Goal: Task Accomplishment & Management: Manage account settings

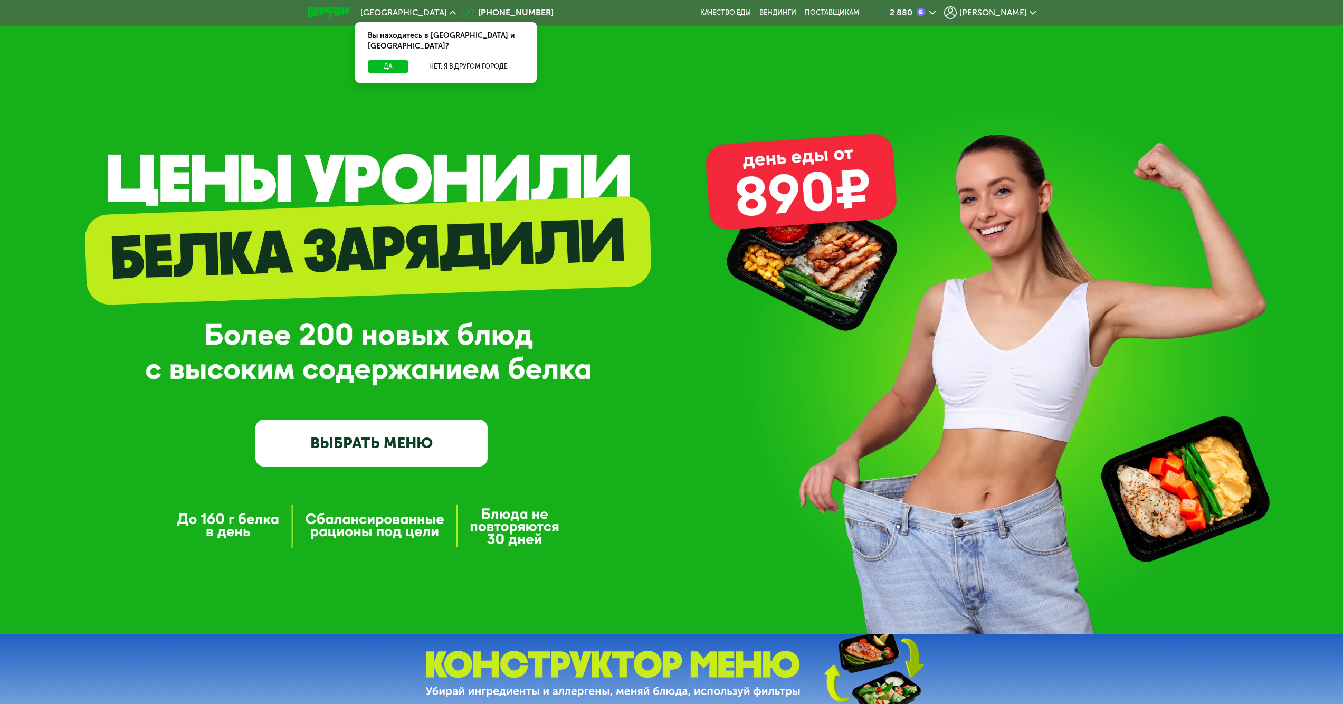
click at [1037, 10] on div "2 880 Ирина" at bounding box center [955, 12] width 174 height 23
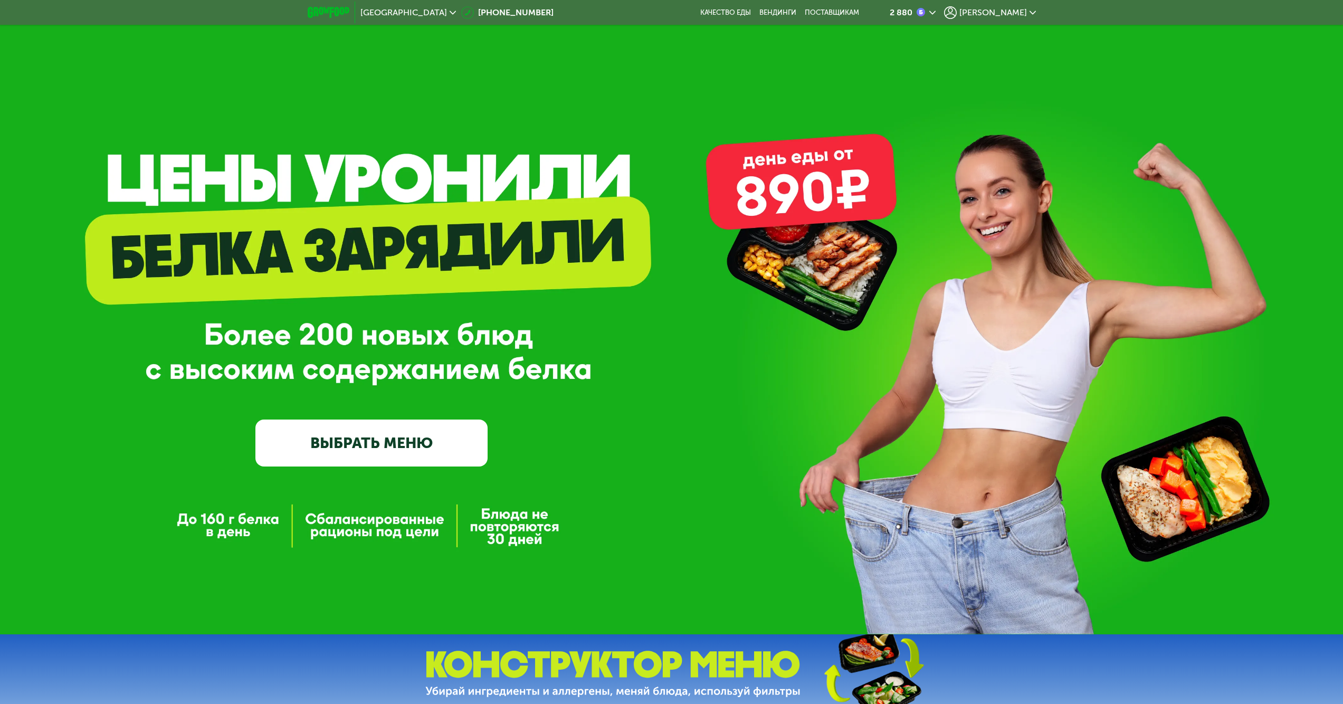
click at [1023, 12] on span "[PERSON_NAME]" at bounding box center [994, 12] width 68 height 8
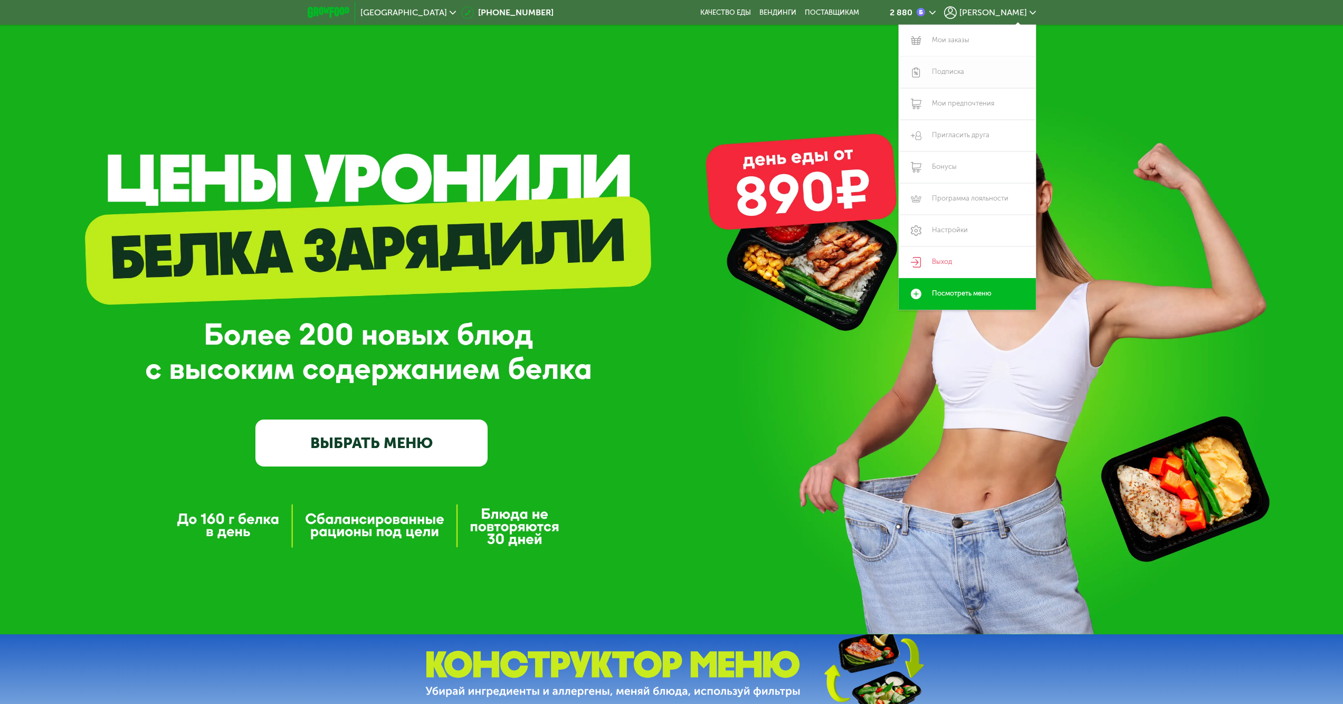
click at [962, 75] on link "Подписка" at bounding box center [967, 72] width 137 height 32
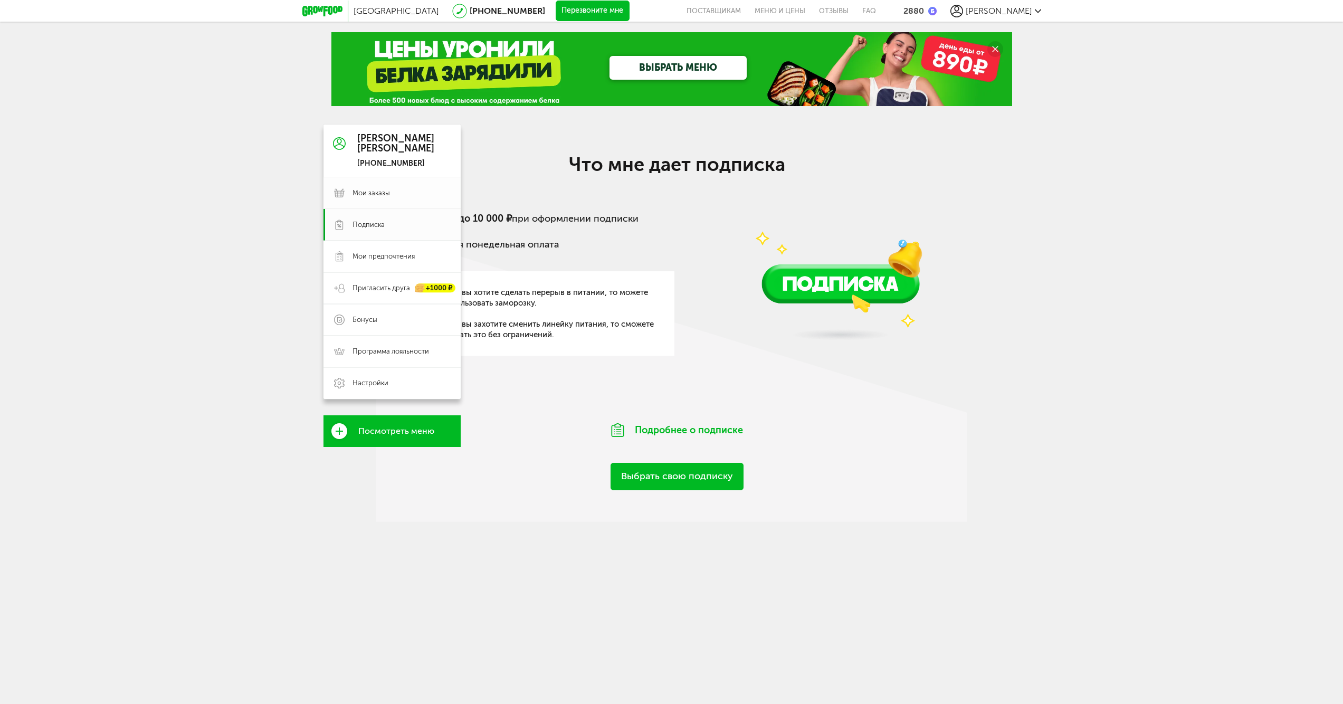
click at [368, 191] on span "Мои заказы" at bounding box center [371, 193] width 37 height 10
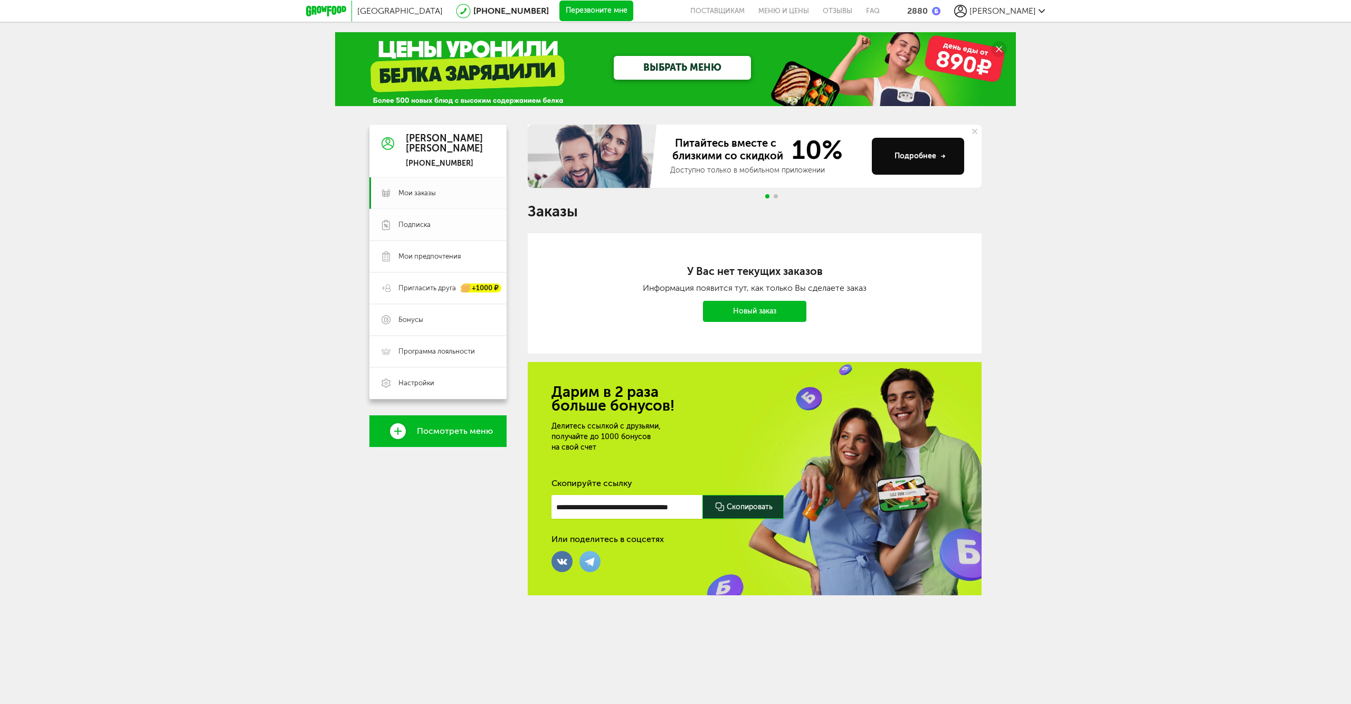
click at [418, 226] on span "Подписка" at bounding box center [415, 225] width 32 height 10
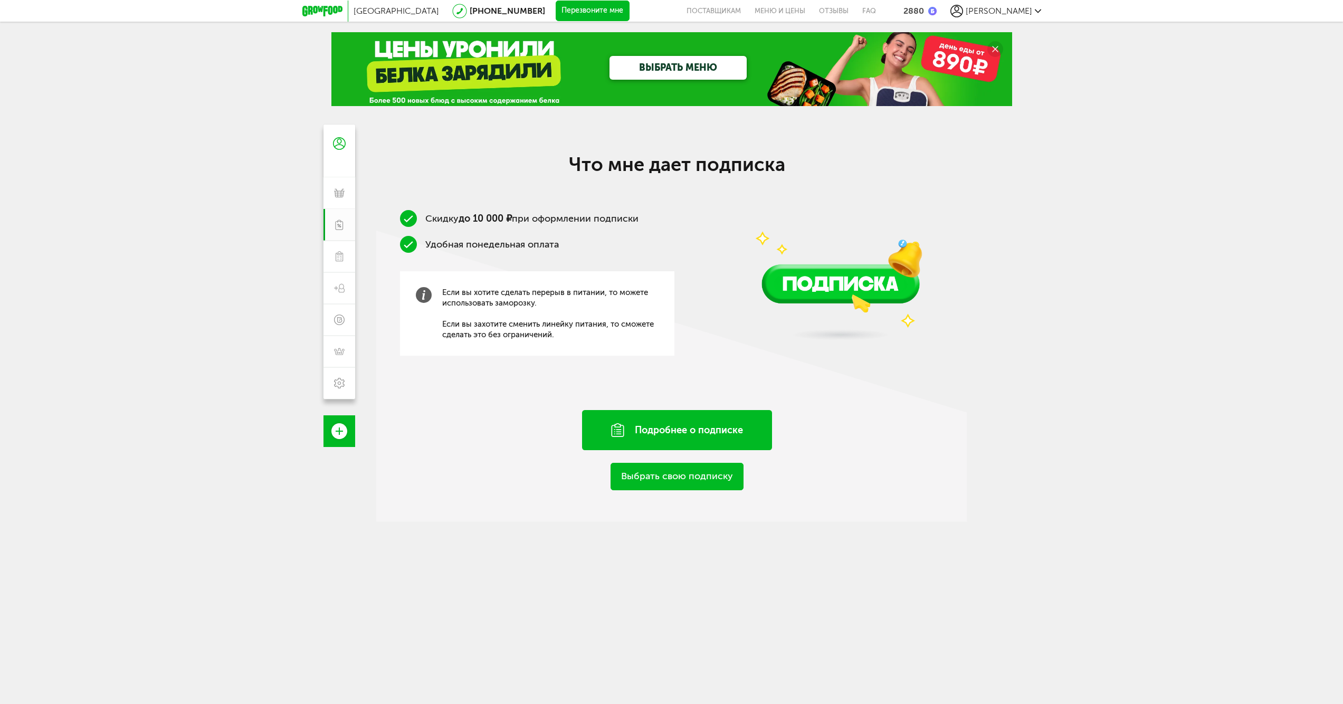
click at [662, 434] on div "Подробнее о подписке" at bounding box center [677, 430] width 190 height 40
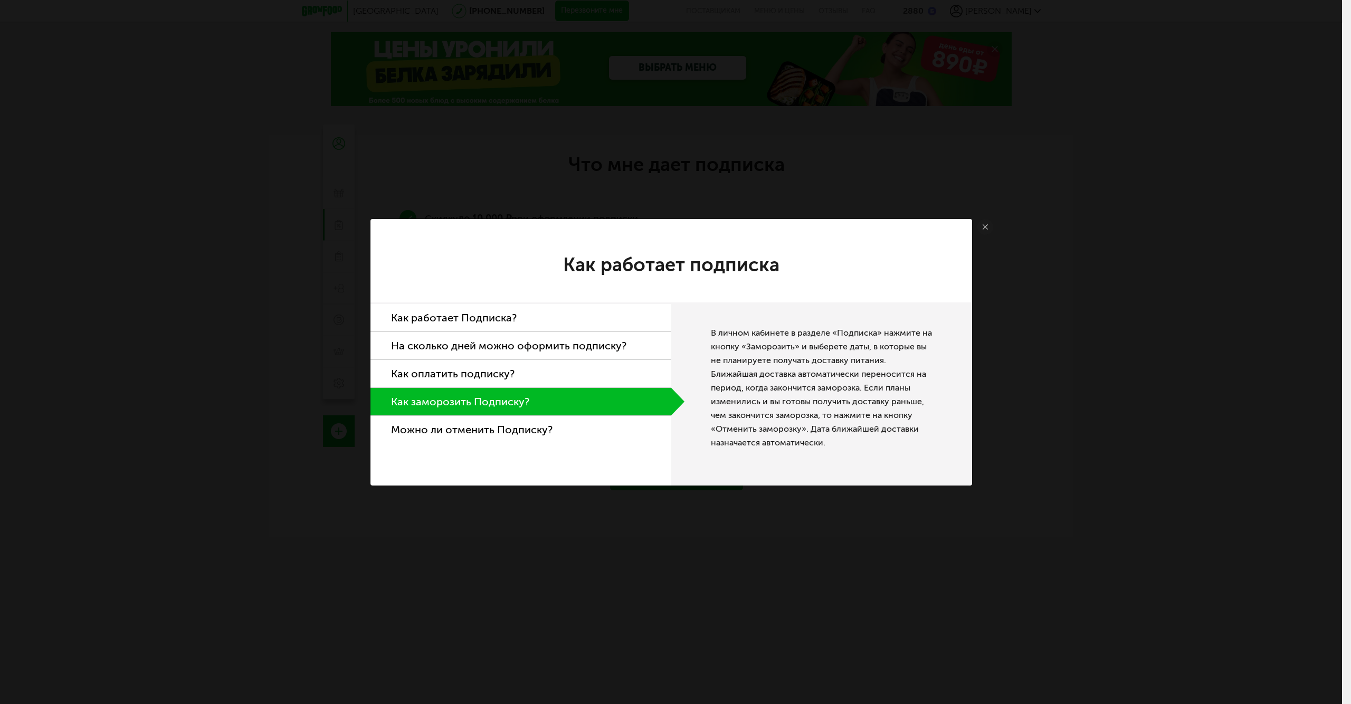
click at [985, 222] on link at bounding box center [986, 227] width 16 height 16
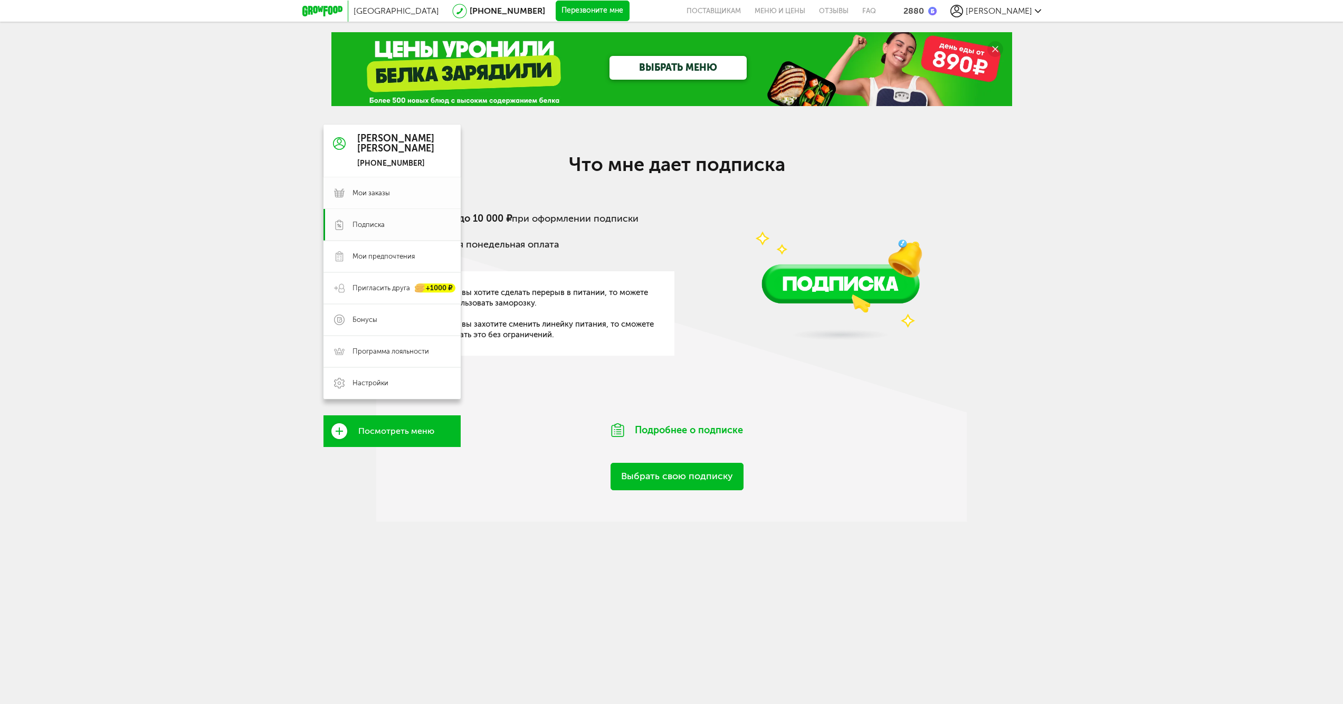
click at [342, 193] on icon at bounding box center [339, 193] width 11 height 11
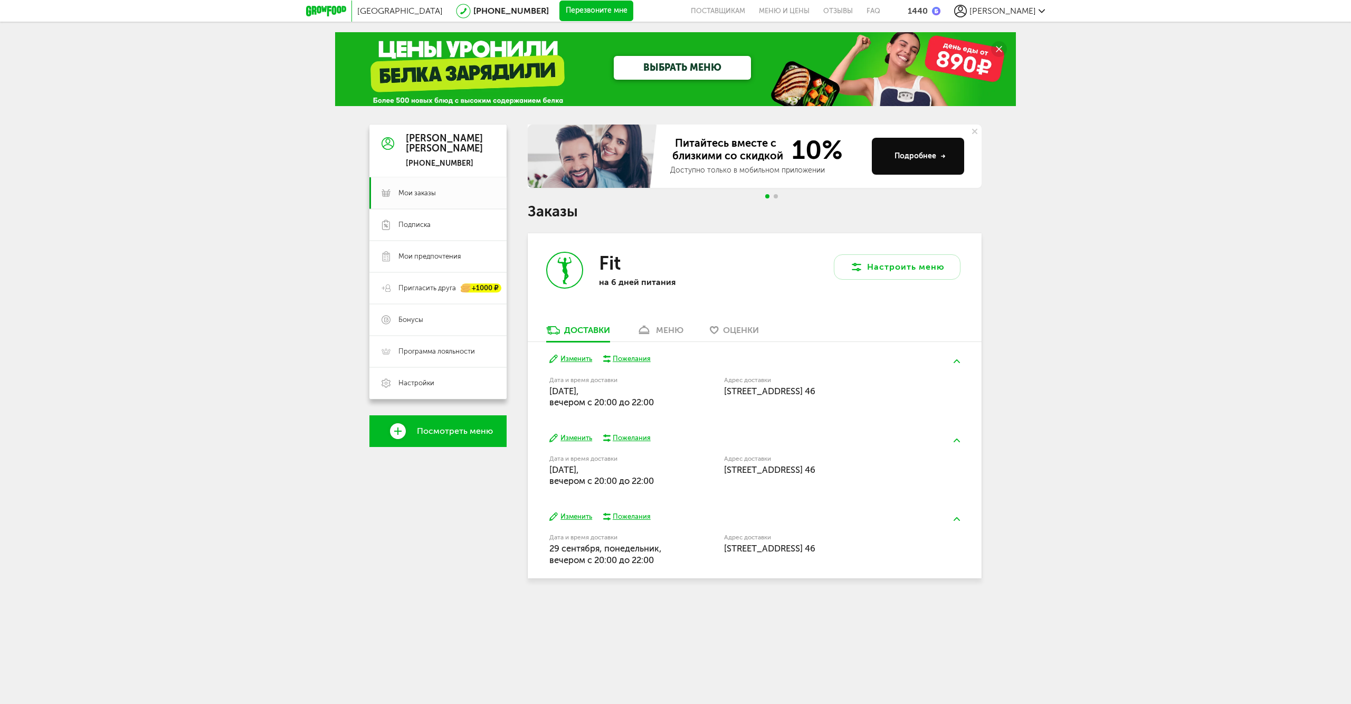
click at [645, 336] on link "меню" at bounding box center [660, 333] width 58 height 17
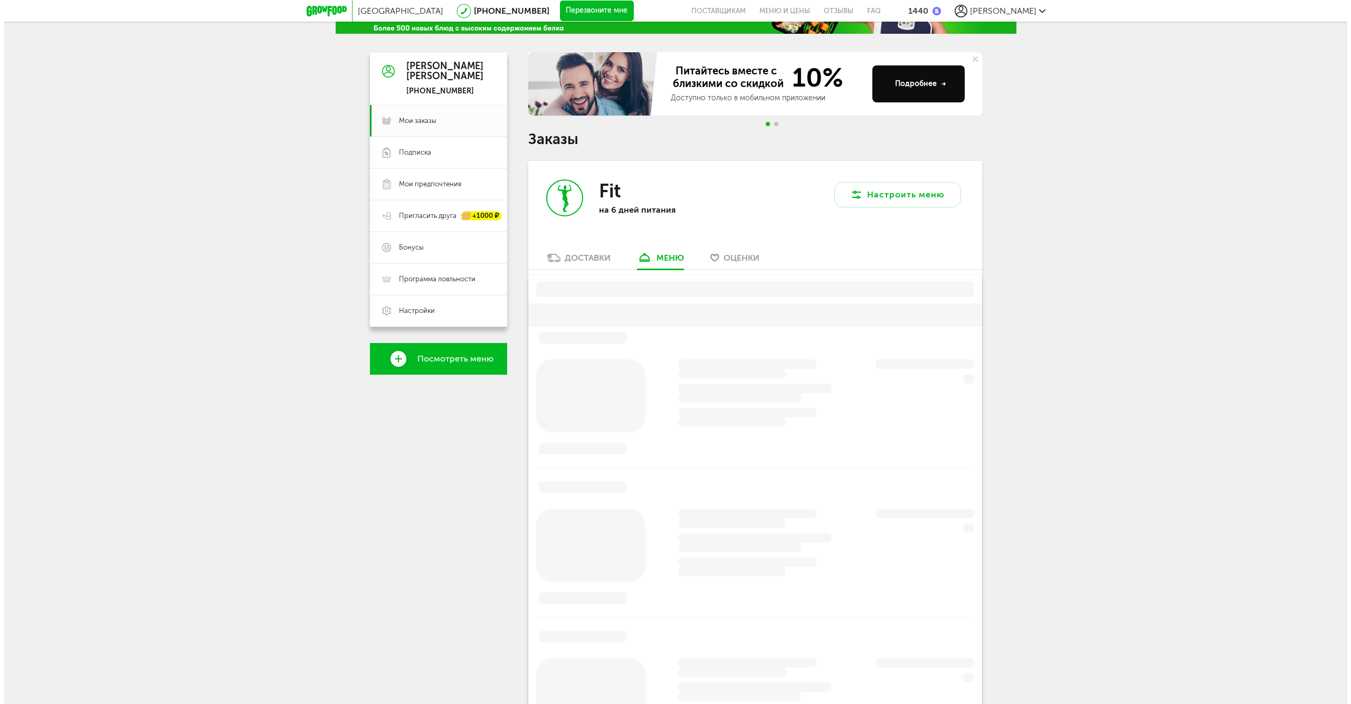
scroll to position [202, 0]
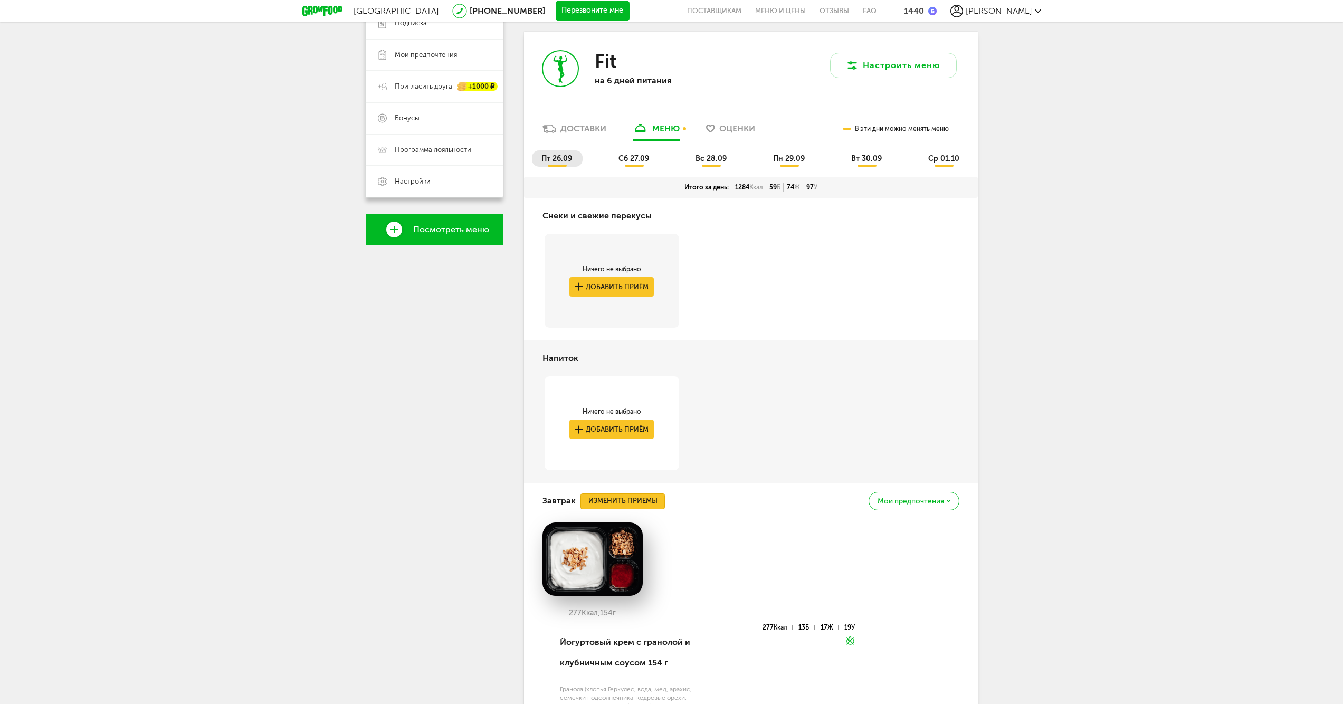
click at [650, 504] on button "Изменить приемы" at bounding box center [623, 502] width 84 height 16
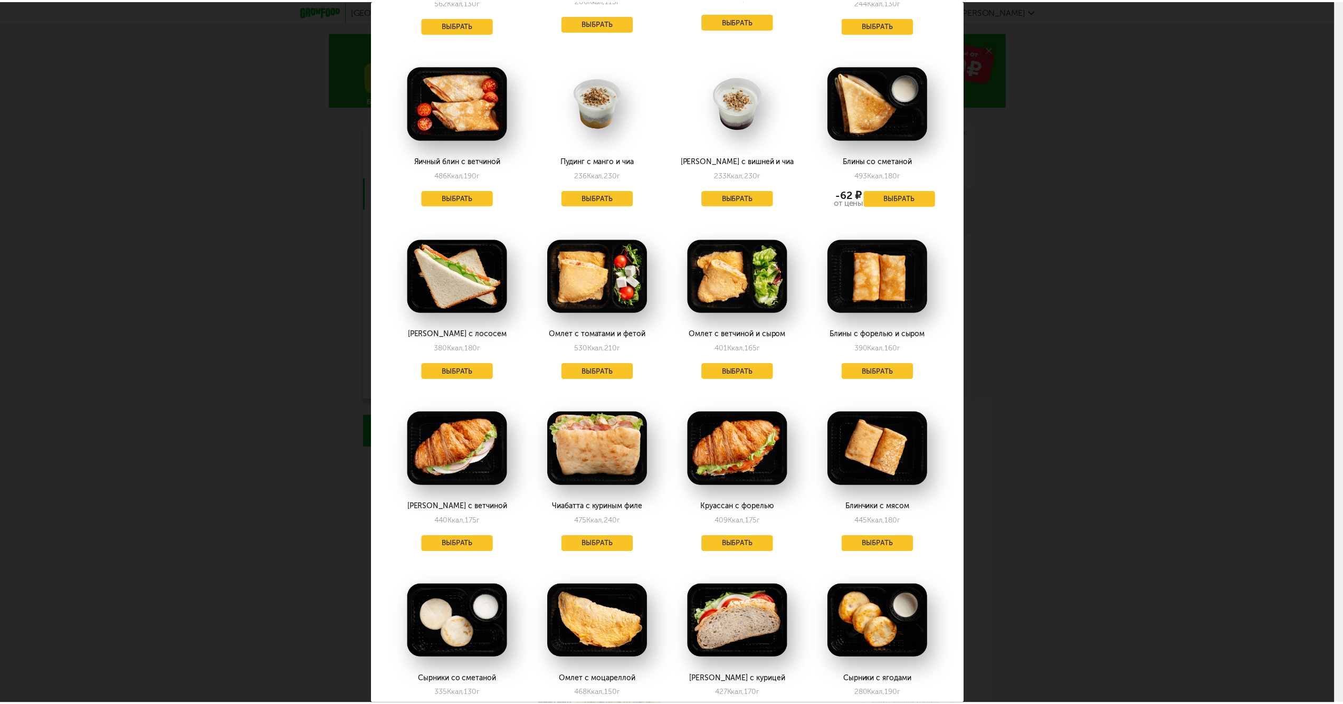
scroll to position [0, 0]
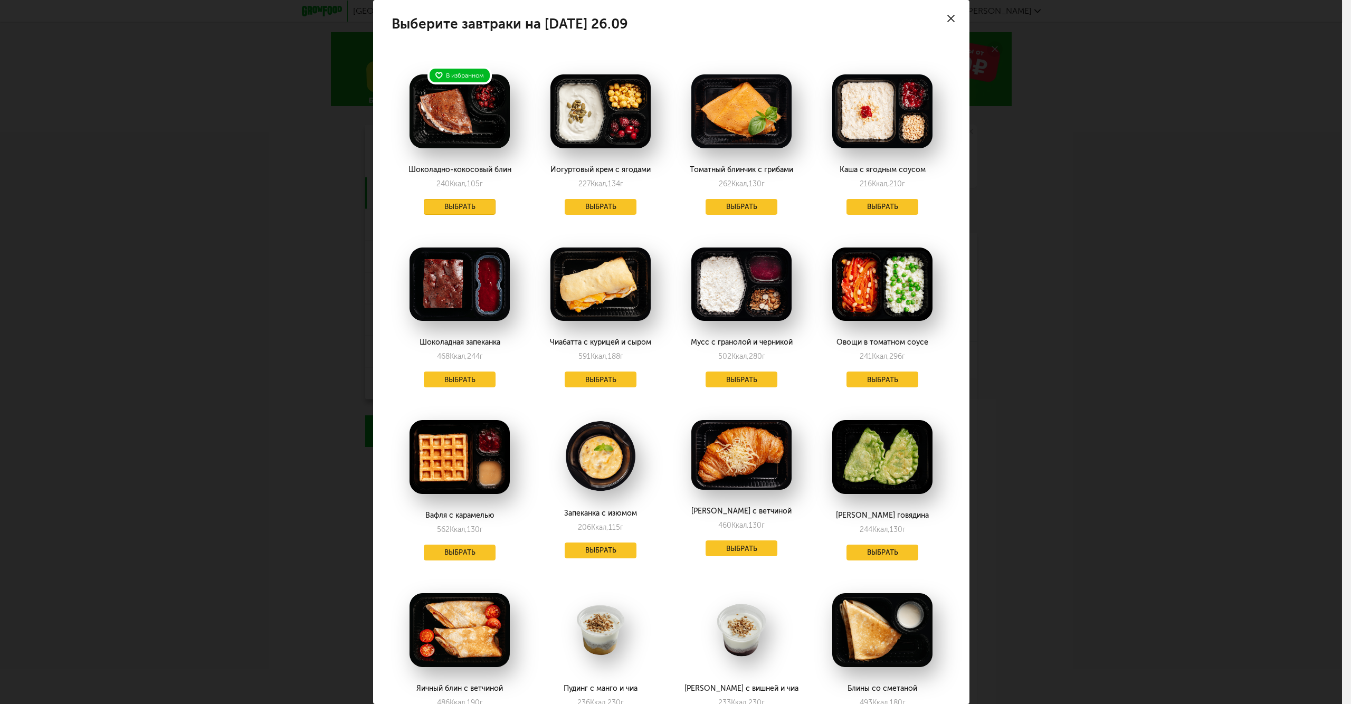
click at [450, 204] on button "Выбрать" at bounding box center [460, 207] width 72 height 16
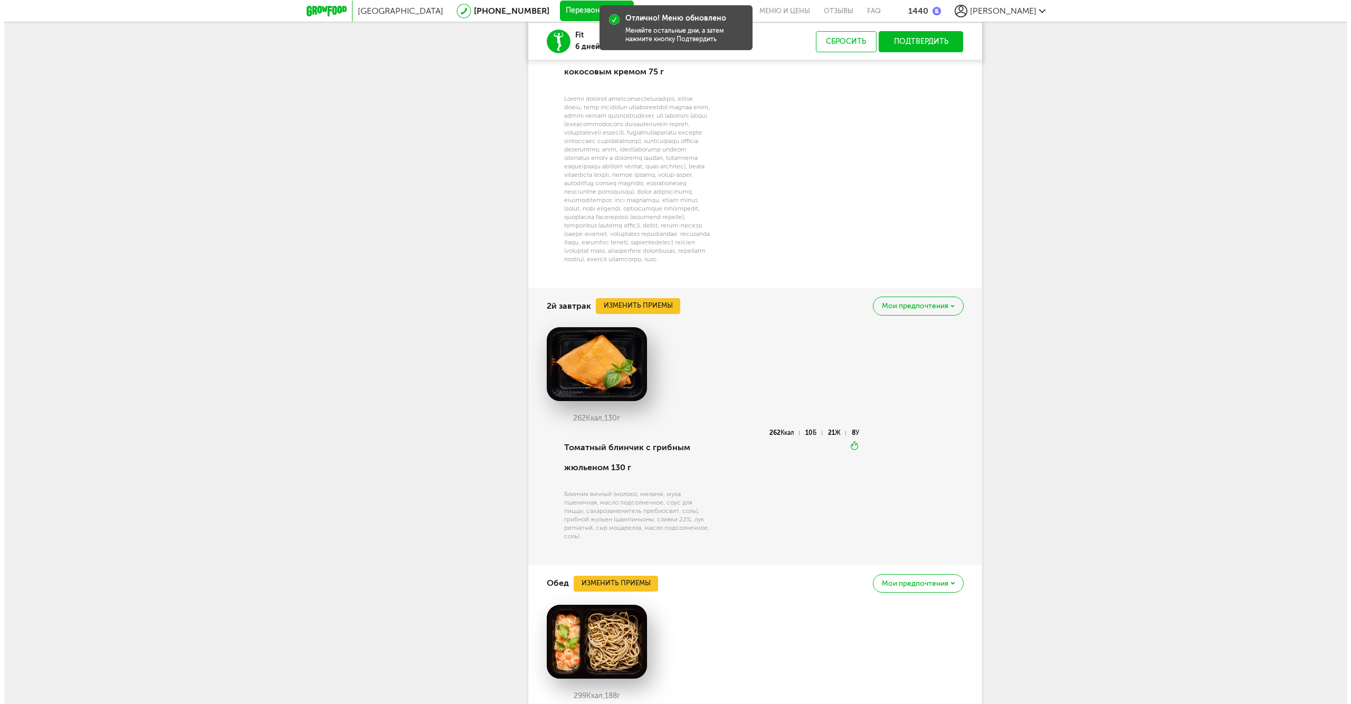
scroll to position [880, 0]
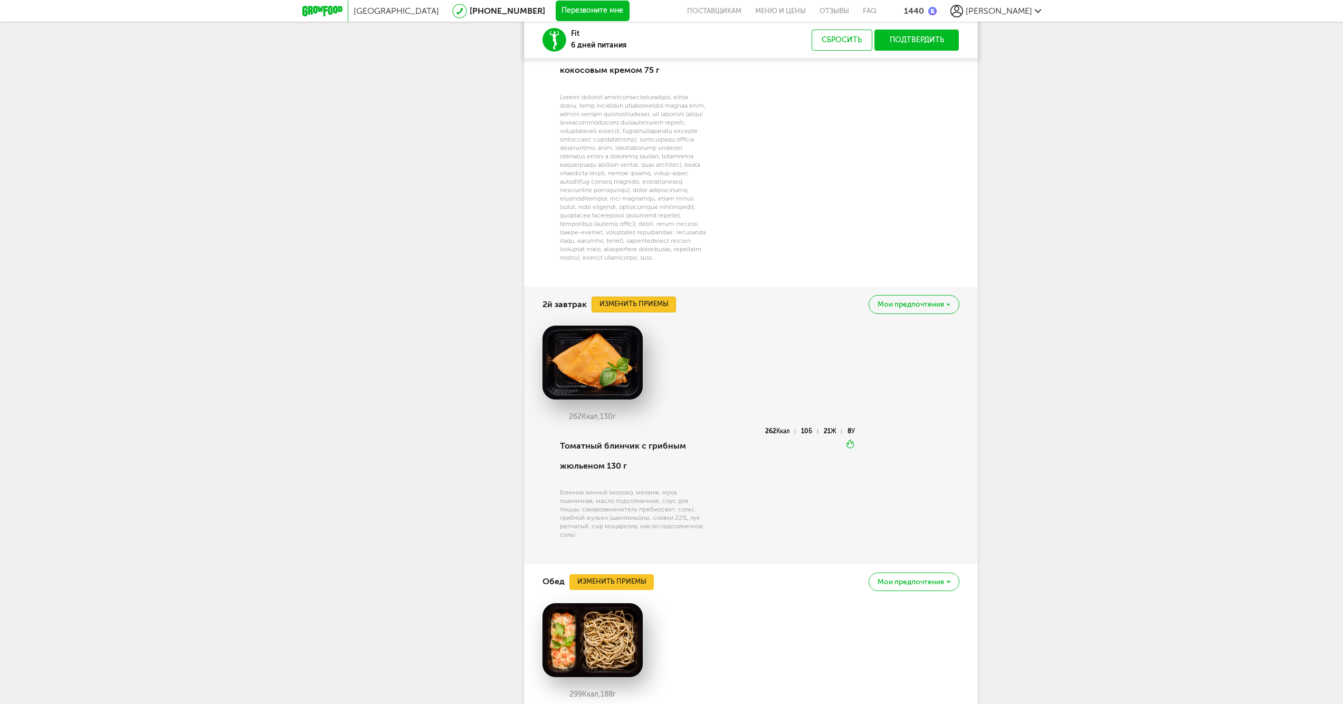
click at [631, 312] on button "Изменить приемы" at bounding box center [634, 305] width 84 height 16
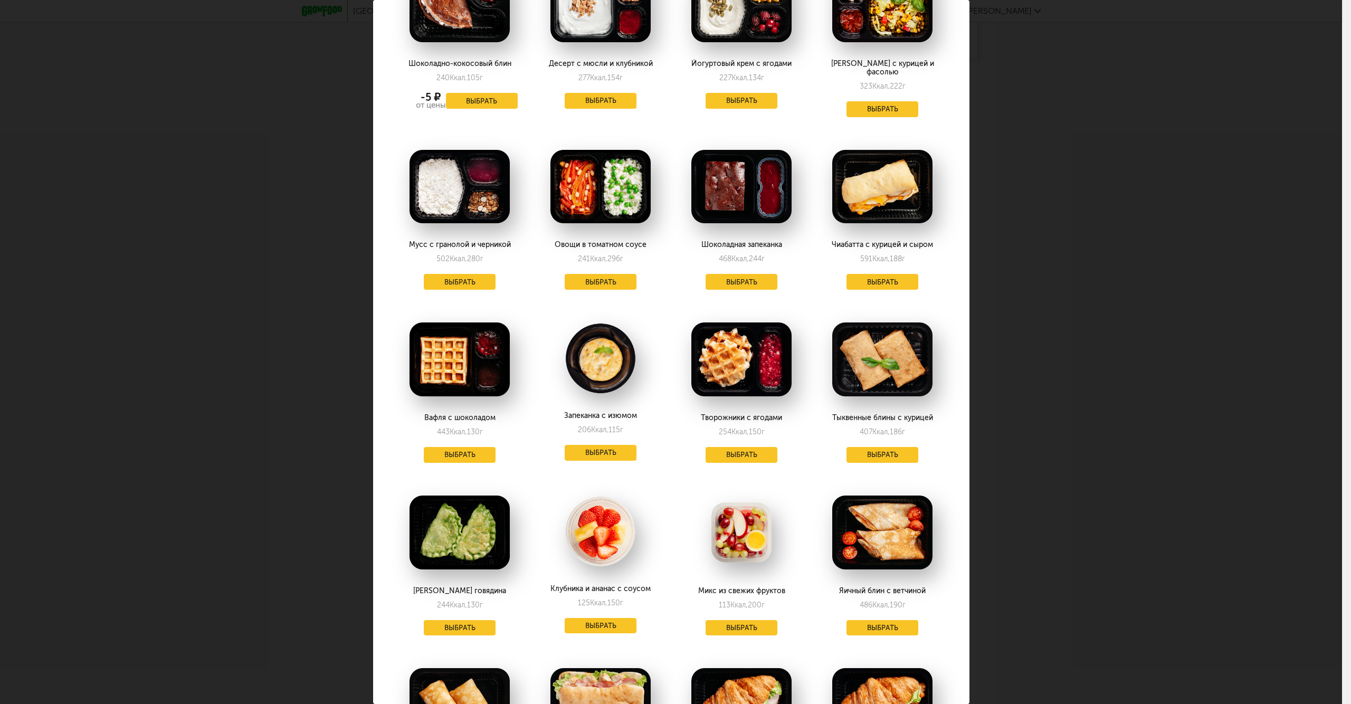
scroll to position [176, 0]
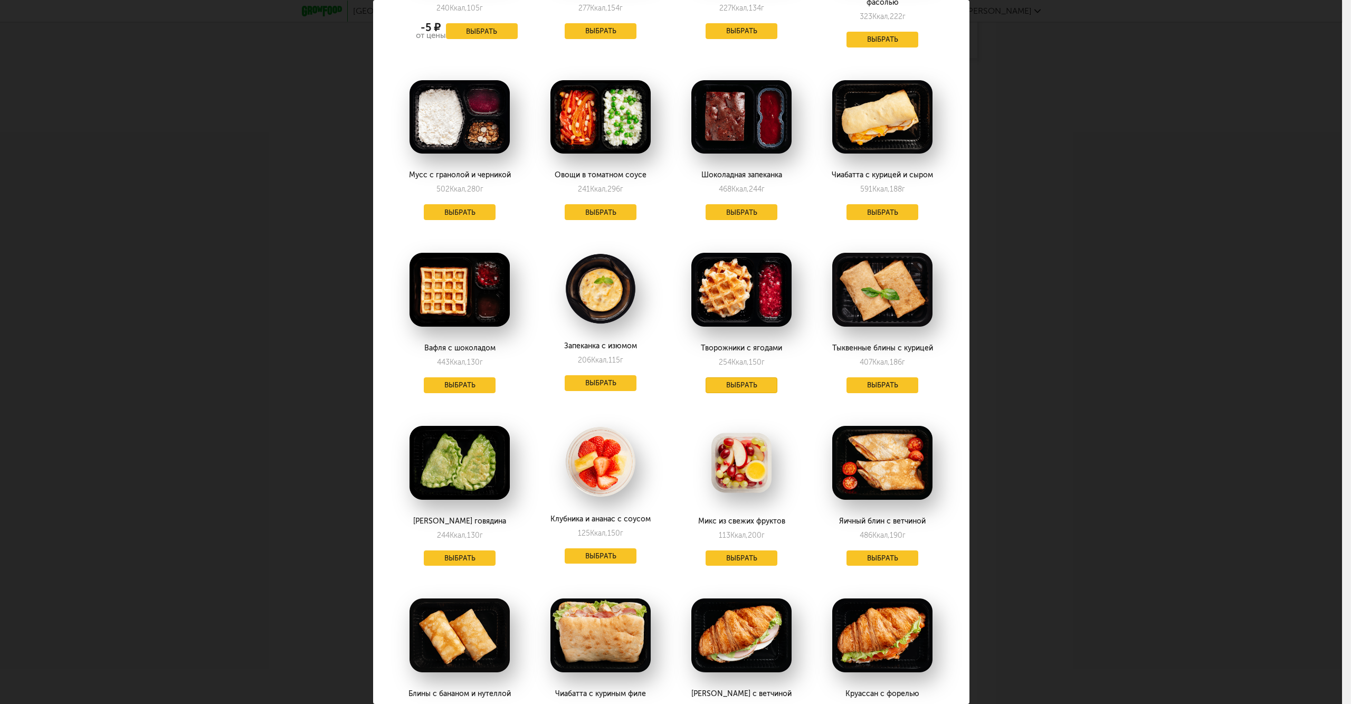
click at [746, 379] on button "Выбрать" at bounding box center [742, 385] width 72 height 16
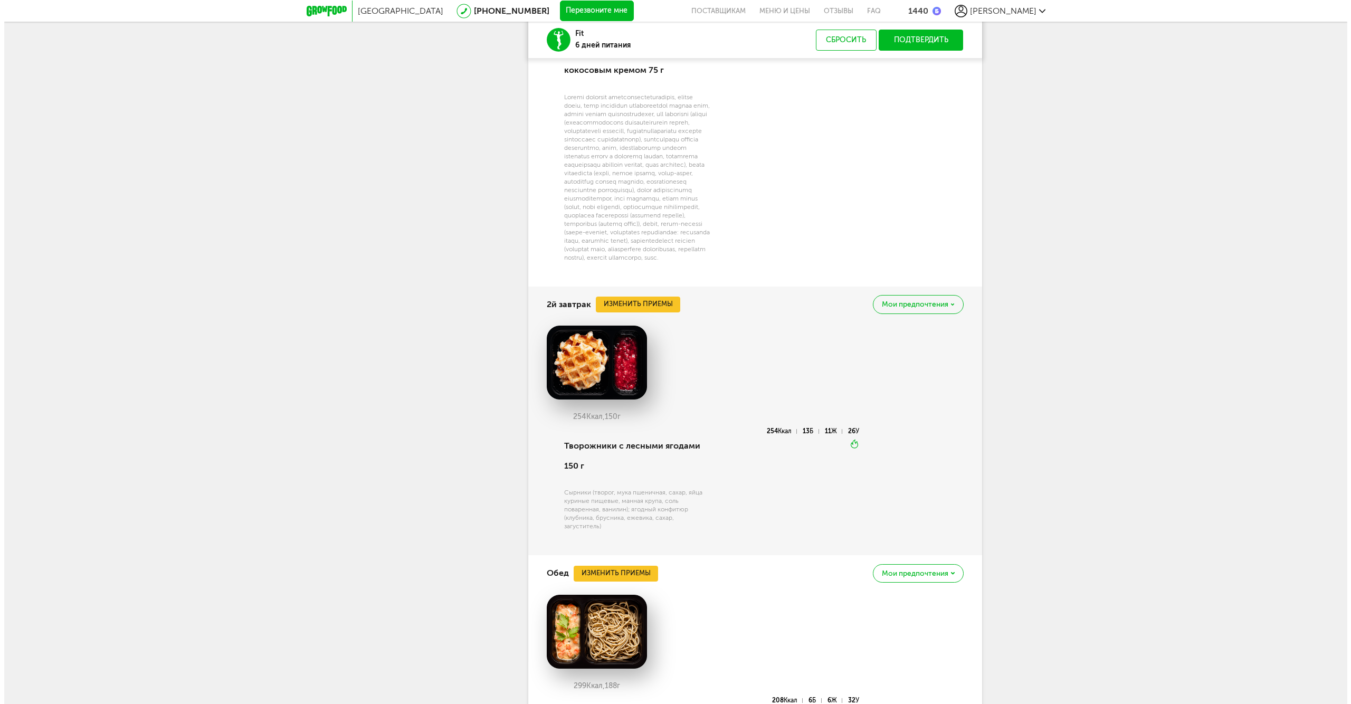
scroll to position [1231, 0]
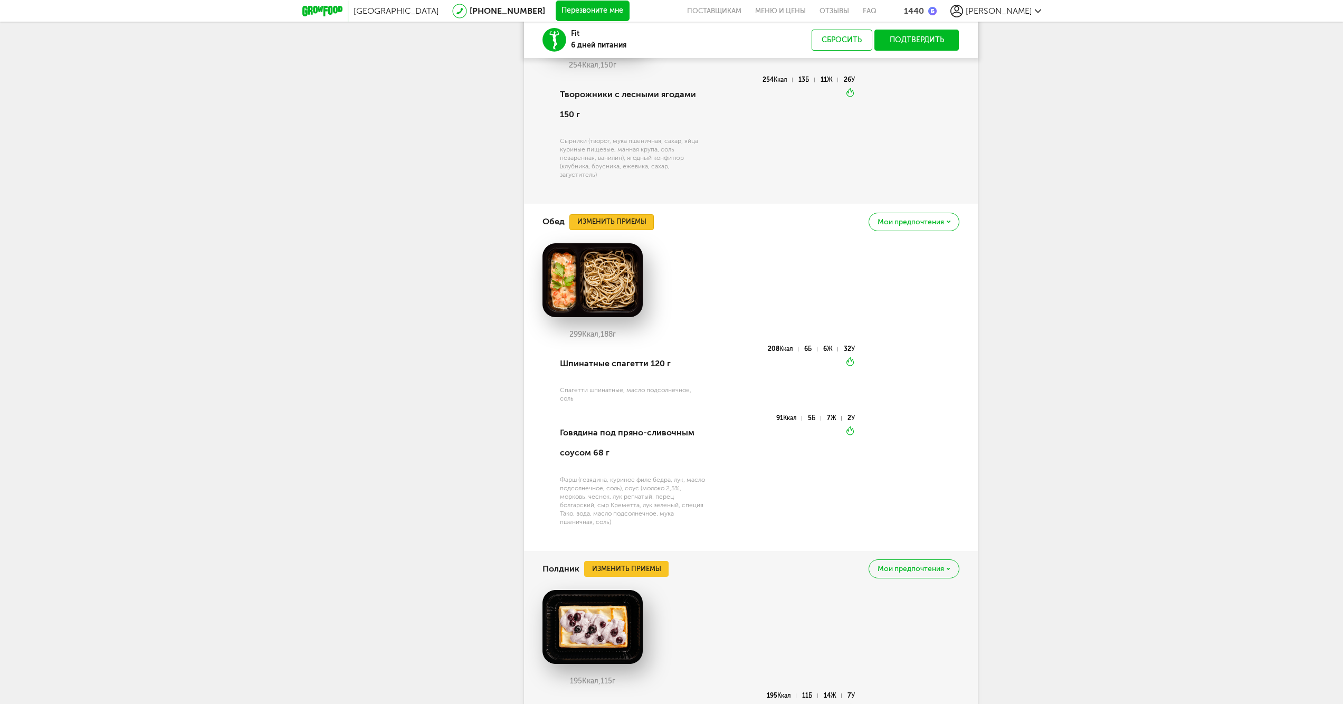
click at [617, 230] on button "Изменить приемы" at bounding box center [612, 222] width 84 height 16
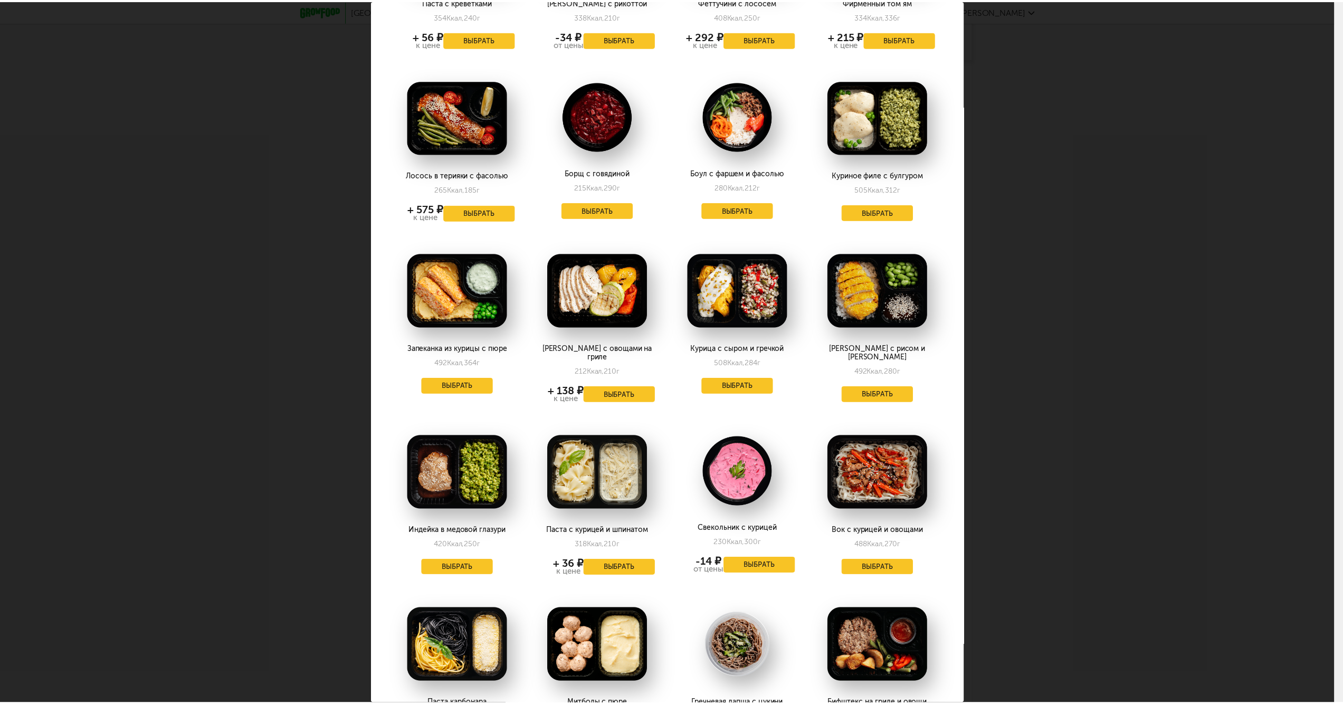
scroll to position [880, 0]
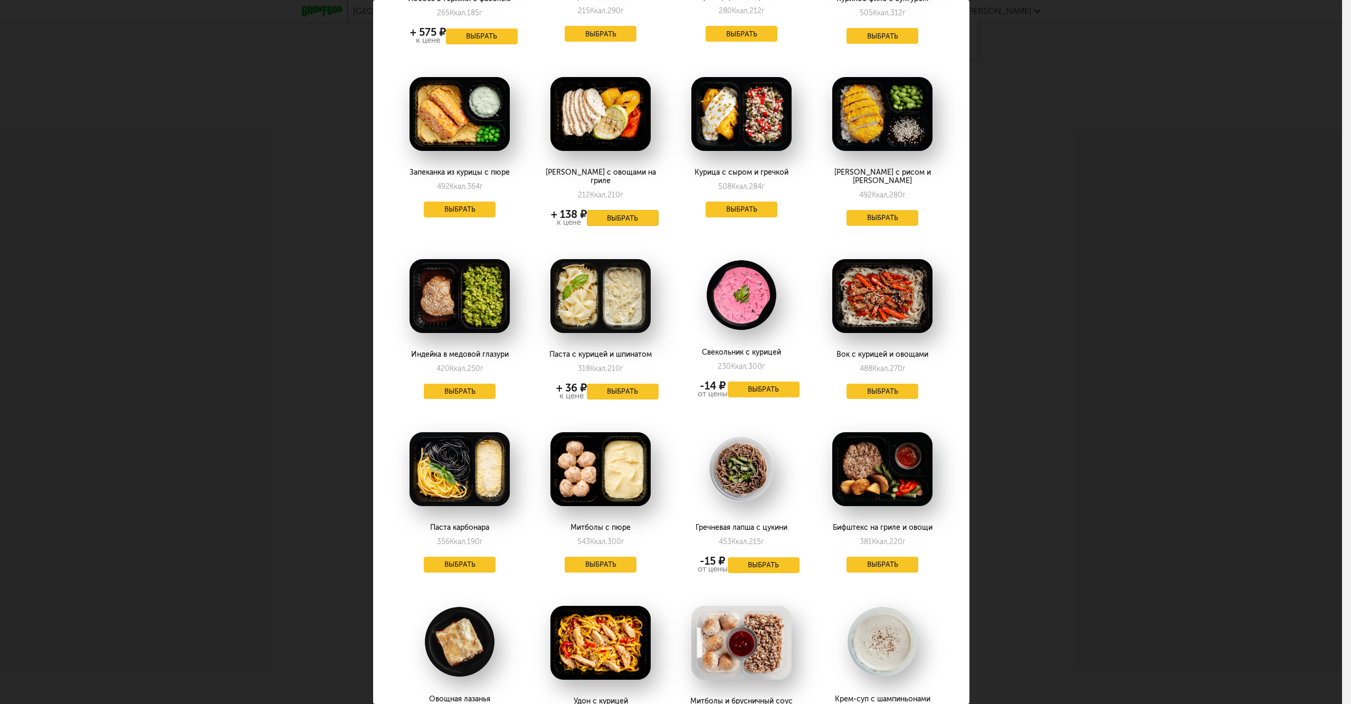
click at [628, 210] on button "Выбрать" at bounding box center [623, 218] width 72 height 16
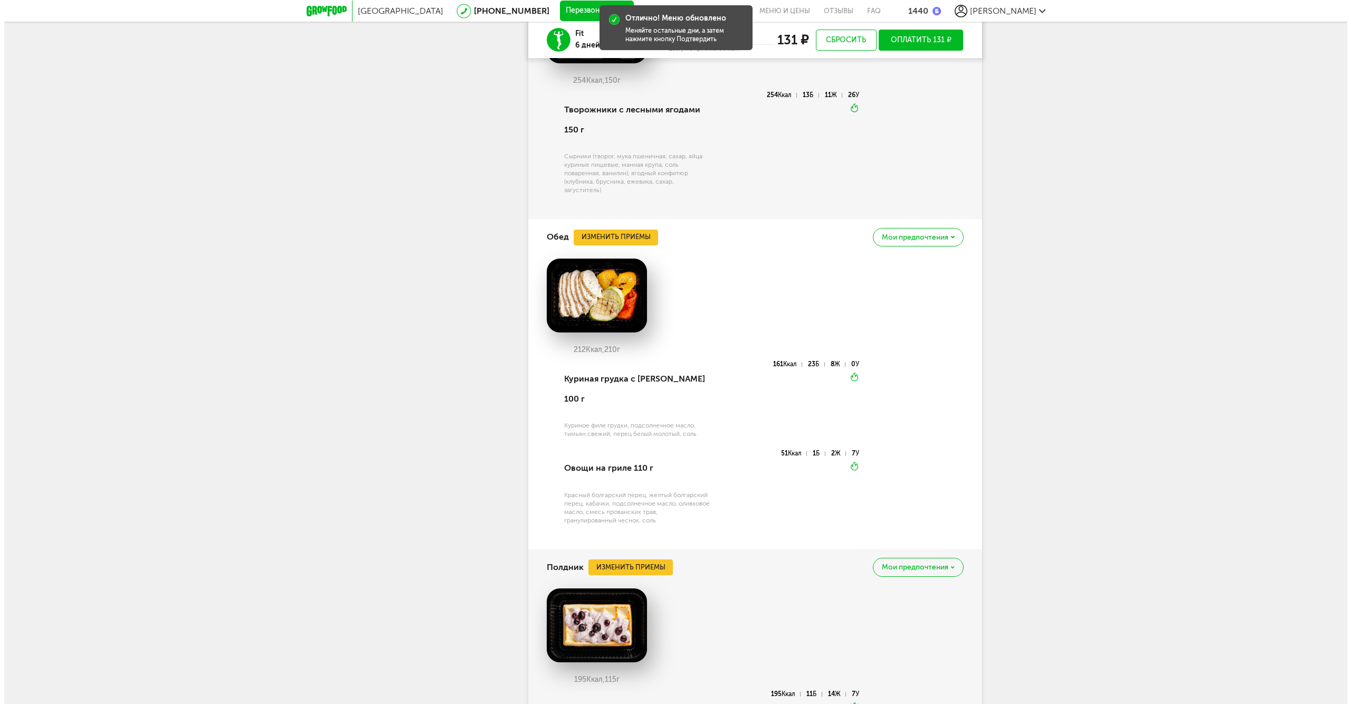
scroll to position [1408, 0]
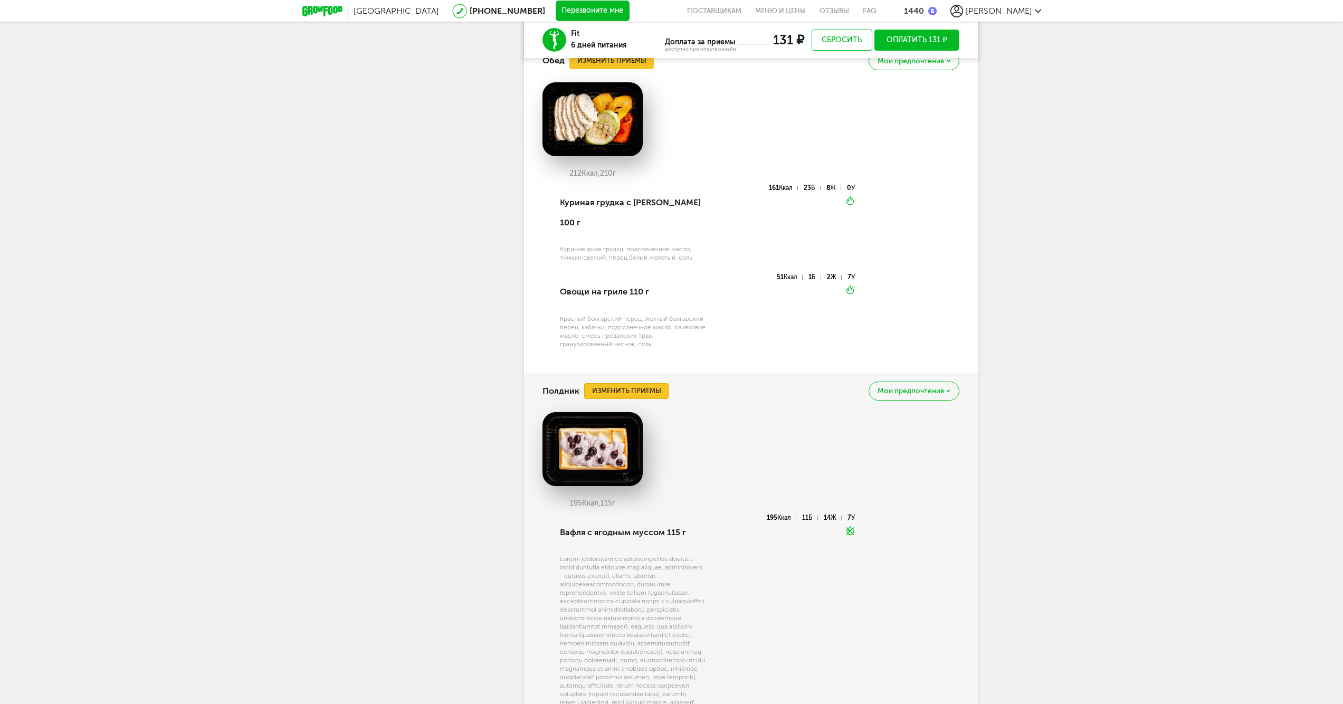
click at [648, 396] on button "Изменить приемы" at bounding box center [626, 391] width 84 height 16
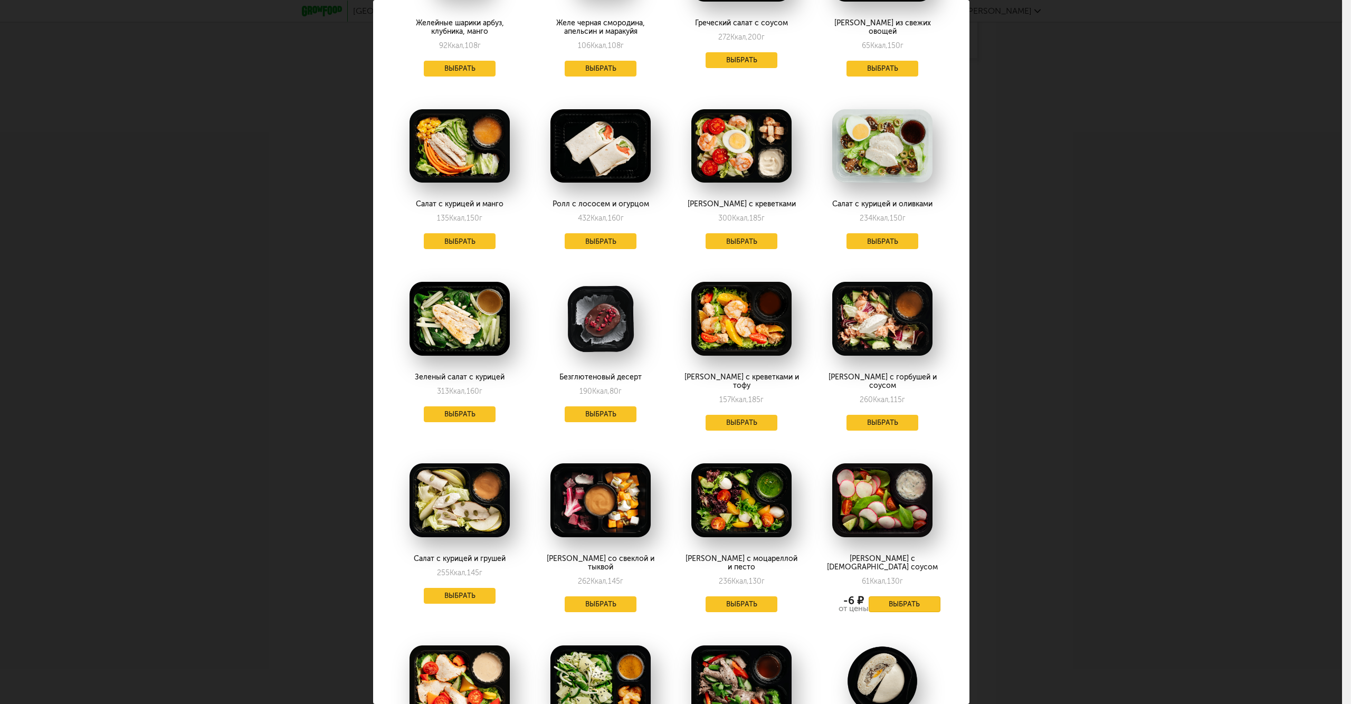
click at [899, 596] on button "Выбрать" at bounding box center [905, 604] width 72 height 16
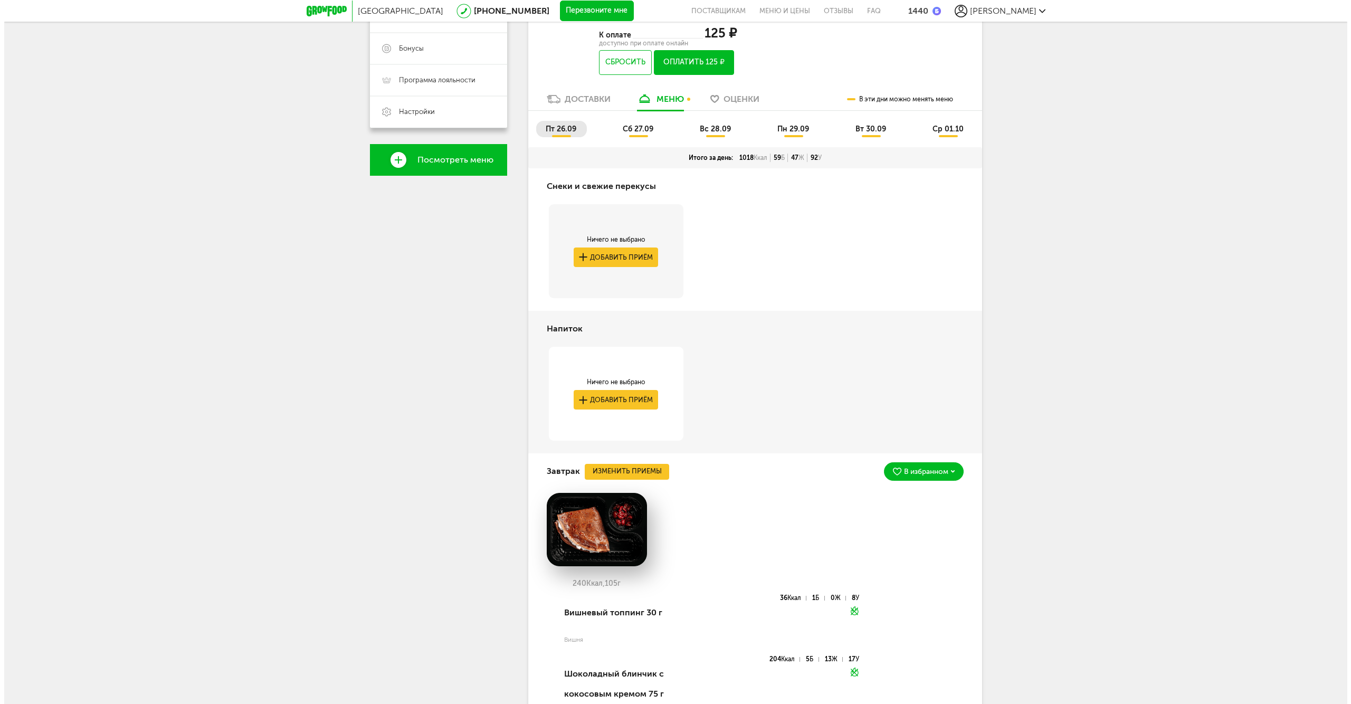
scroll to position [447, 0]
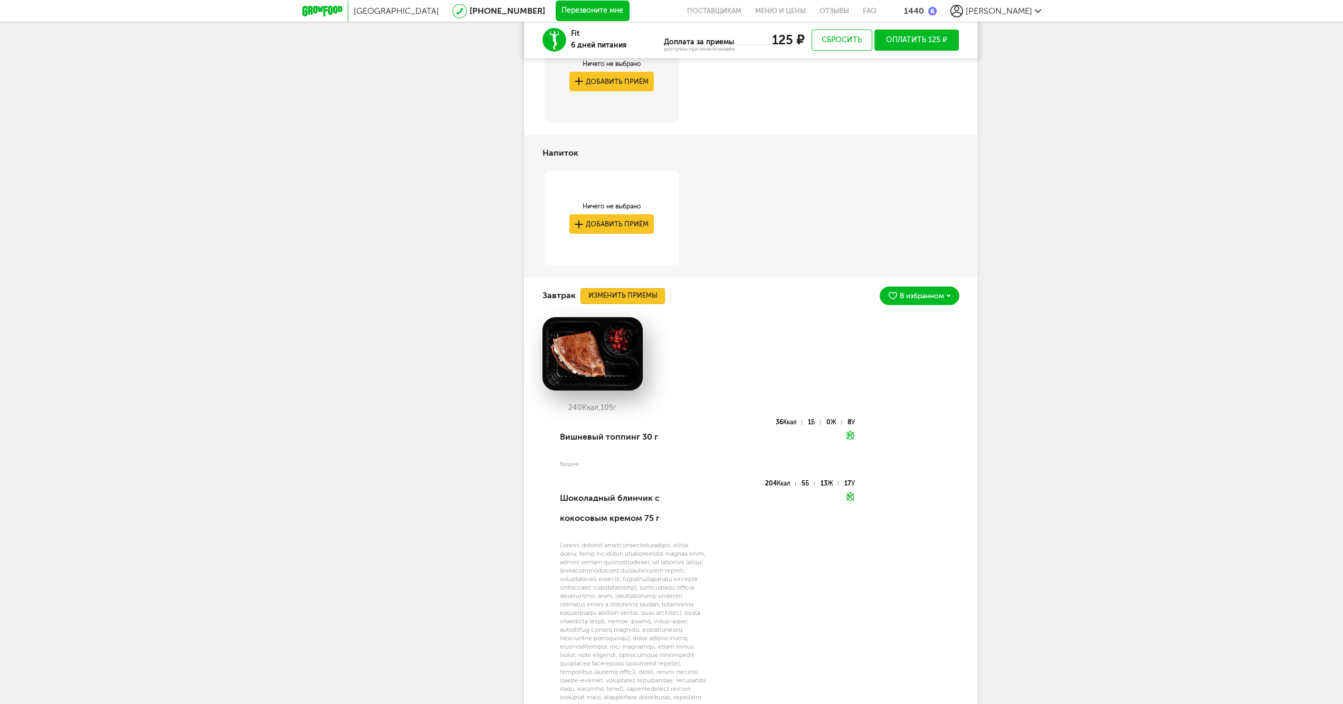
click at [627, 291] on button "Изменить приемы" at bounding box center [623, 296] width 84 height 16
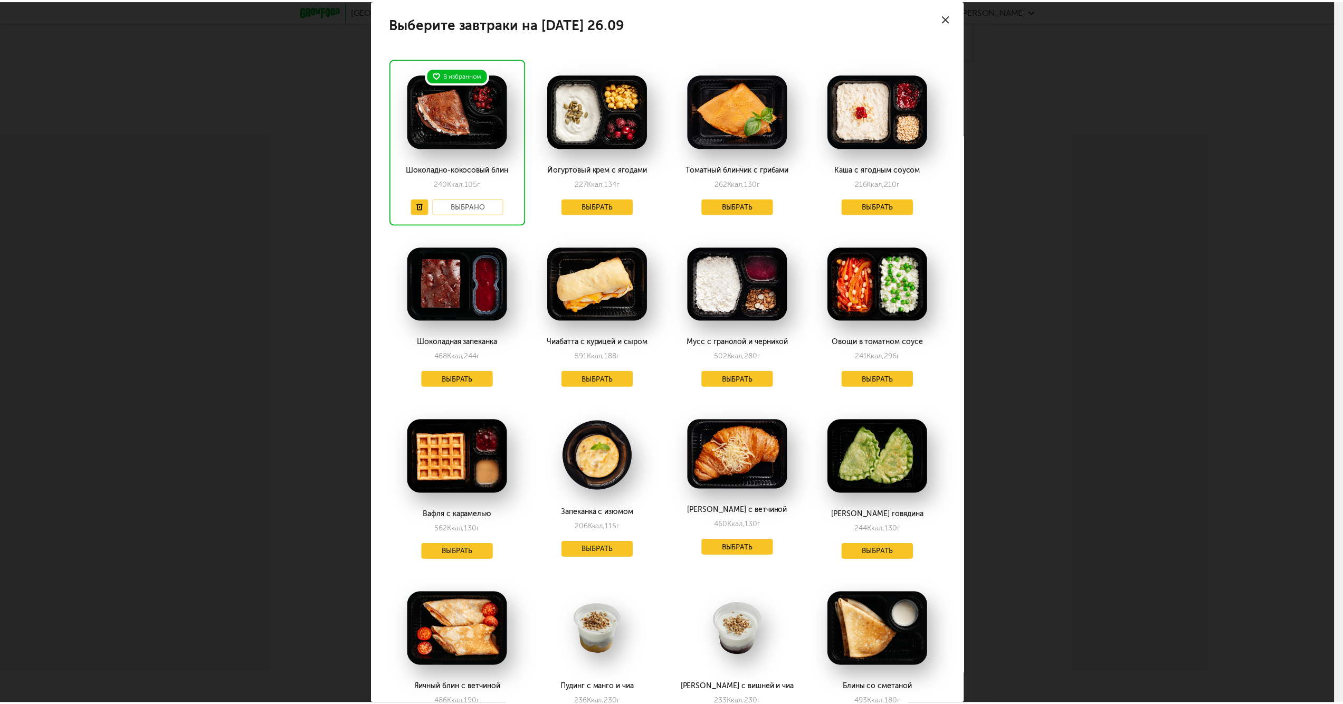
scroll to position [0, 0]
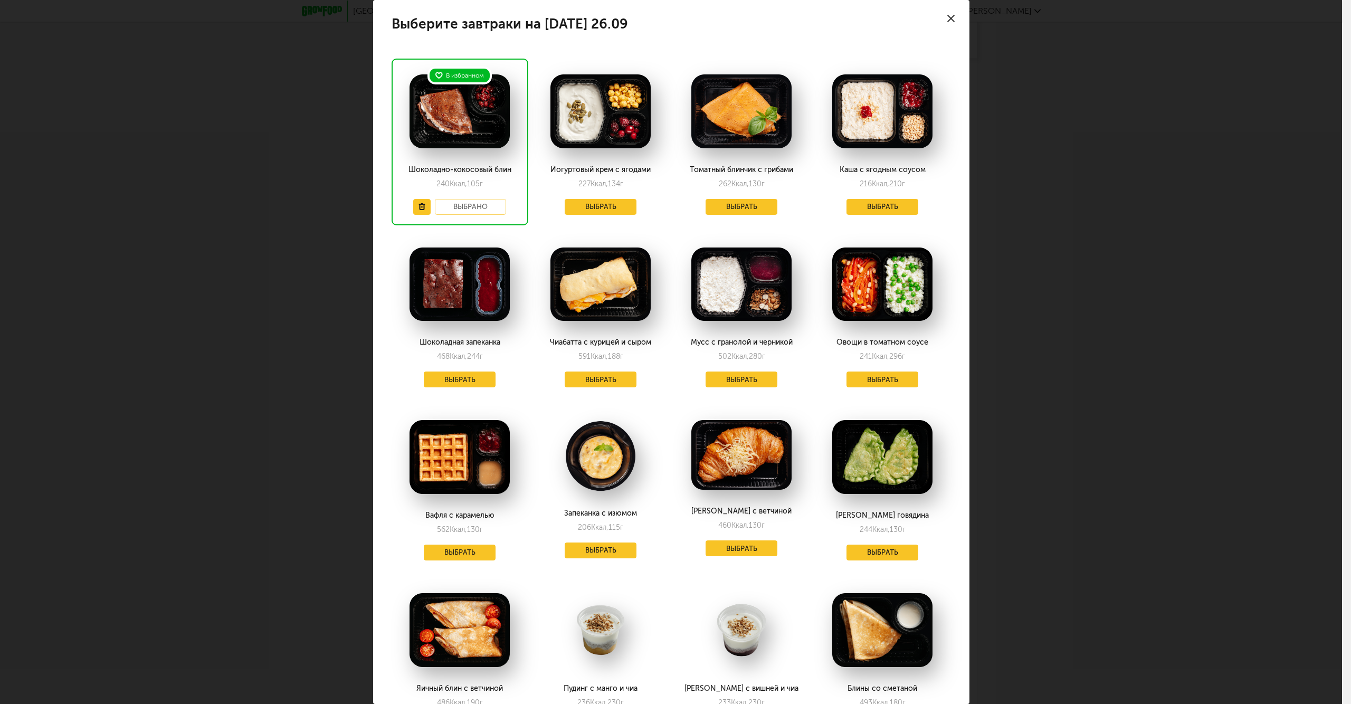
click at [1179, 399] on div "Выберите завтраки на пятницу 26.09 В избранном Шоколадно-кокосовый блин 240 Кка…" at bounding box center [671, 352] width 1342 height 704
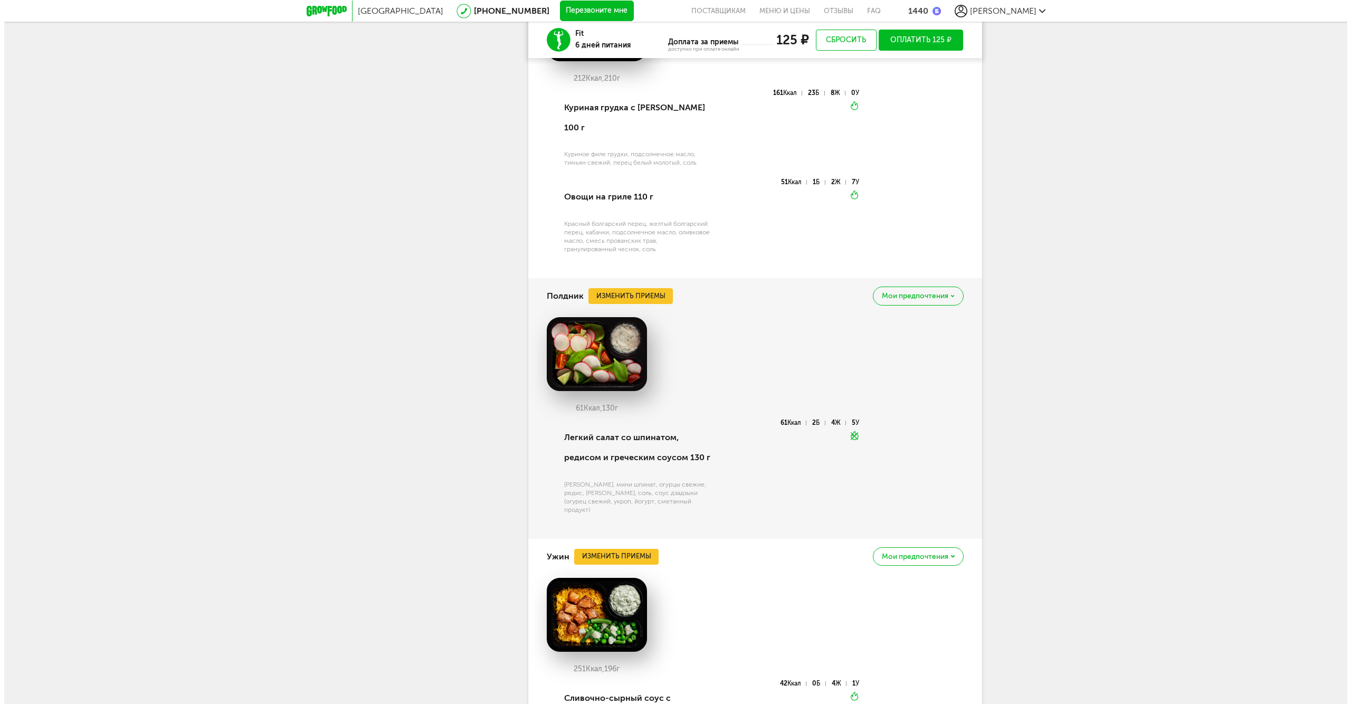
scroll to position [1679, 0]
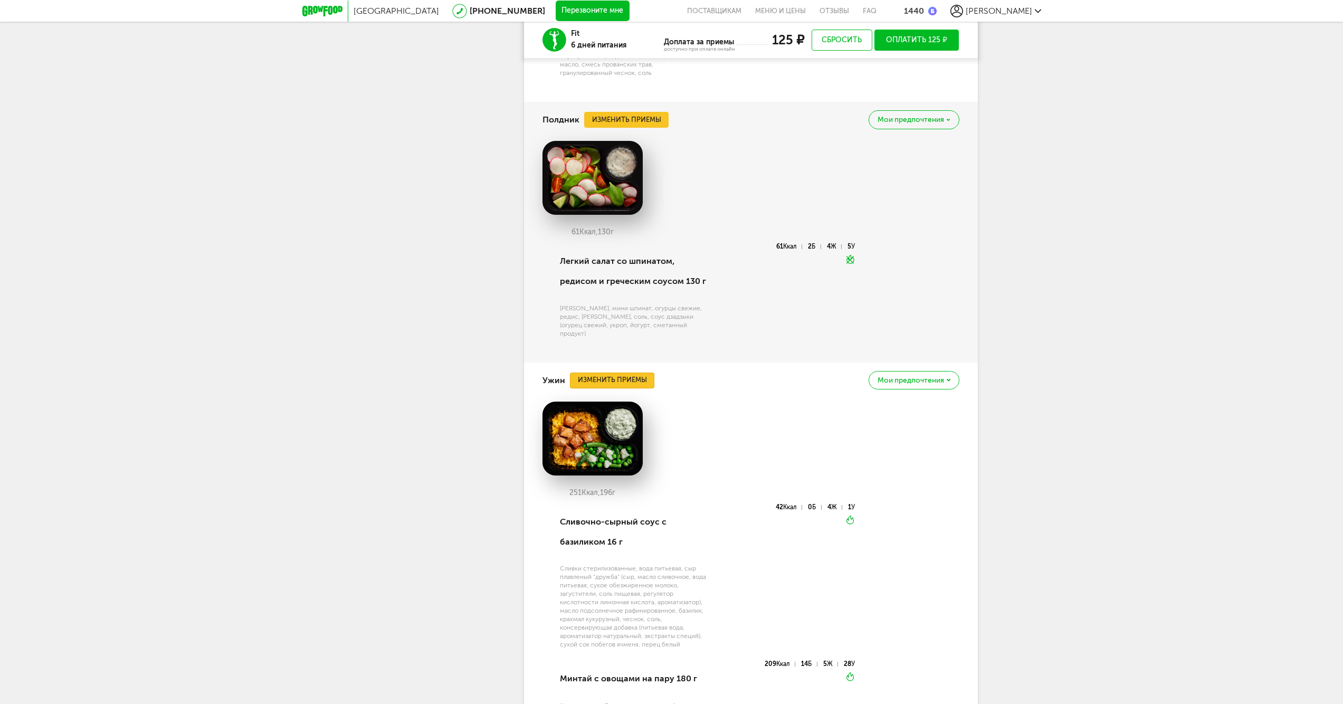
click at [635, 382] on button "Изменить приемы" at bounding box center [612, 381] width 84 height 16
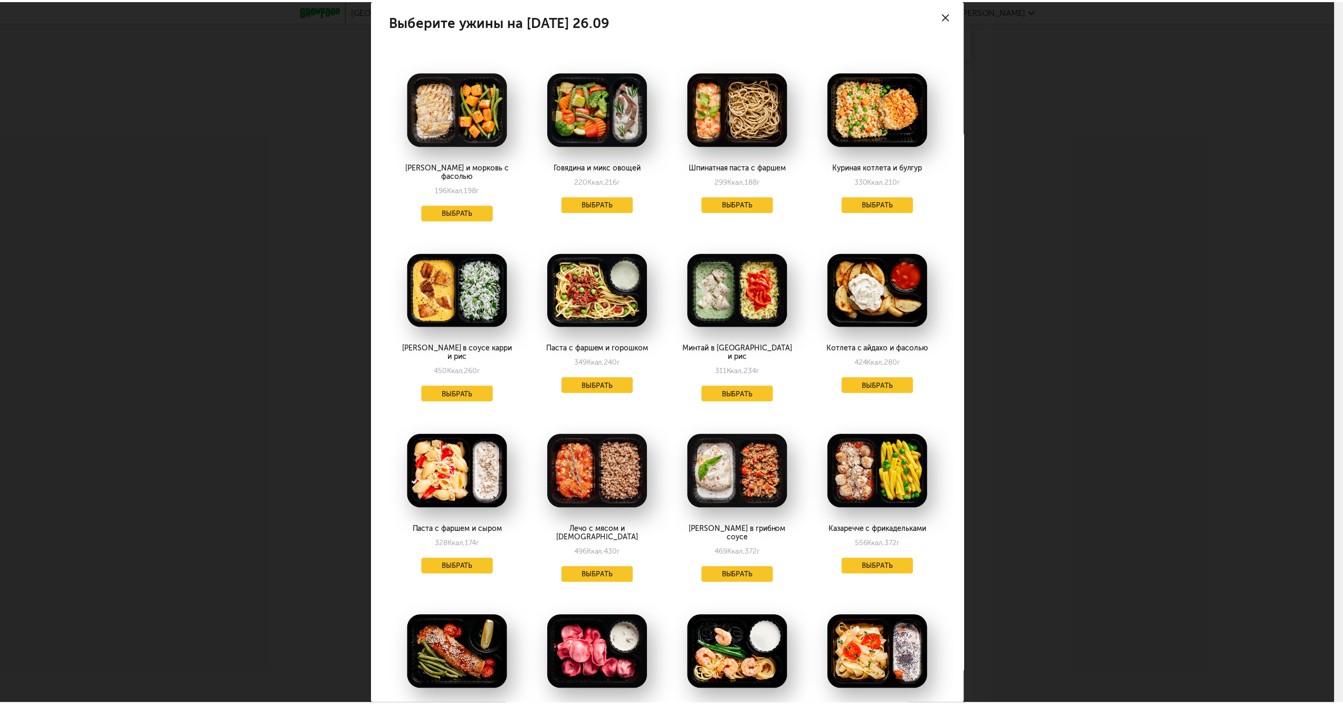
scroll to position [0, 0]
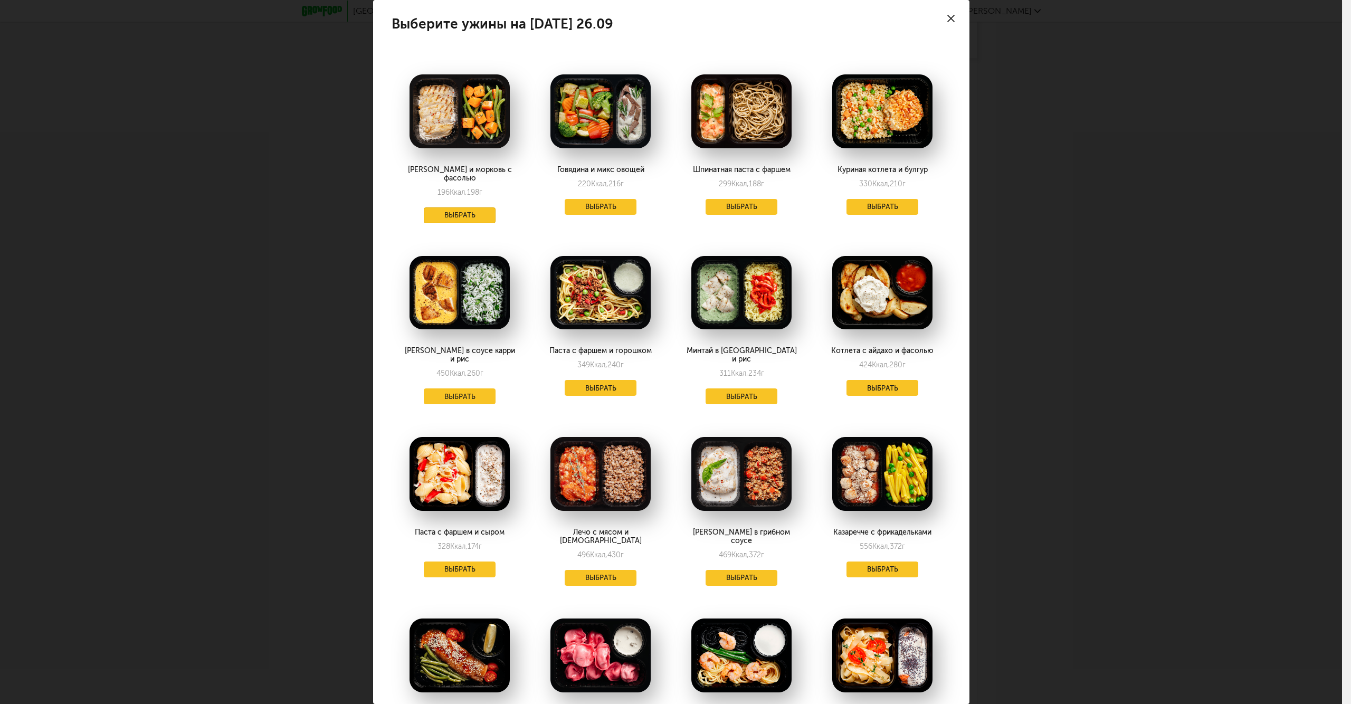
click at [465, 208] on button "Выбрать" at bounding box center [460, 215] width 72 height 16
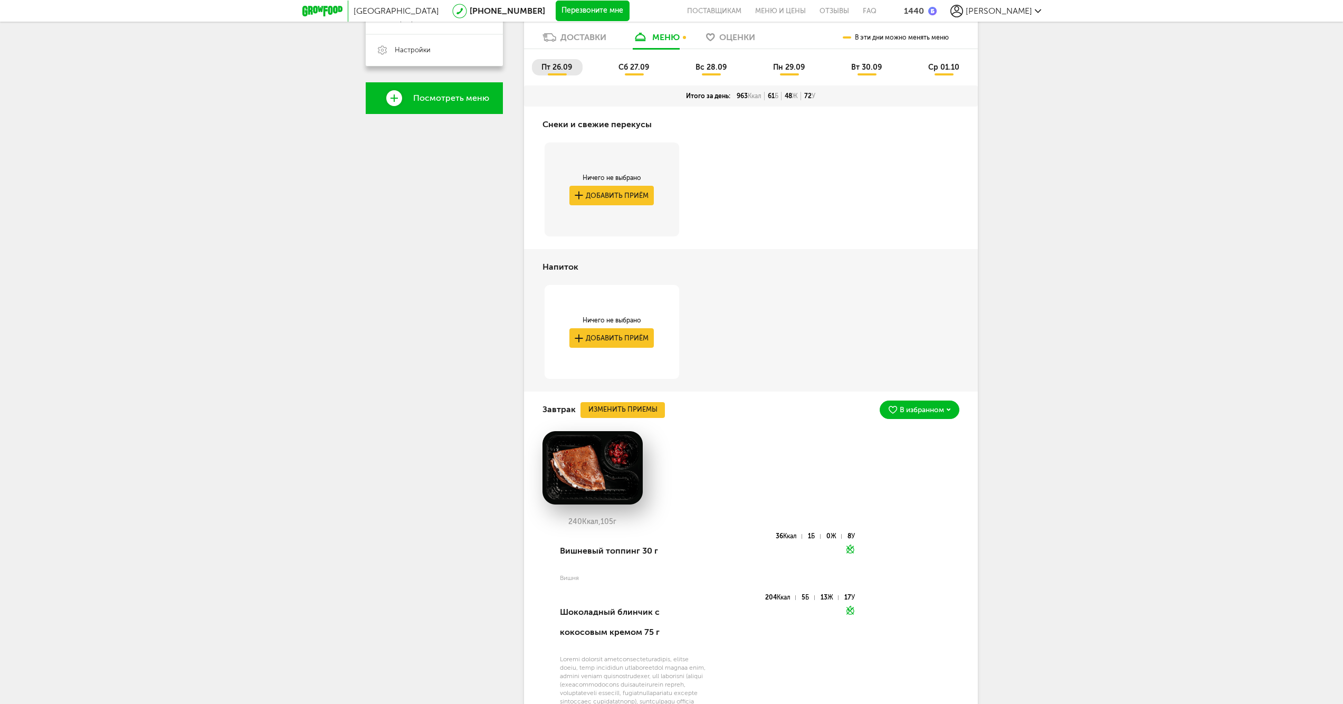
scroll to position [176, 0]
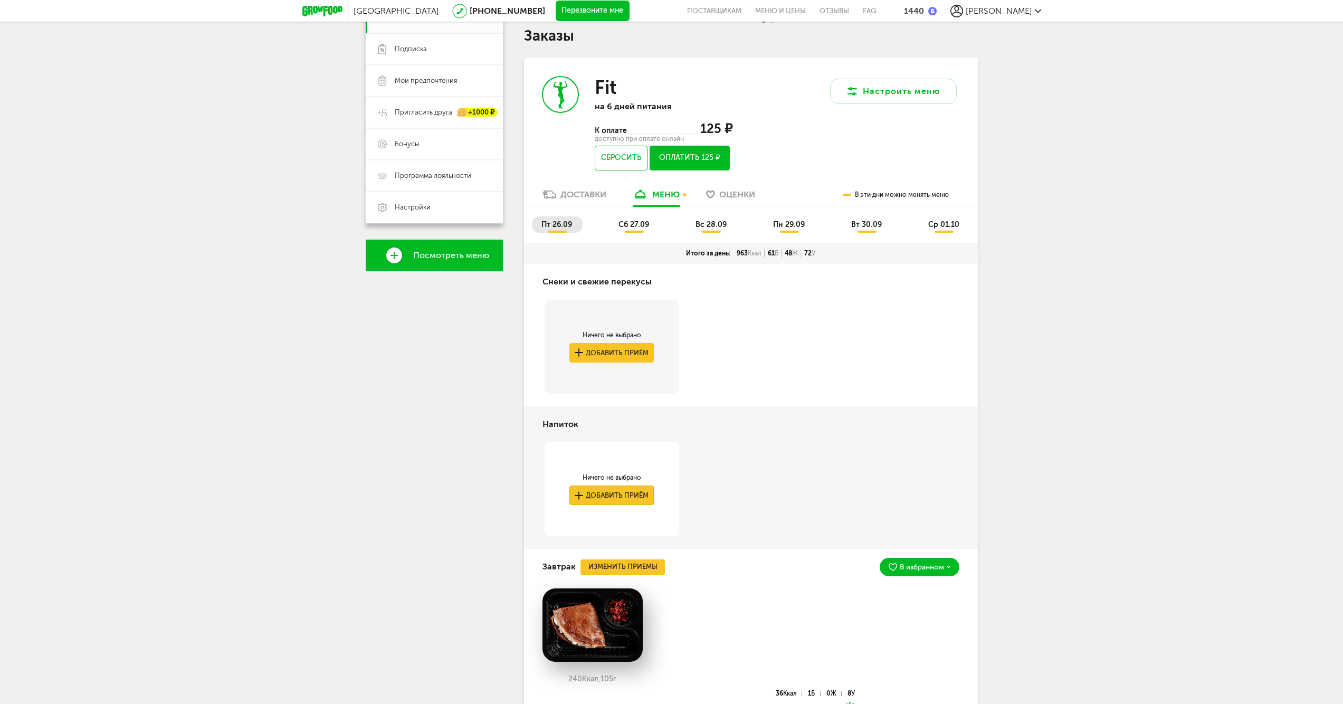
click at [592, 490] on button "Добавить приём" at bounding box center [612, 496] width 84 height 20
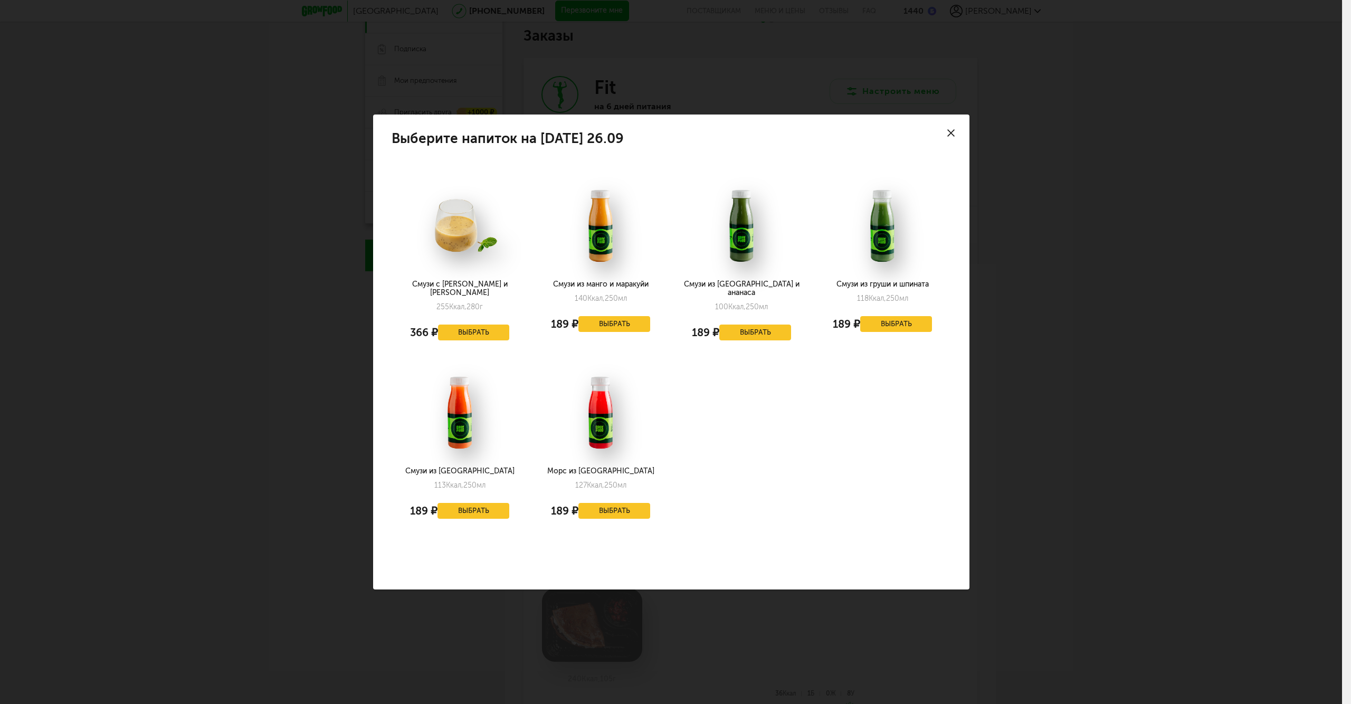
click at [1177, 363] on div "Выберите напиток на пятницу 26.09 Смузи с манго и маракуйей 255 Ккал, 280 г 366…" at bounding box center [671, 352] width 1342 height 704
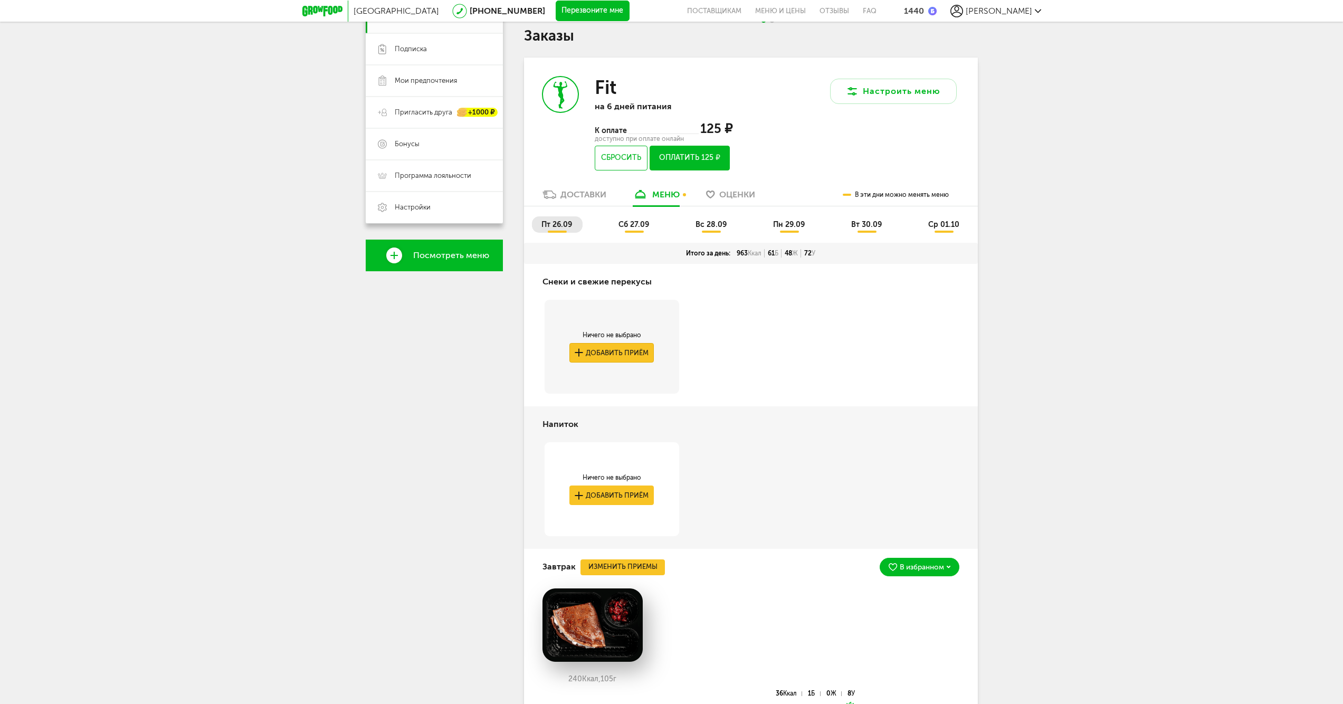
click at [629, 348] on button "Добавить приём" at bounding box center [612, 353] width 84 height 20
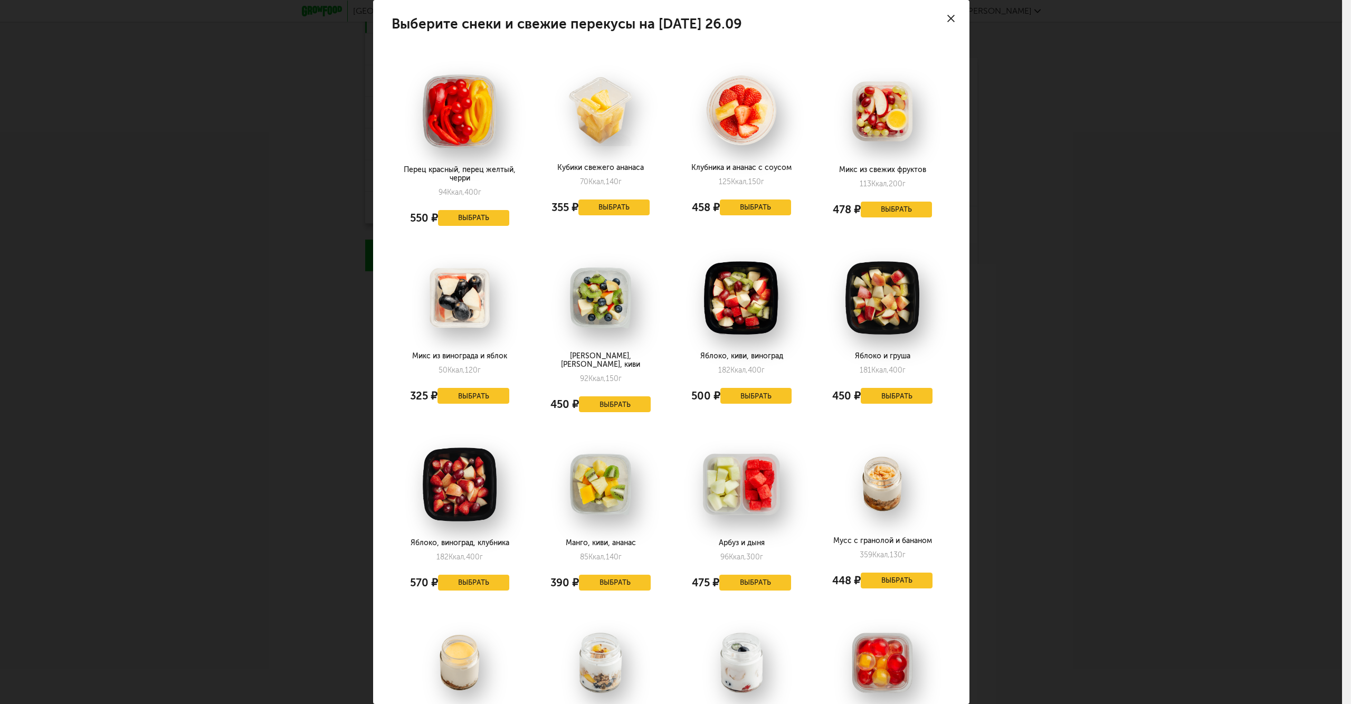
click at [1136, 322] on div "Выберите снеки и свежие перекусы на пятницу 26.09 Перец красный, перец желтый, …" at bounding box center [671, 352] width 1342 height 704
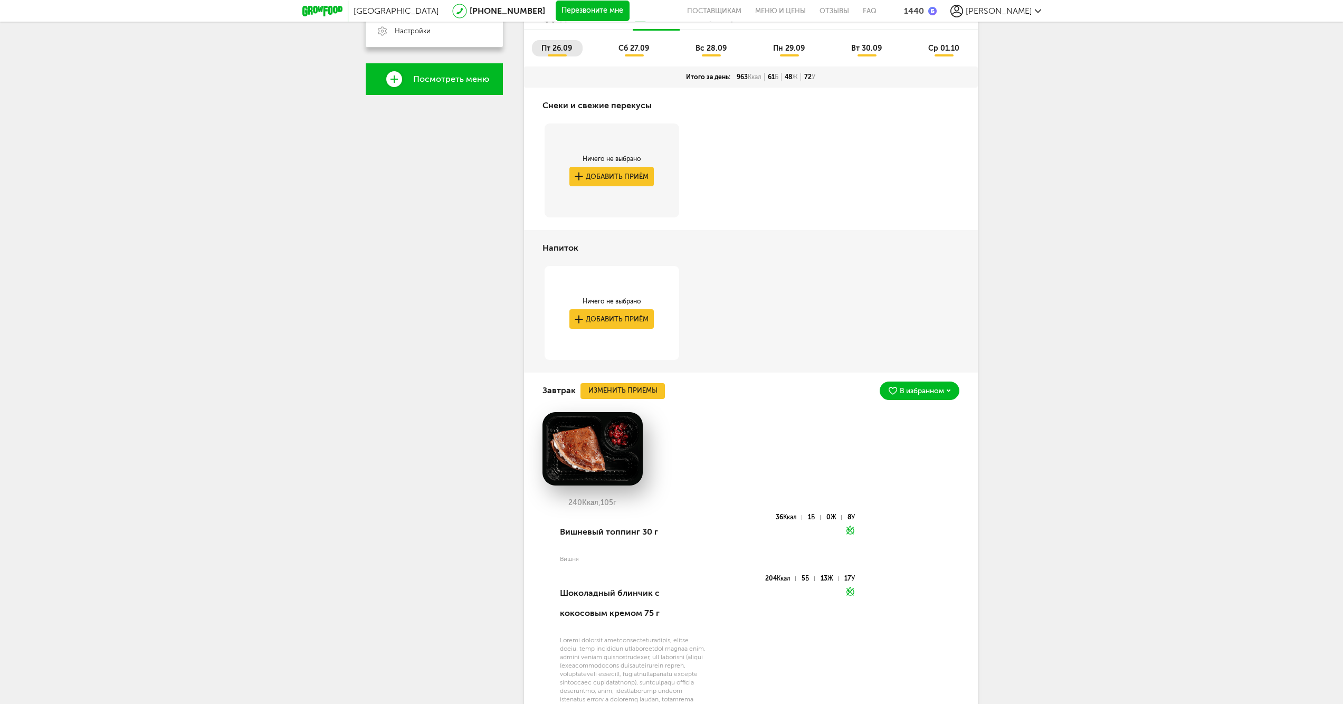
scroll to position [0, 0]
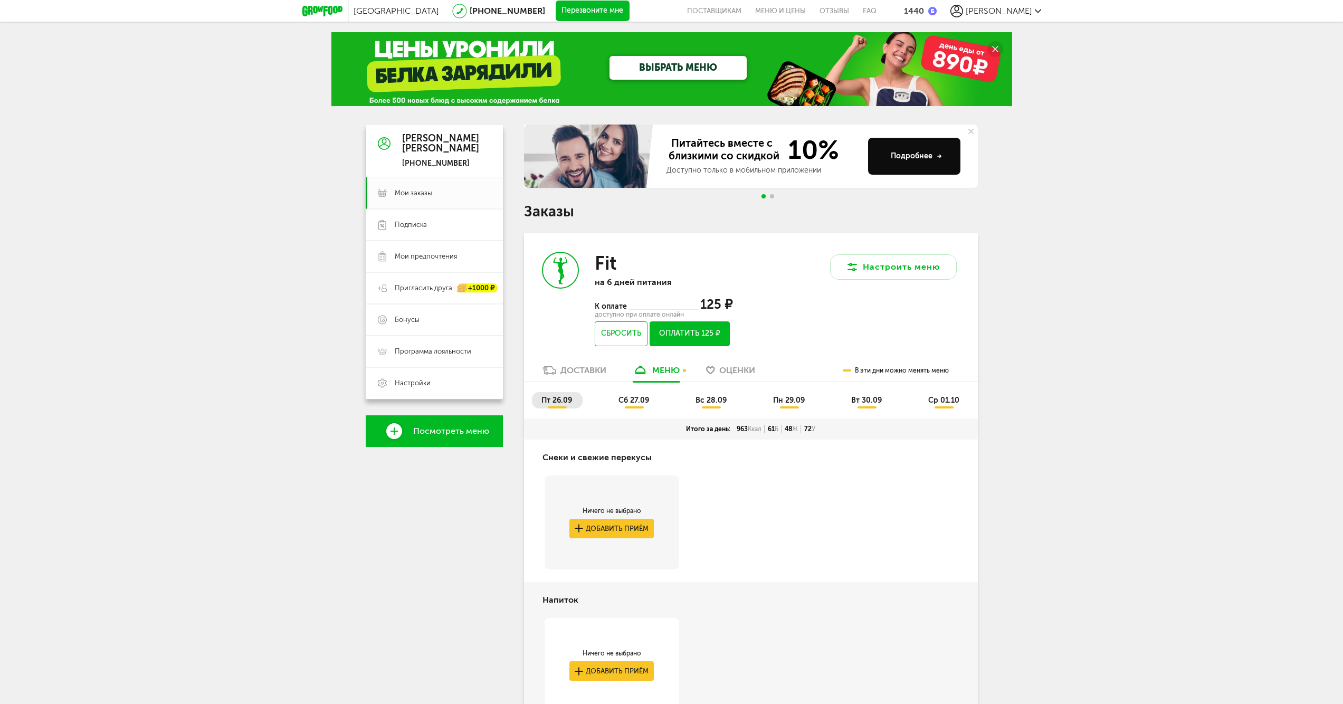
click at [622, 402] on span "сб 27.09" at bounding box center [634, 400] width 31 height 9
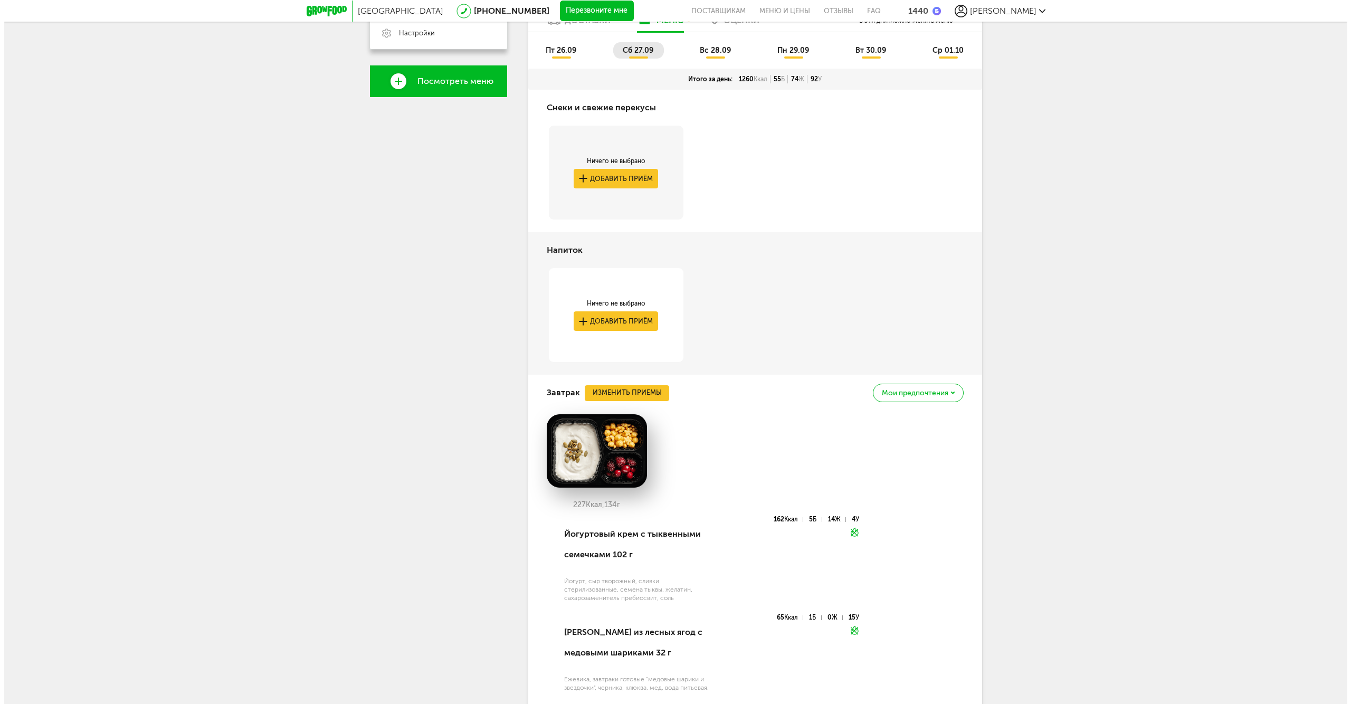
scroll to position [352, 0]
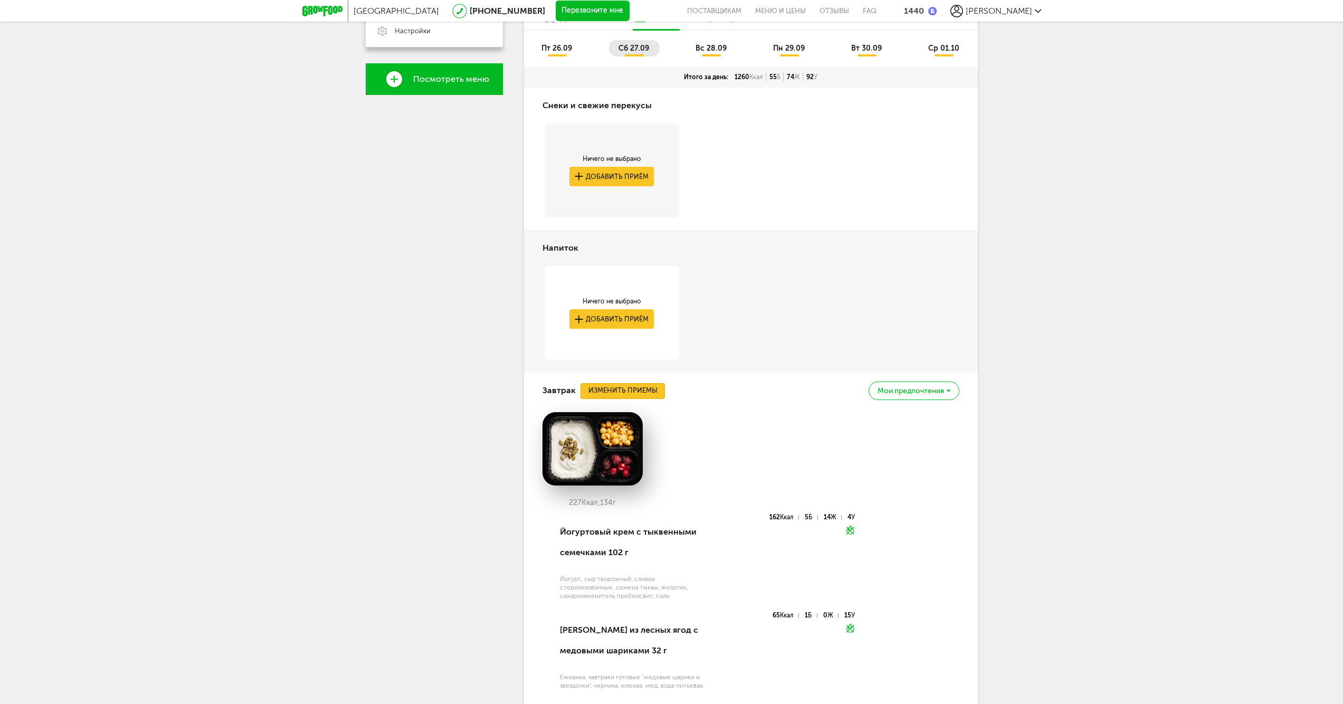
click at [641, 389] on button "Изменить приемы" at bounding box center [623, 391] width 84 height 16
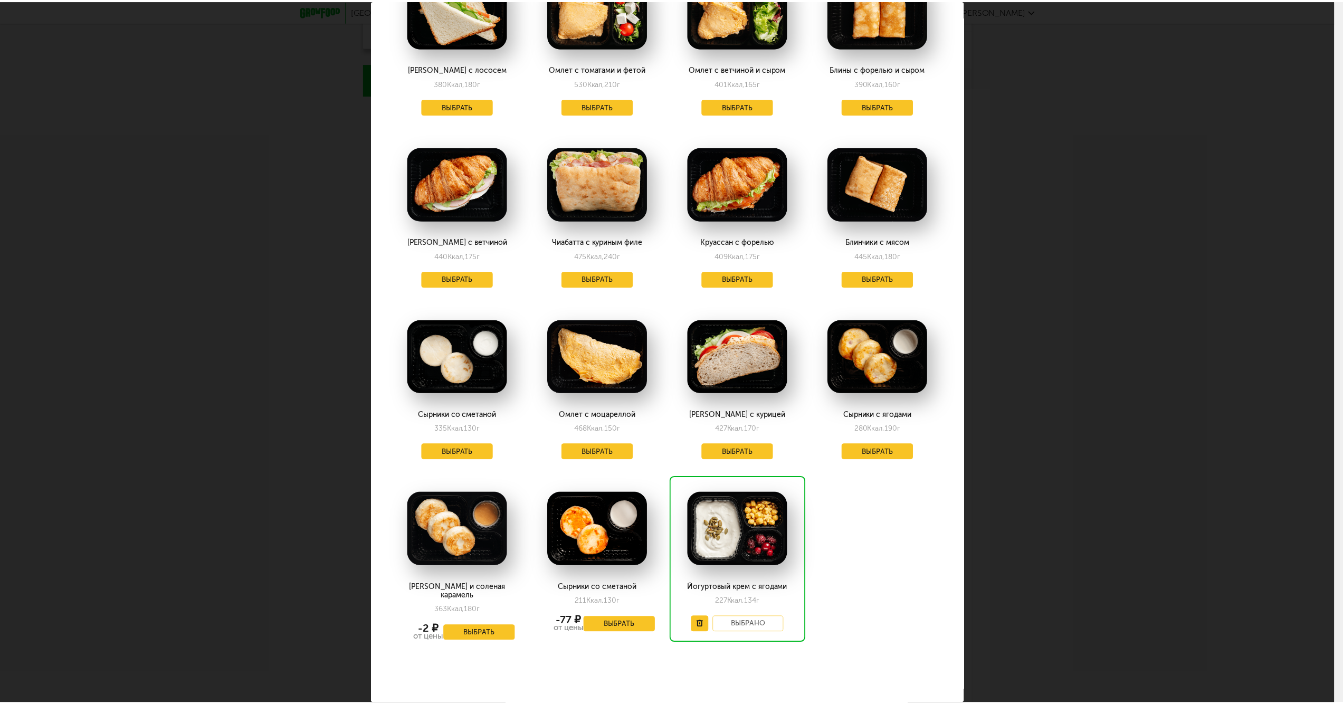
scroll to position [799, 0]
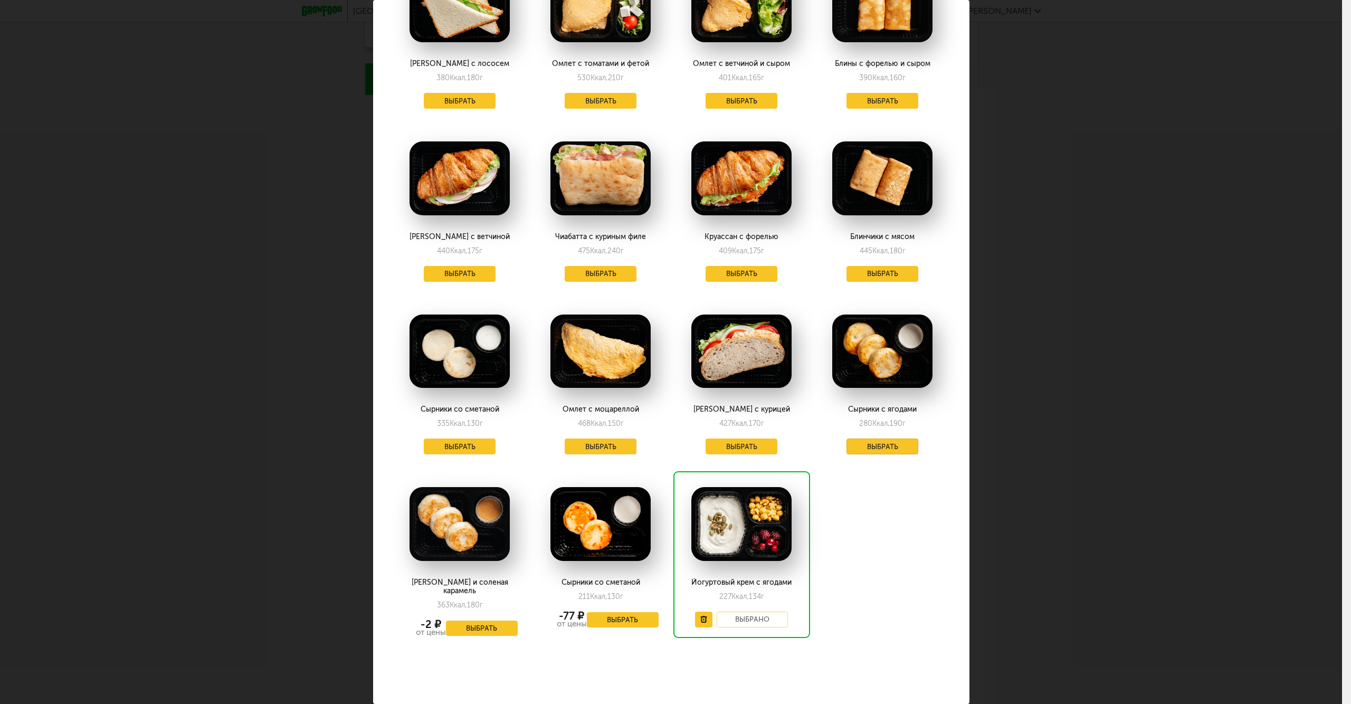
click at [877, 447] on button "Выбрать" at bounding box center [883, 447] width 72 height 16
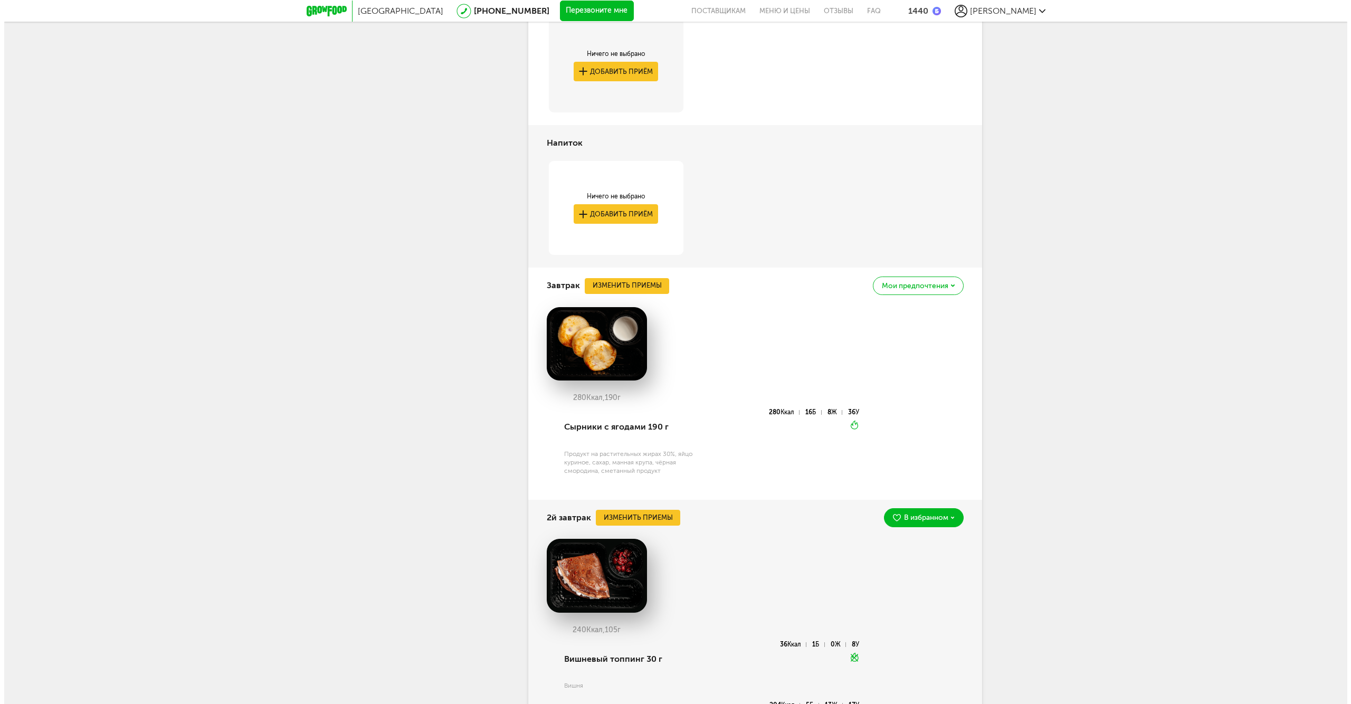
scroll to position [528, 0]
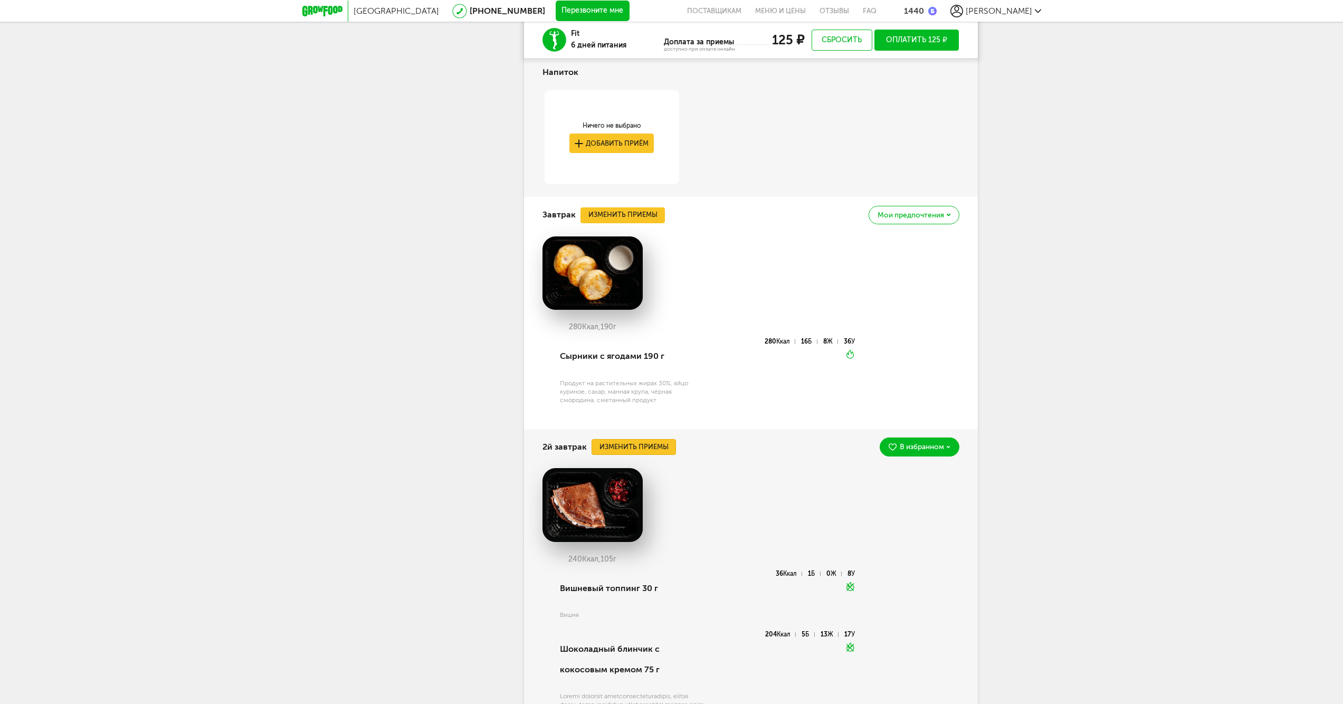
click at [657, 444] on button "Изменить приемы" at bounding box center [634, 447] width 84 height 16
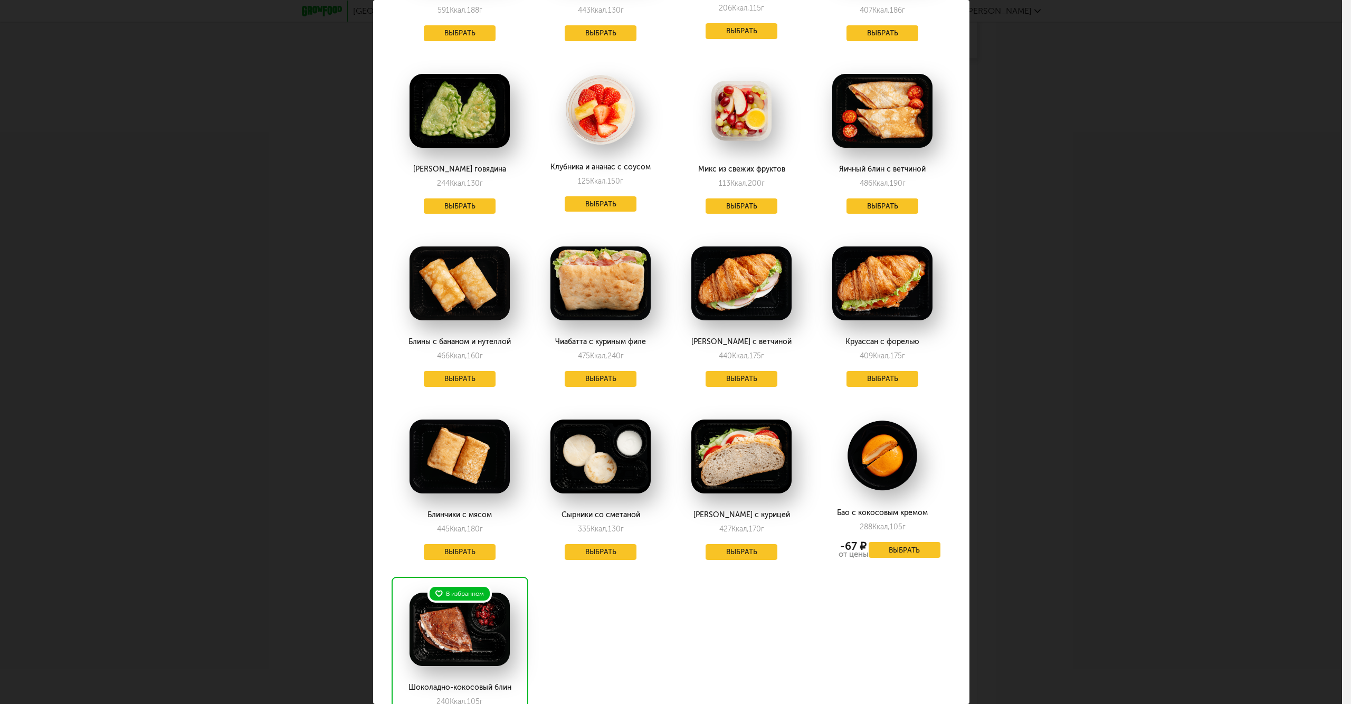
click at [1181, 479] on div "Выберите 2й завтрак на субботу 27.09 В избранном Творожники с ягодами 254 Ккал,…" at bounding box center [671, 352] width 1342 height 704
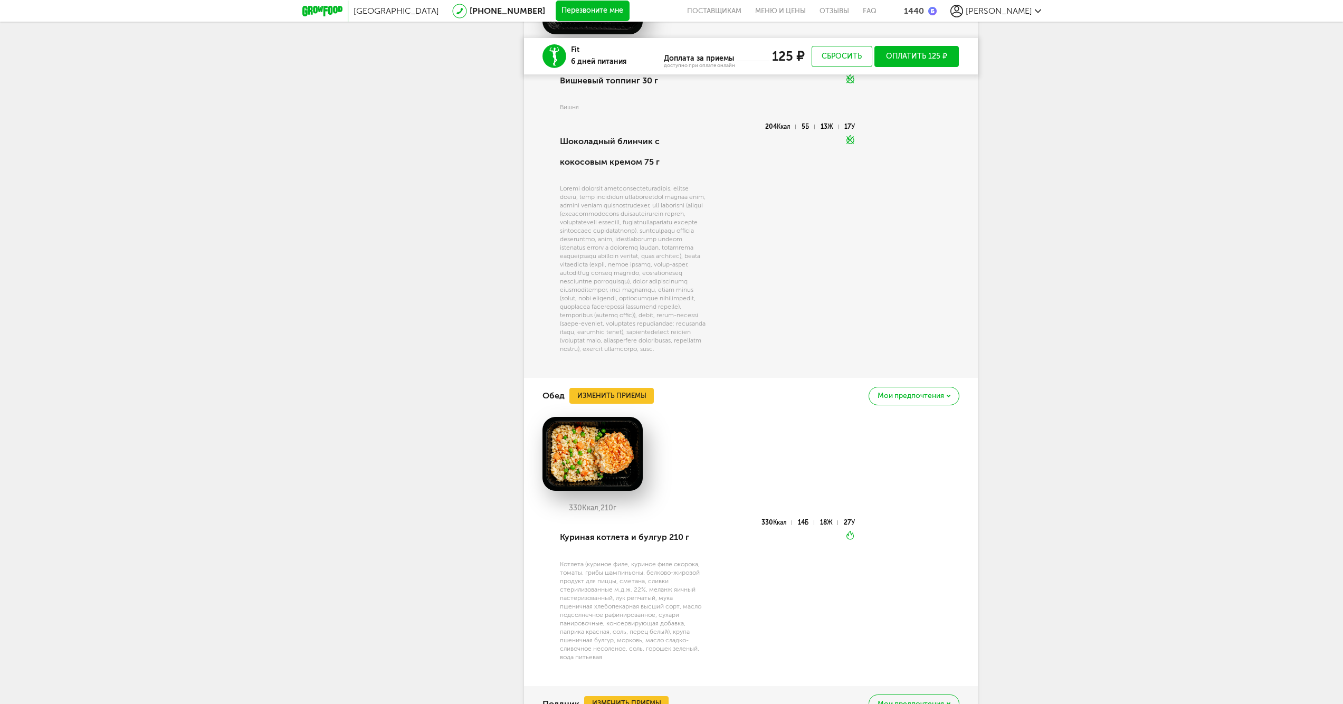
scroll to position [1056, 0]
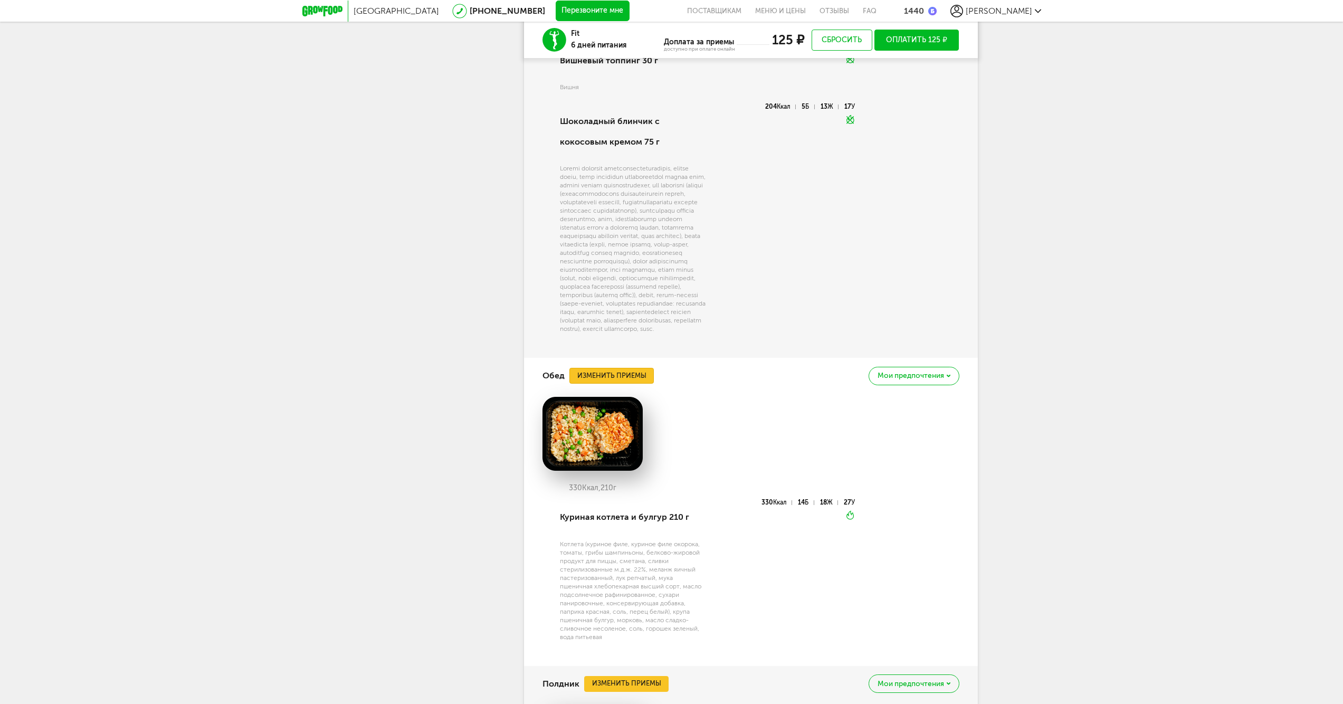
click at [639, 384] on button "Изменить приемы" at bounding box center [612, 376] width 84 height 16
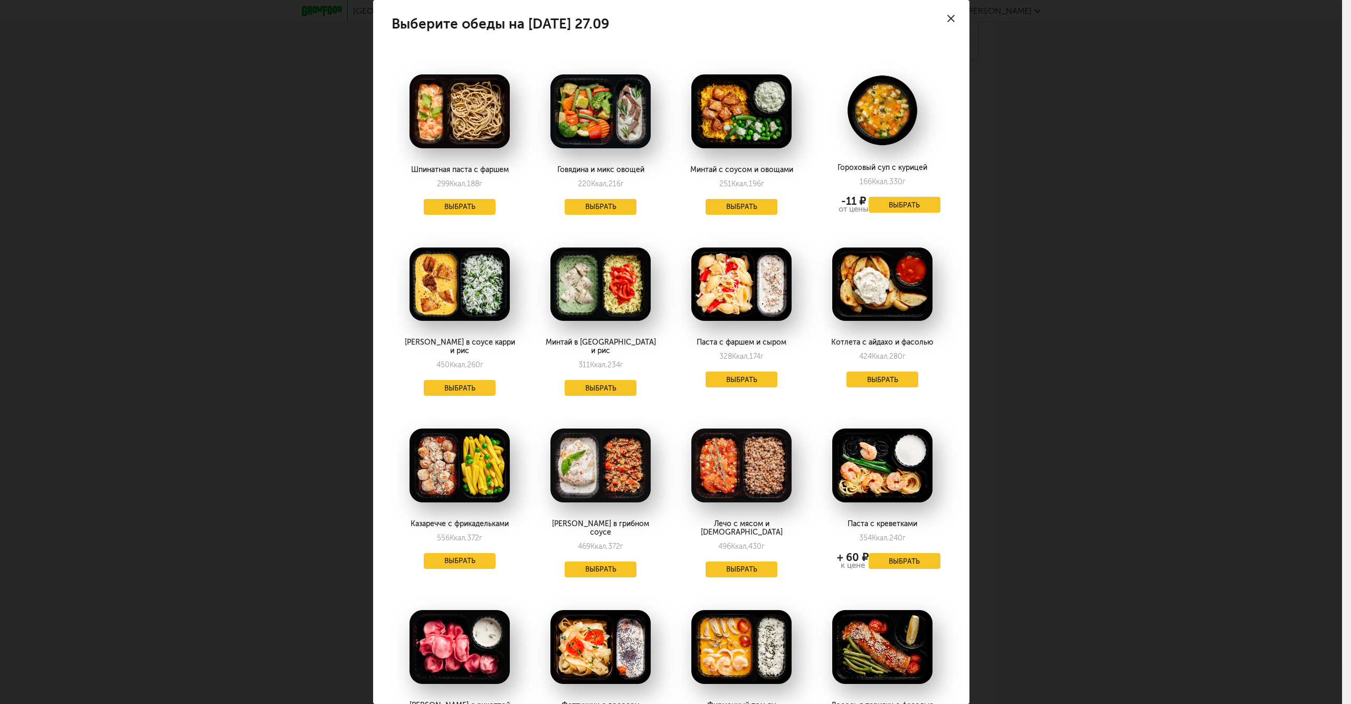
click at [1143, 437] on div "Выберите обеды на субботу 27.09 Шпинатная паста с фаршем 299 Ккал, 188 г Выбрат…" at bounding box center [671, 352] width 1342 height 704
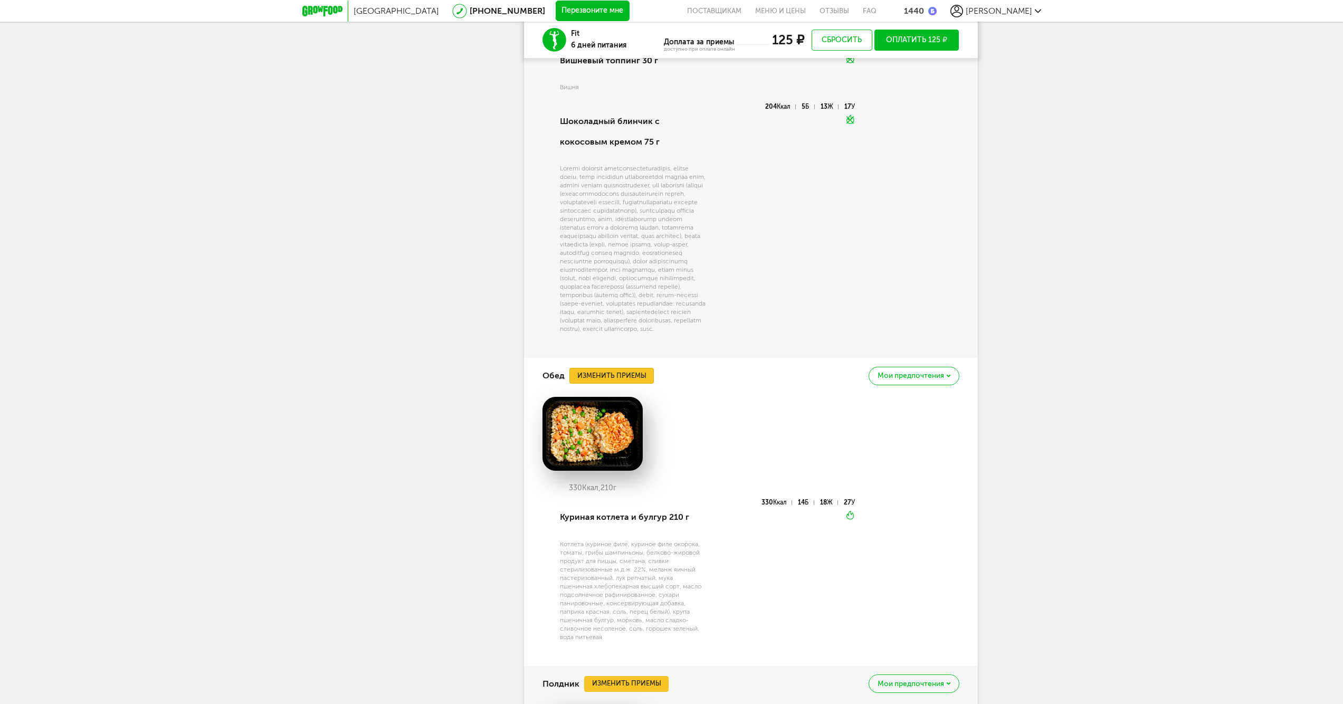
click at [628, 384] on button "Изменить приемы" at bounding box center [612, 376] width 84 height 16
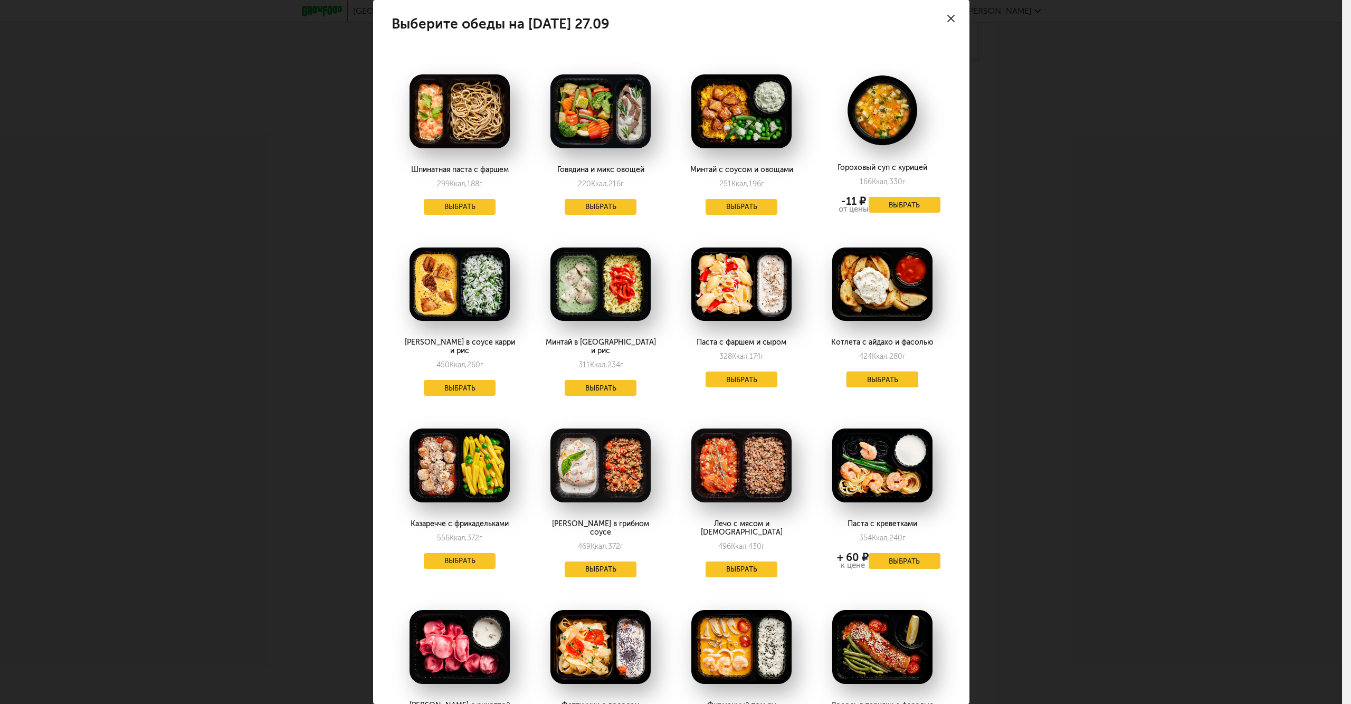
click at [885, 381] on button "Выбрать" at bounding box center [883, 380] width 72 height 16
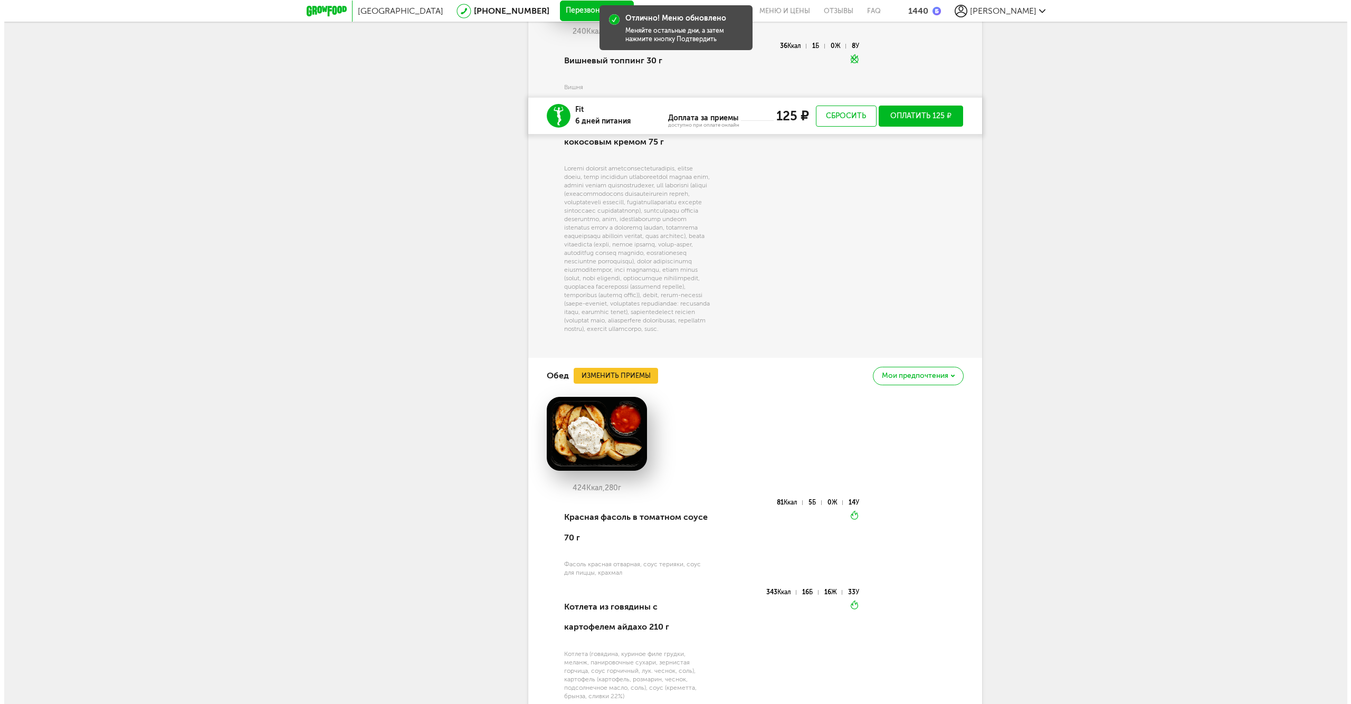
scroll to position [1231, 0]
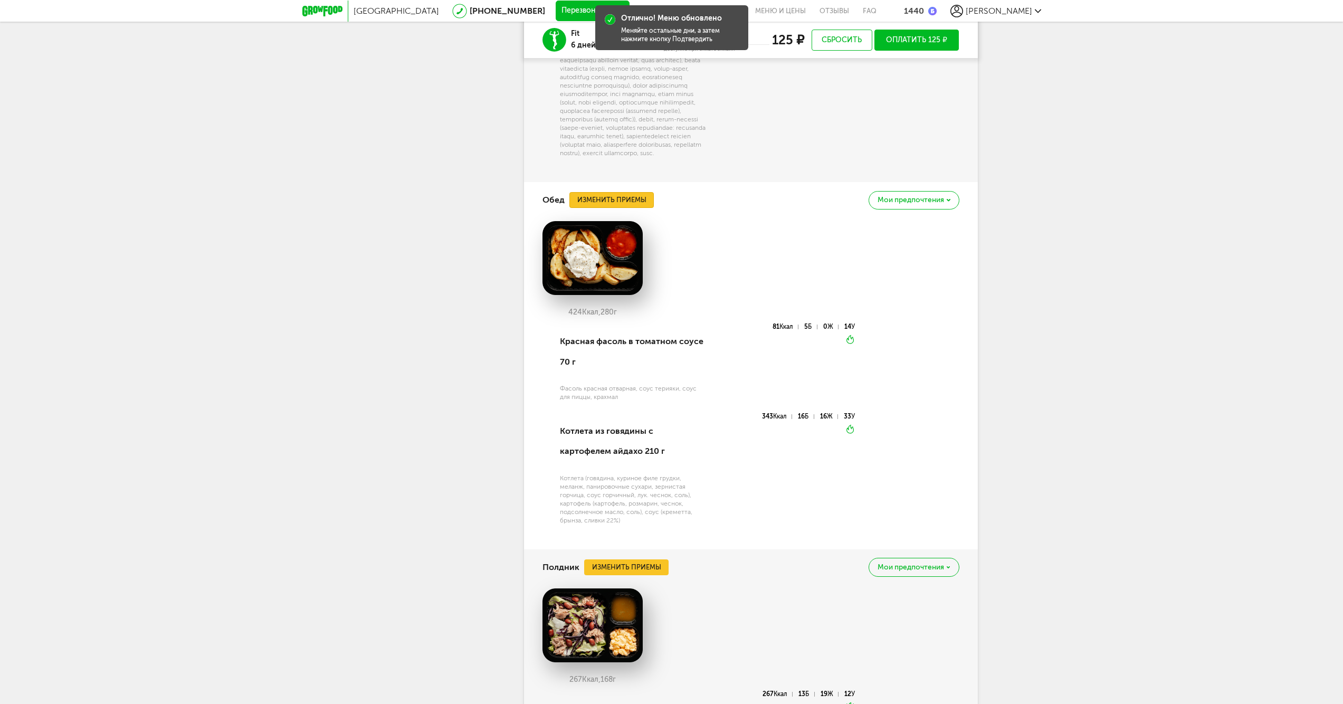
click at [630, 208] on button "Изменить приемы" at bounding box center [612, 200] width 84 height 16
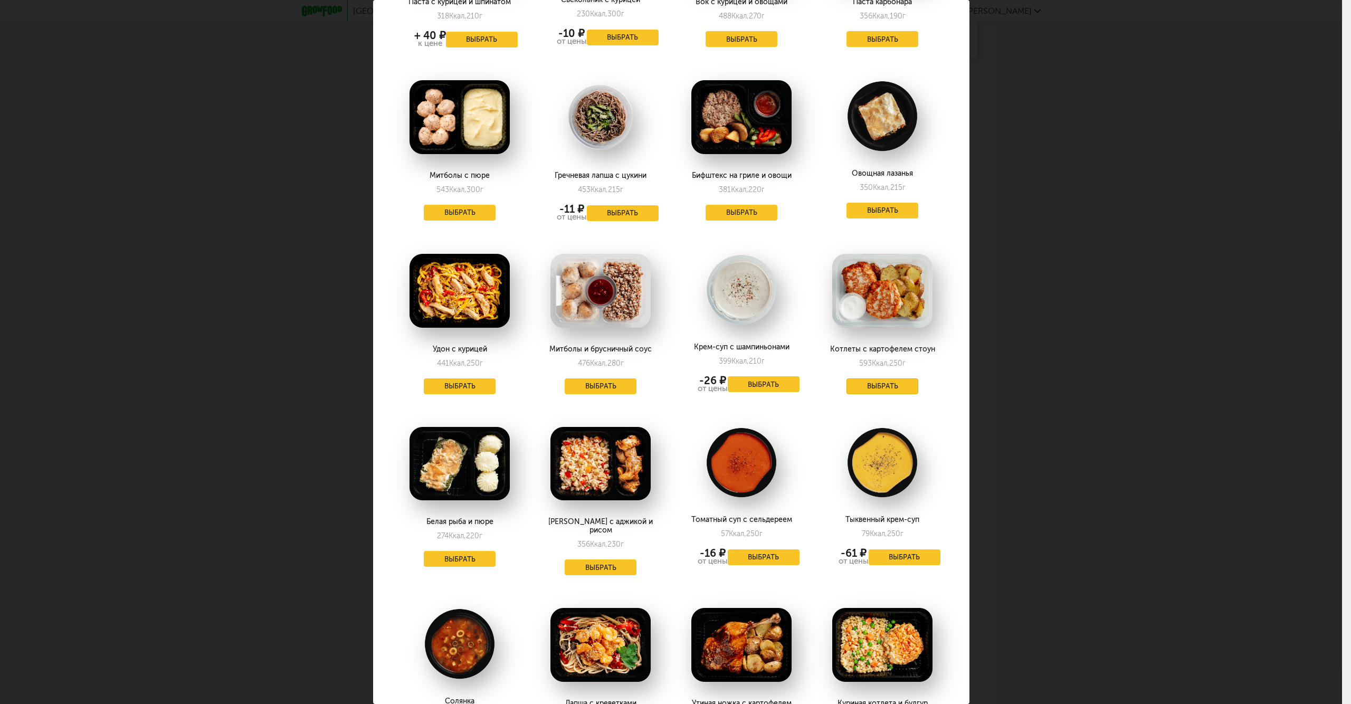
click at [873, 378] on button "Выбрать" at bounding box center [883, 386] width 72 height 16
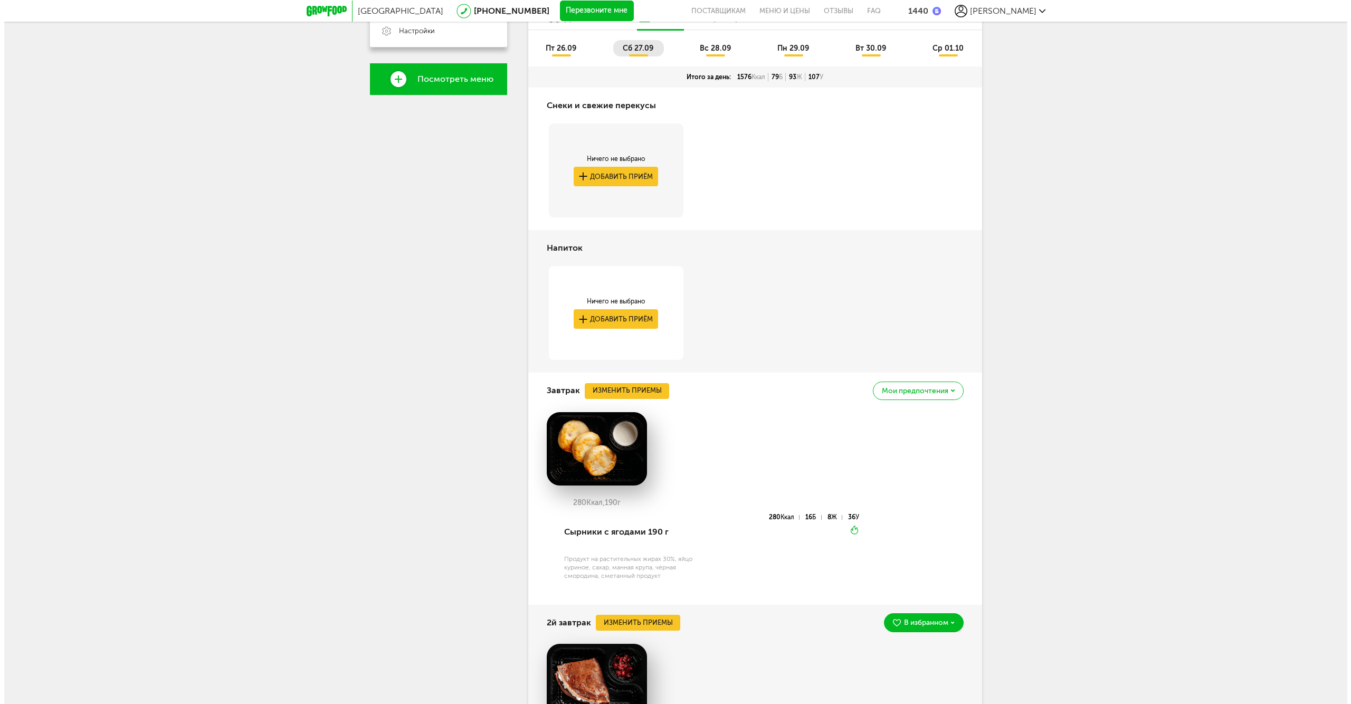
scroll to position [704, 0]
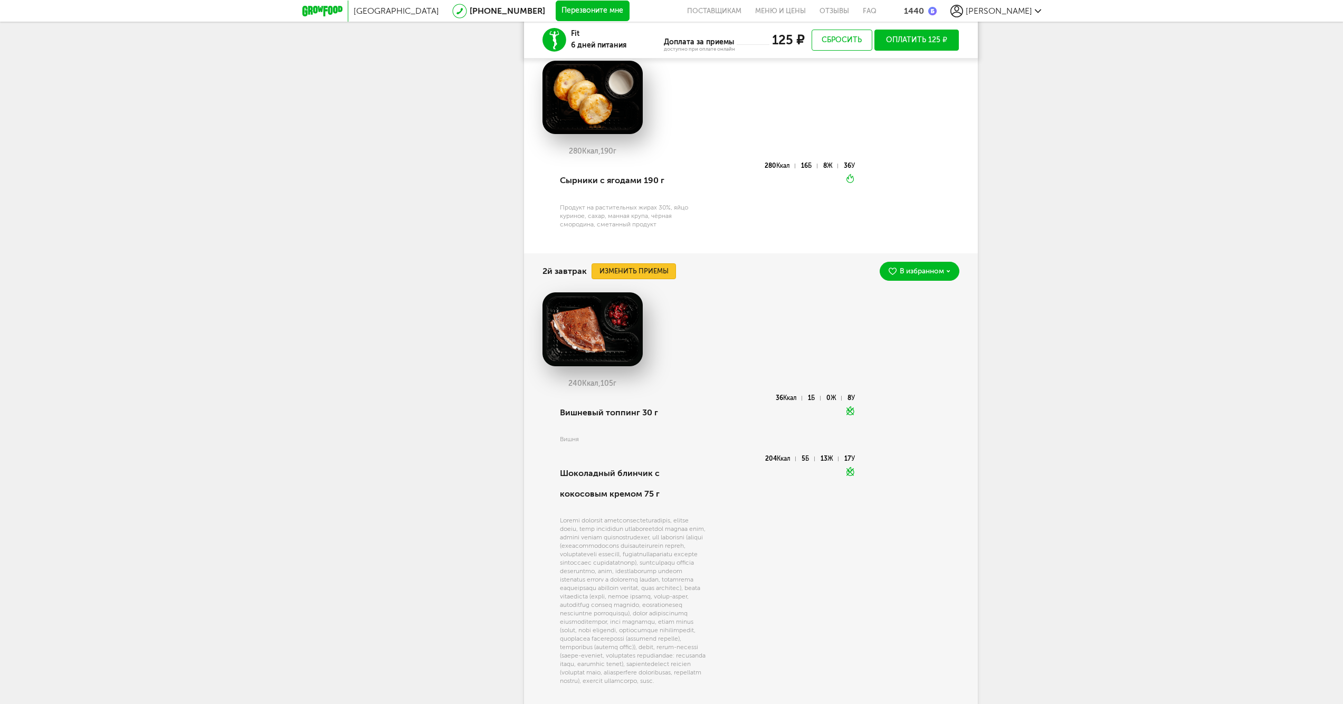
click at [658, 271] on button "Изменить приемы" at bounding box center [634, 271] width 84 height 16
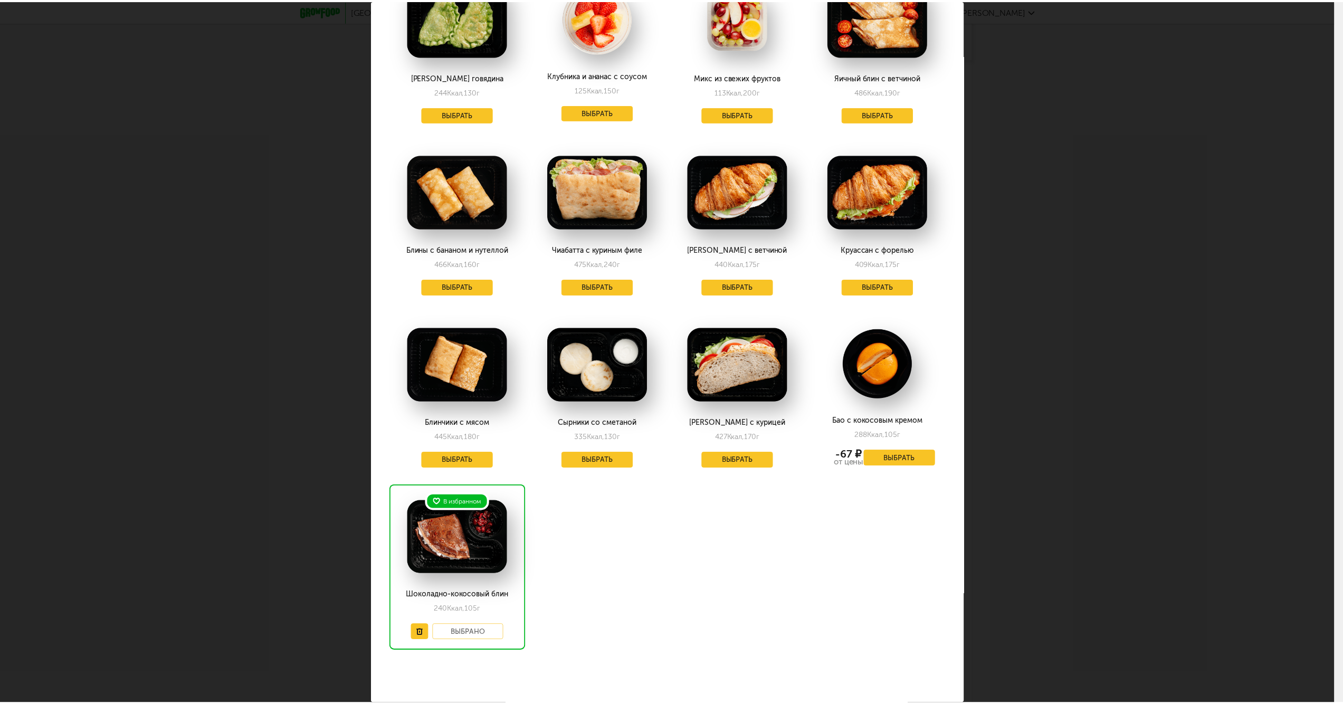
scroll to position [624, 0]
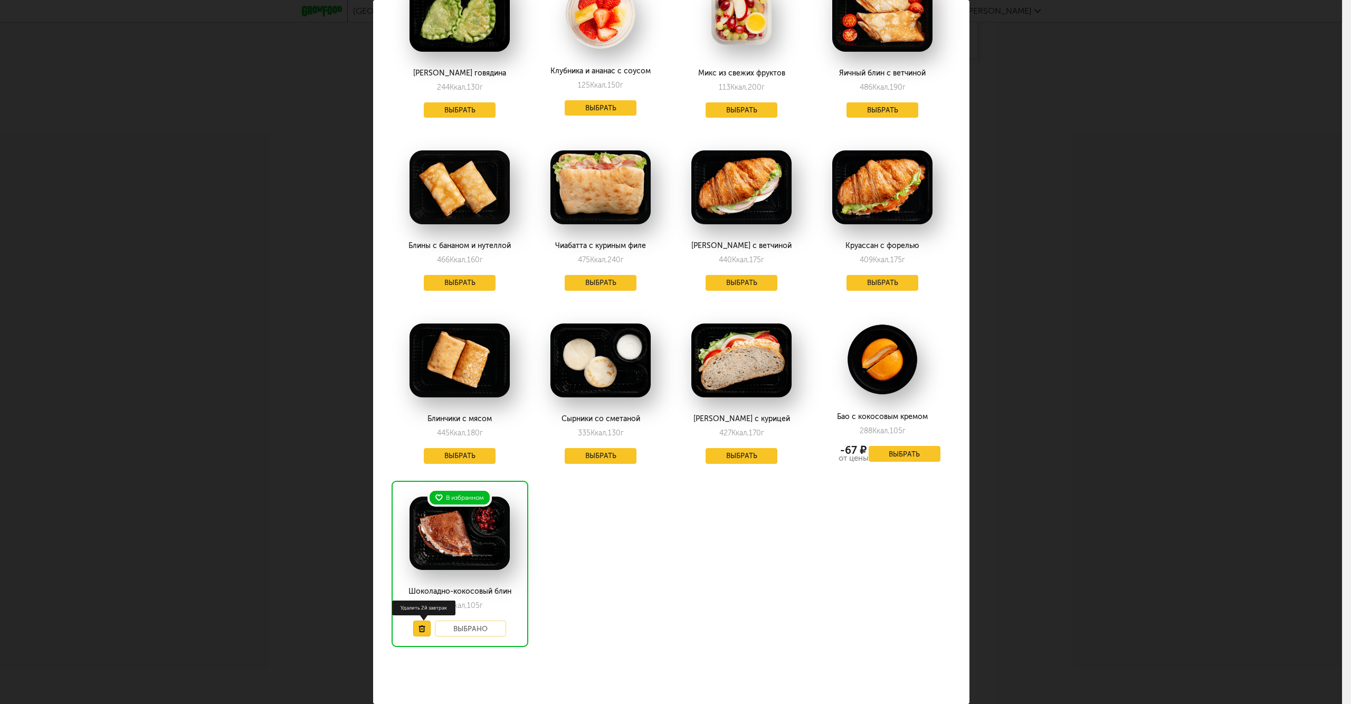
click at [420, 626] on button at bounding box center [421, 629] width 17 height 16
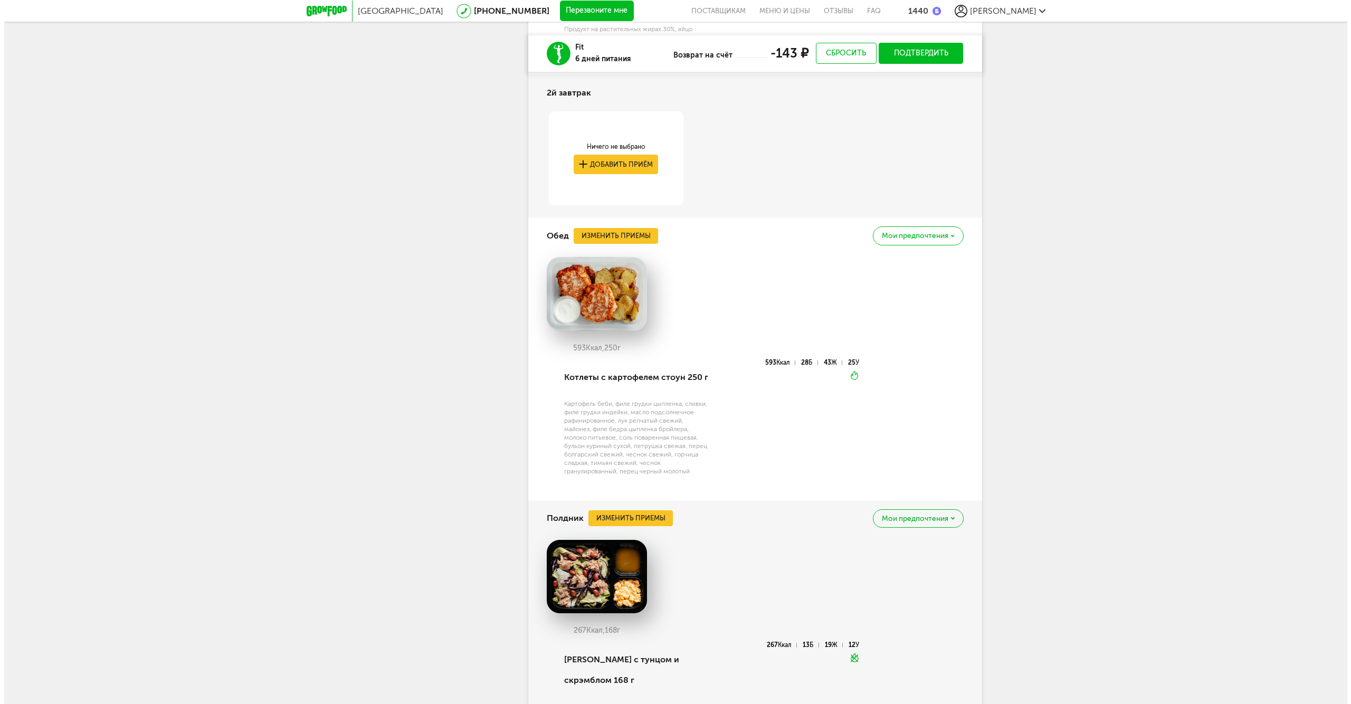
scroll to position [1056, 0]
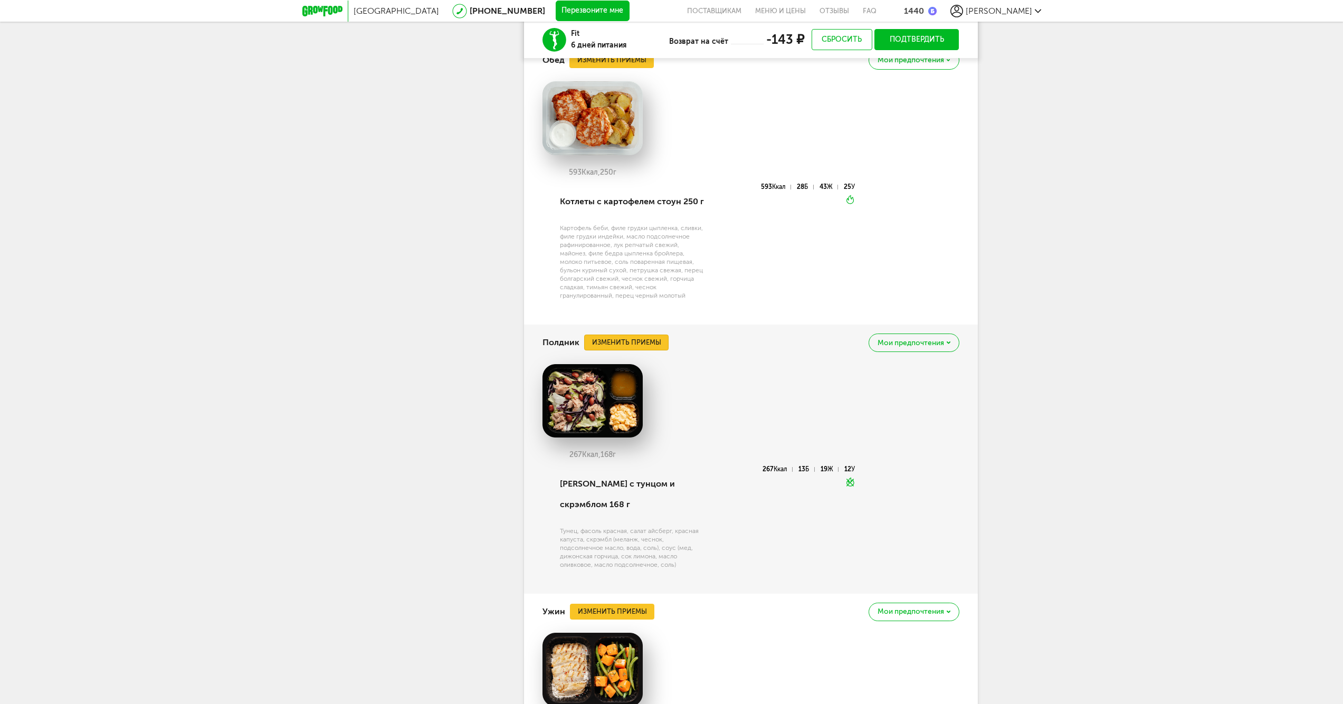
click at [650, 343] on button "Изменить приемы" at bounding box center [626, 343] width 84 height 16
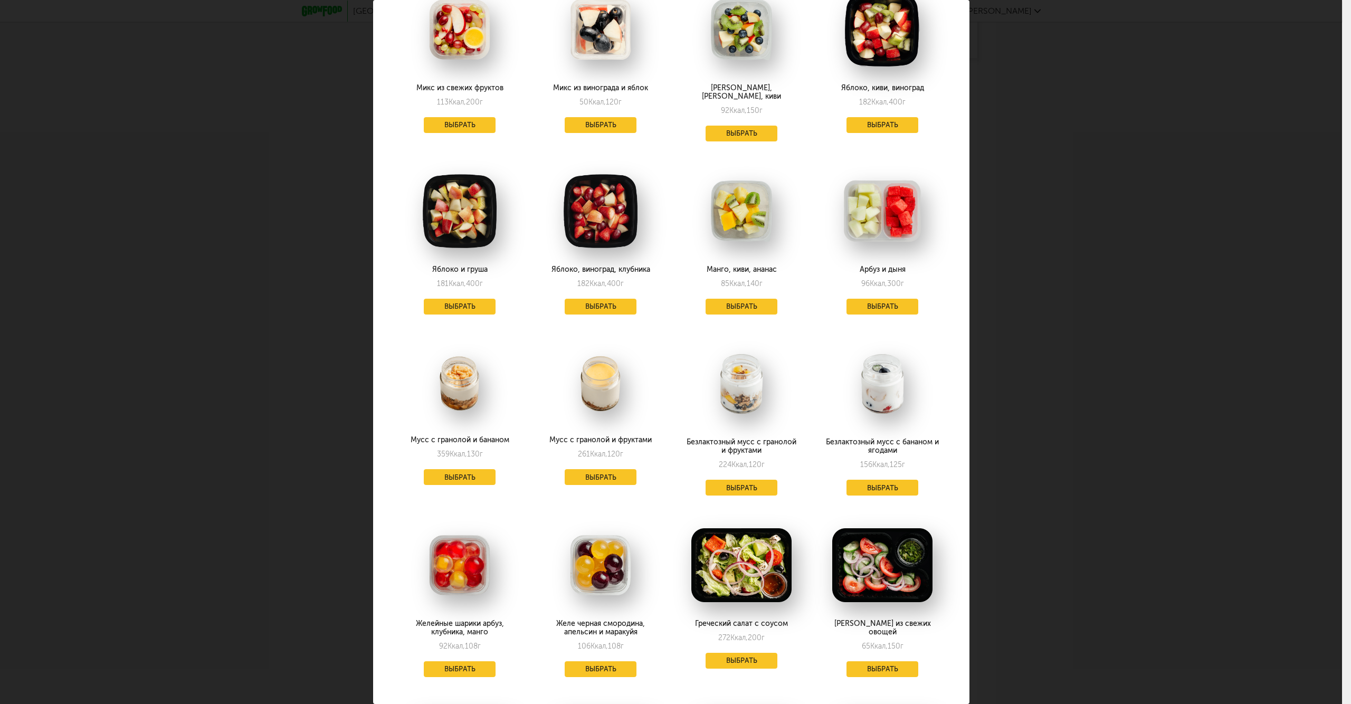
scroll to position [631, 0]
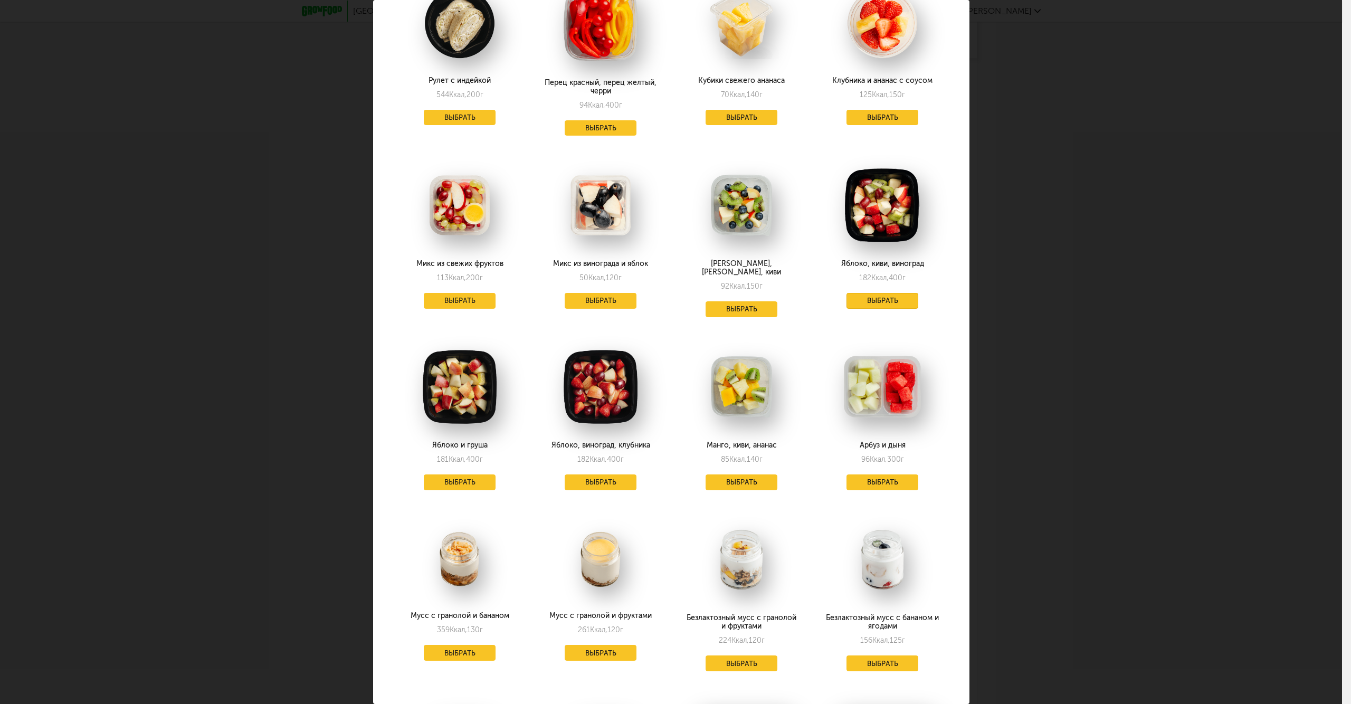
click at [889, 293] on button "Выбрать" at bounding box center [883, 301] width 72 height 16
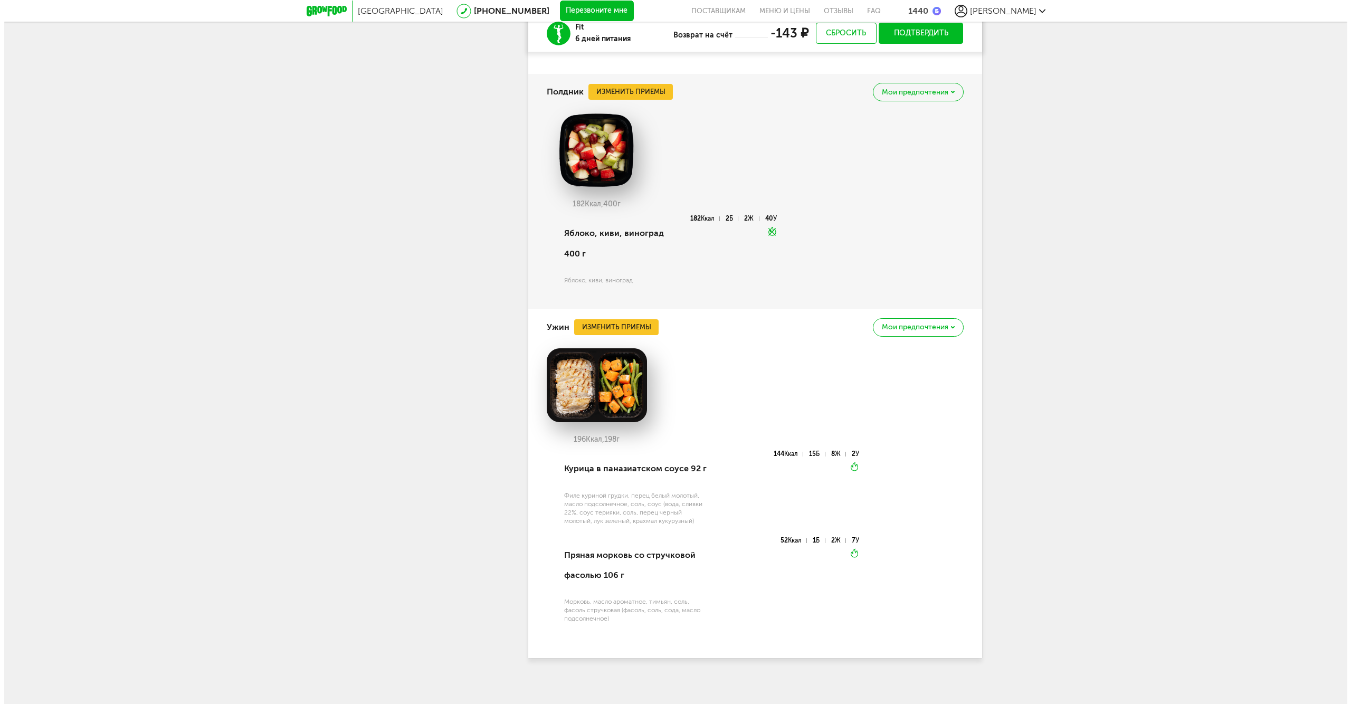
scroll to position [1314, 0]
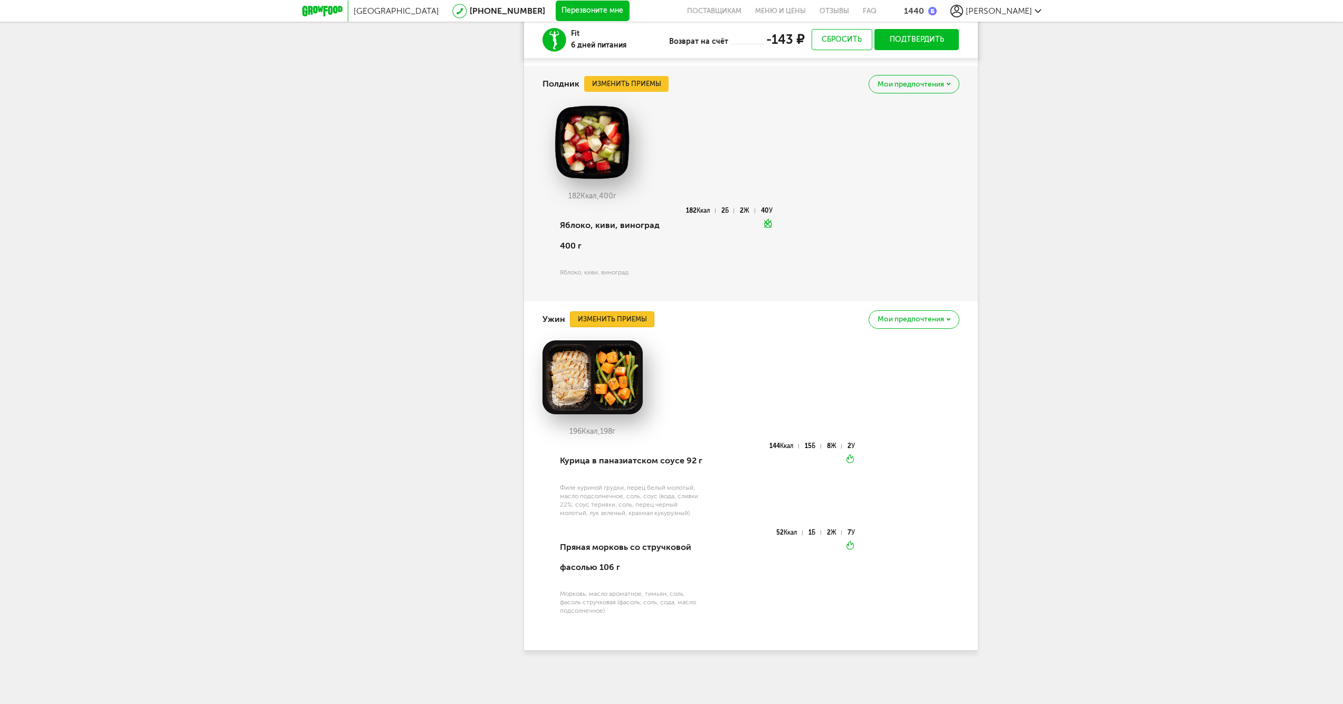
click at [586, 319] on button "Изменить приемы" at bounding box center [612, 319] width 84 height 16
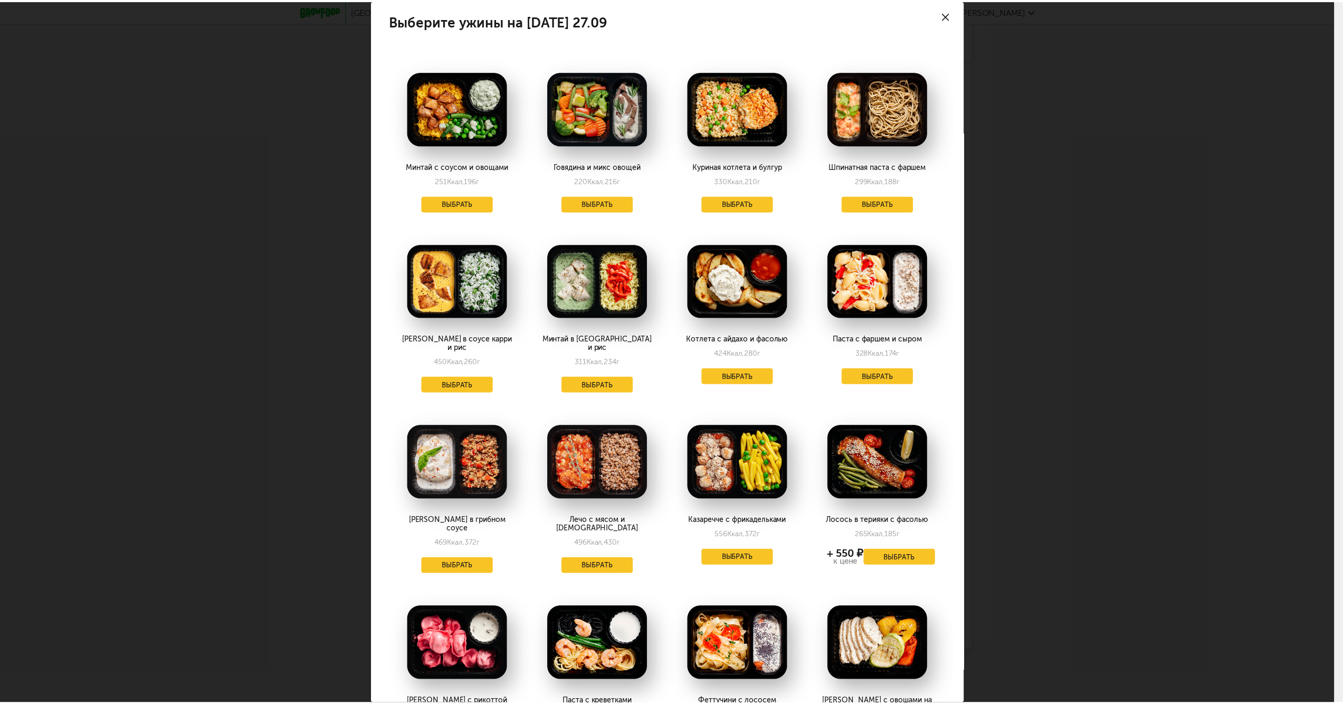
scroll to position [0, 0]
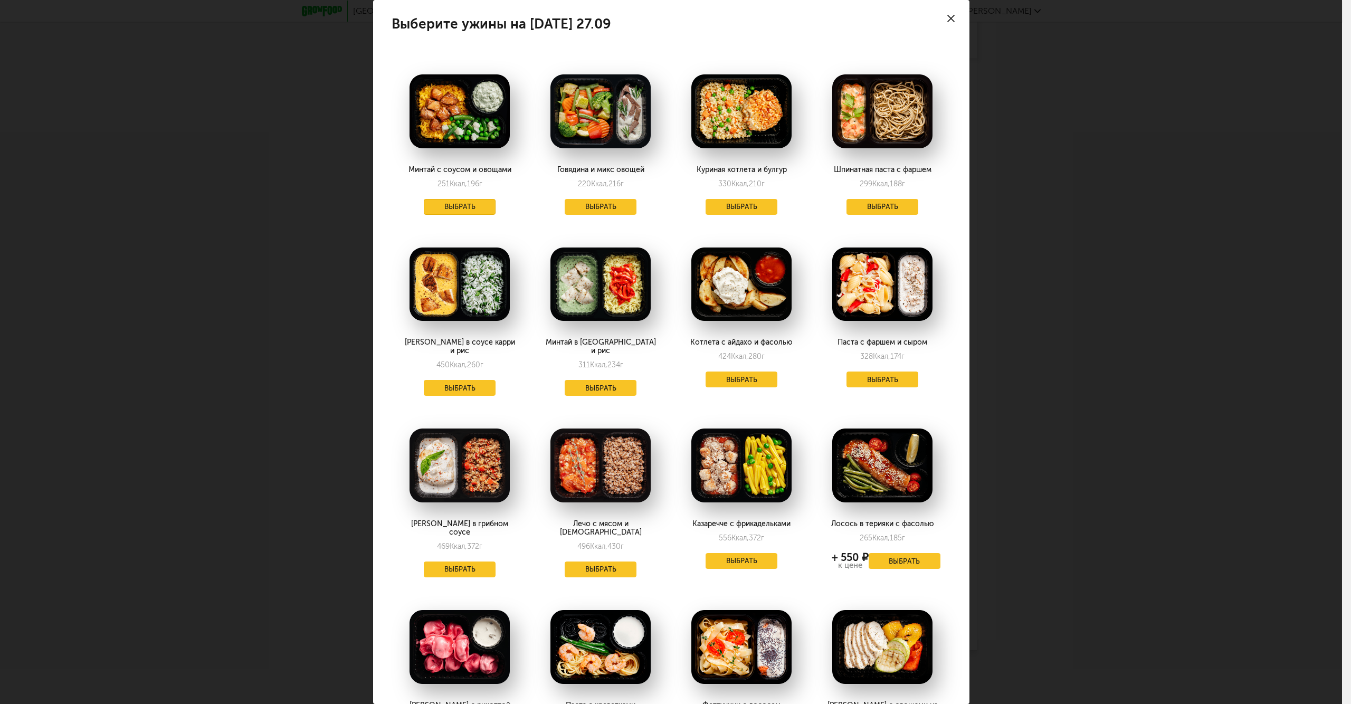
click at [474, 204] on button "Выбрать" at bounding box center [460, 207] width 72 height 16
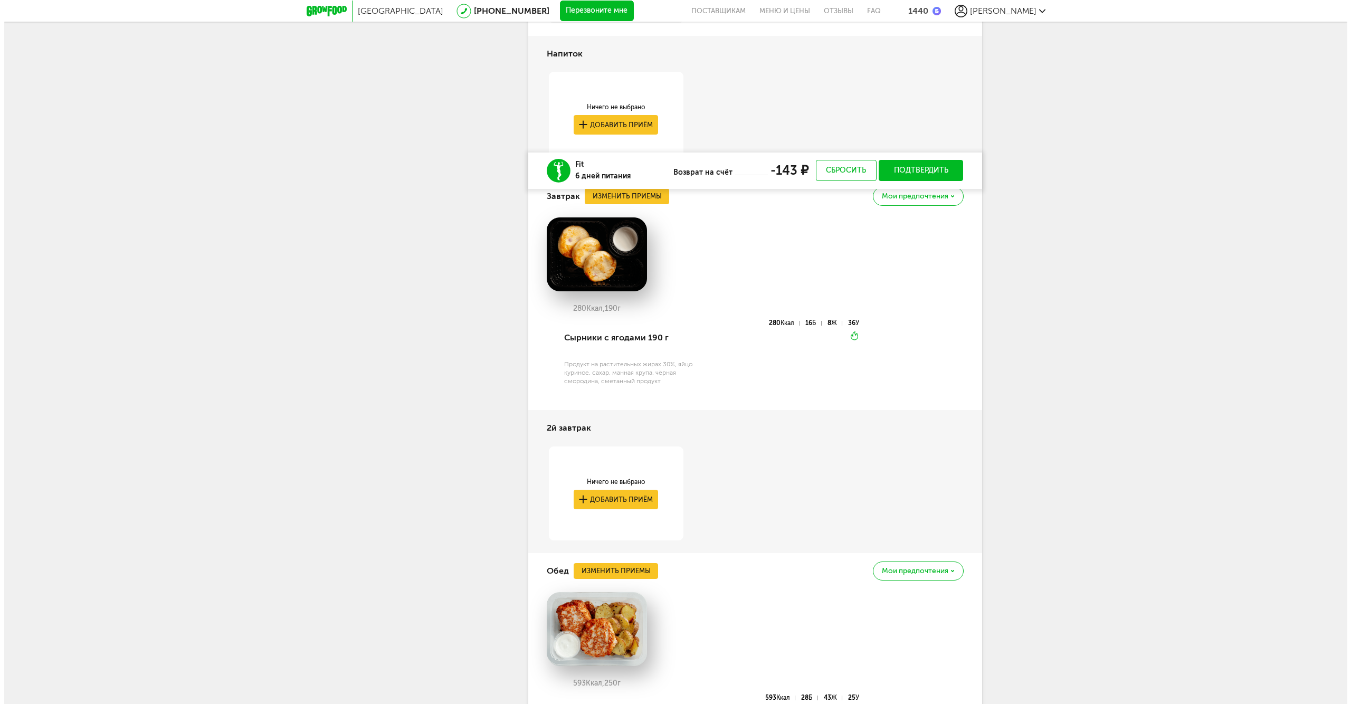
scroll to position [544, 0]
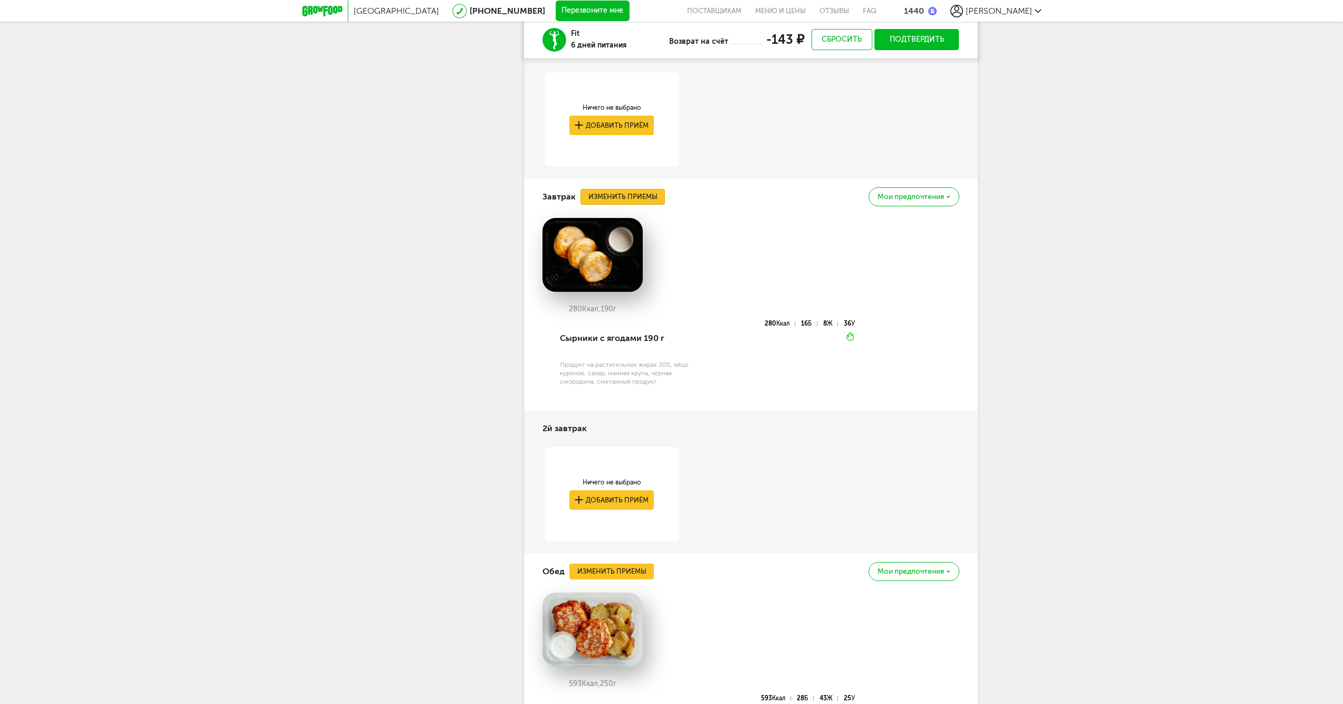
click at [638, 197] on button "Изменить приемы" at bounding box center [623, 197] width 84 height 16
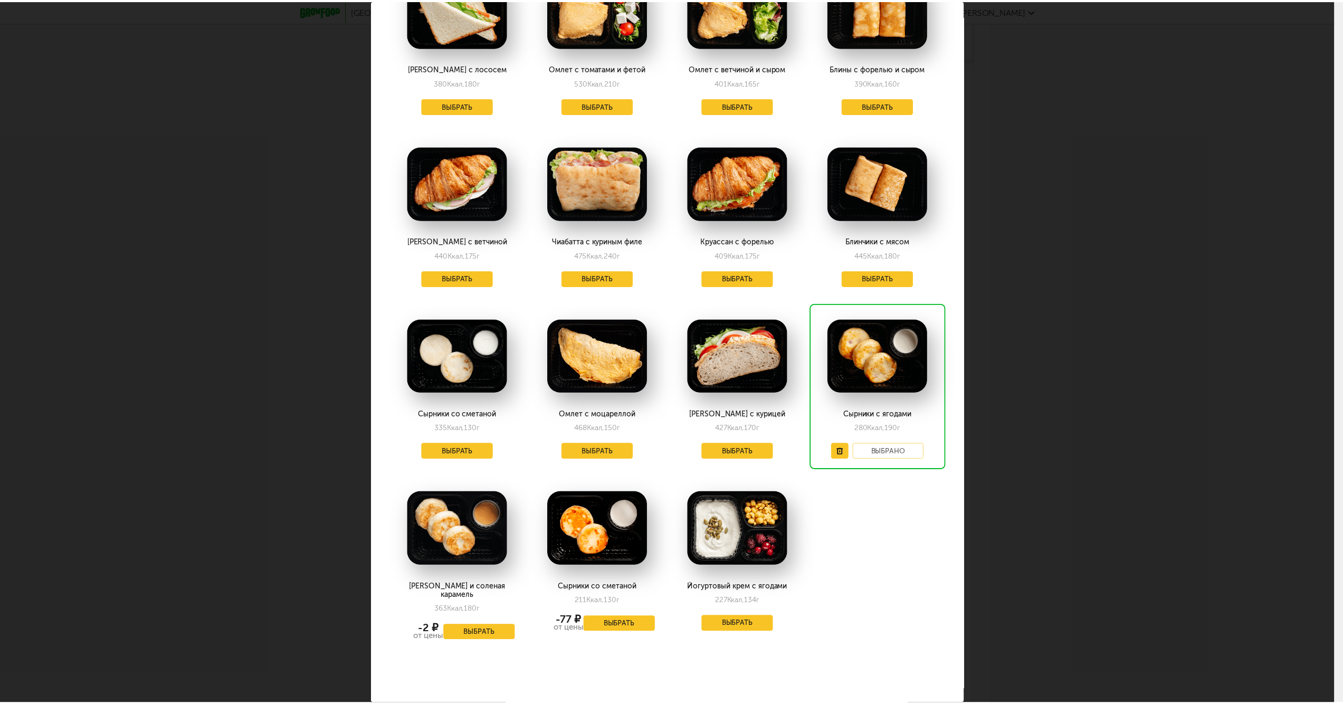
scroll to position [799, 0]
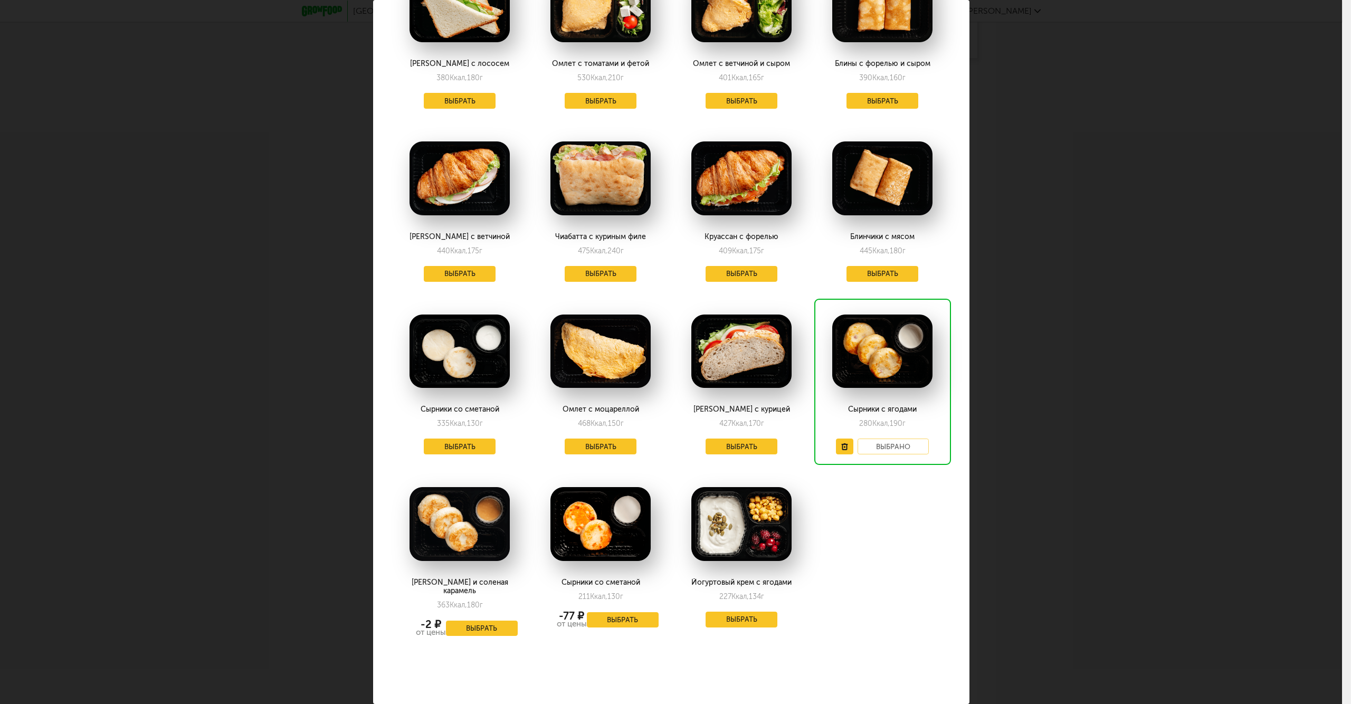
click at [1117, 410] on div "Выберите завтраки на субботу 27.09 В избранном Шоколадно-кокосовый блин 240 Кка…" at bounding box center [671, 352] width 1342 height 704
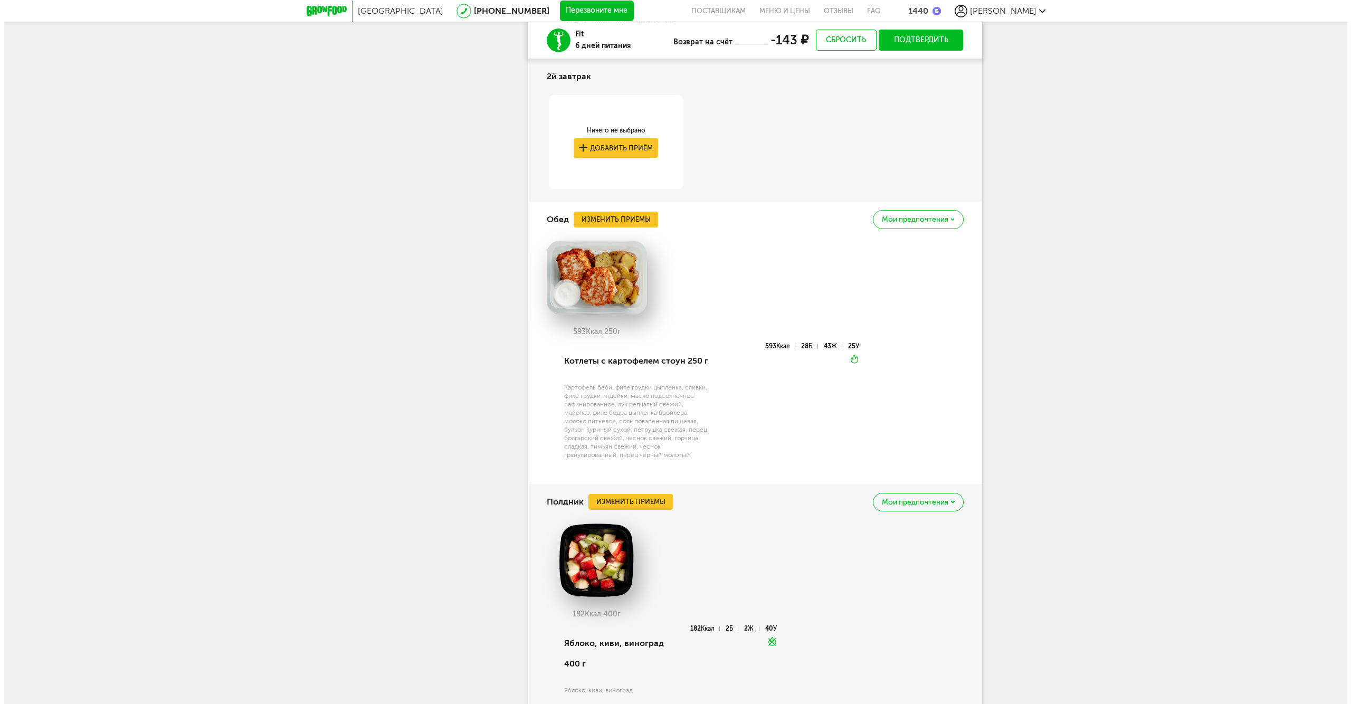
scroll to position [720, 0]
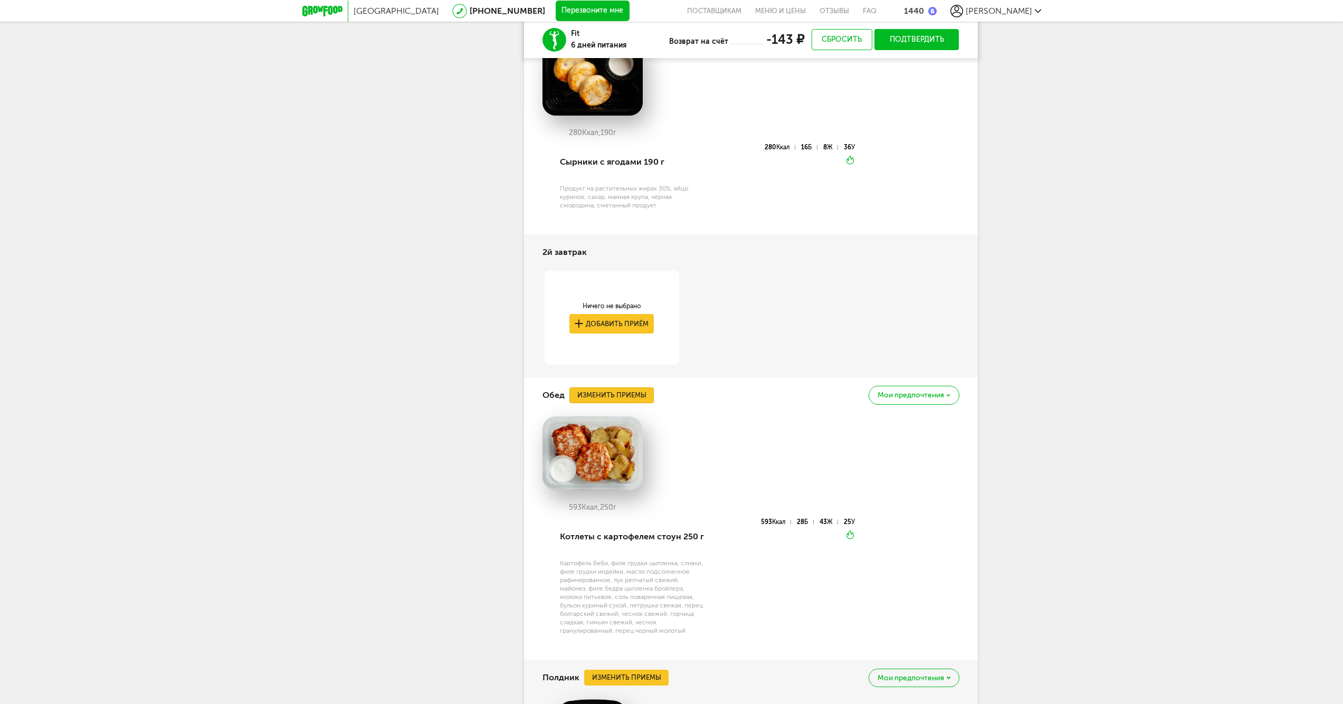
click at [639, 397] on button "Изменить приемы" at bounding box center [612, 395] width 84 height 16
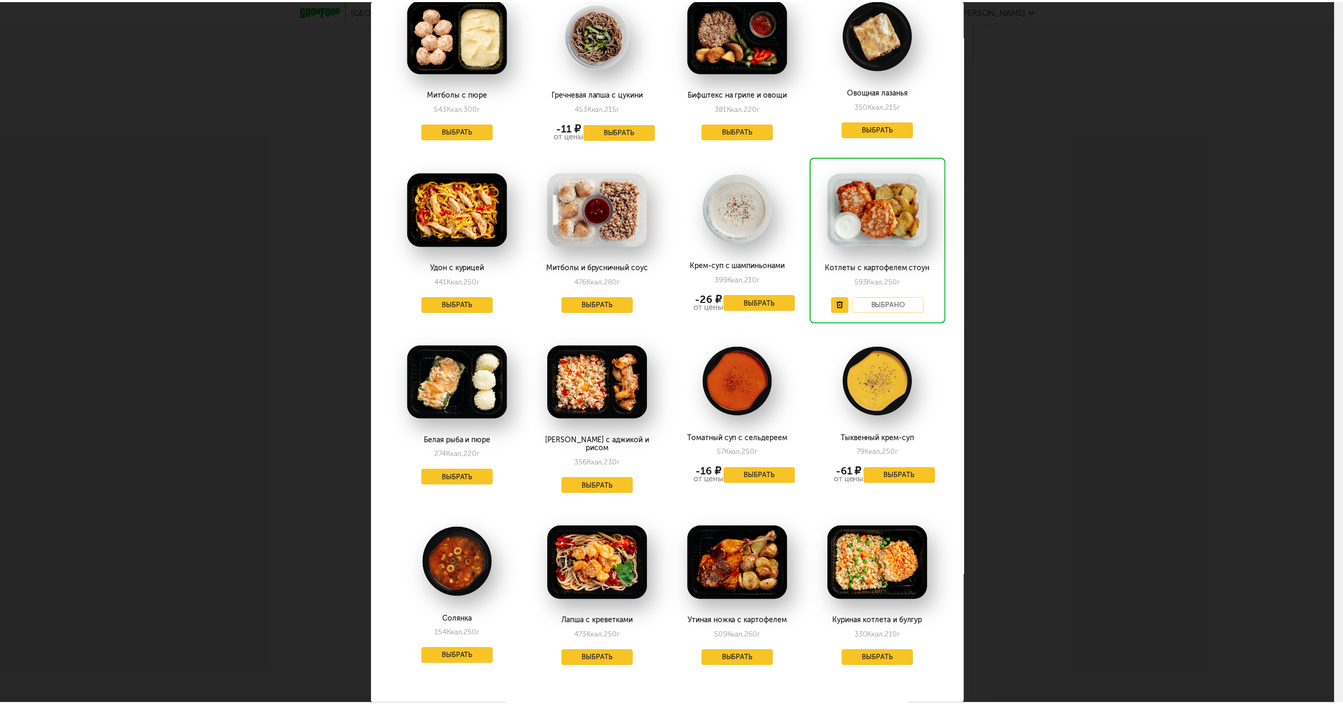
scroll to position [1319, 0]
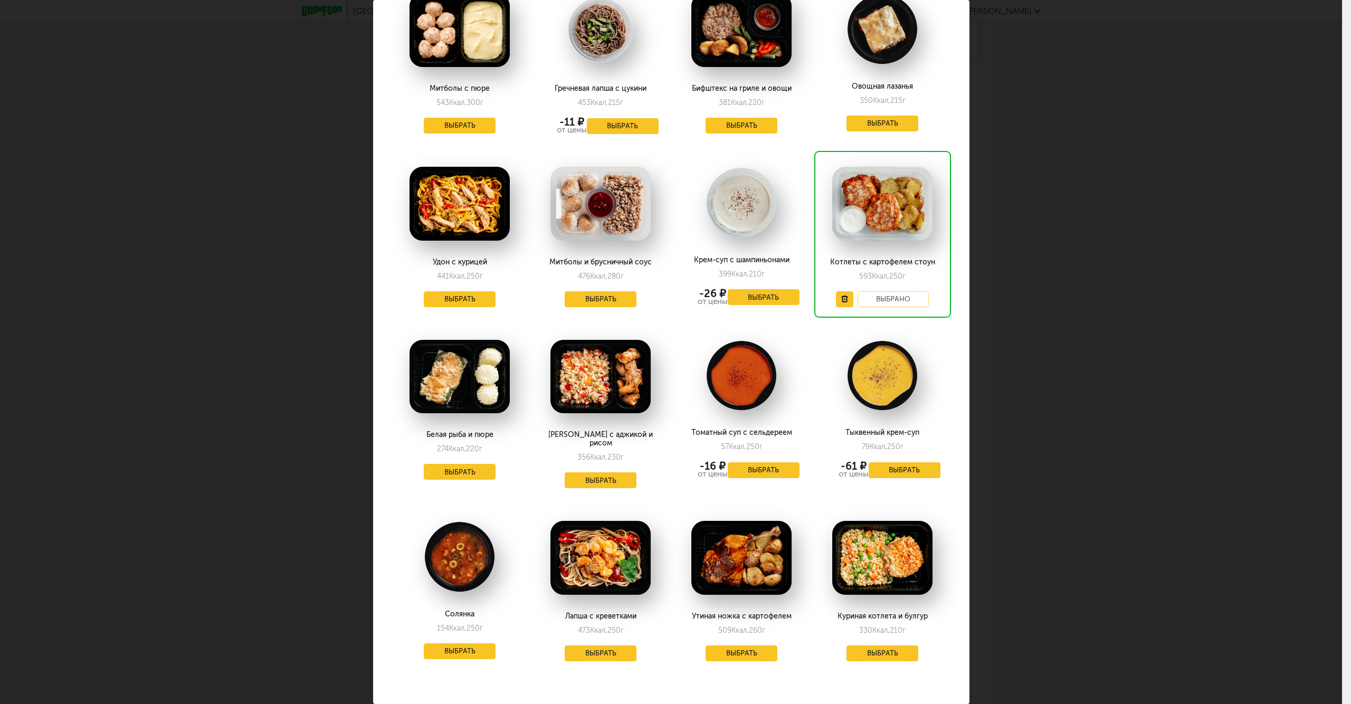
click at [1212, 371] on div "Выберите обеды на субботу 27.09 Шпинатная паста с фаршем 299 Ккал, 188 г Выбрат…" at bounding box center [671, 352] width 1342 height 704
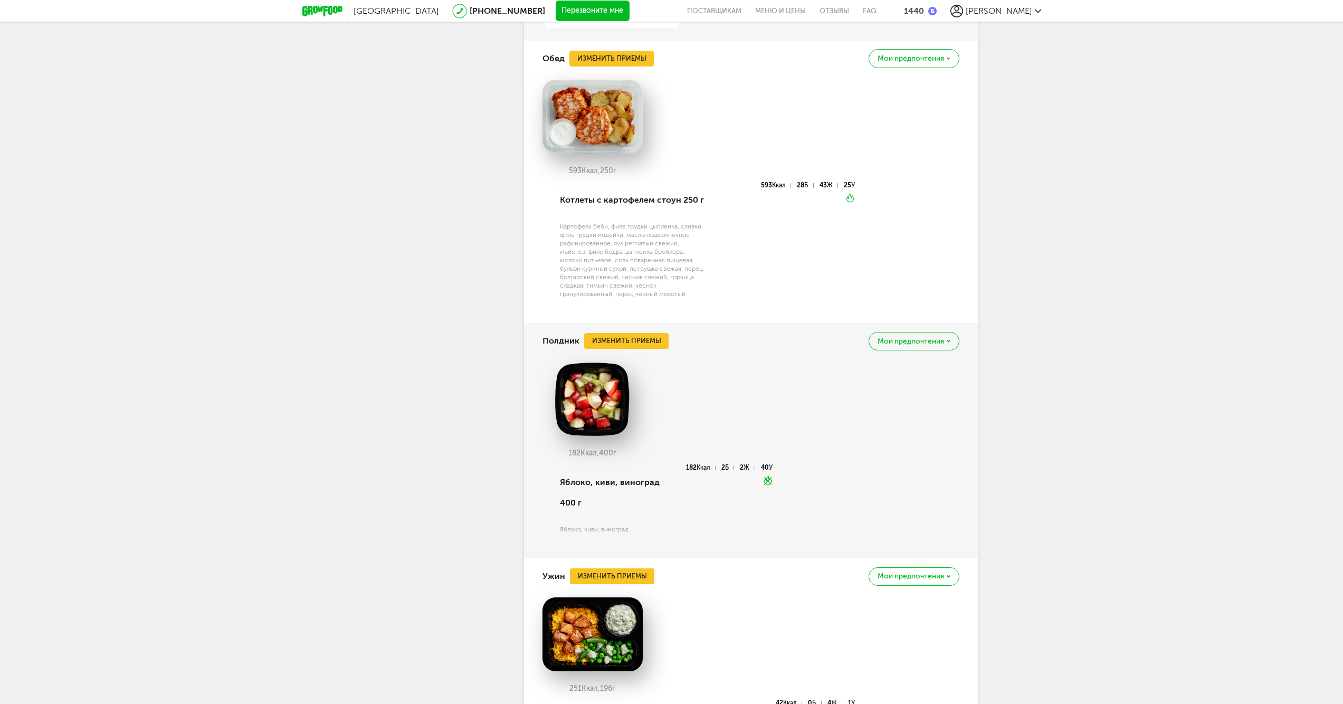
scroll to position [1072, 0]
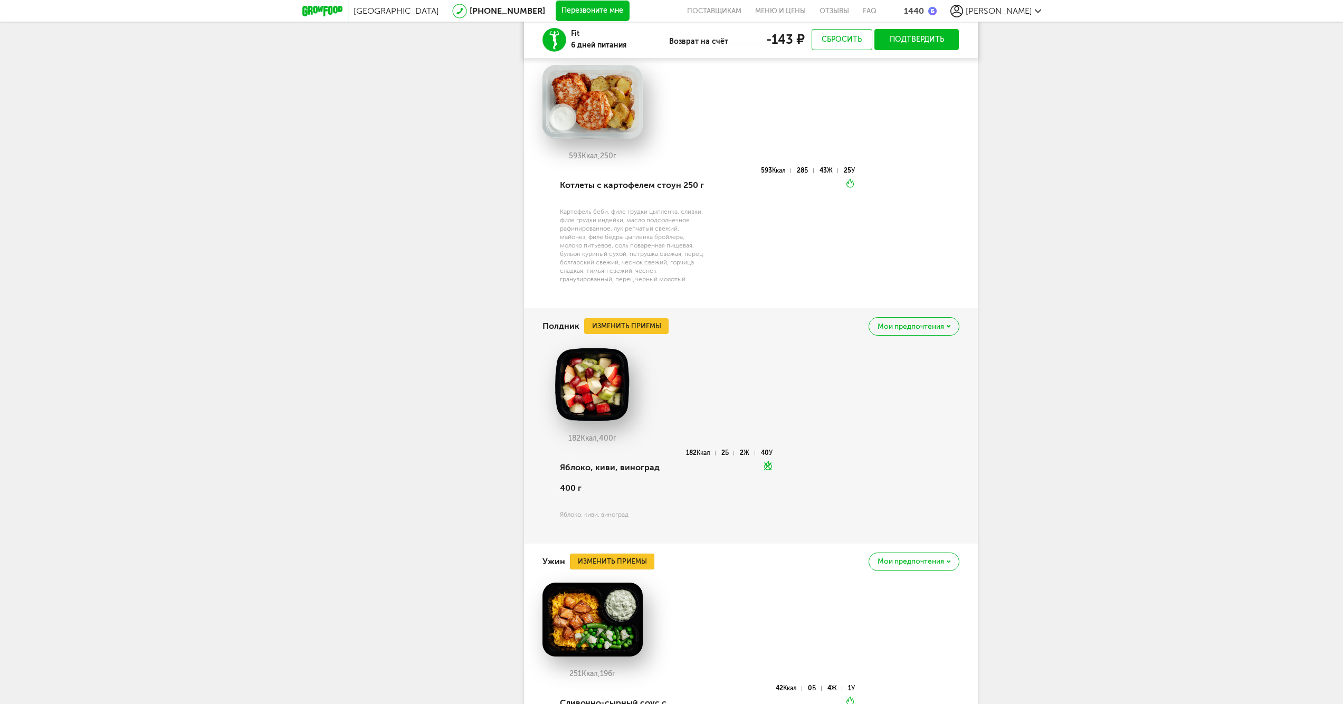
click at [637, 561] on button "Изменить приемы" at bounding box center [612, 562] width 84 height 16
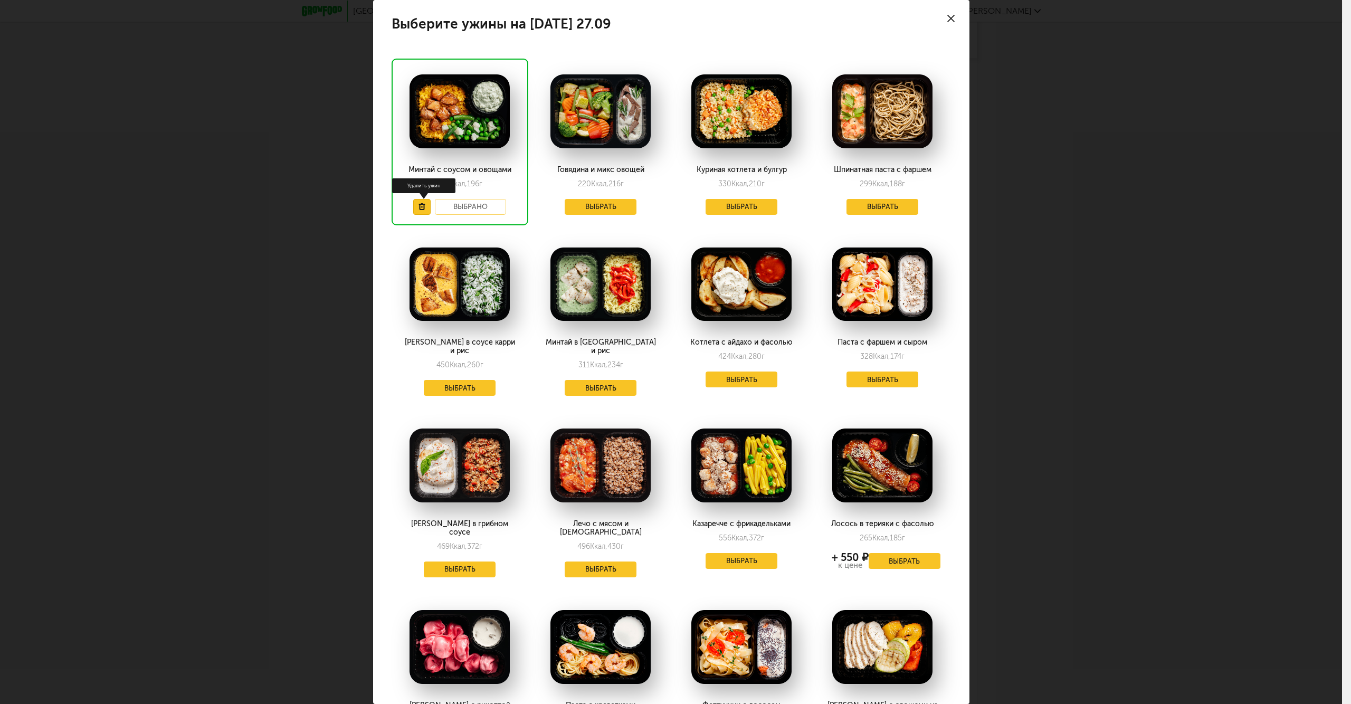
click at [419, 206] on use at bounding box center [422, 206] width 6 height 7
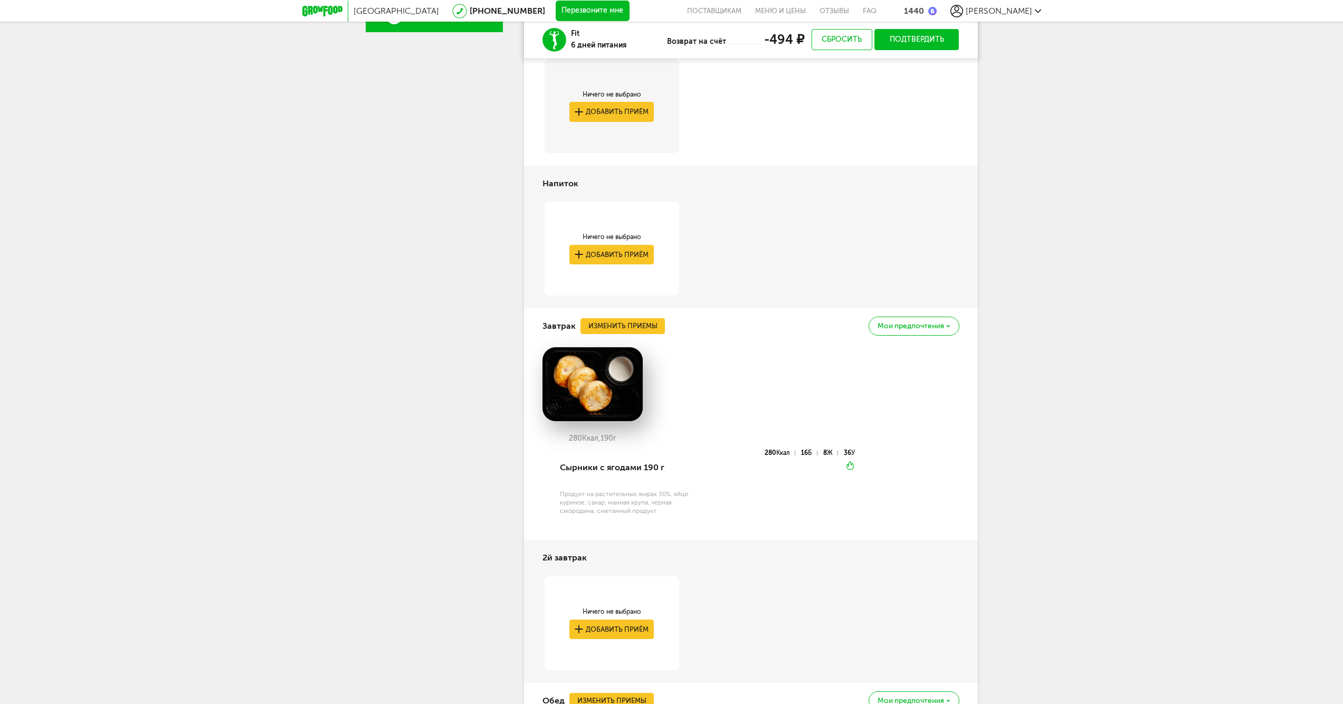
scroll to position [239, 0]
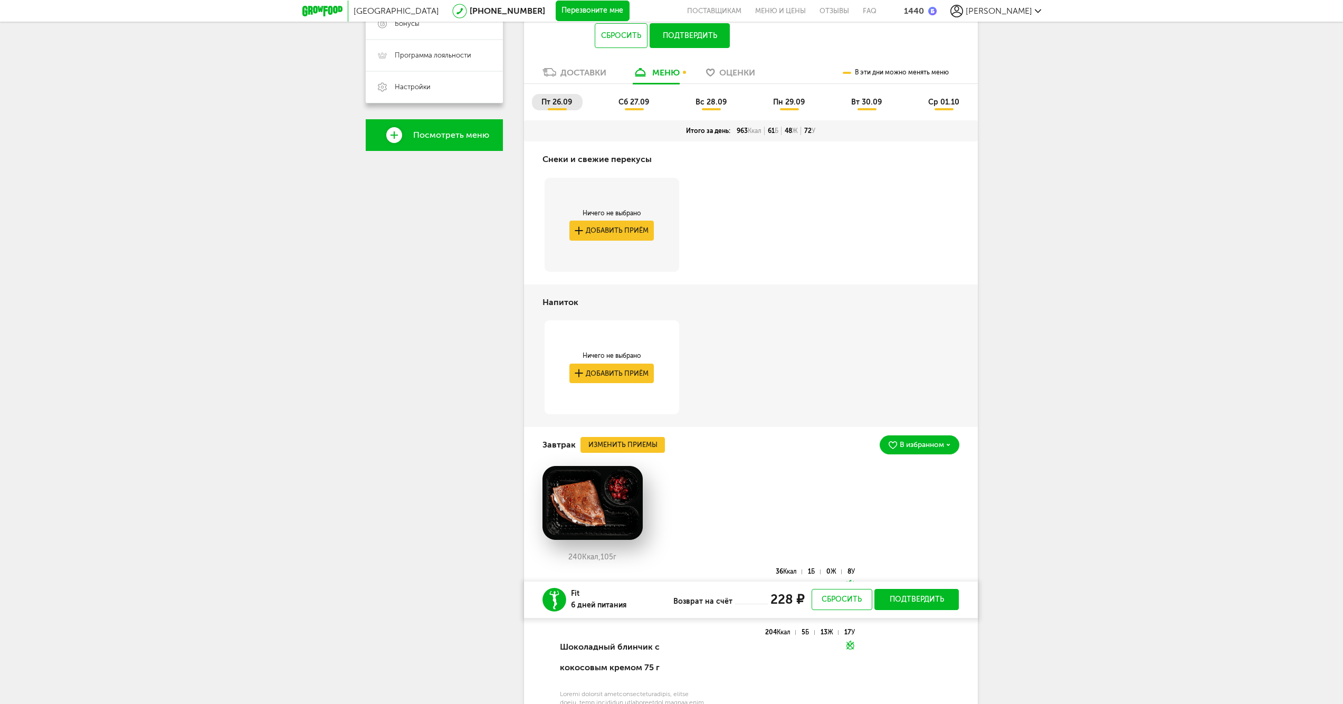
scroll to position [239, 0]
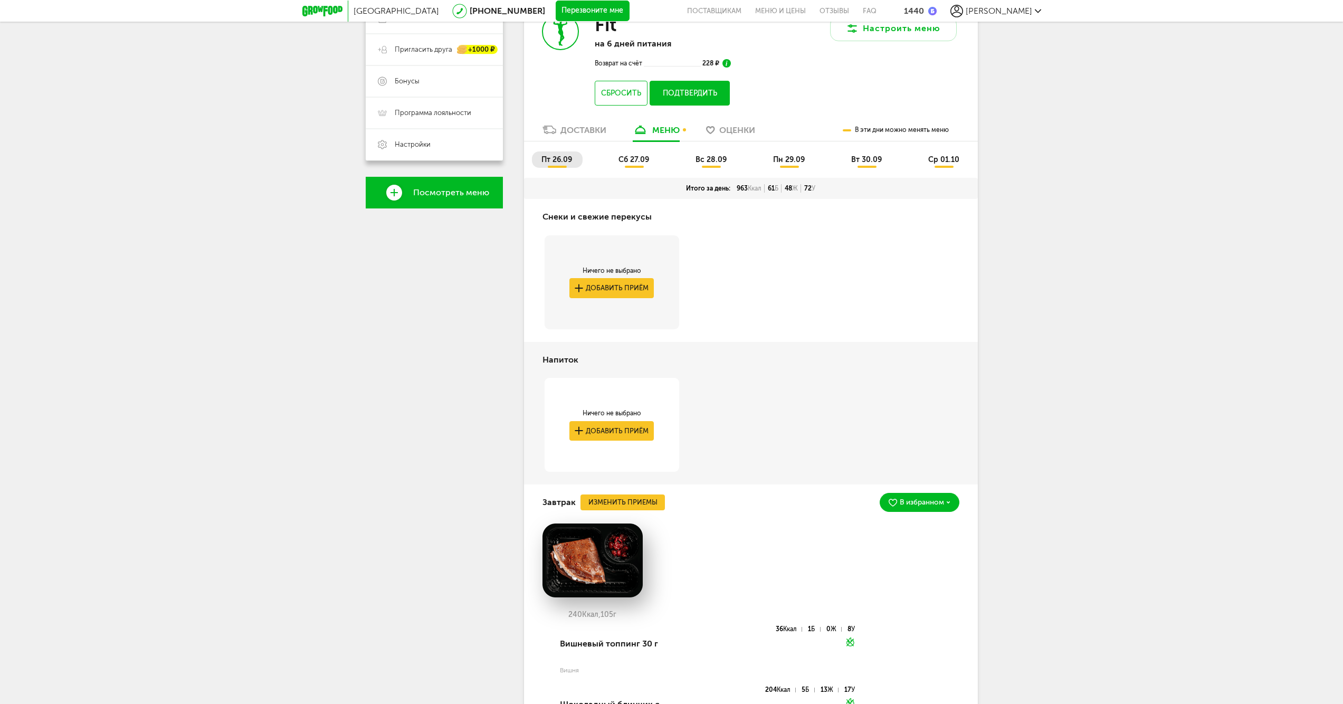
click at [641, 160] on span "сб 27.09" at bounding box center [634, 159] width 31 height 9
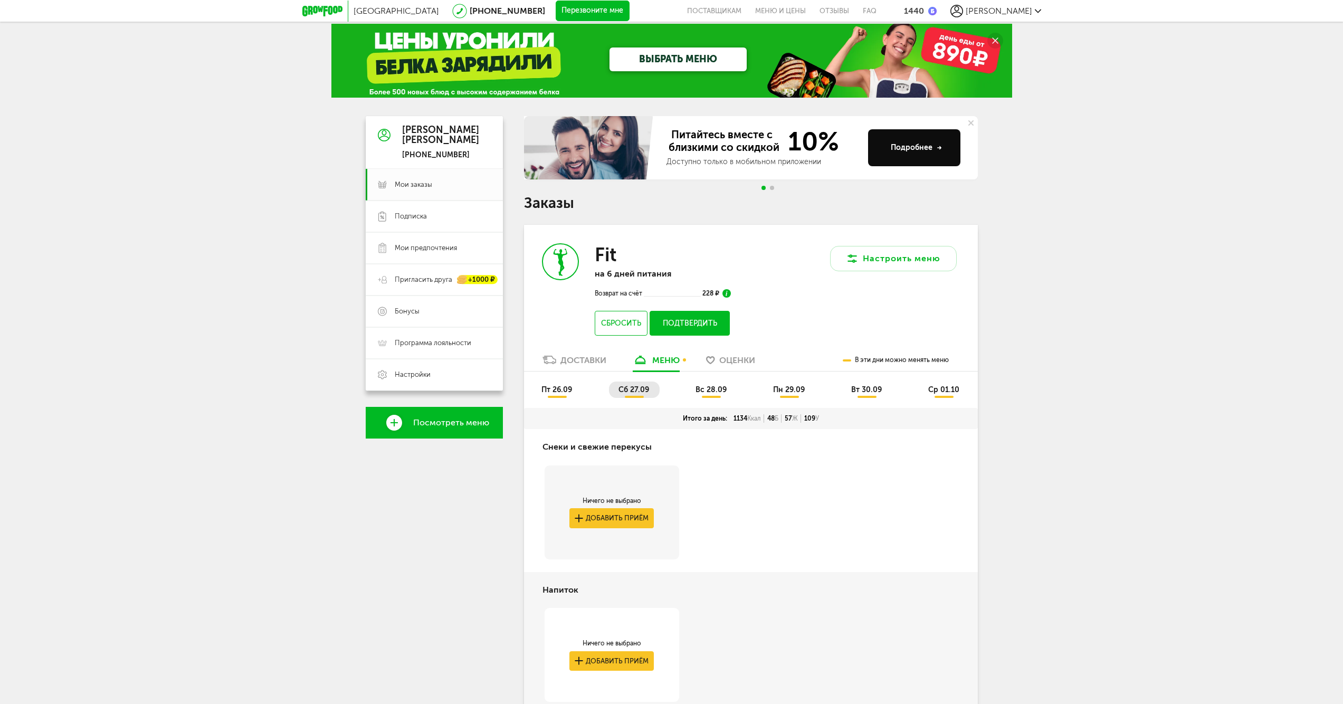
scroll to position [0, 0]
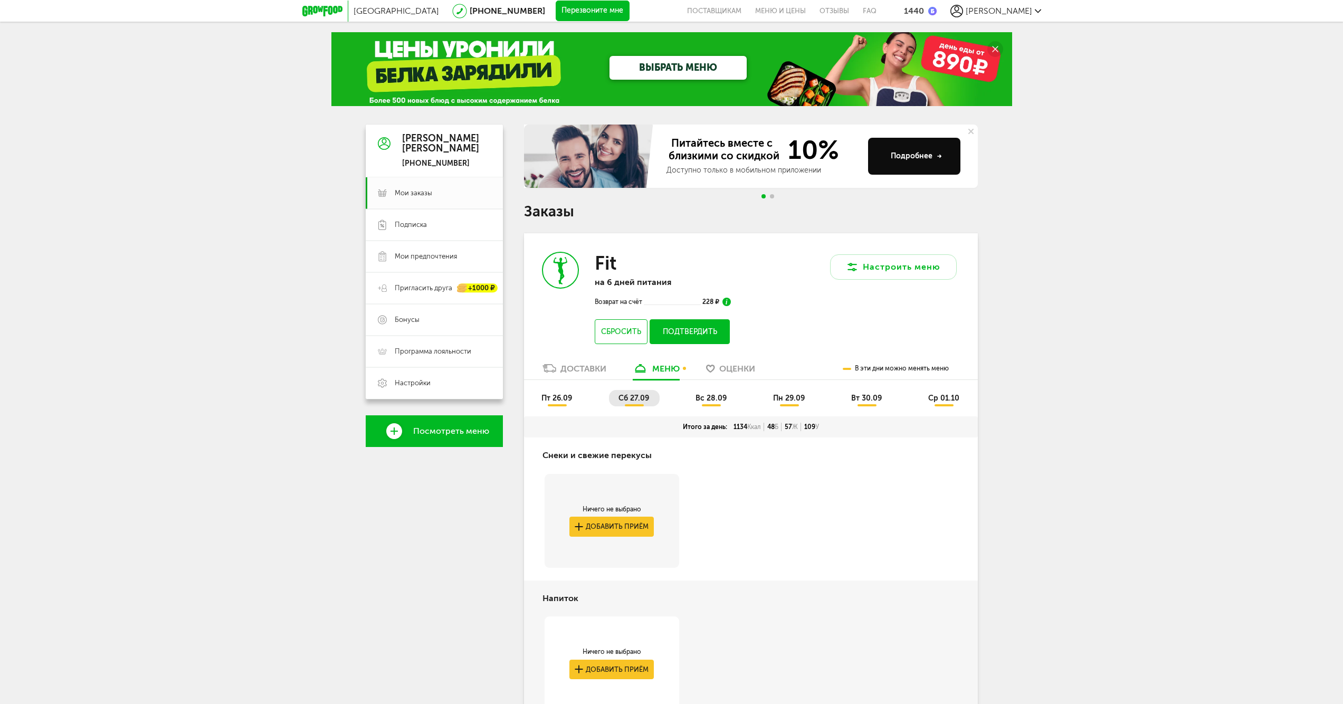
click at [725, 399] on span "вс 28.09" at bounding box center [711, 398] width 31 height 9
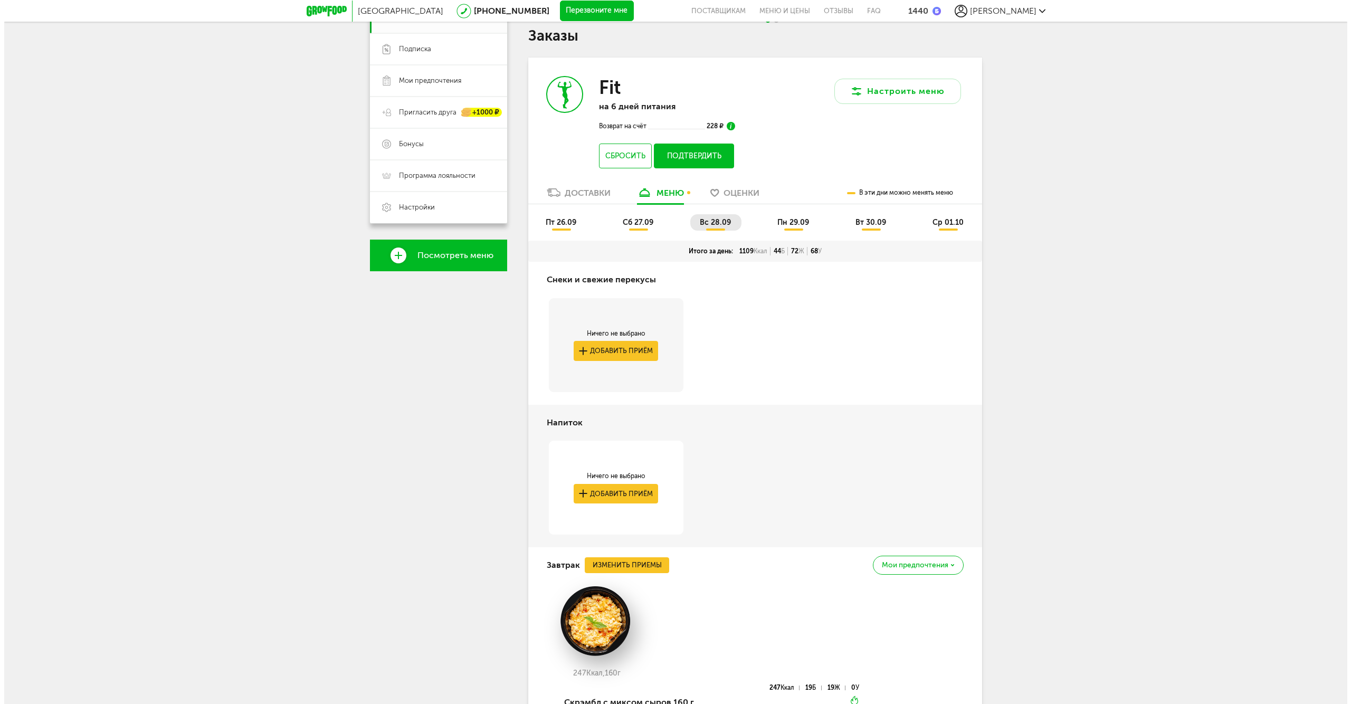
scroll to position [352, 0]
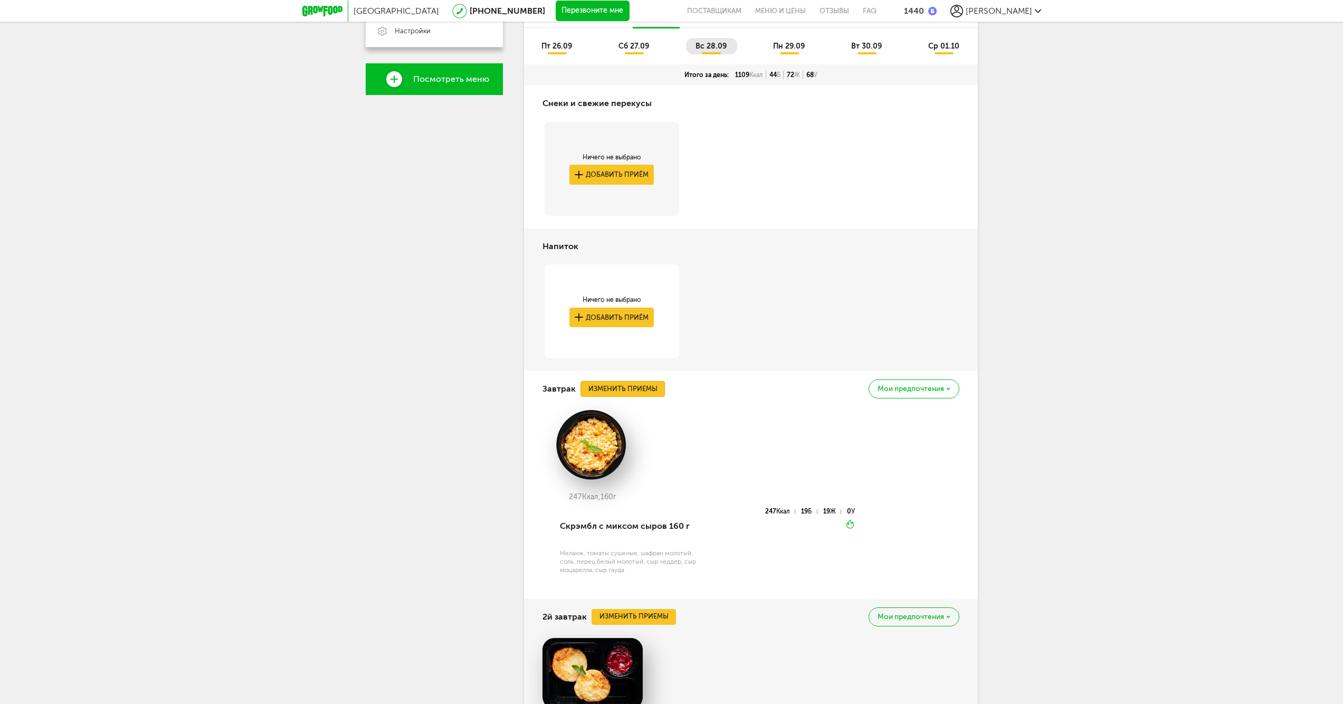
click at [657, 387] on button "Изменить приемы" at bounding box center [623, 389] width 84 height 16
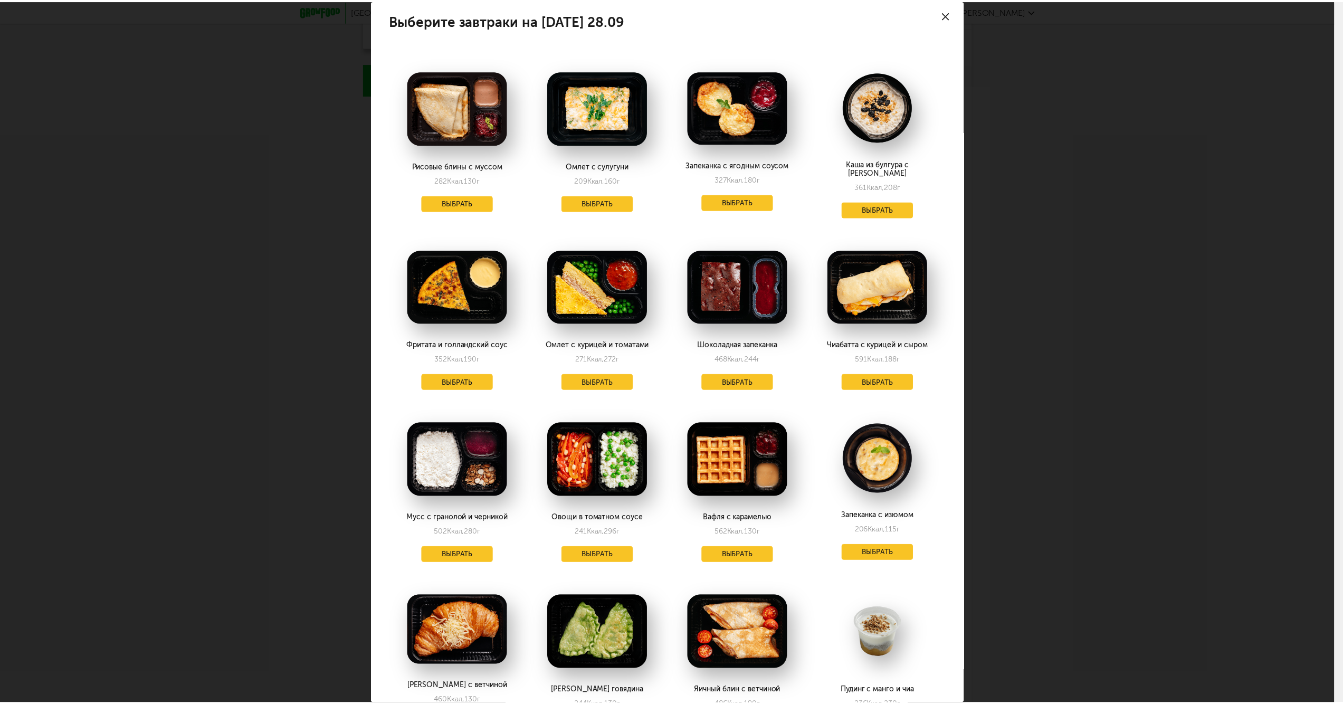
scroll to position [0, 0]
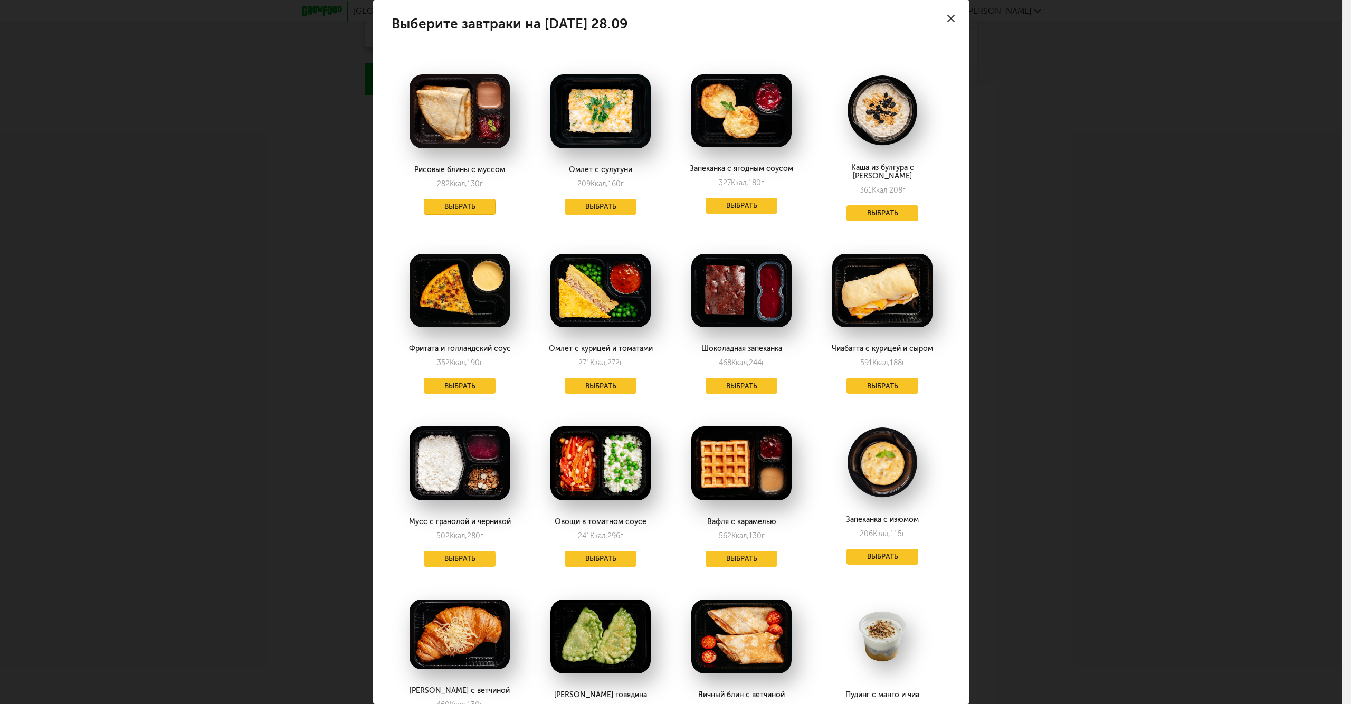
click at [481, 204] on button "Выбрать" at bounding box center [460, 207] width 72 height 16
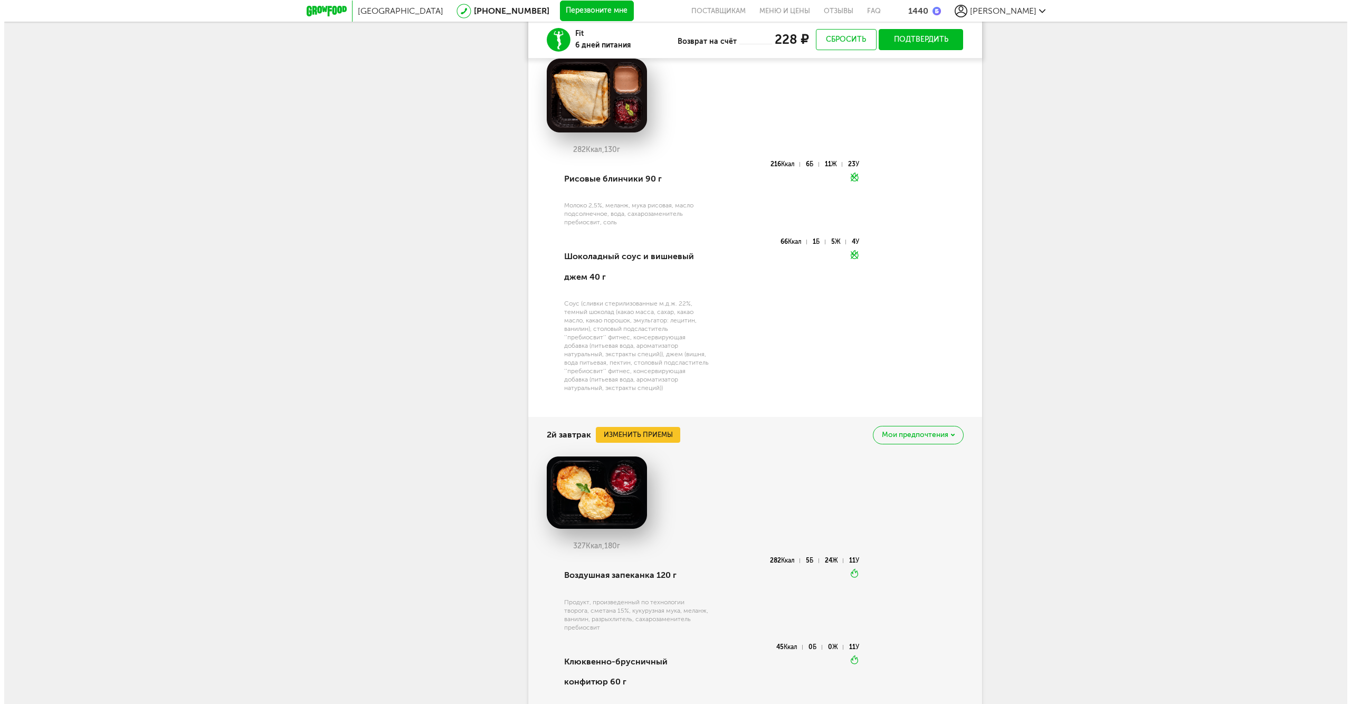
scroll to position [880, 0]
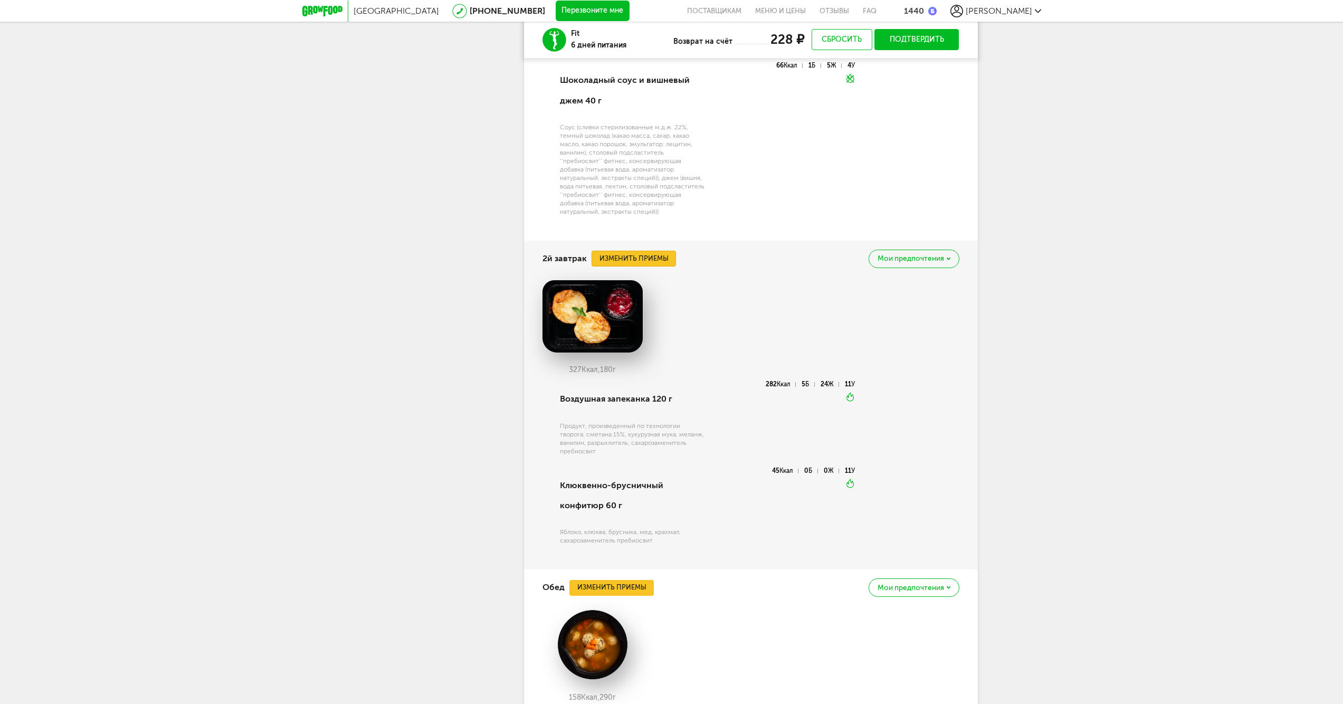
click at [649, 260] on button "Изменить приемы" at bounding box center [634, 259] width 84 height 16
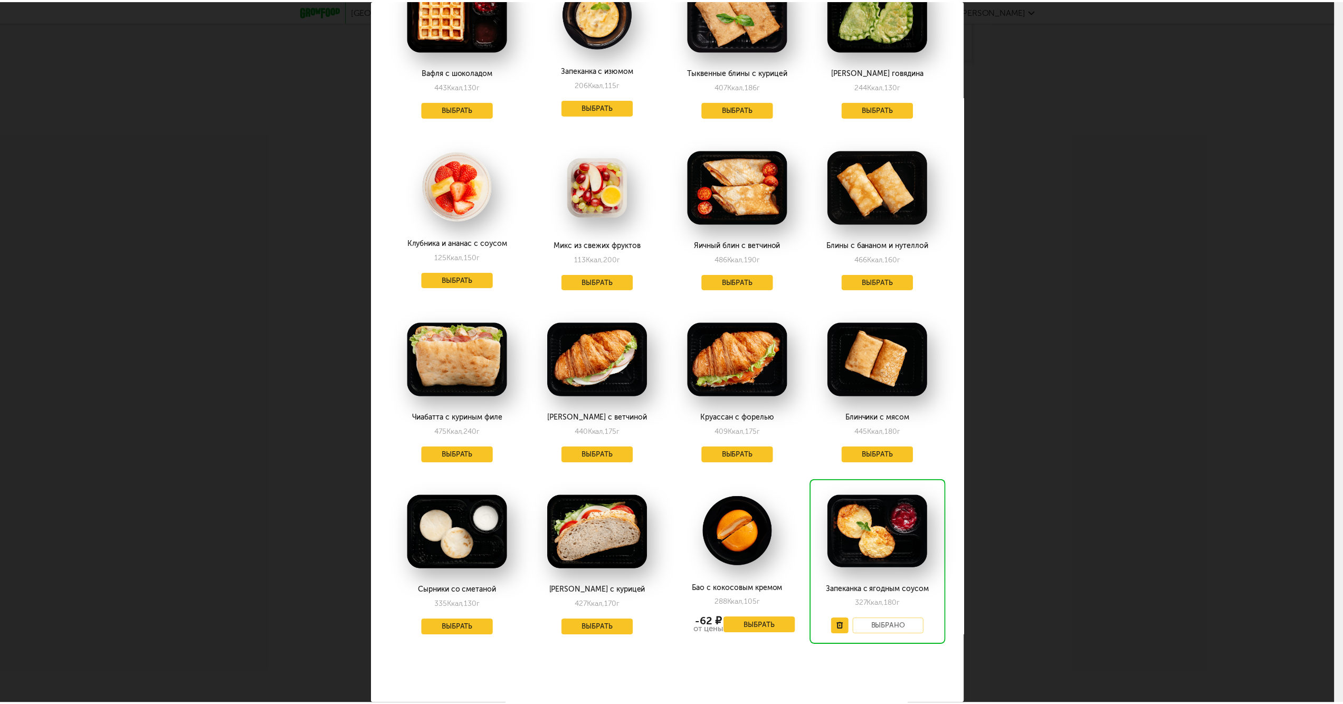
scroll to position [451, 0]
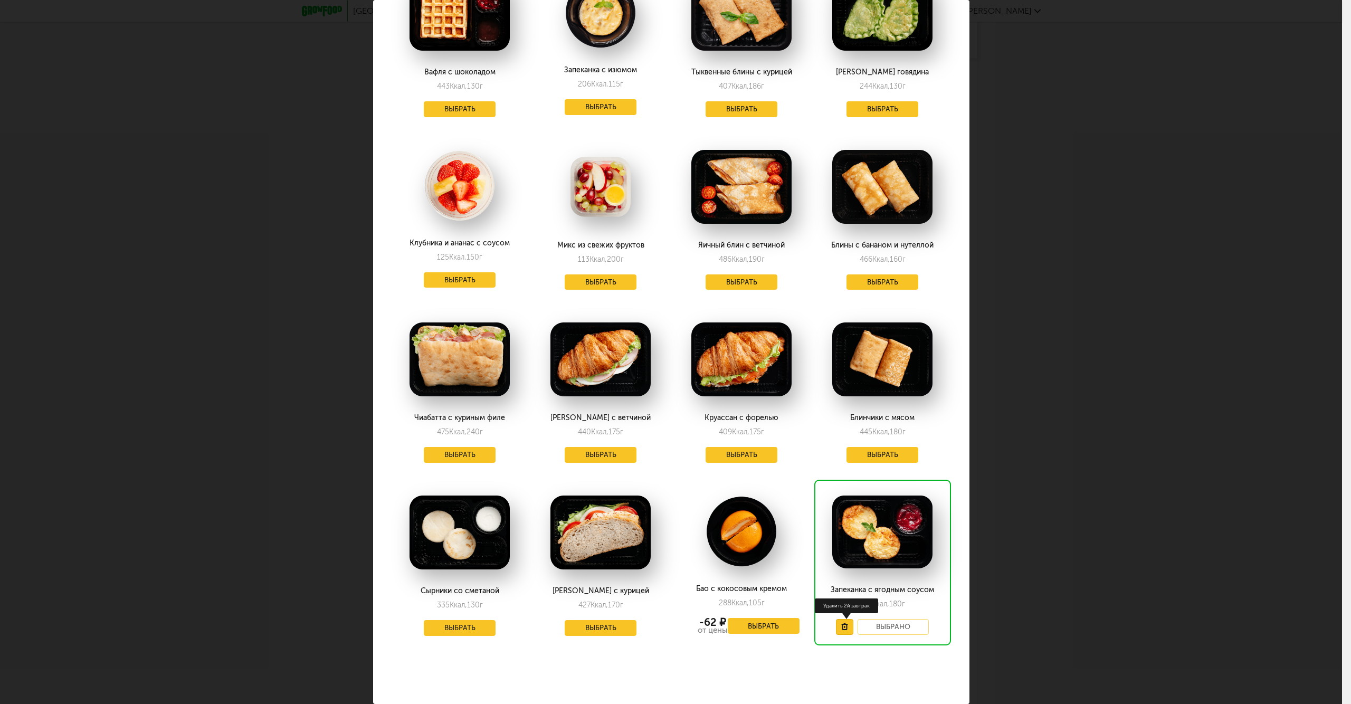
click at [841, 623] on icon at bounding box center [844, 626] width 7 height 7
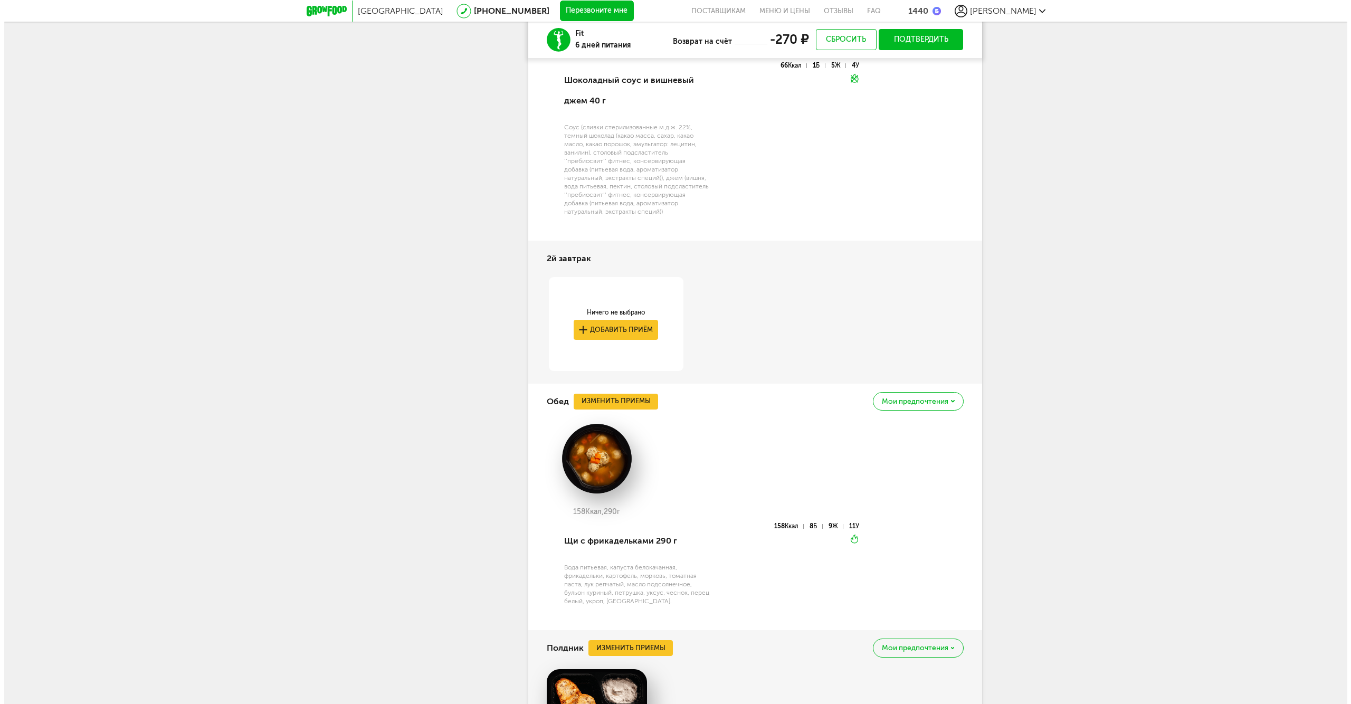
scroll to position [276, 0]
click at [631, 398] on button "Изменить приемы" at bounding box center [612, 402] width 84 height 16
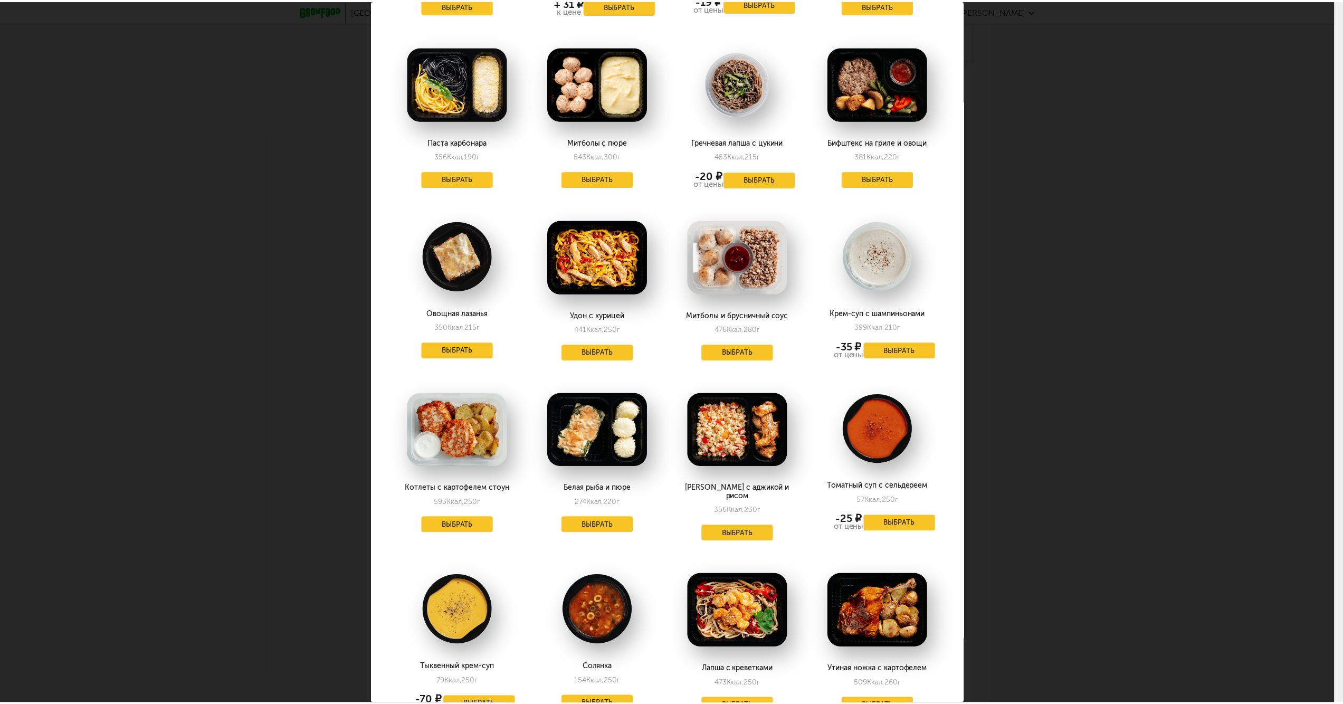
scroll to position [880, 0]
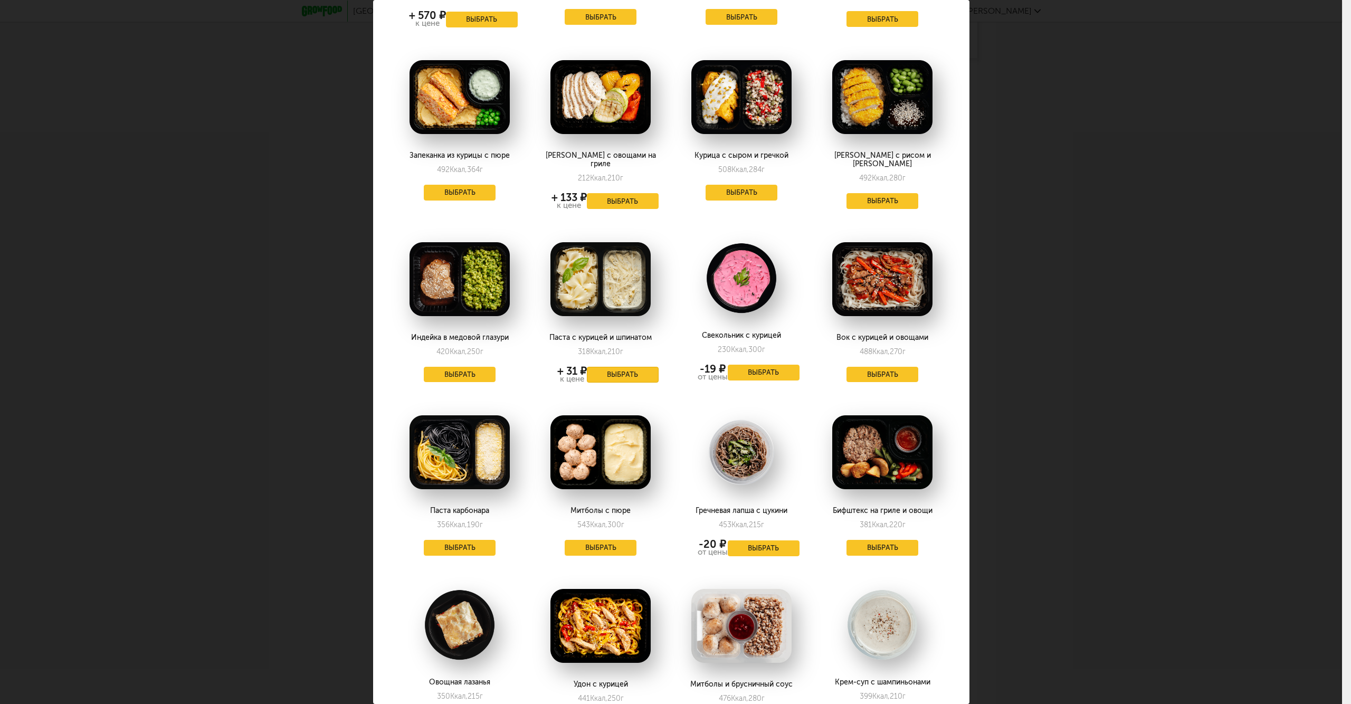
click at [627, 369] on button "Выбрать" at bounding box center [623, 375] width 72 height 16
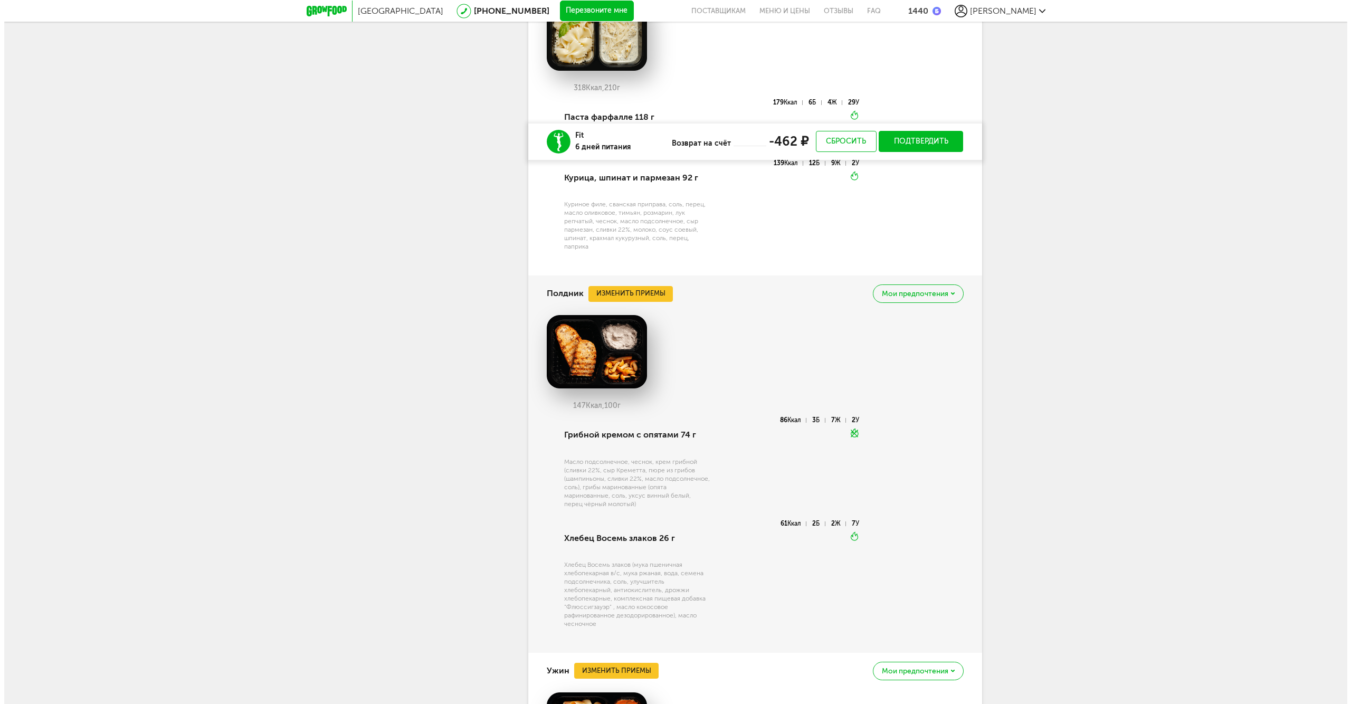
scroll to position [1231, 0]
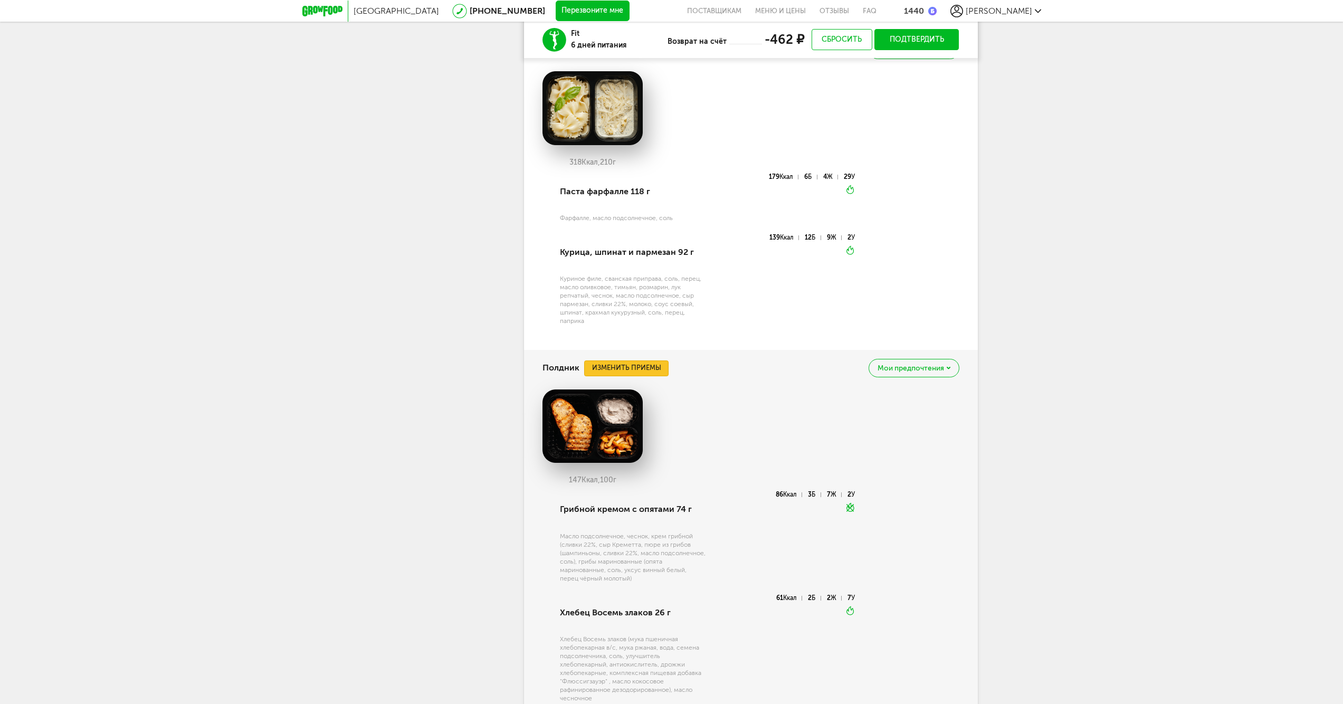
click at [630, 367] on button "Изменить приемы" at bounding box center [626, 369] width 84 height 16
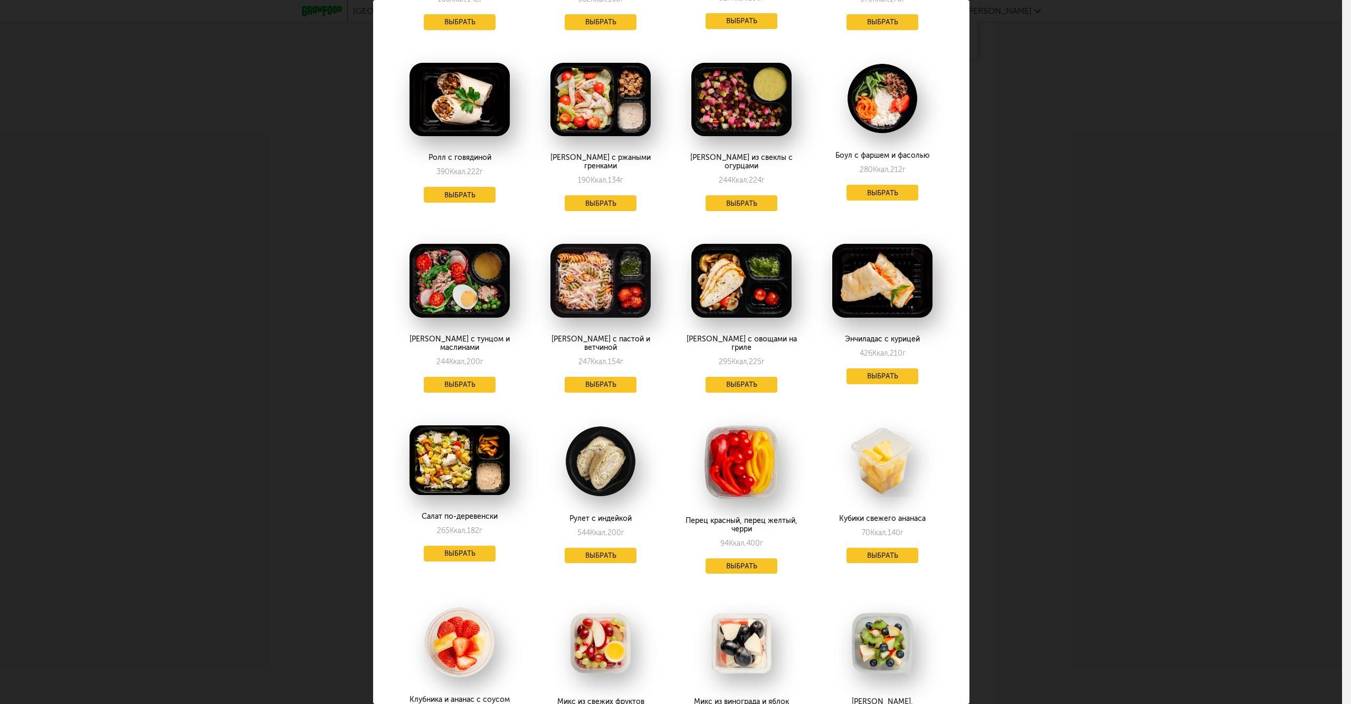
scroll to position [176, 0]
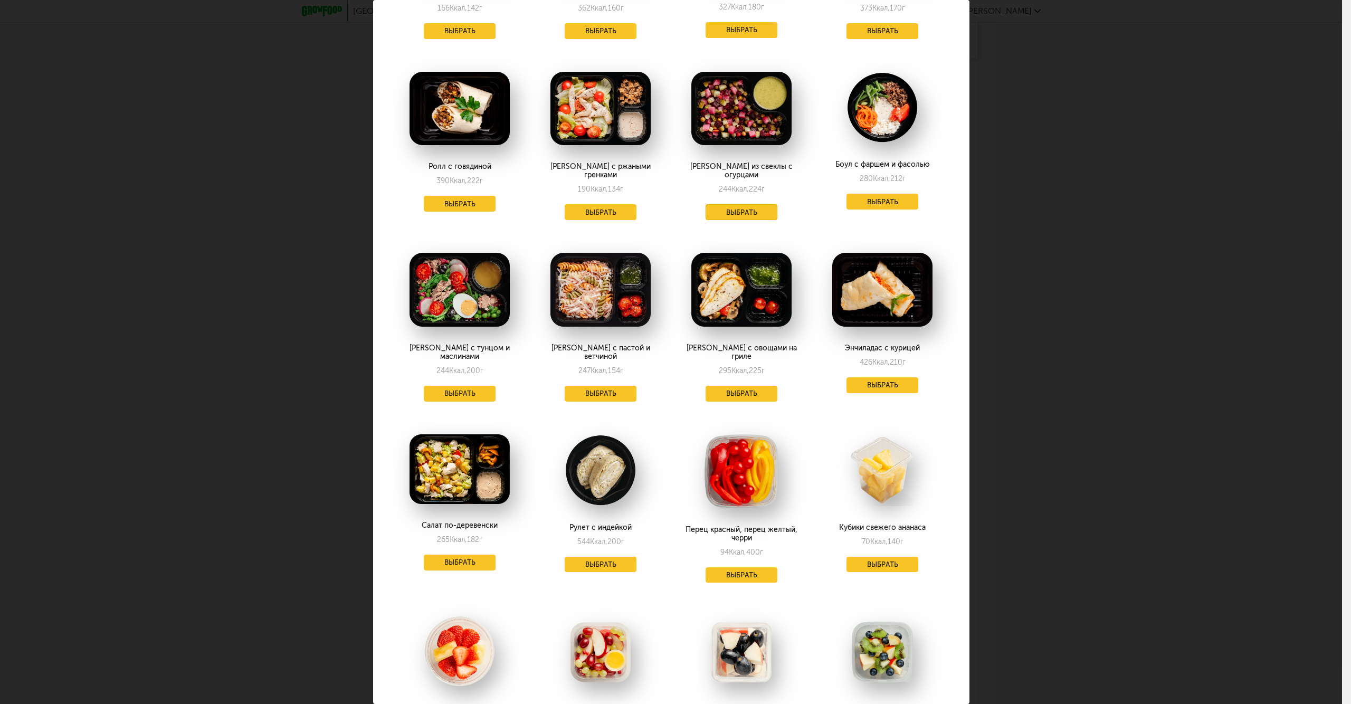
click at [748, 204] on button "Выбрать" at bounding box center [742, 212] width 72 height 16
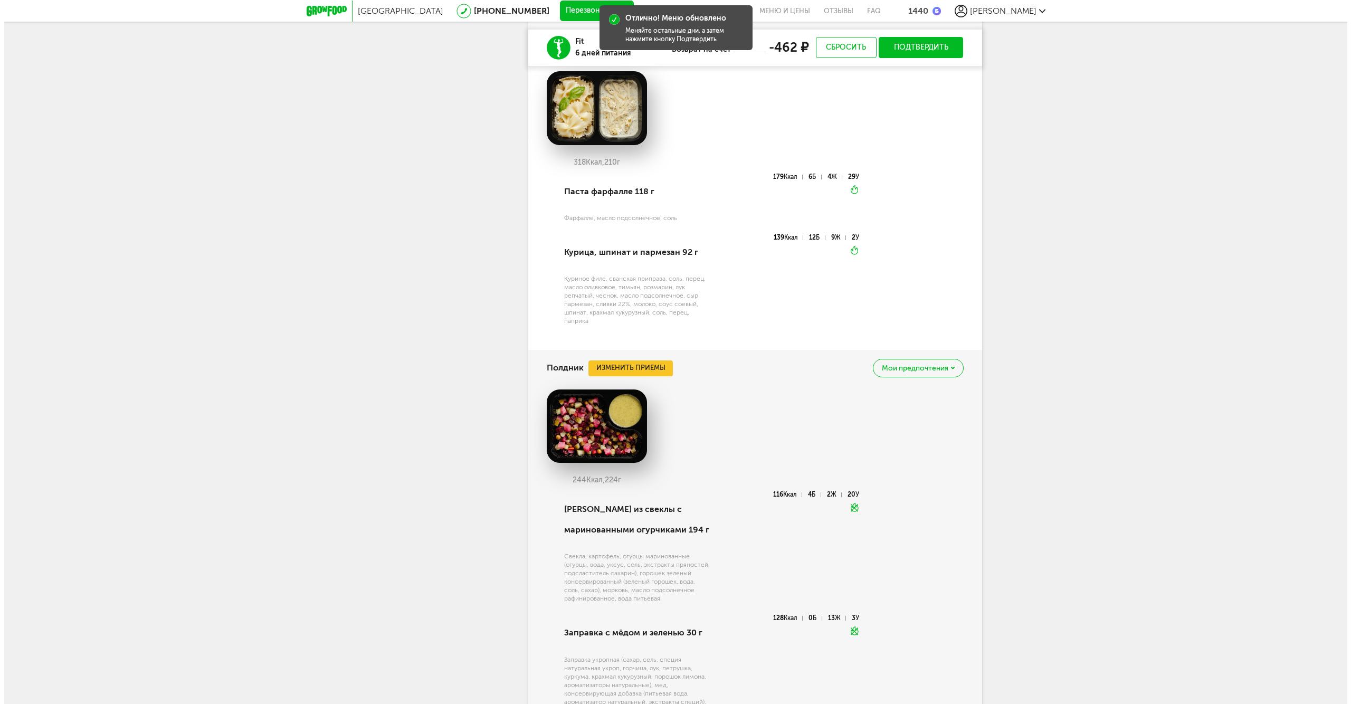
scroll to position [1583, 0]
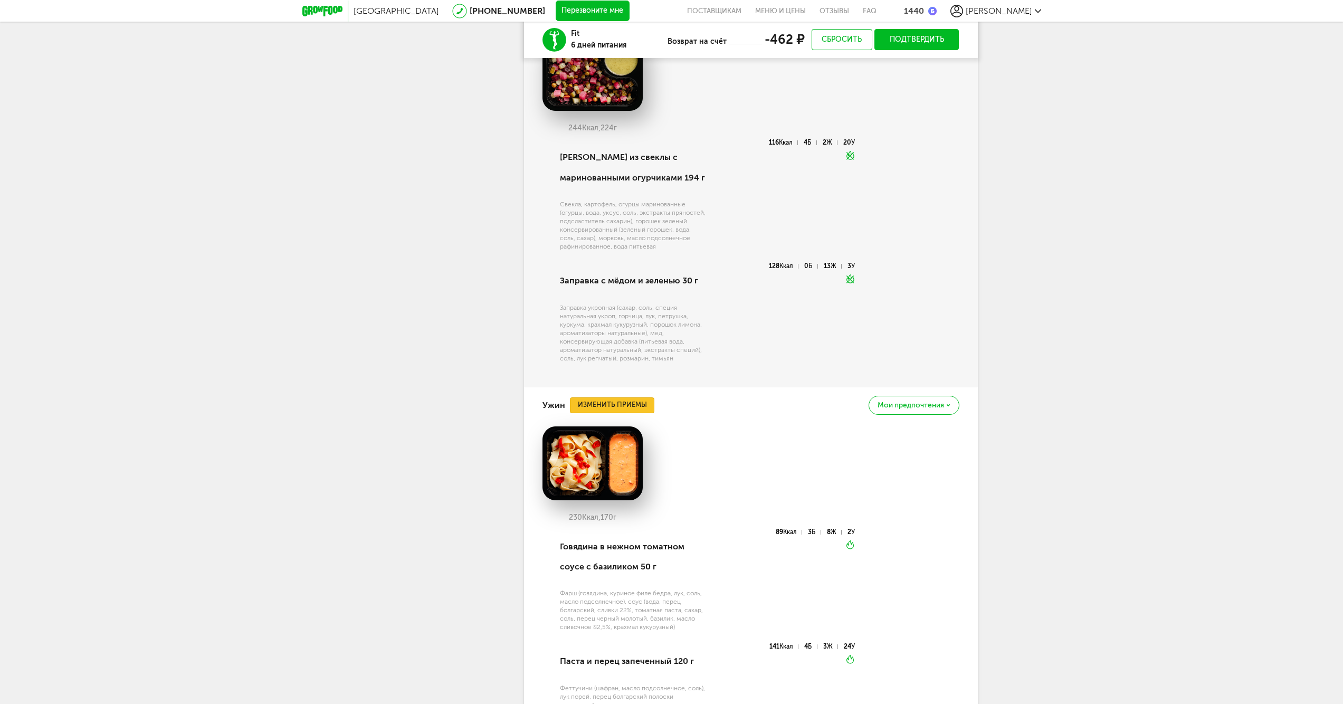
click at [610, 399] on button "Изменить приемы" at bounding box center [612, 405] width 84 height 16
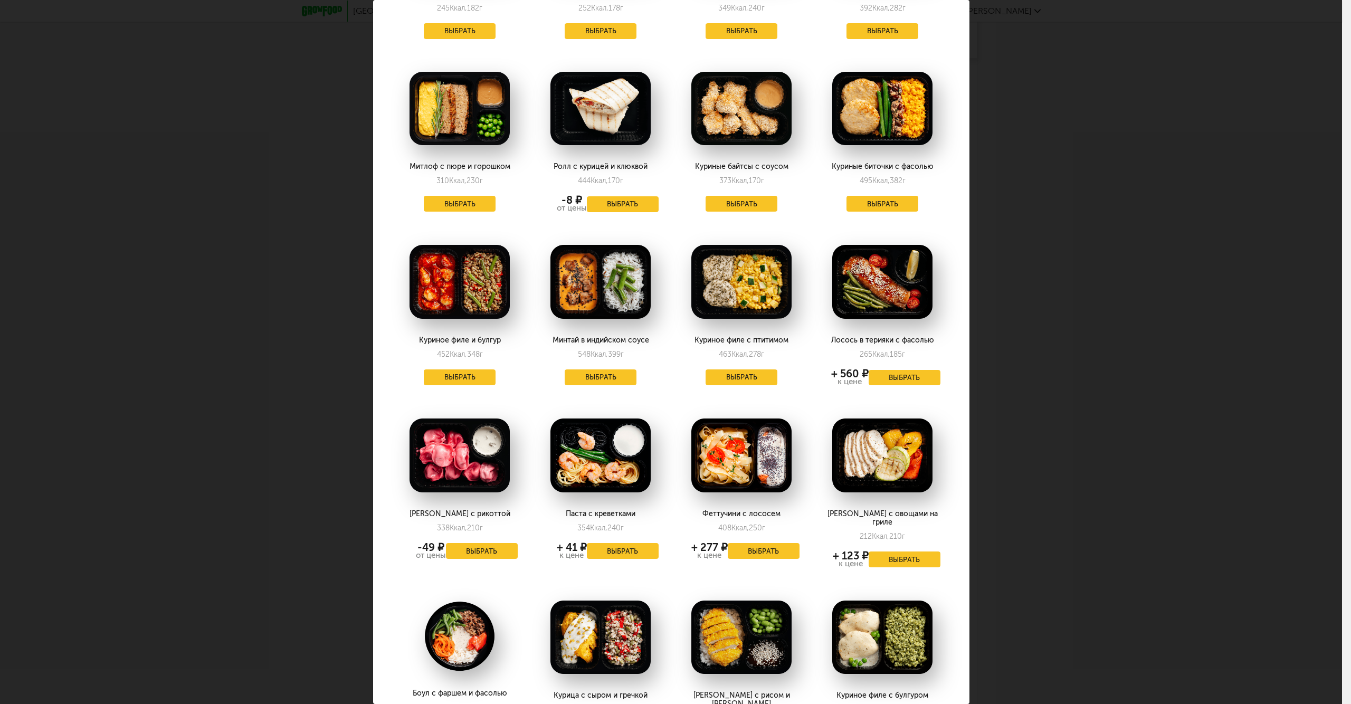
scroll to position [0, 0]
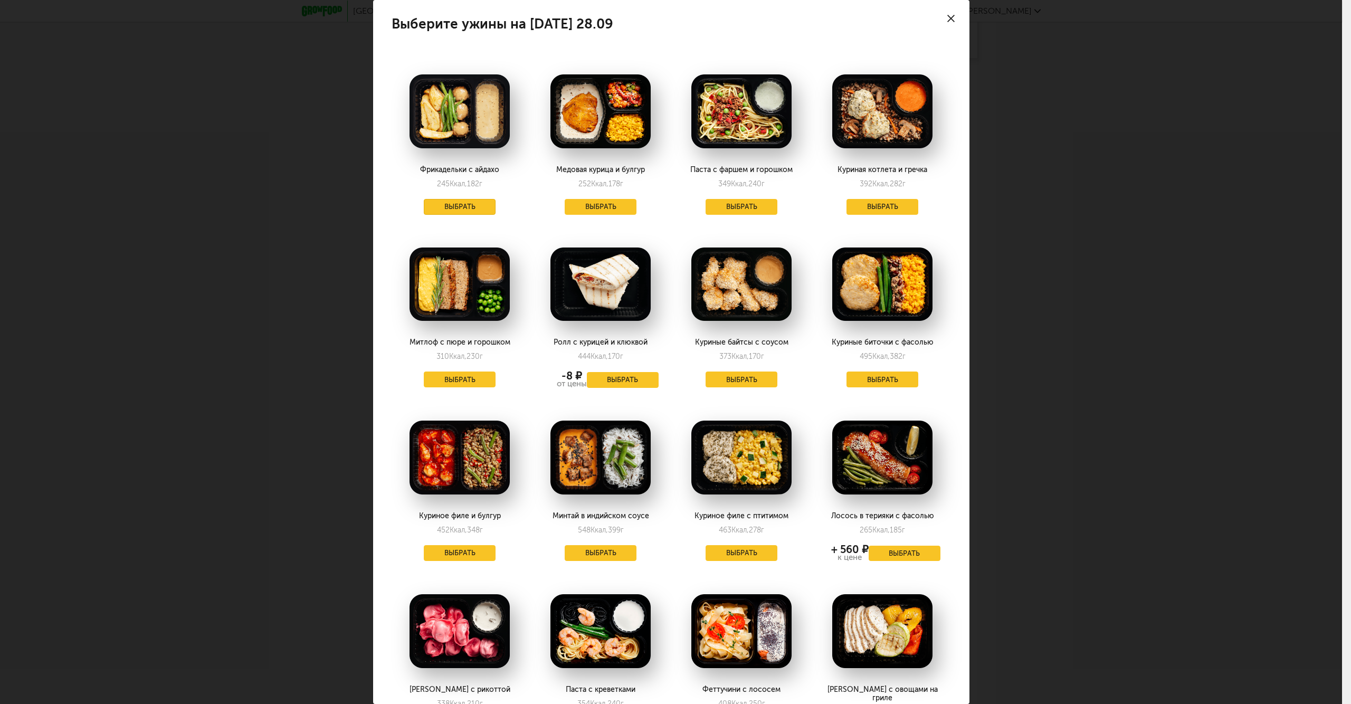
click at [453, 206] on button "Выбрать" at bounding box center [460, 207] width 72 height 16
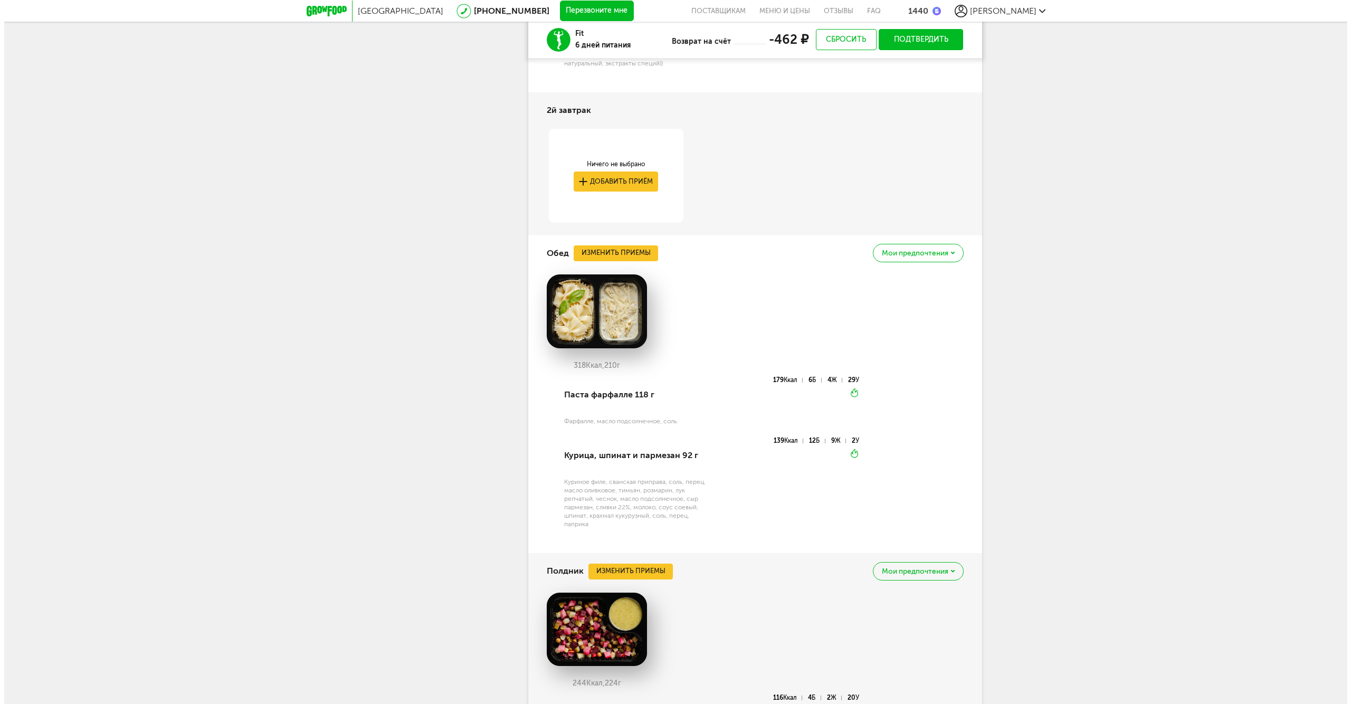
scroll to position [852, 0]
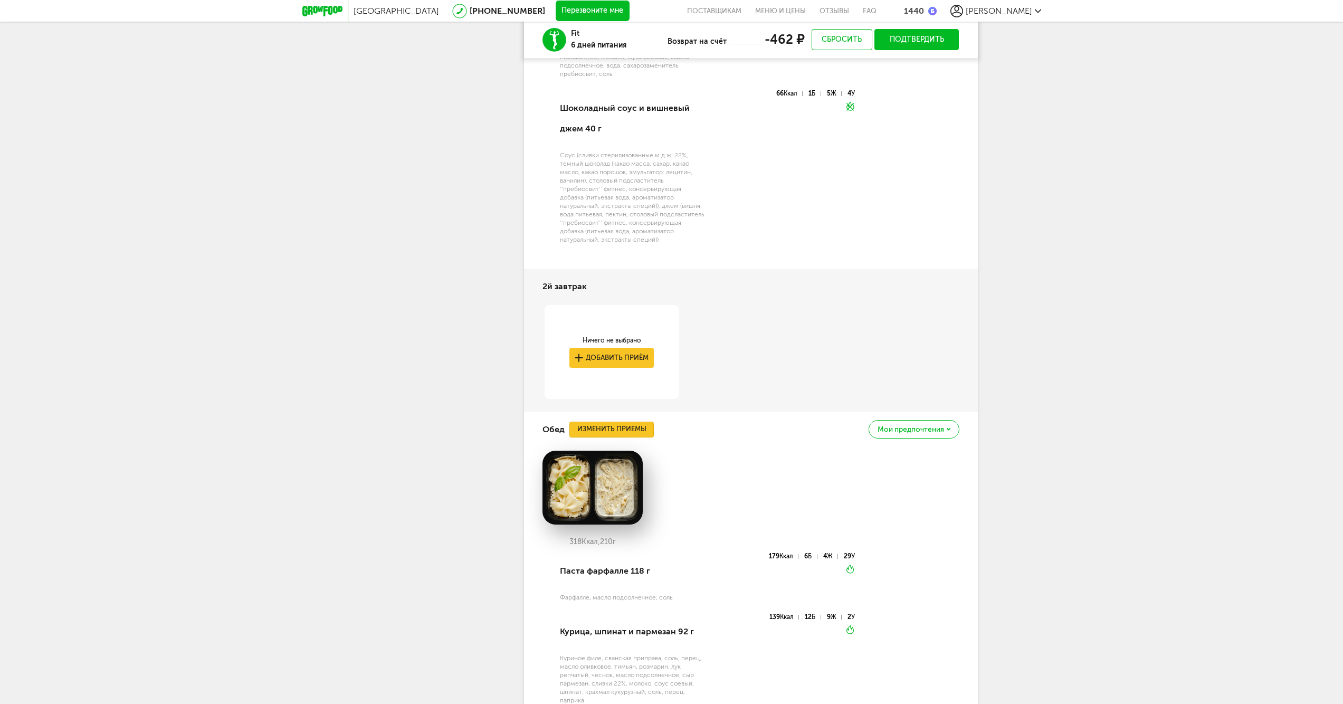
click at [629, 422] on button "Изменить приемы" at bounding box center [612, 430] width 84 height 16
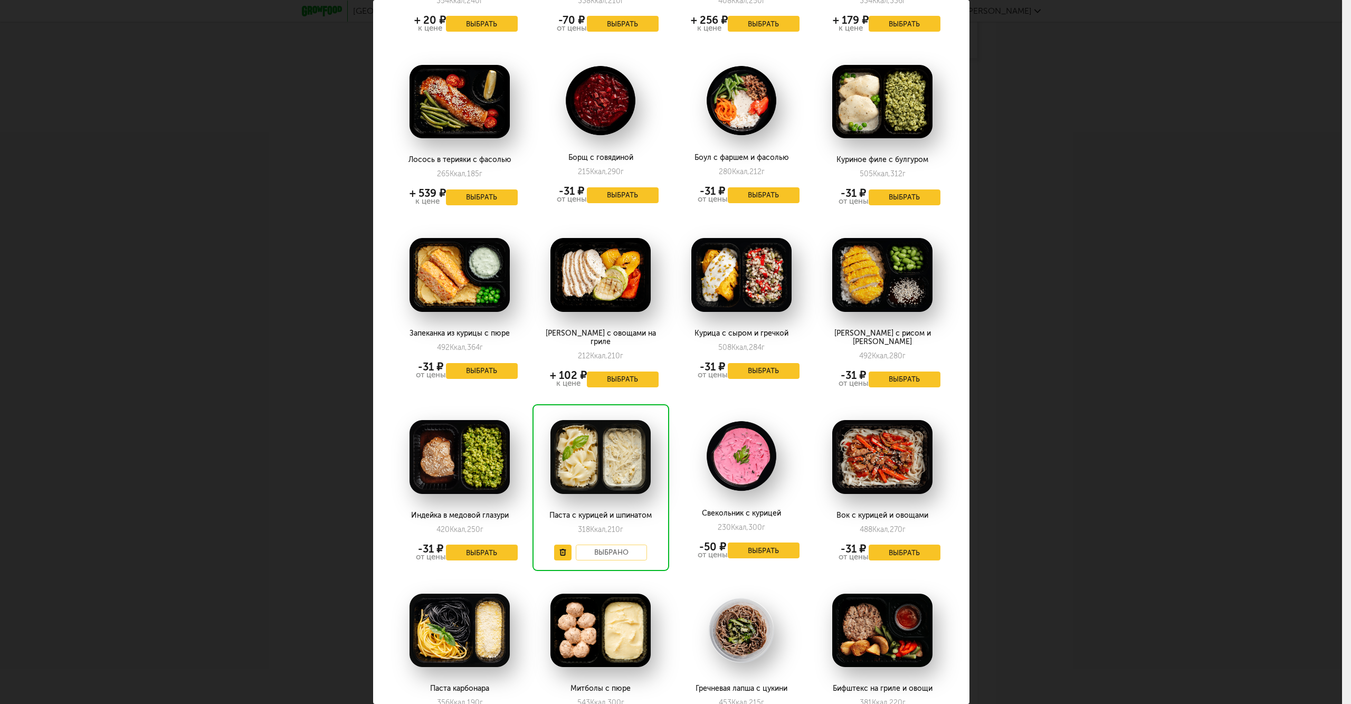
scroll to position [880, 0]
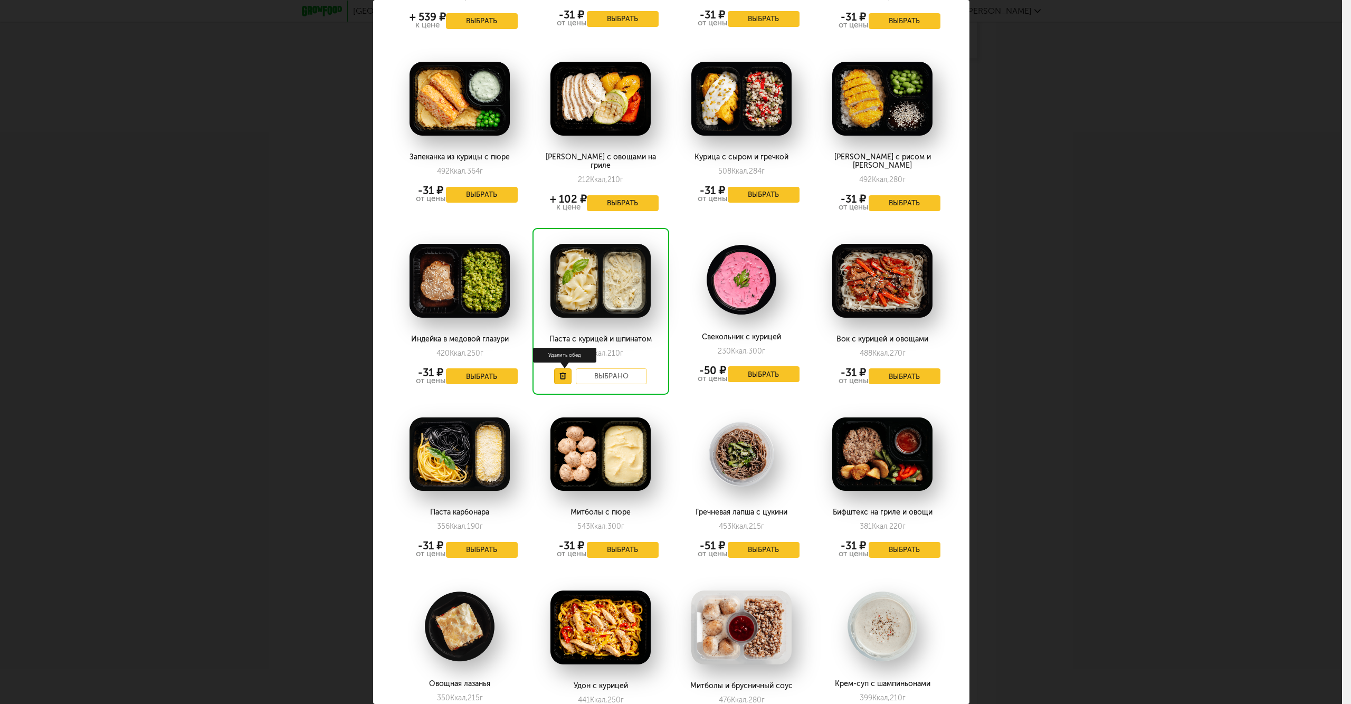
click at [567, 368] on button at bounding box center [562, 376] width 17 height 16
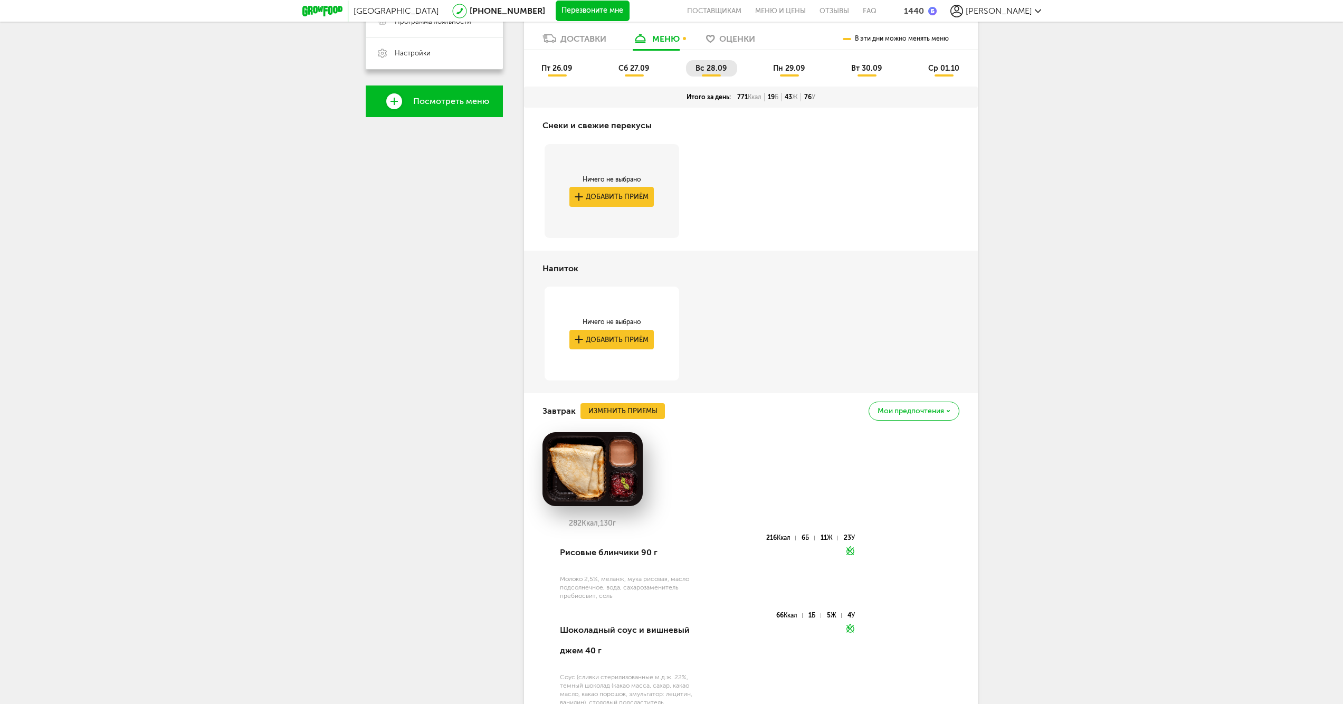
scroll to position [325, 0]
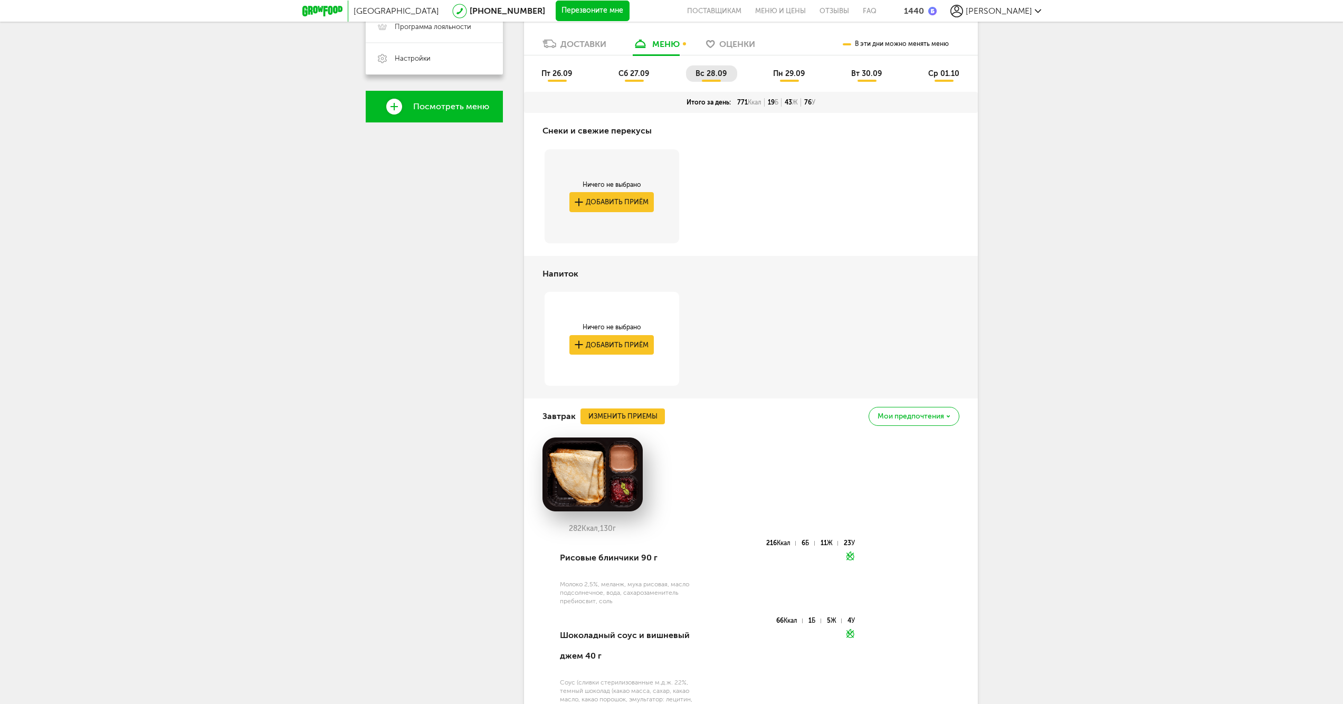
click at [789, 76] on span "пн 29.09" at bounding box center [789, 73] width 32 height 9
click at [712, 75] on span "вс 28.09" at bounding box center [711, 73] width 31 height 9
click at [789, 72] on span "пн 29.09" at bounding box center [789, 73] width 32 height 9
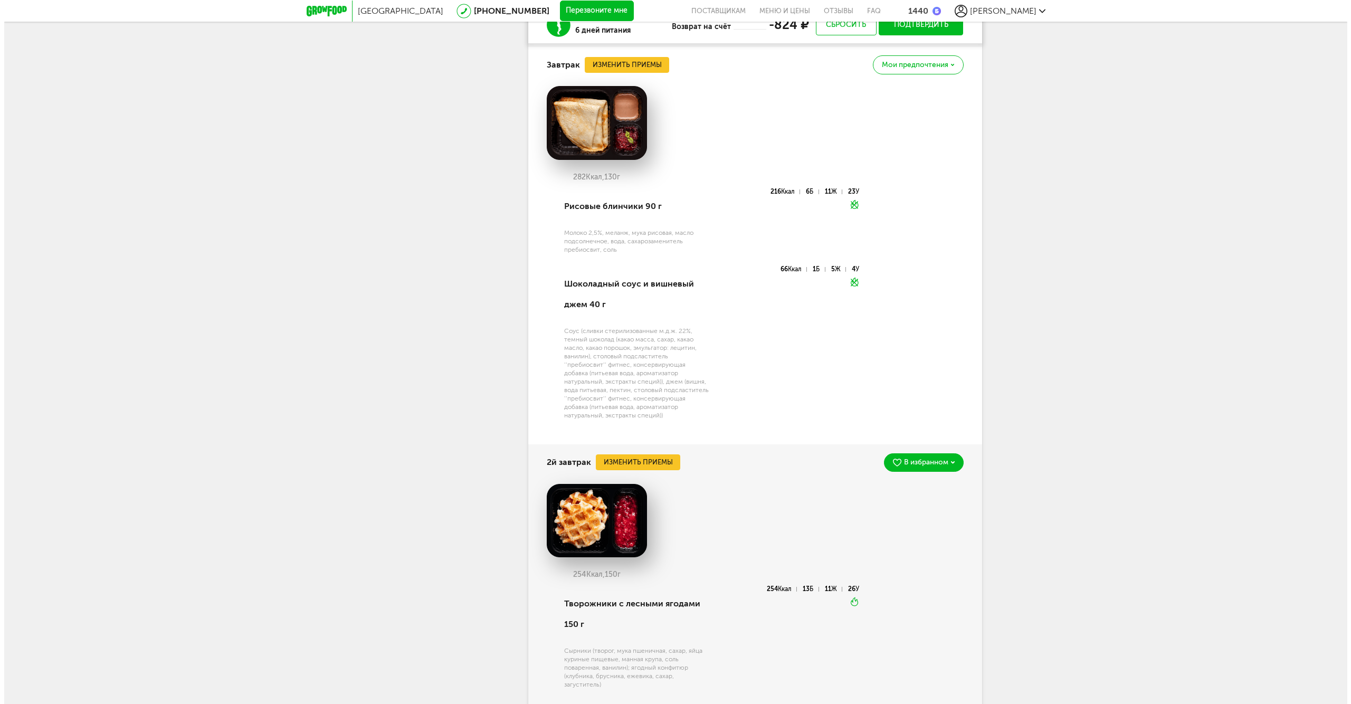
scroll to position [500, 0]
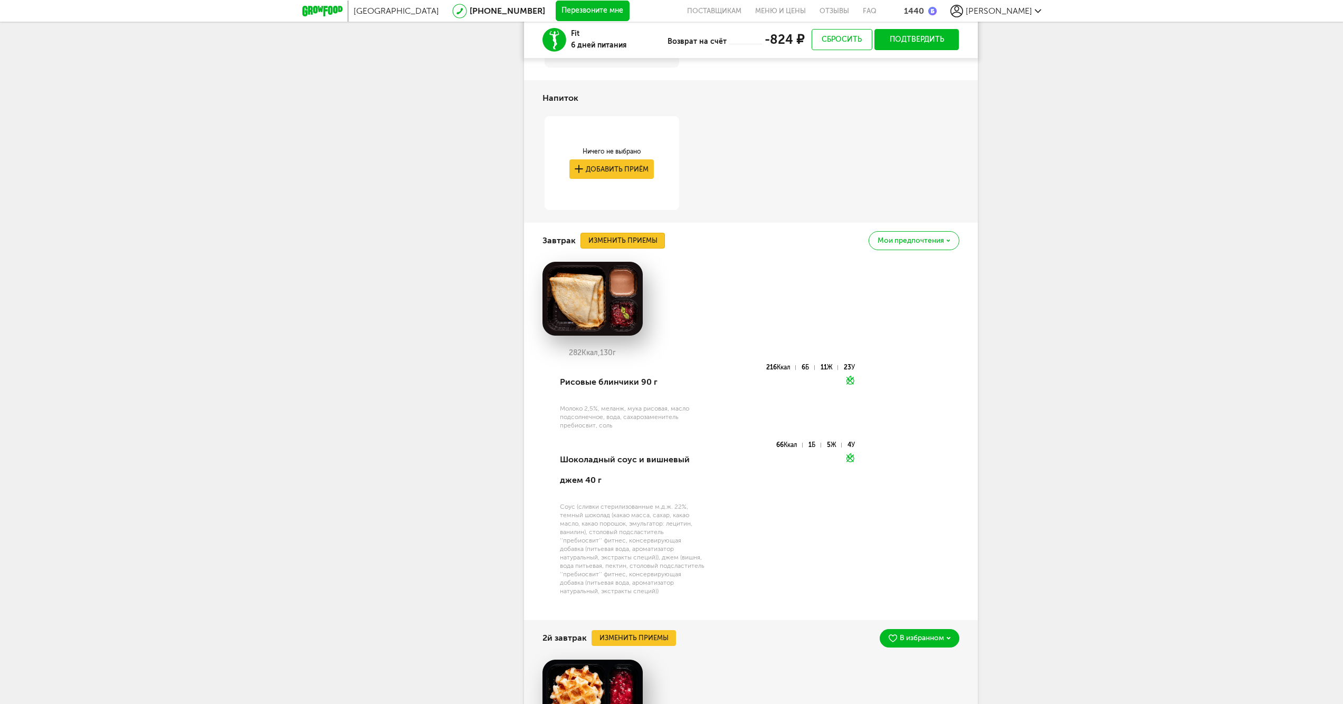
click at [632, 238] on button "Изменить приемы" at bounding box center [623, 241] width 84 height 16
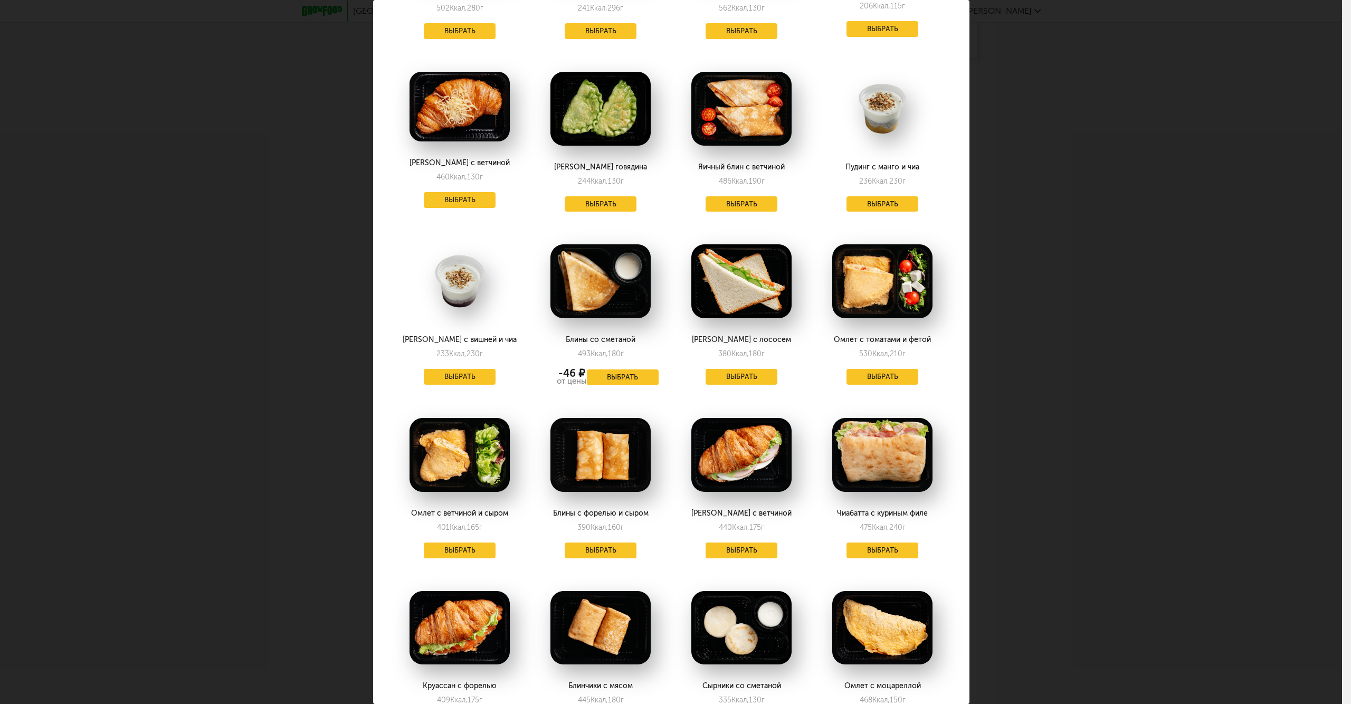
scroll to position [971, 0]
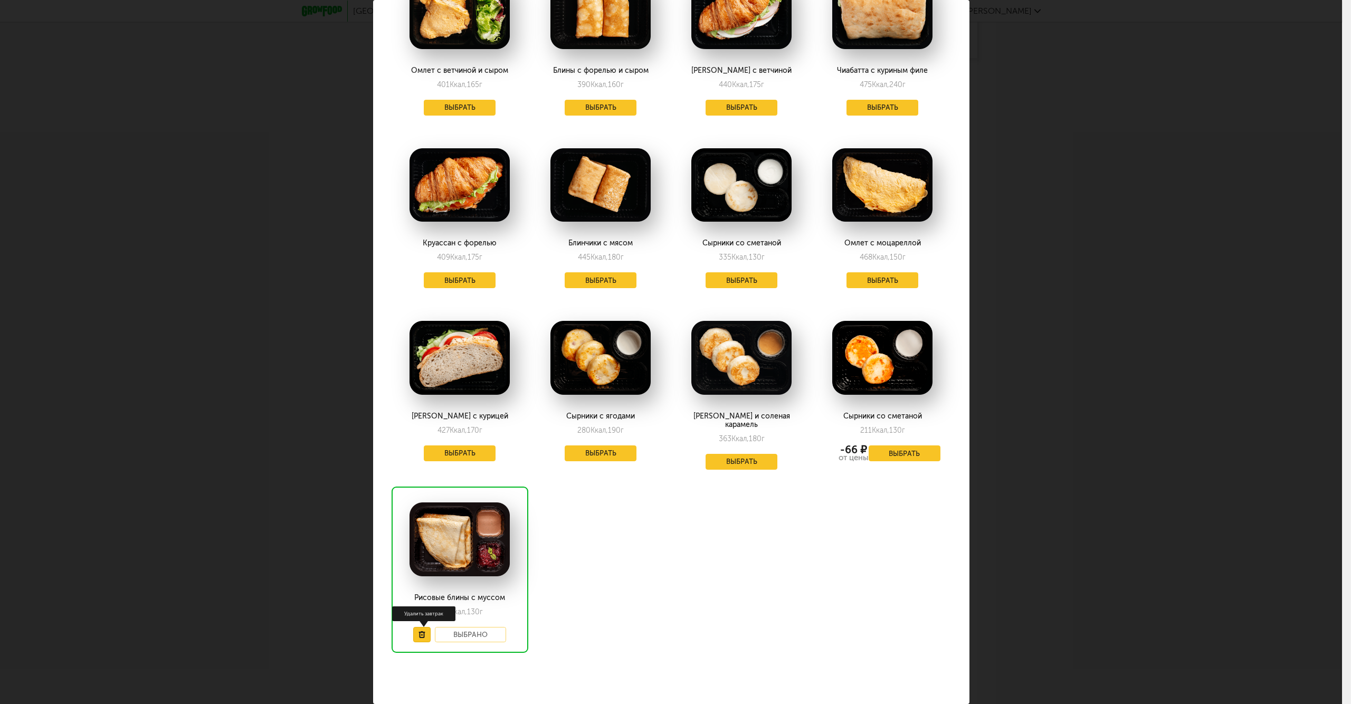
click at [421, 631] on use at bounding box center [422, 634] width 6 height 7
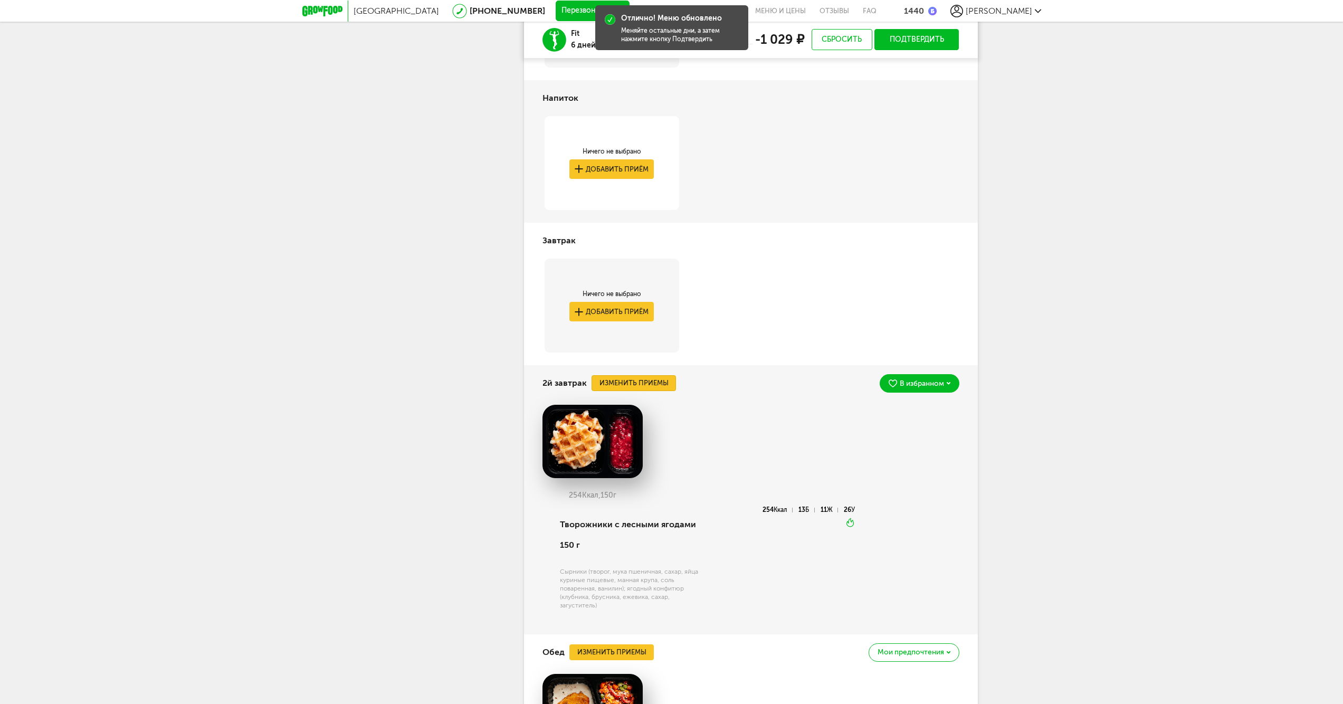
click at [625, 385] on button "Изменить приемы" at bounding box center [634, 383] width 84 height 16
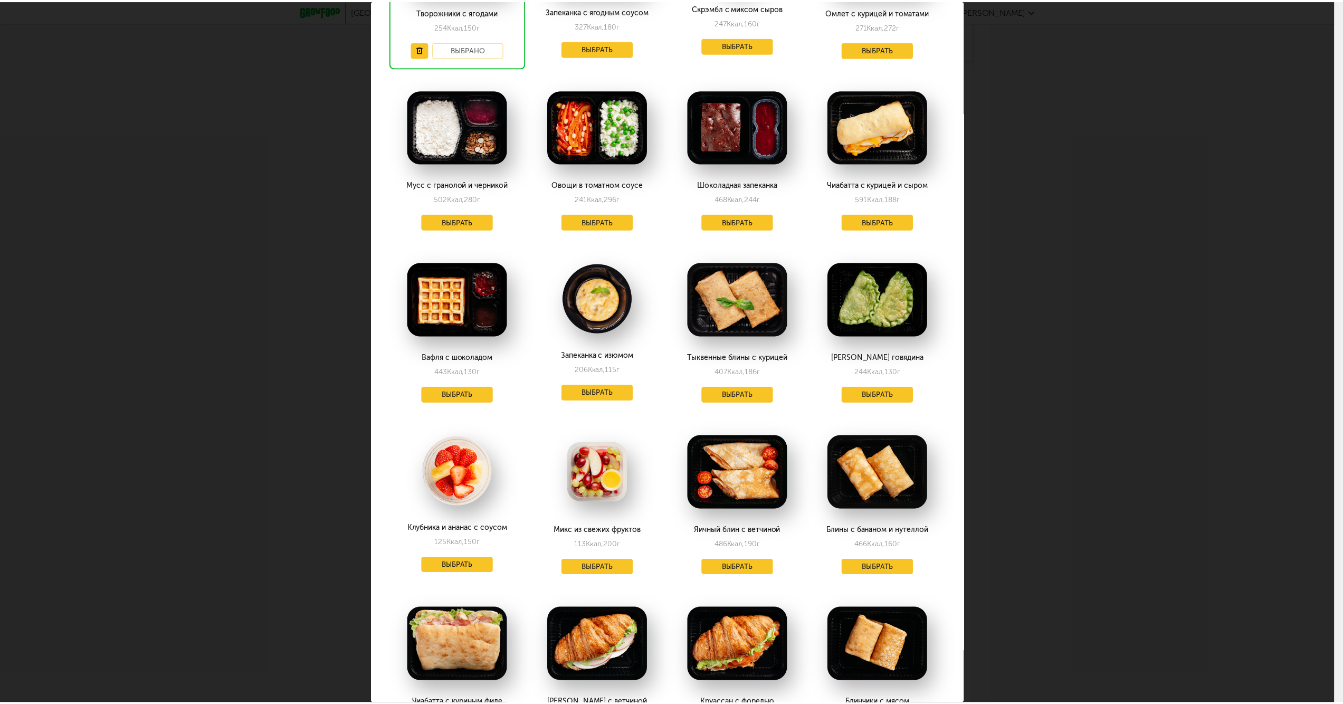
scroll to position [0, 0]
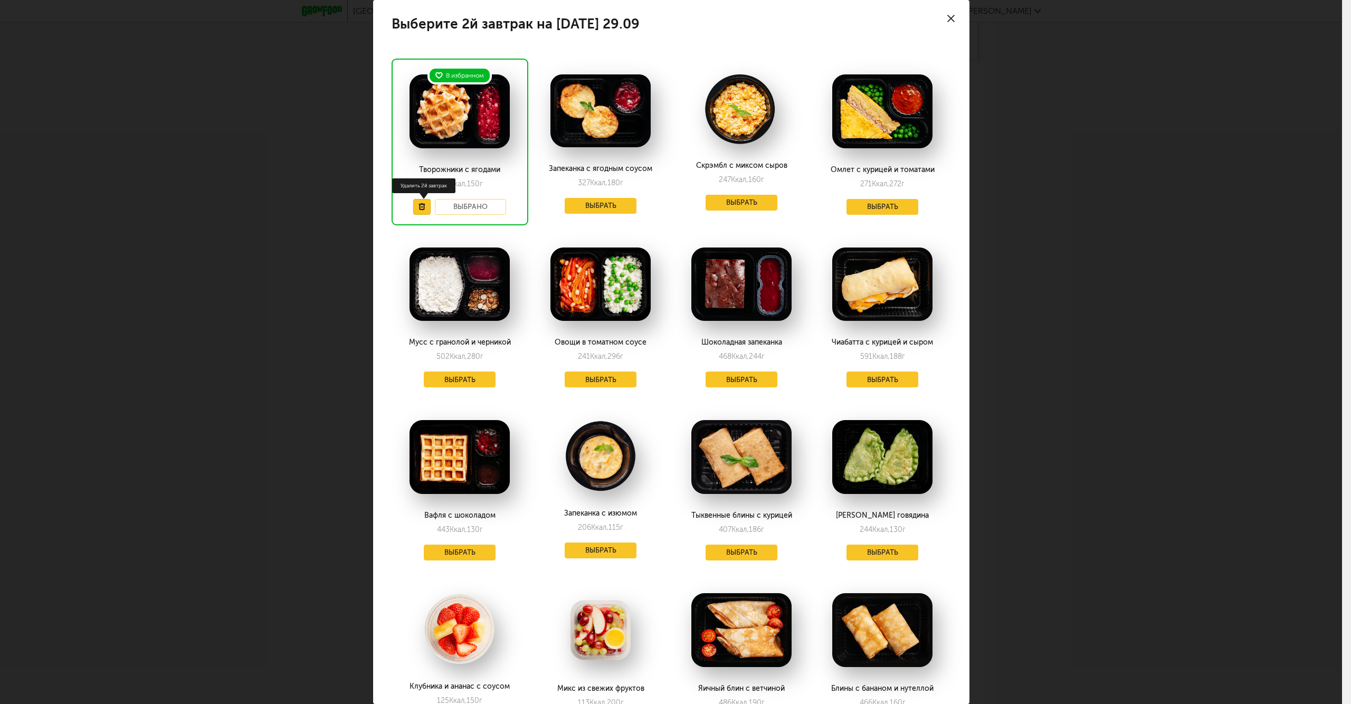
click at [424, 210] on icon at bounding box center [422, 206] width 7 height 7
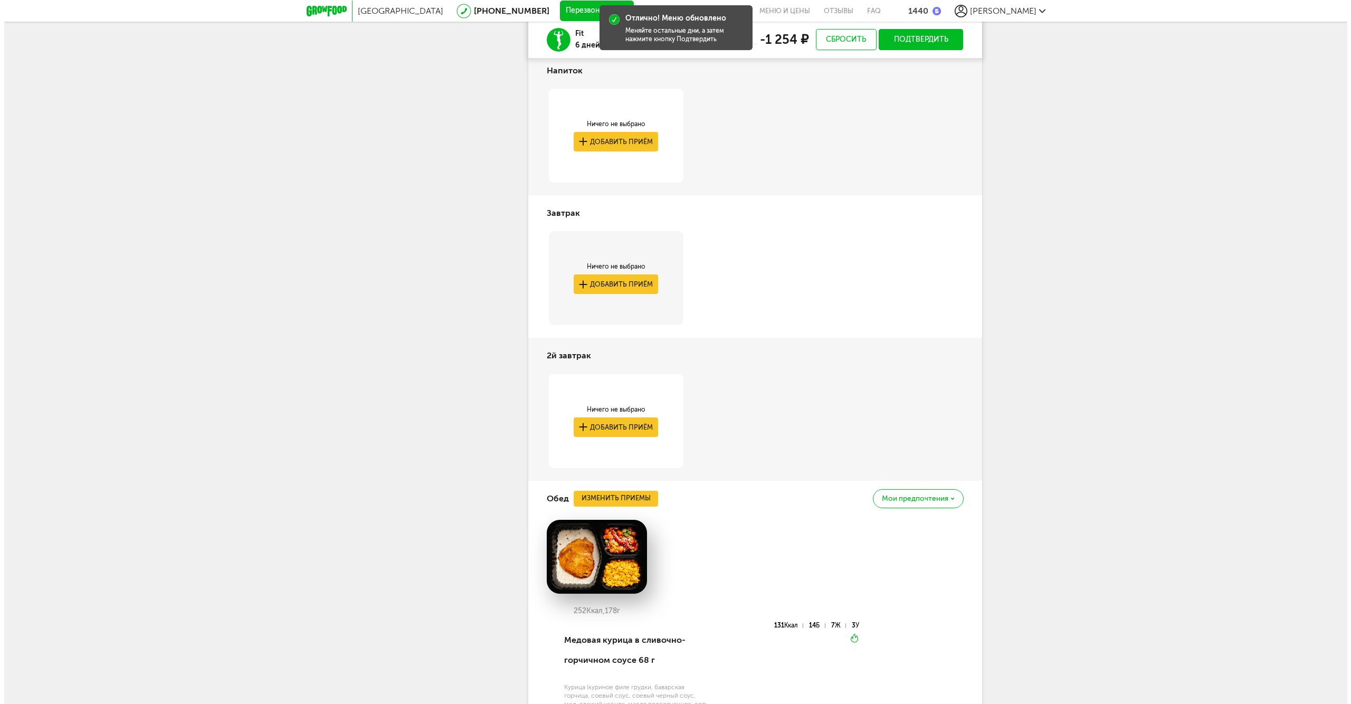
scroll to position [704, 0]
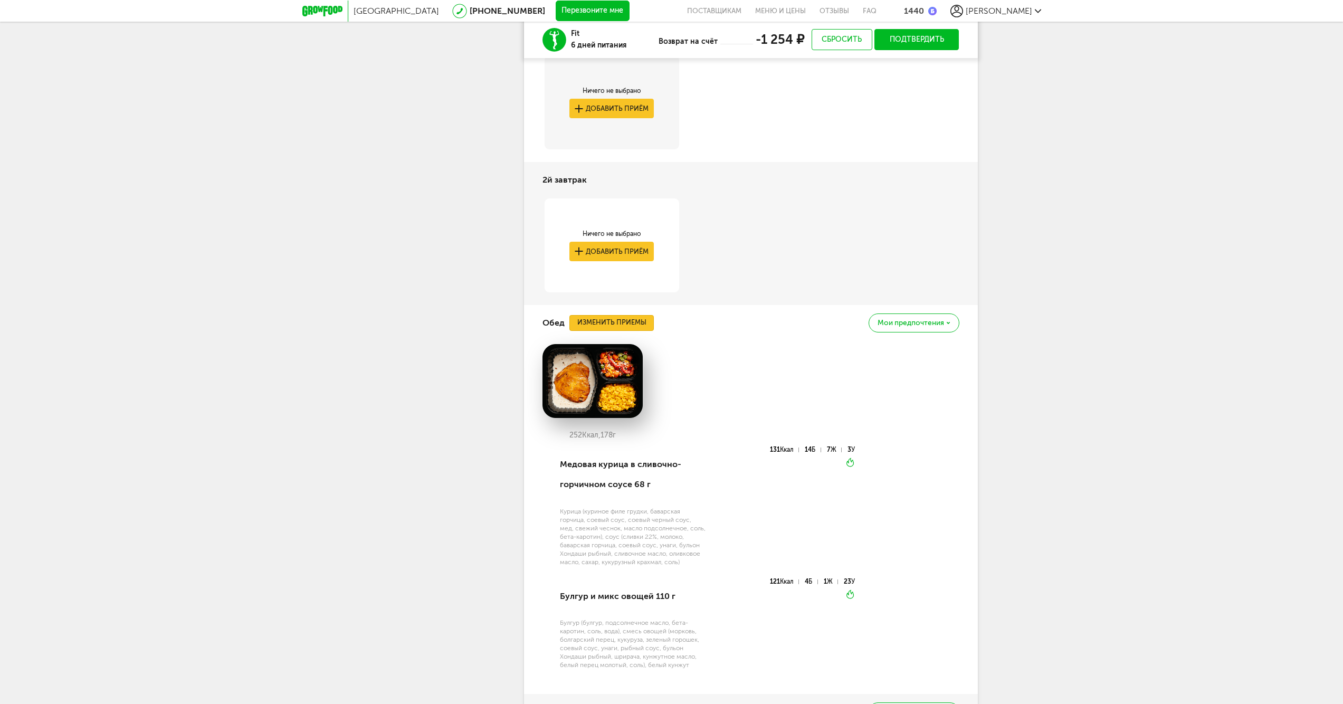
click at [624, 318] on button "Изменить приемы" at bounding box center [612, 323] width 84 height 16
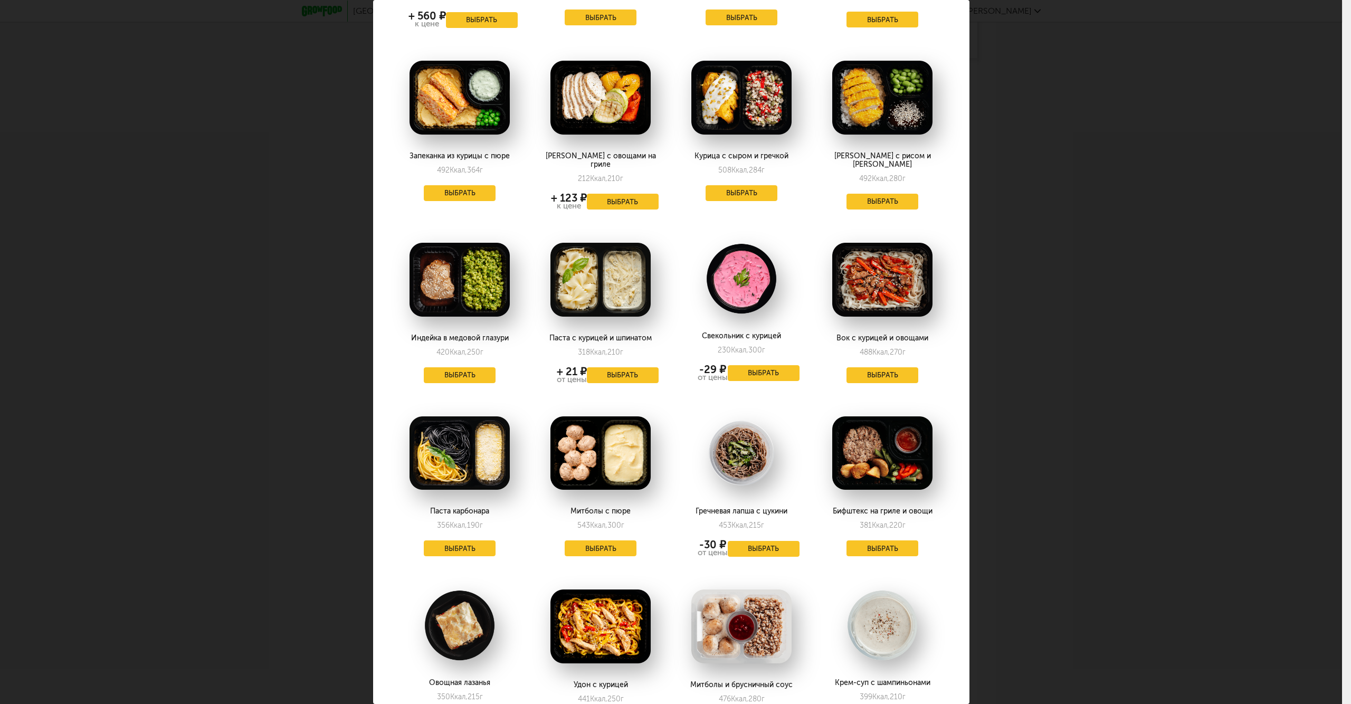
scroll to position [1056, 0]
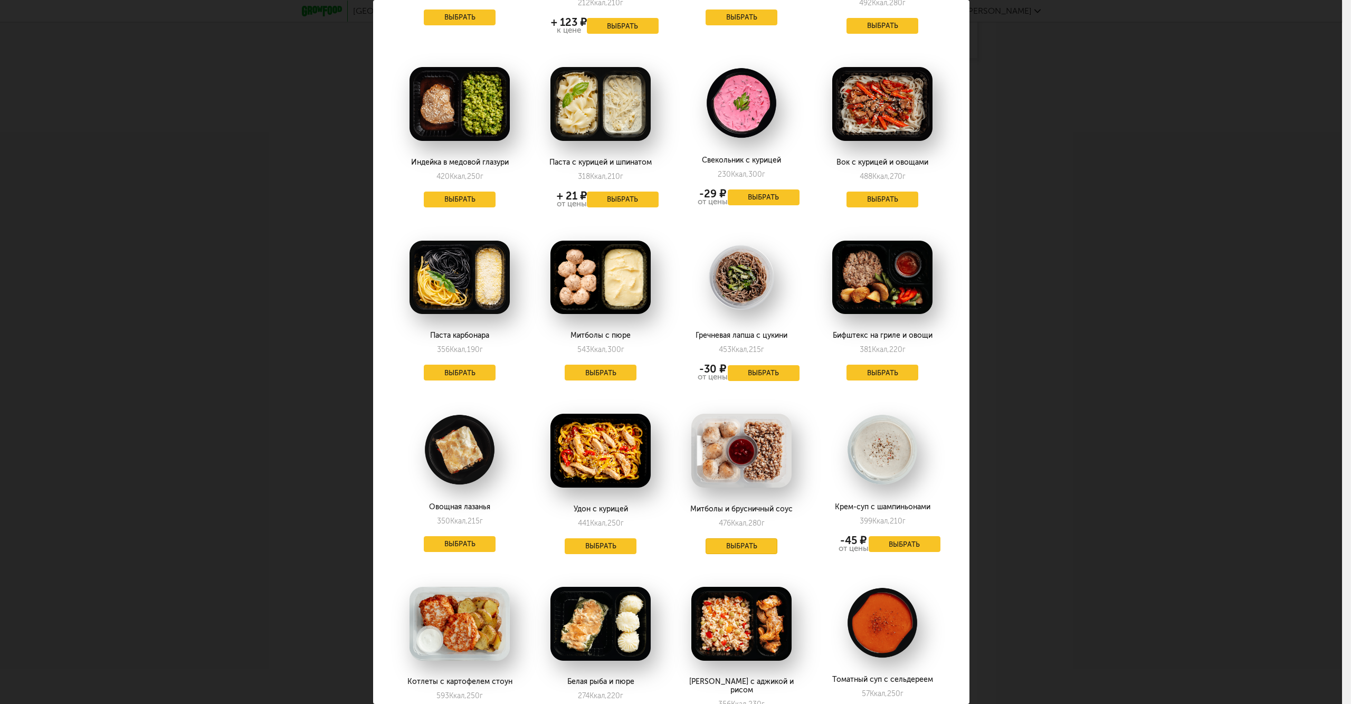
click at [726, 538] on button "Выбрать" at bounding box center [742, 546] width 72 height 16
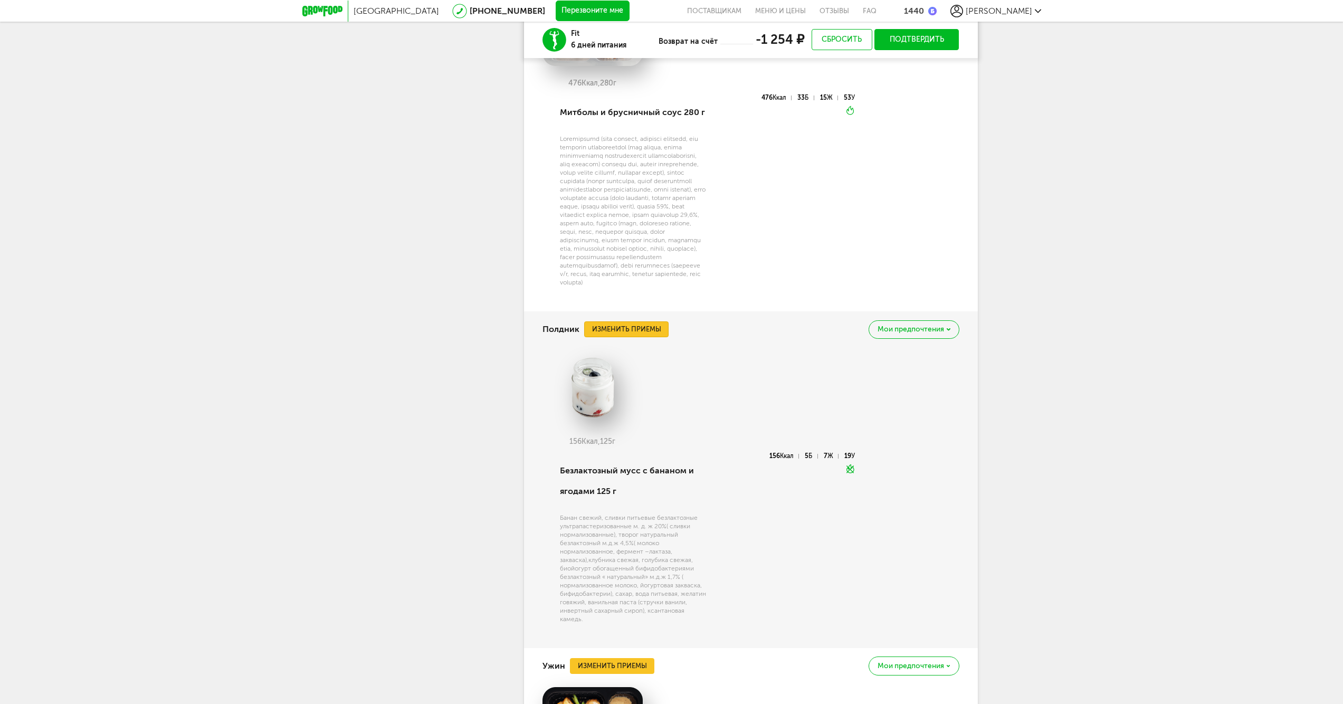
click at [624, 337] on button "Изменить приемы" at bounding box center [626, 329] width 84 height 16
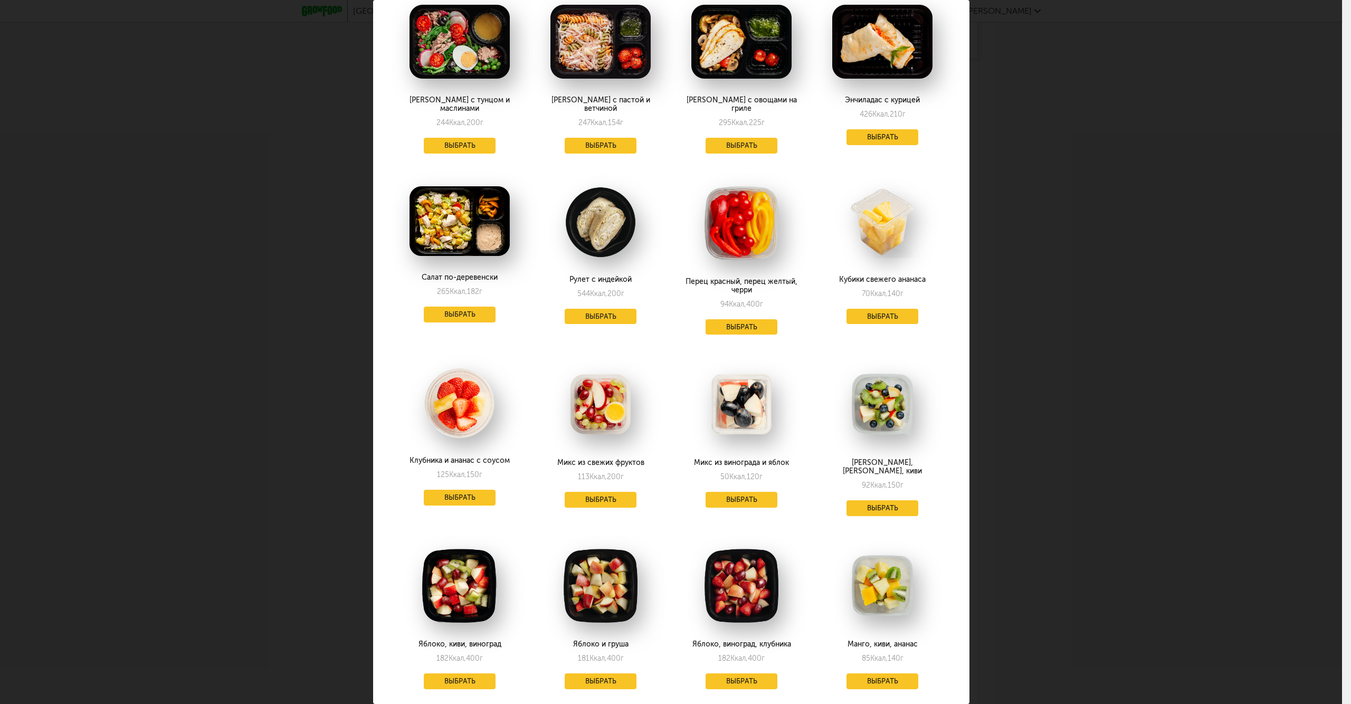
scroll to position [176, 0]
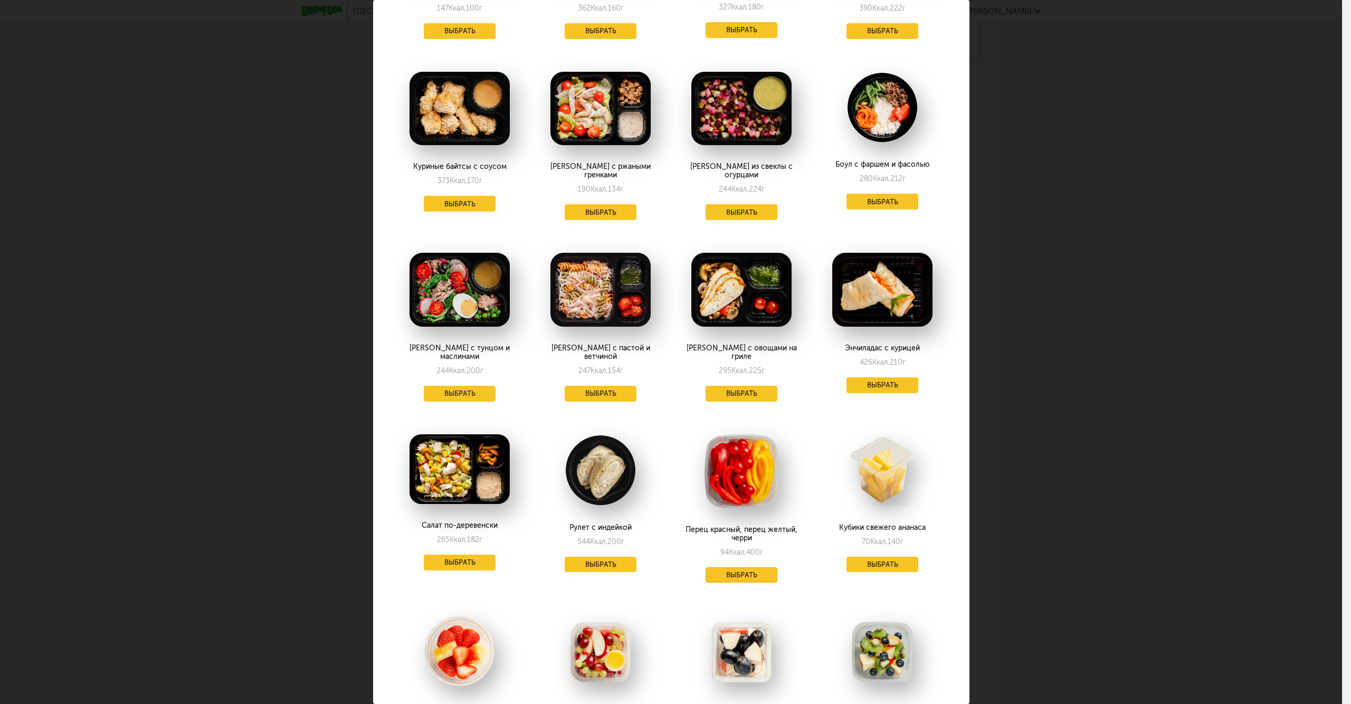
click at [751, 567] on button "Выбрать" at bounding box center [742, 575] width 72 height 16
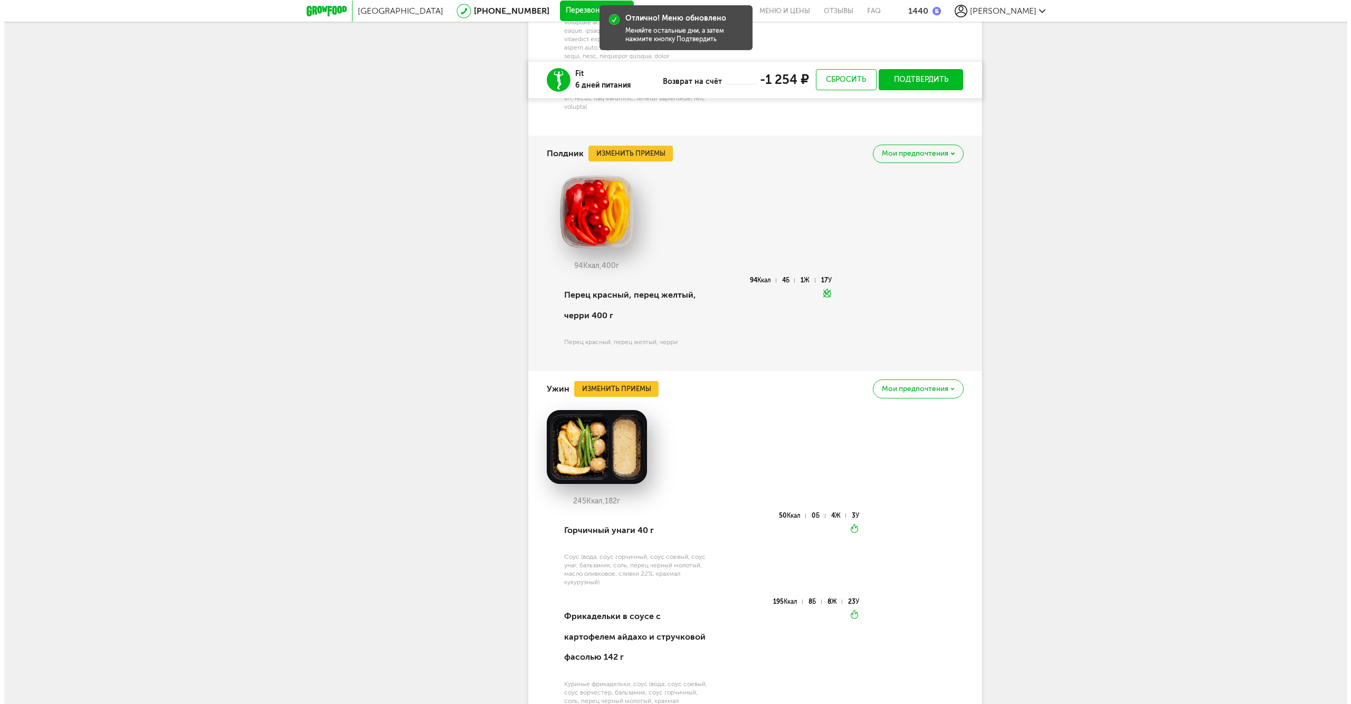
scroll to position [1380, 0]
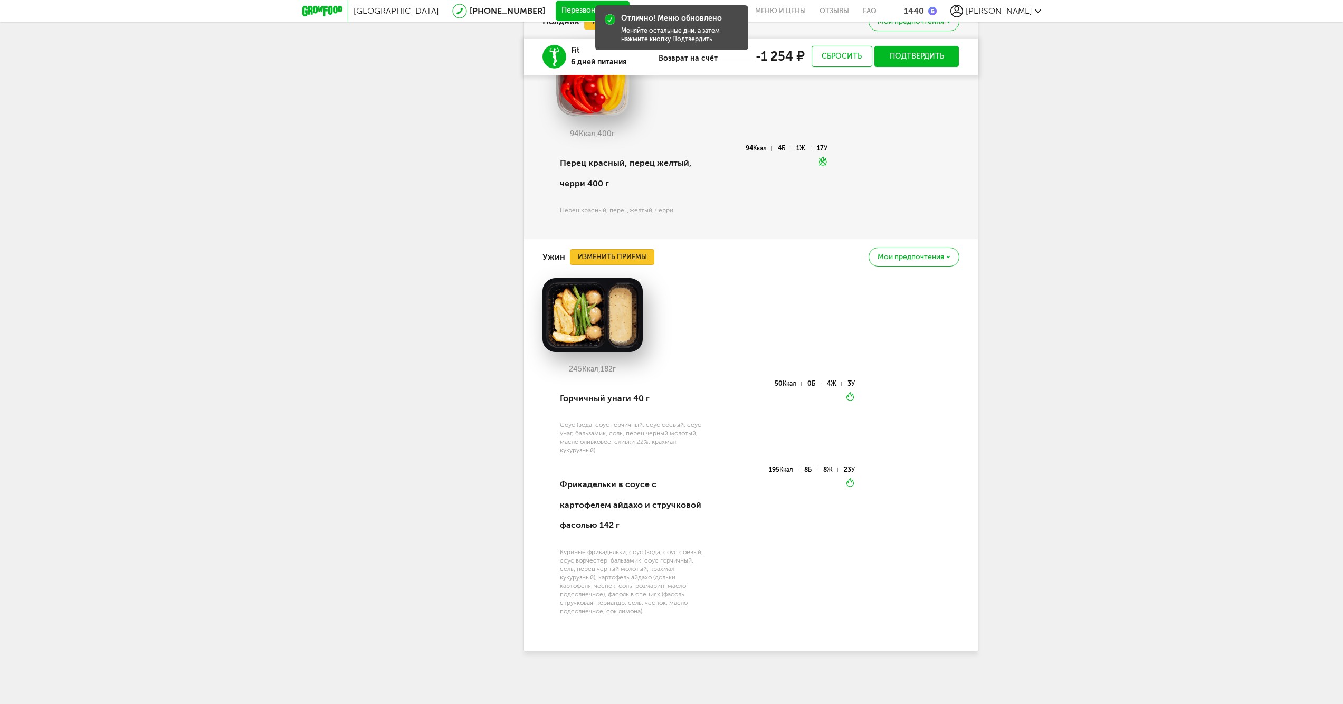
click at [625, 255] on button "Изменить приемы" at bounding box center [612, 257] width 84 height 16
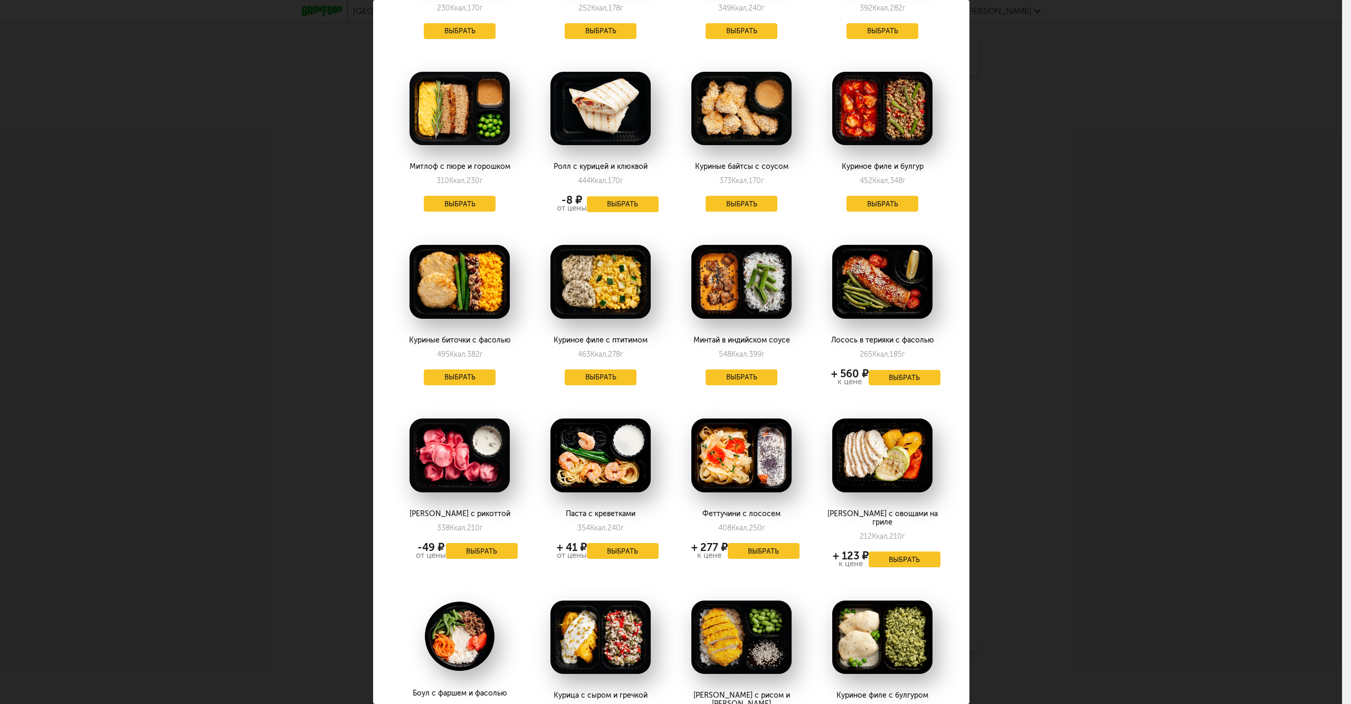
scroll to position [0, 0]
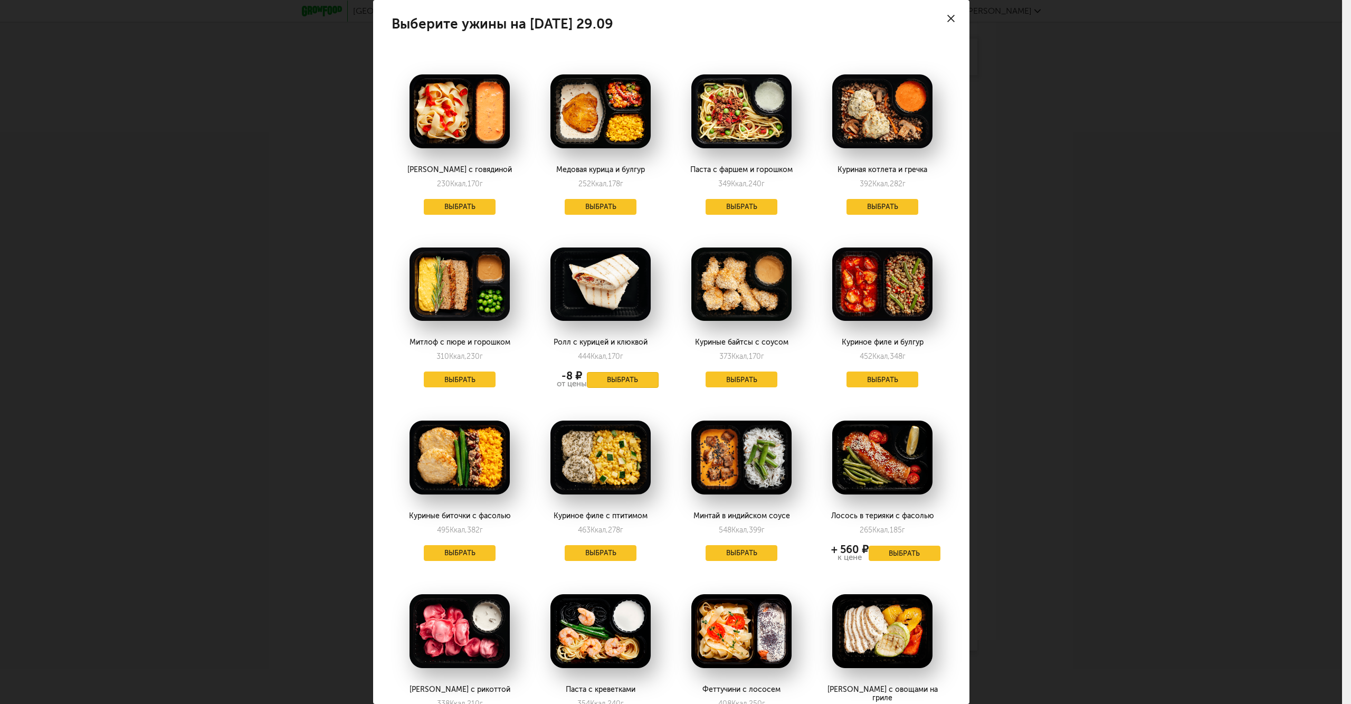
click at [623, 376] on button "Выбрать" at bounding box center [623, 380] width 72 height 16
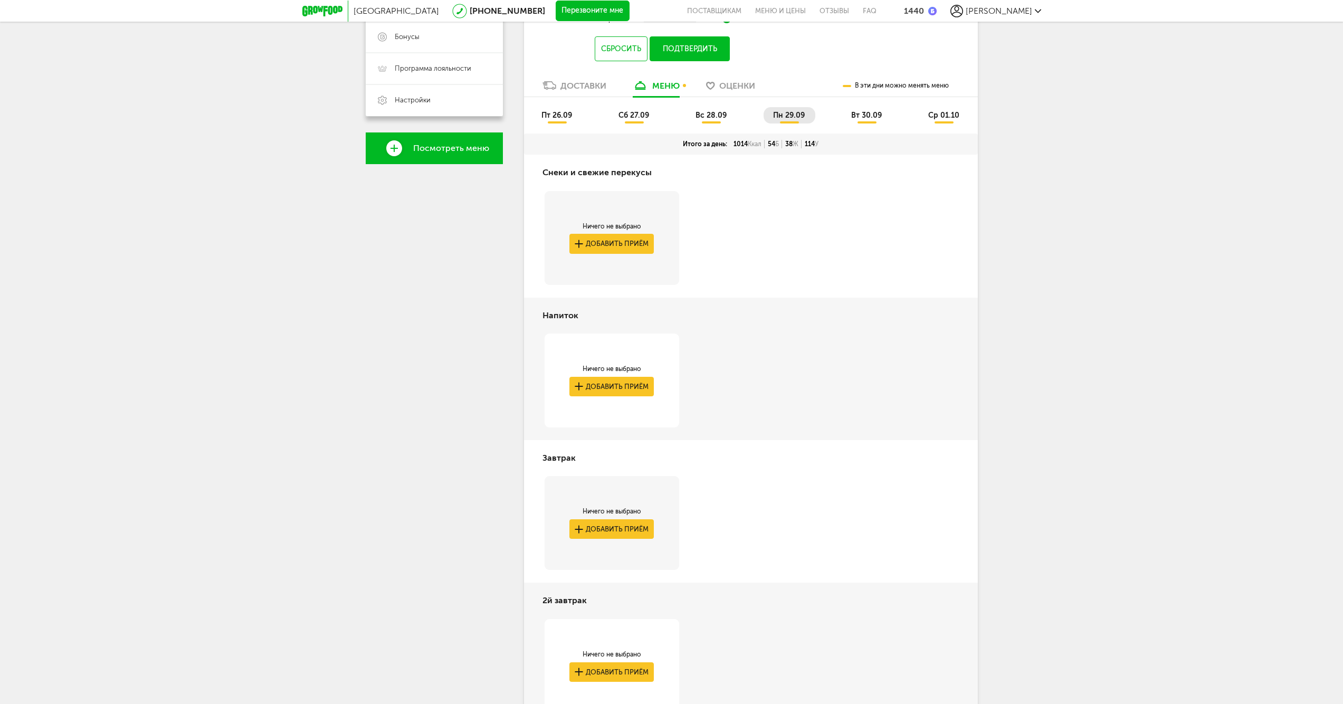
scroll to position [206, 0]
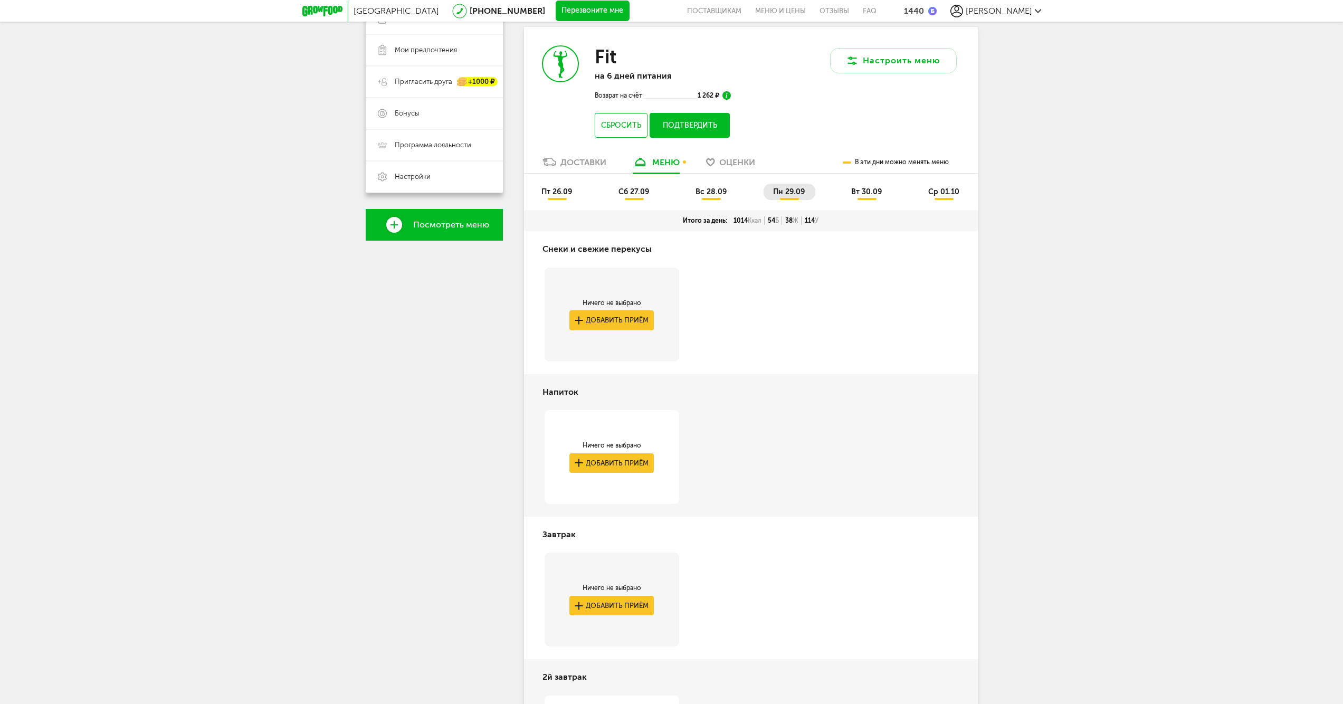
click at [867, 197] on li "вт 30.09" at bounding box center [867, 192] width 51 height 16
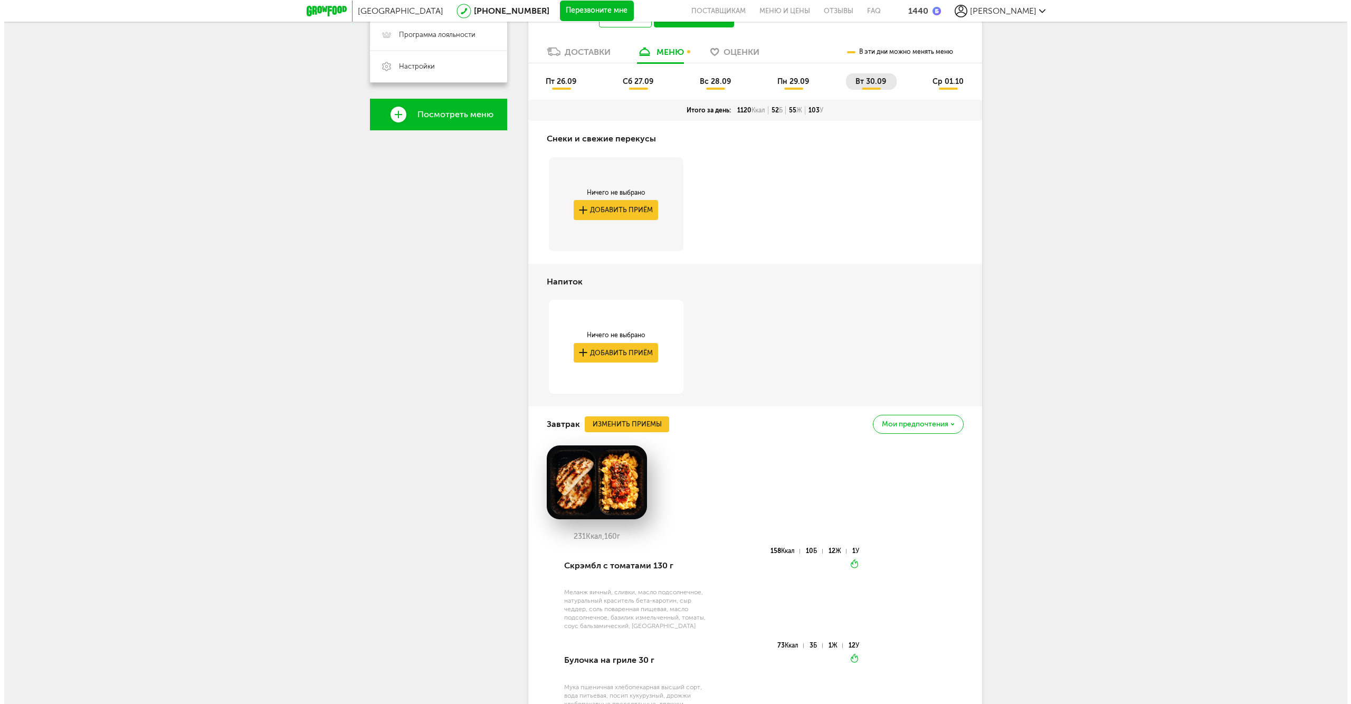
scroll to position [382, 0]
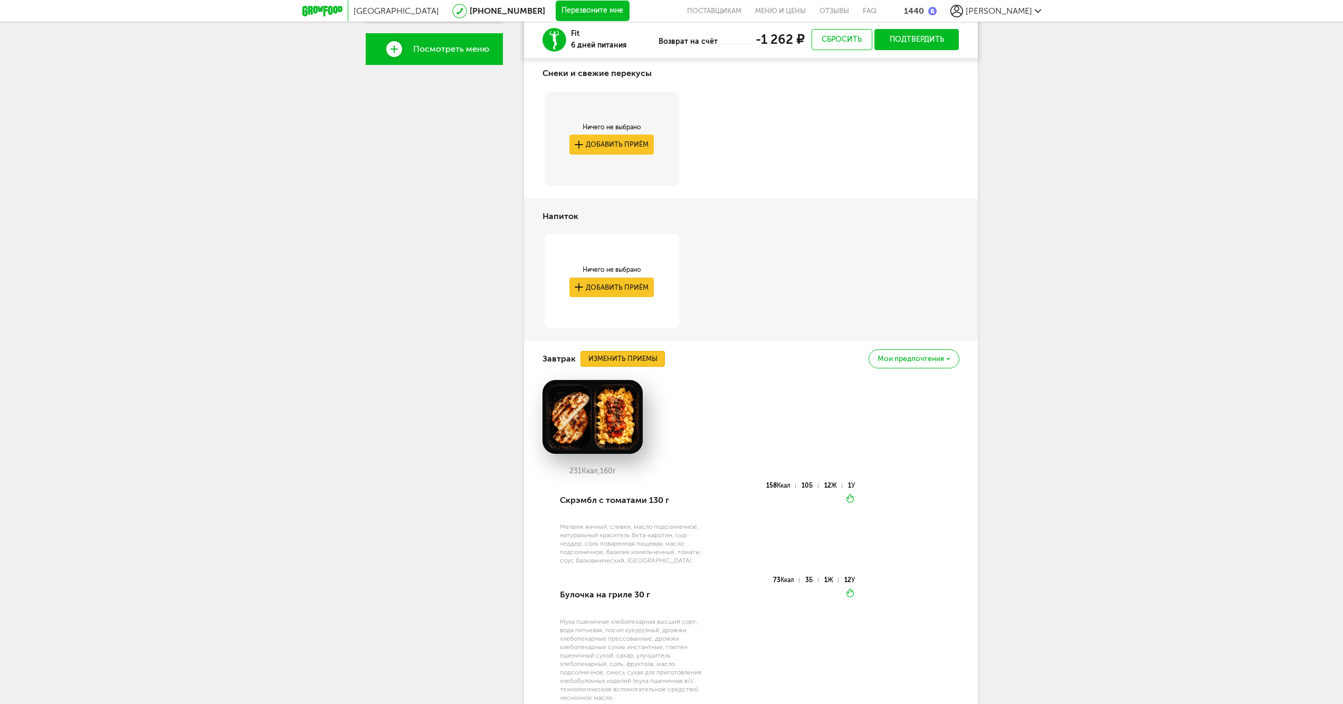
click at [645, 358] on button "Изменить приемы" at bounding box center [623, 359] width 84 height 16
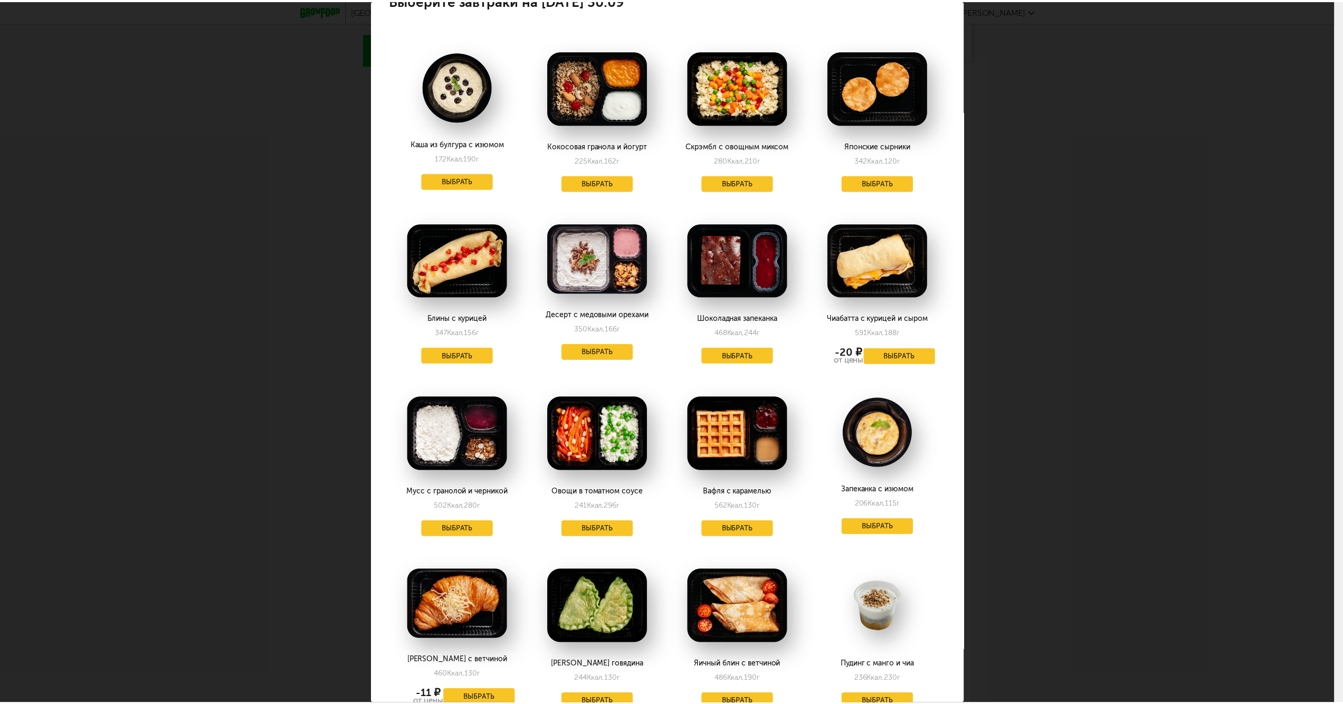
scroll to position [0, 0]
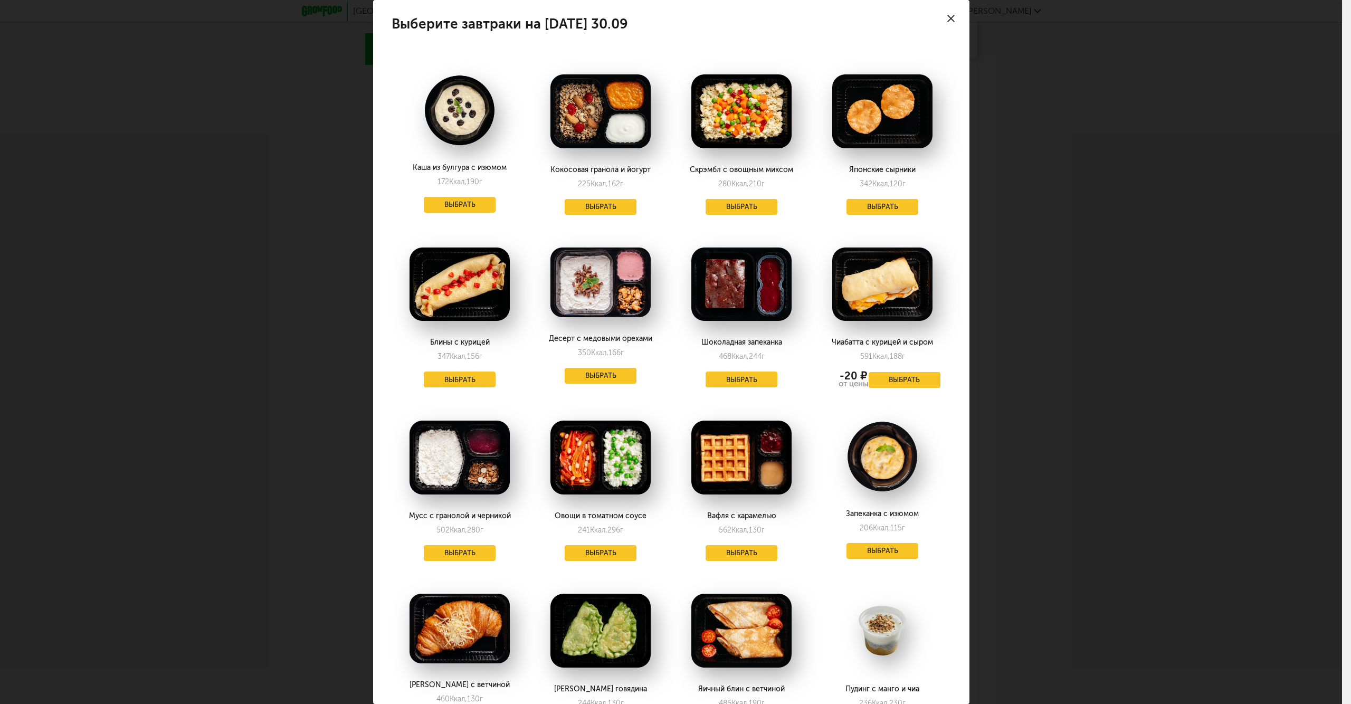
click at [1206, 225] on div "Выберите завтраки на [DATE] 30.09 Каша из булгура с изюмом 172 Ккал, 190 г Выбр…" at bounding box center [671, 352] width 1342 height 704
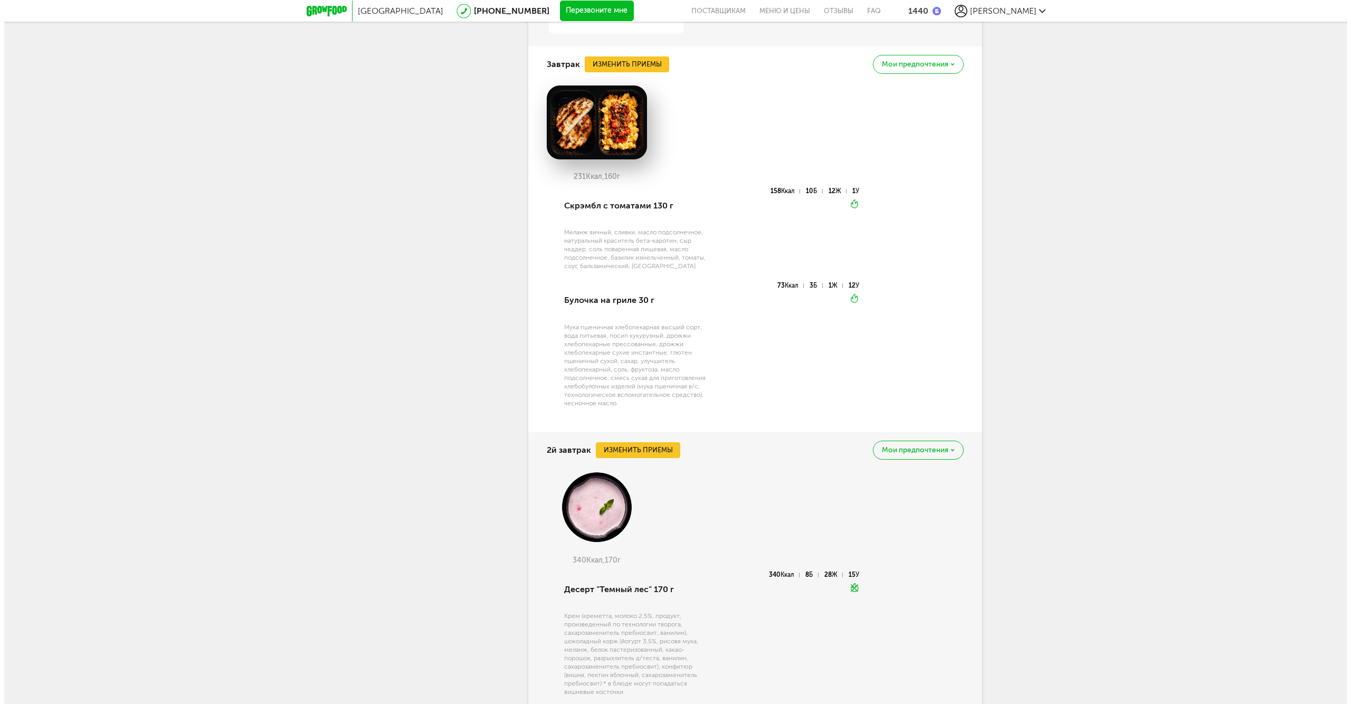
scroll to position [734, 0]
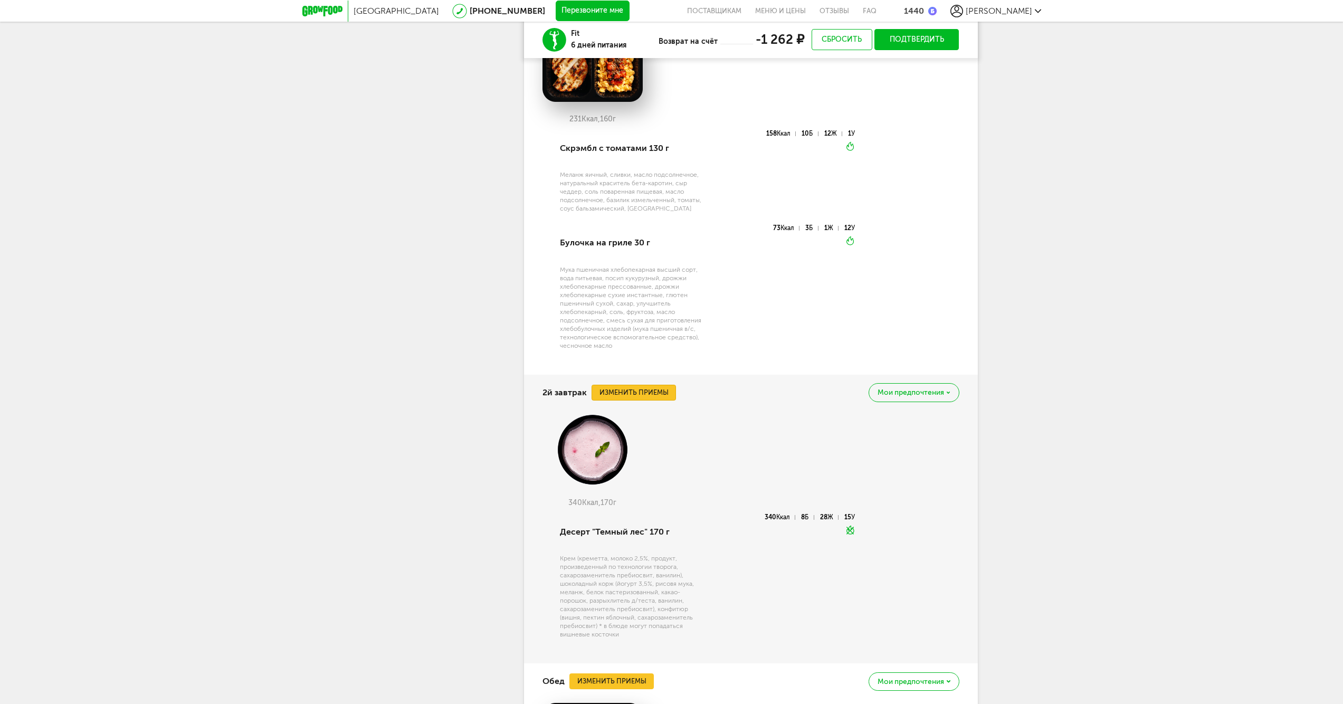
click at [640, 387] on button "Изменить приемы" at bounding box center [634, 393] width 84 height 16
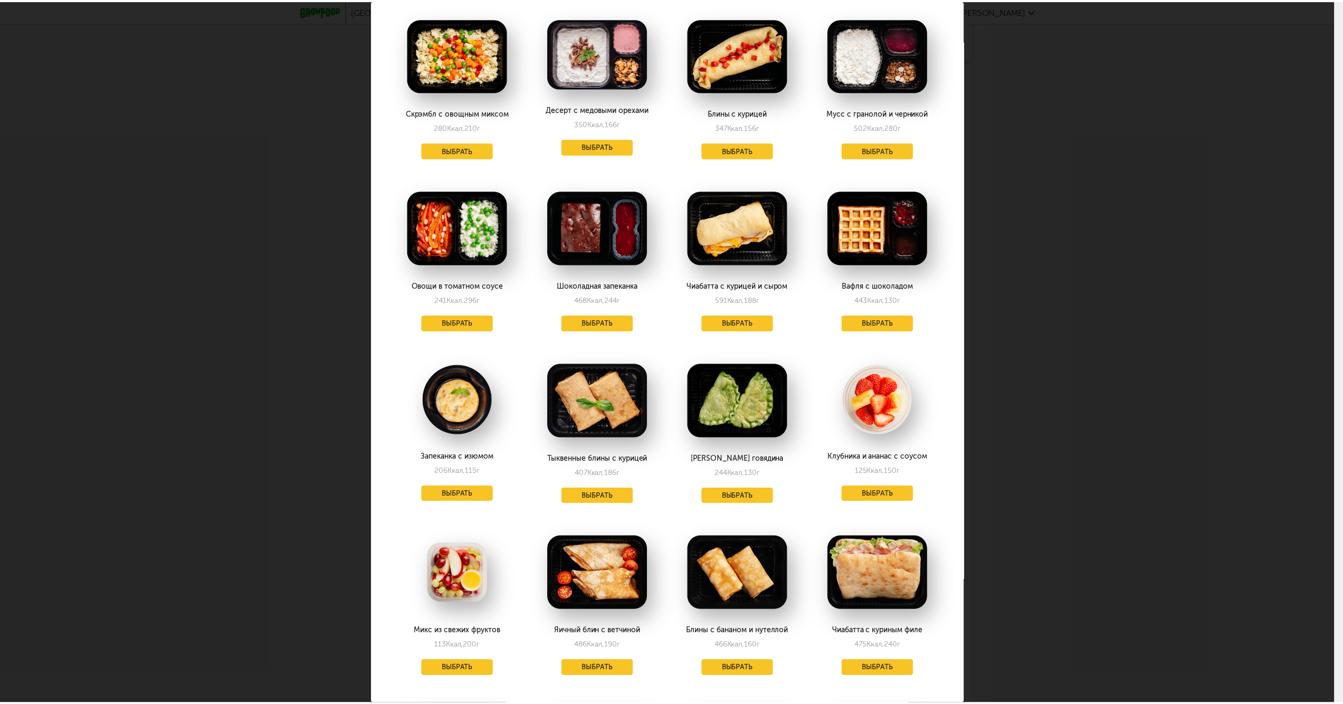
scroll to position [624, 0]
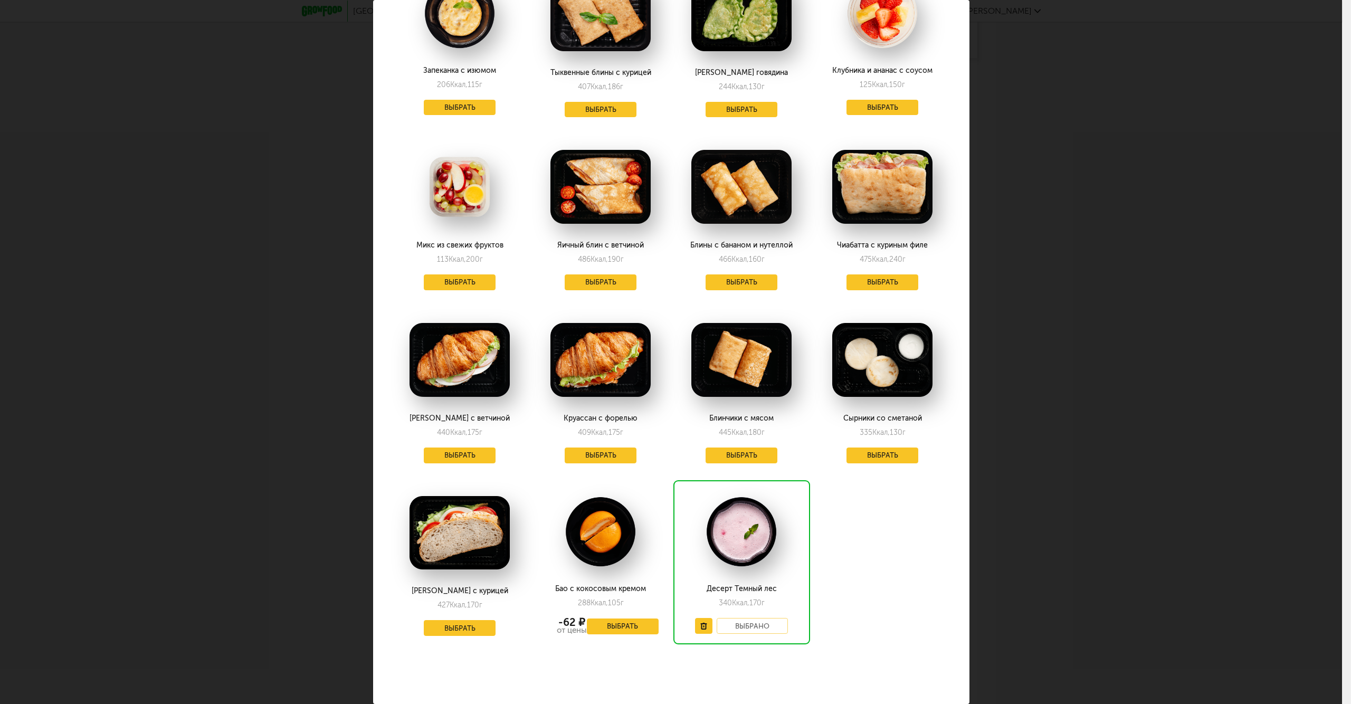
click at [1173, 292] on div "Выберите 2й завтрак на [DATE] 30.09 В избранном Творожники с ягодами 254 Ккал, …" at bounding box center [671, 352] width 1342 height 704
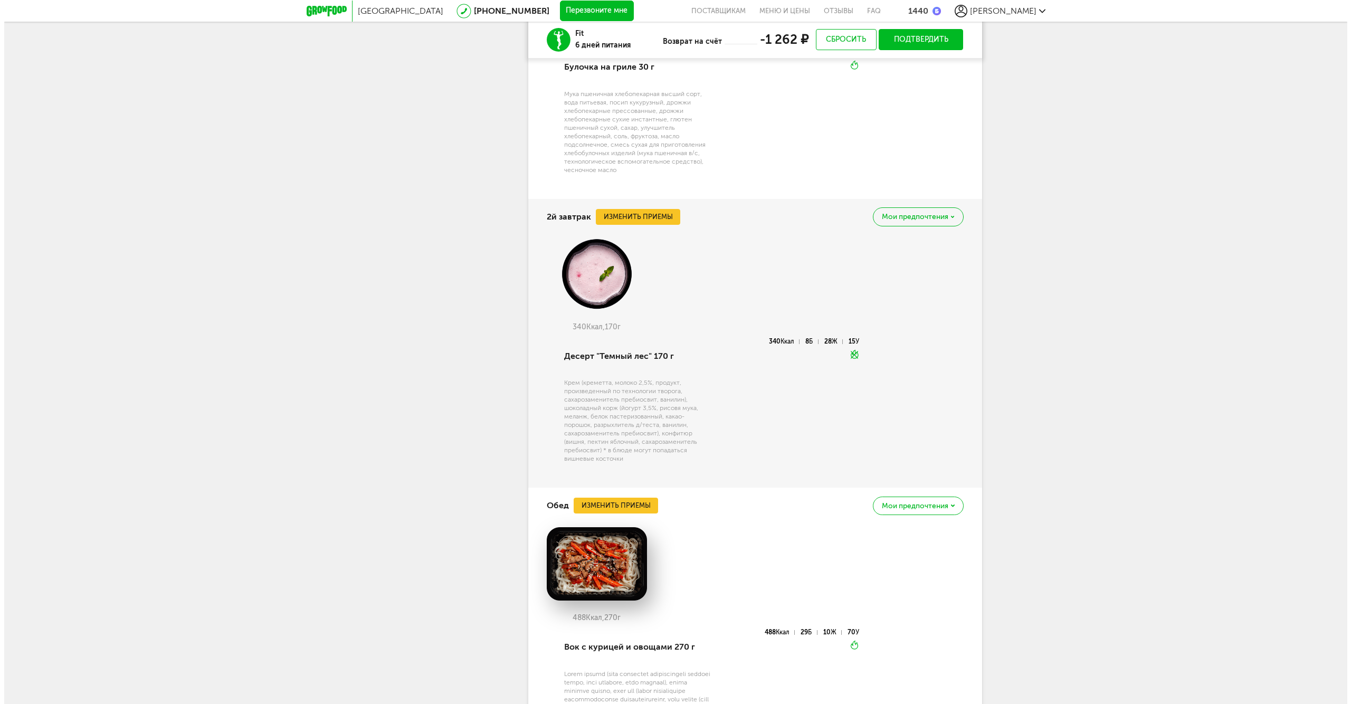
scroll to position [1086, 0]
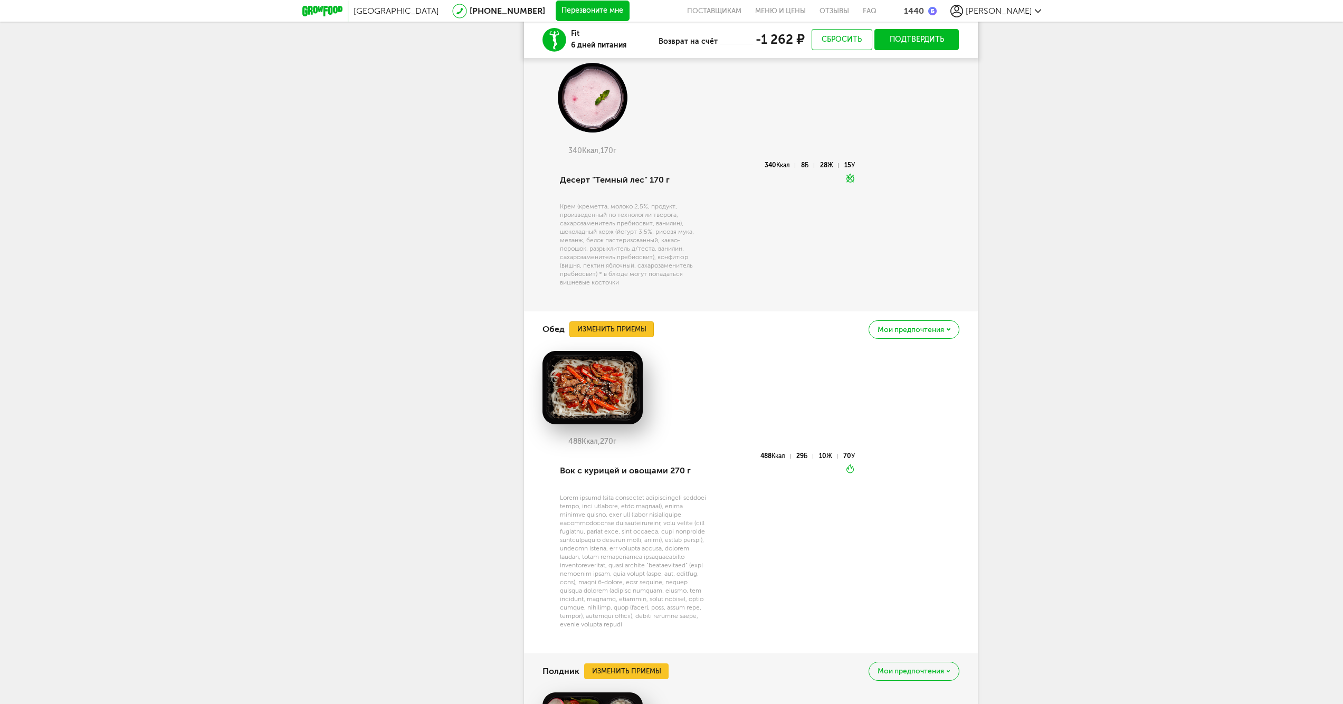
click at [627, 327] on button "Изменить приемы" at bounding box center [612, 329] width 84 height 16
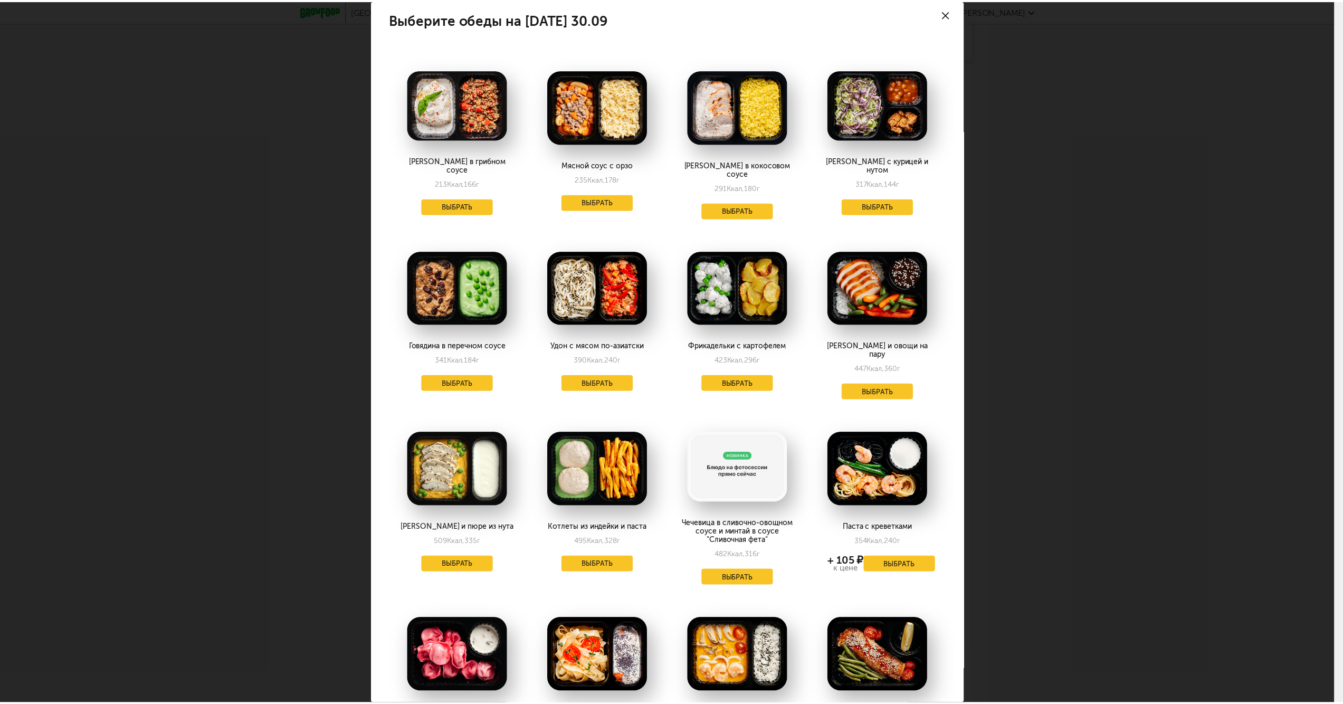
scroll to position [0, 0]
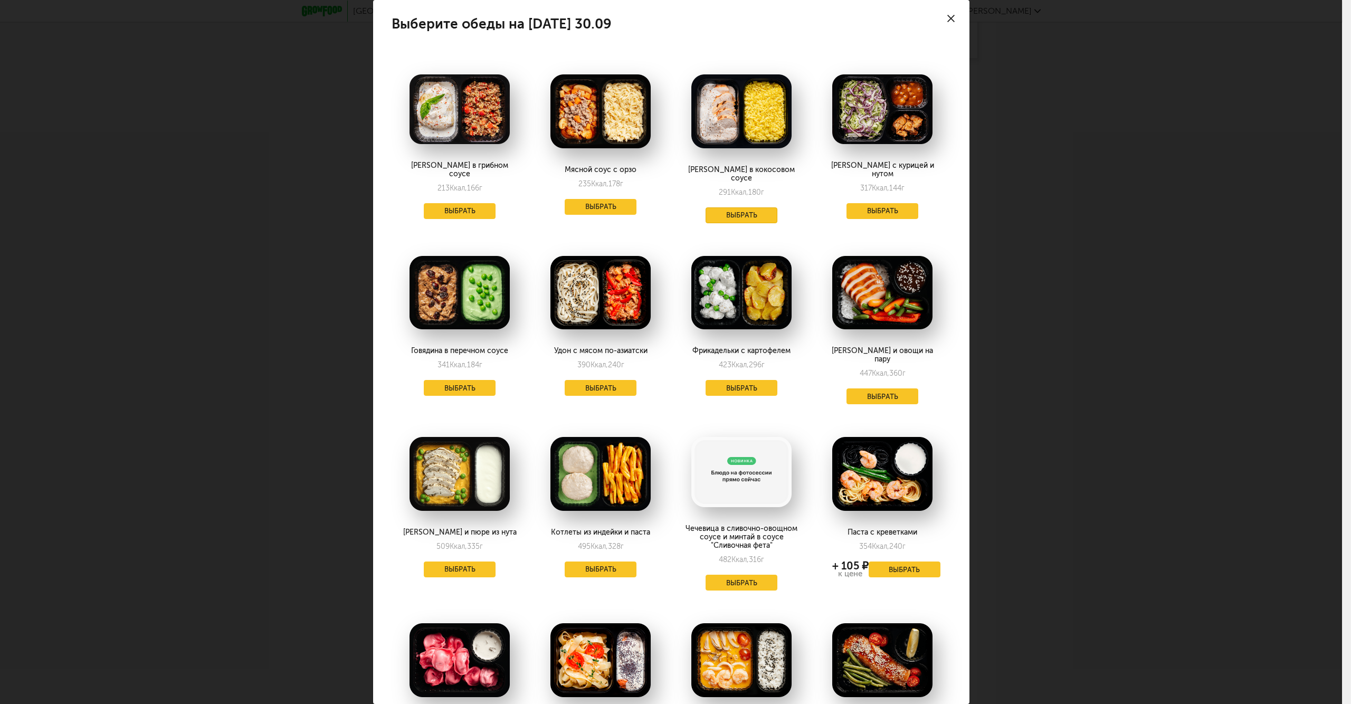
click at [768, 211] on button "Выбрать" at bounding box center [742, 215] width 72 height 16
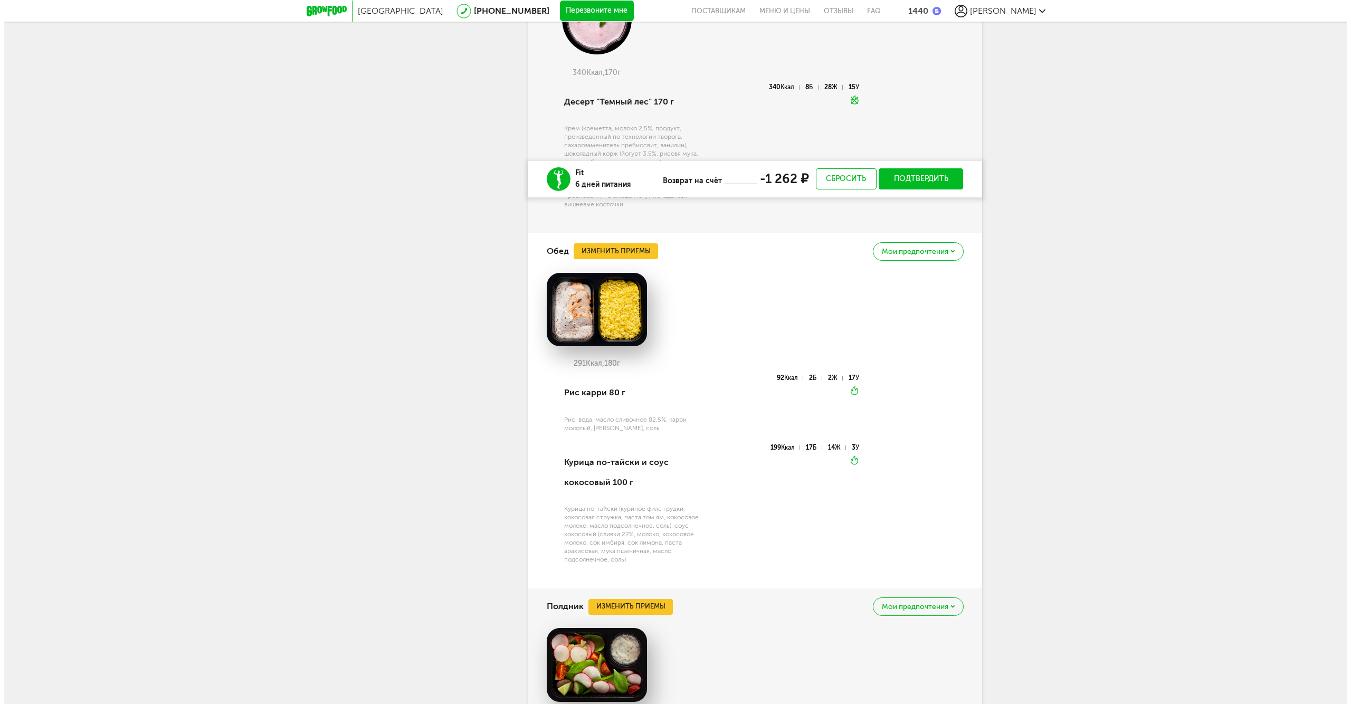
scroll to position [1516, 0]
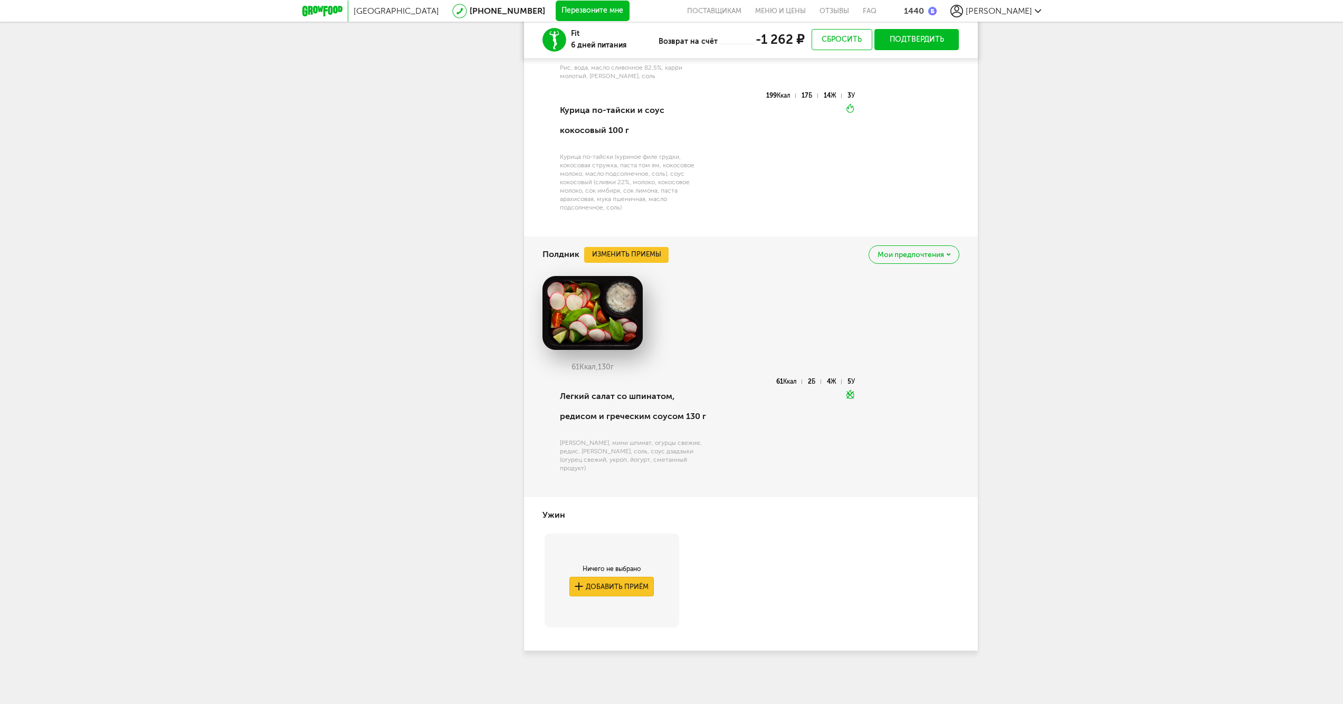
click at [612, 594] on button "Добавить приём" at bounding box center [612, 587] width 84 height 20
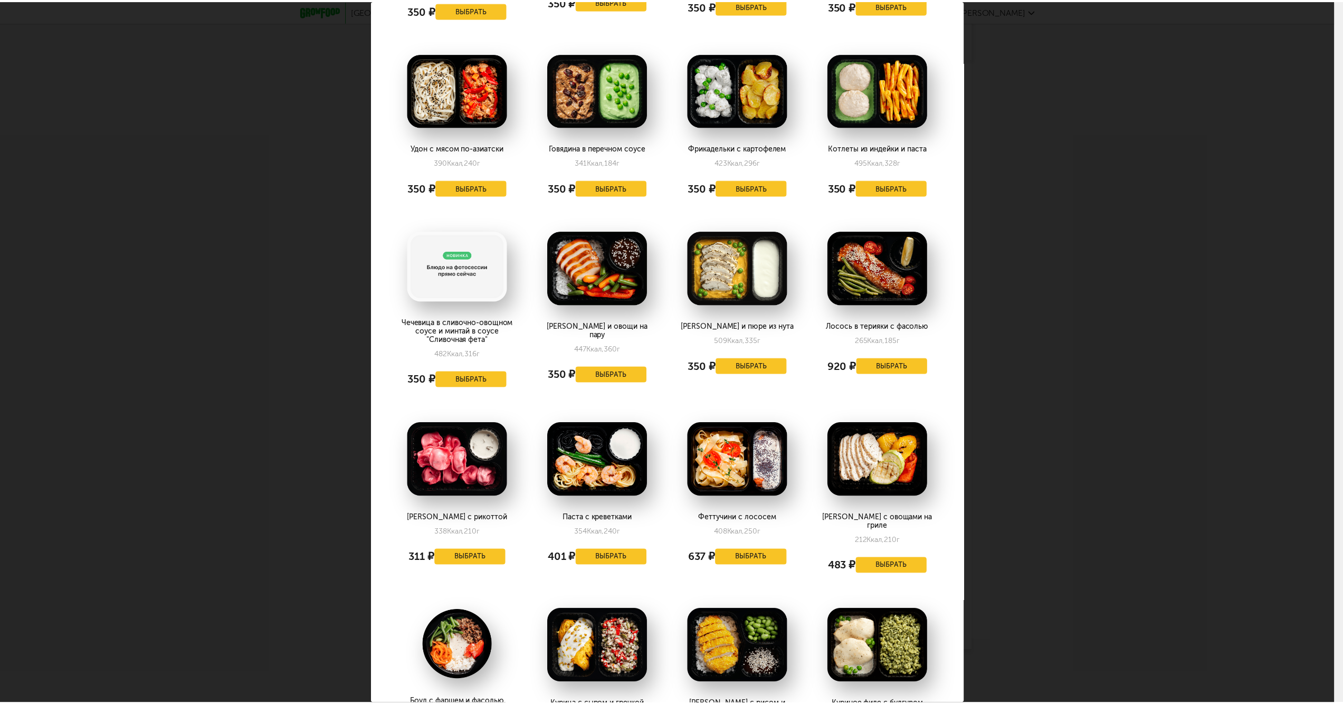
scroll to position [151, 0]
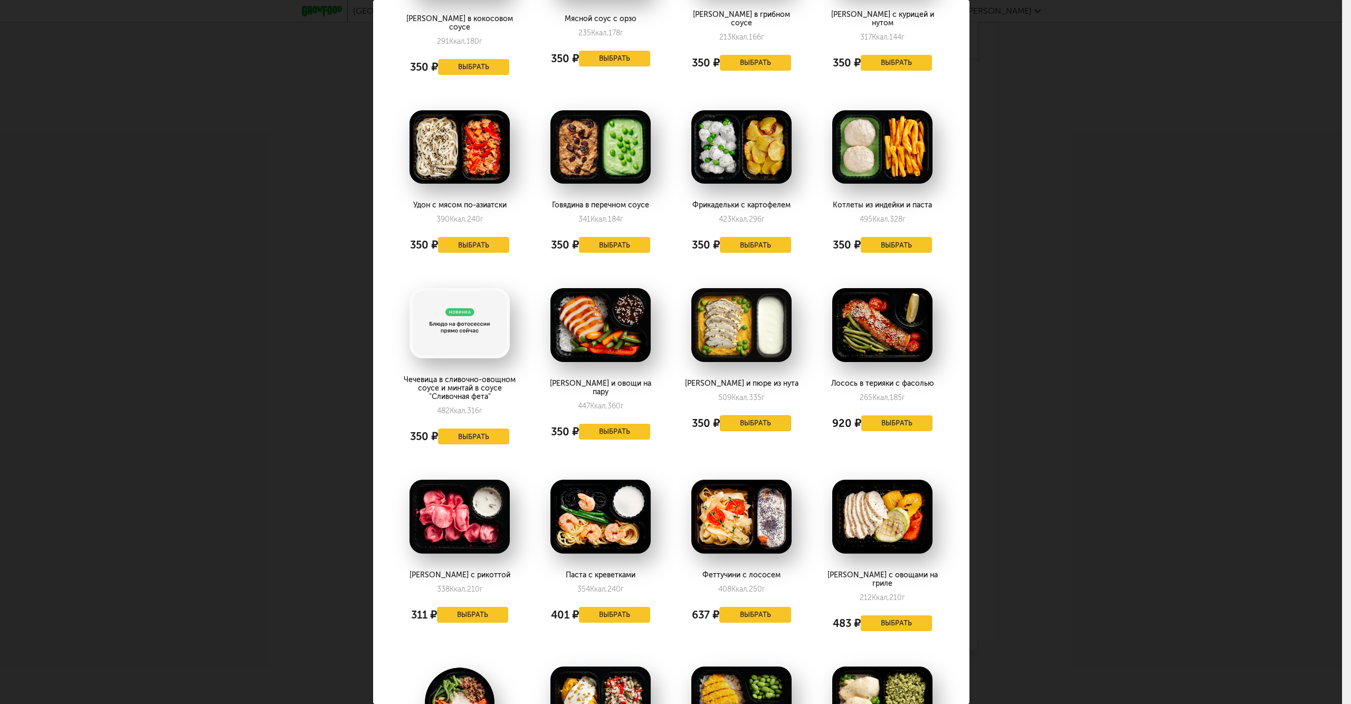
click at [752, 415] on button "Выбрать" at bounding box center [756, 423] width 72 height 16
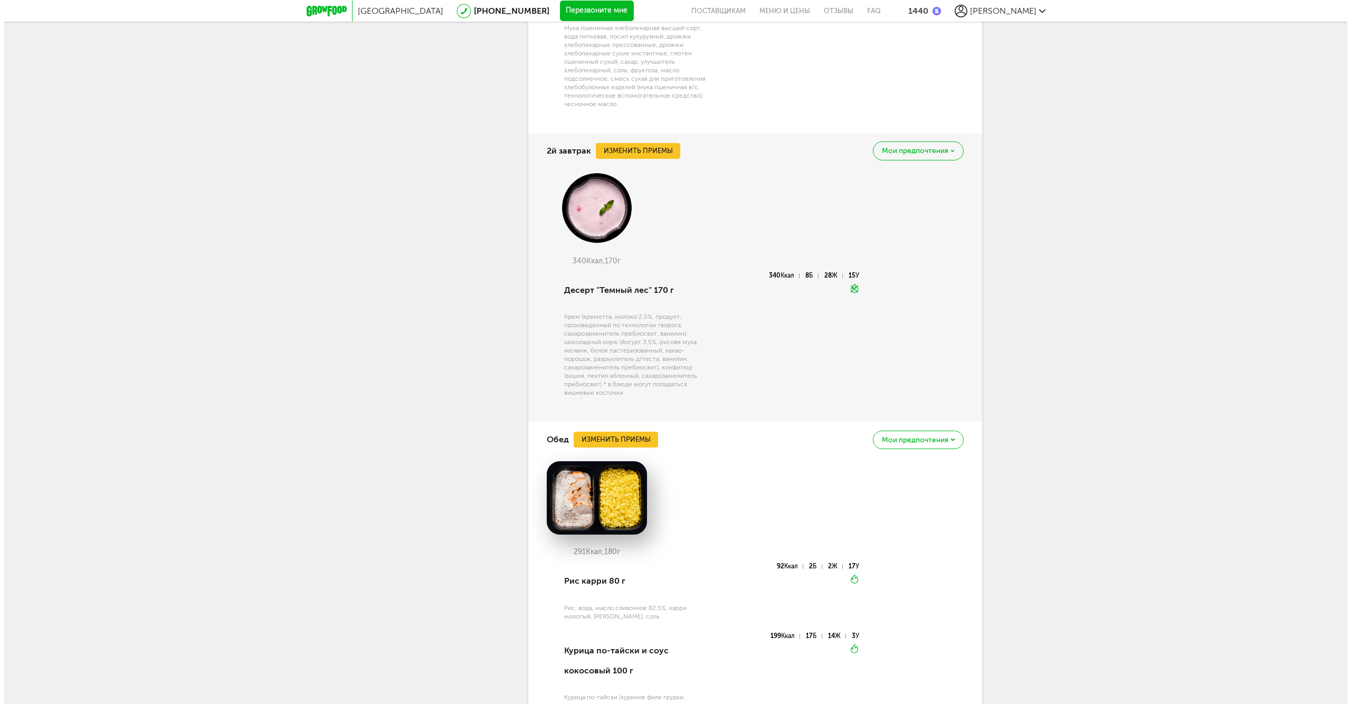
scroll to position [989, 0]
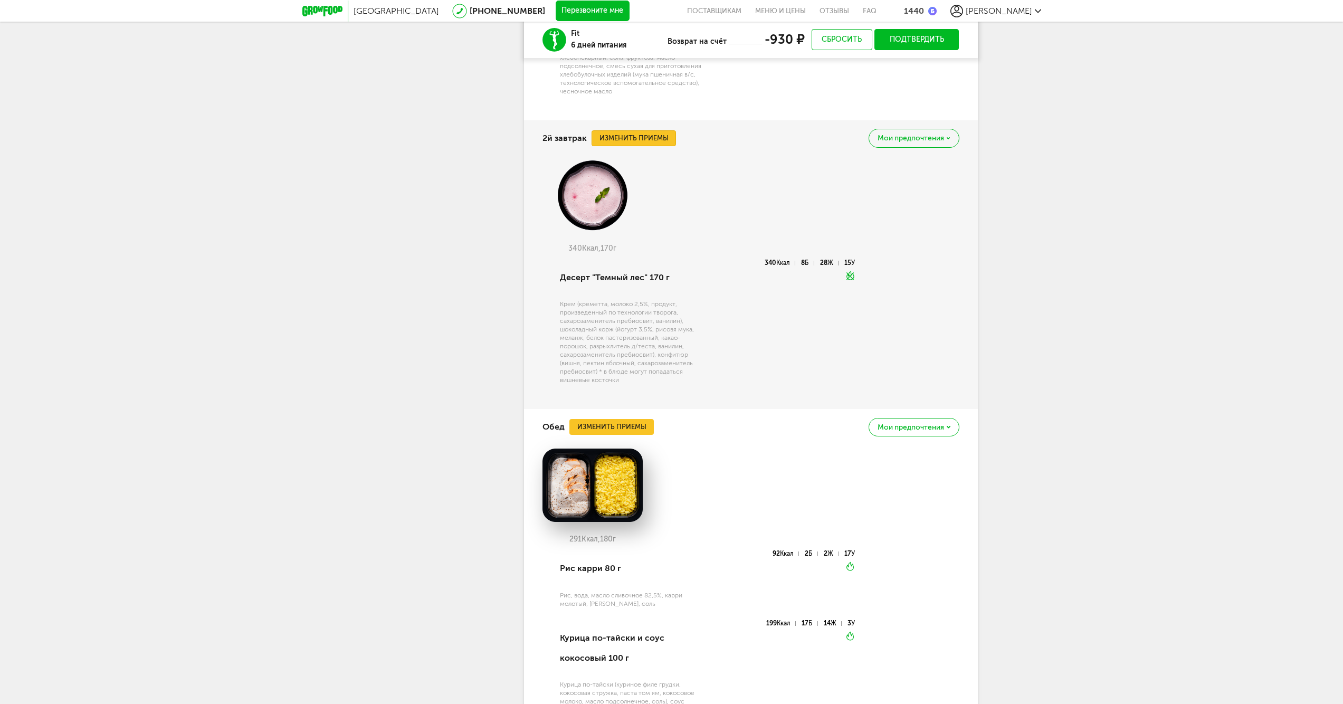
click at [623, 136] on button "Изменить приемы" at bounding box center [634, 138] width 84 height 16
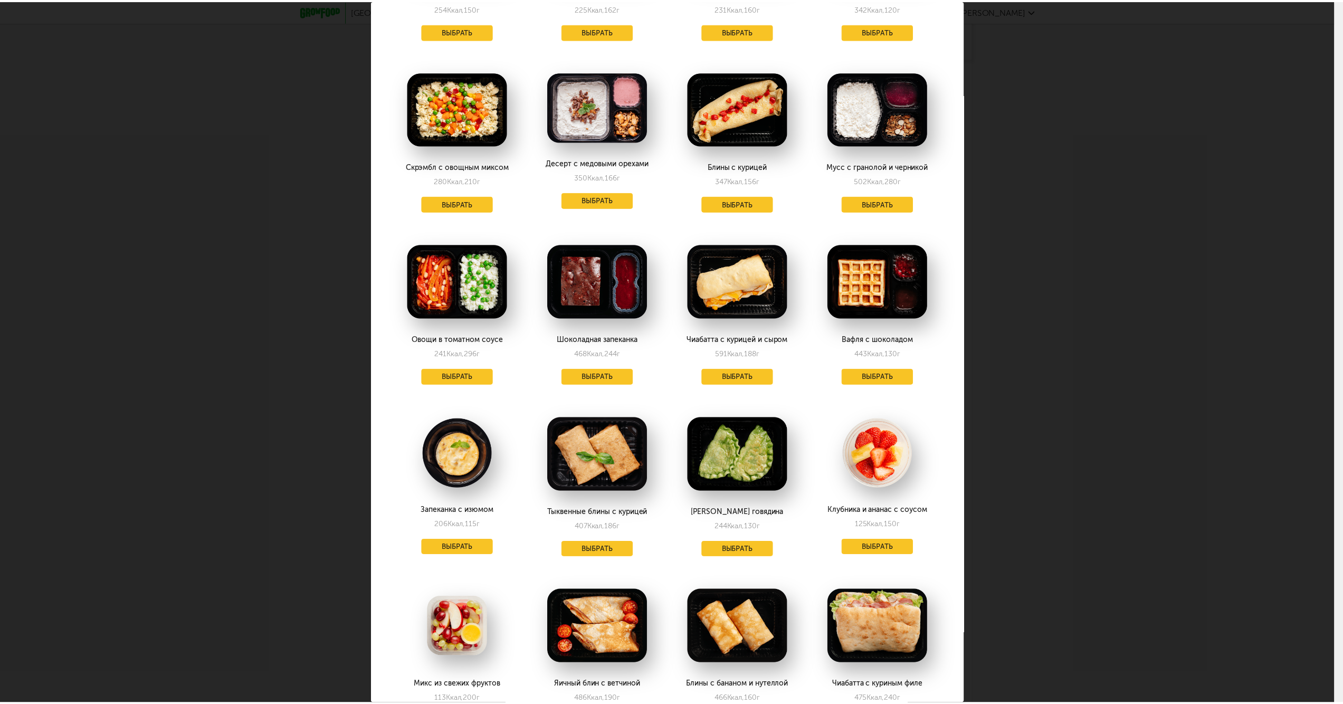
scroll to position [352, 0]
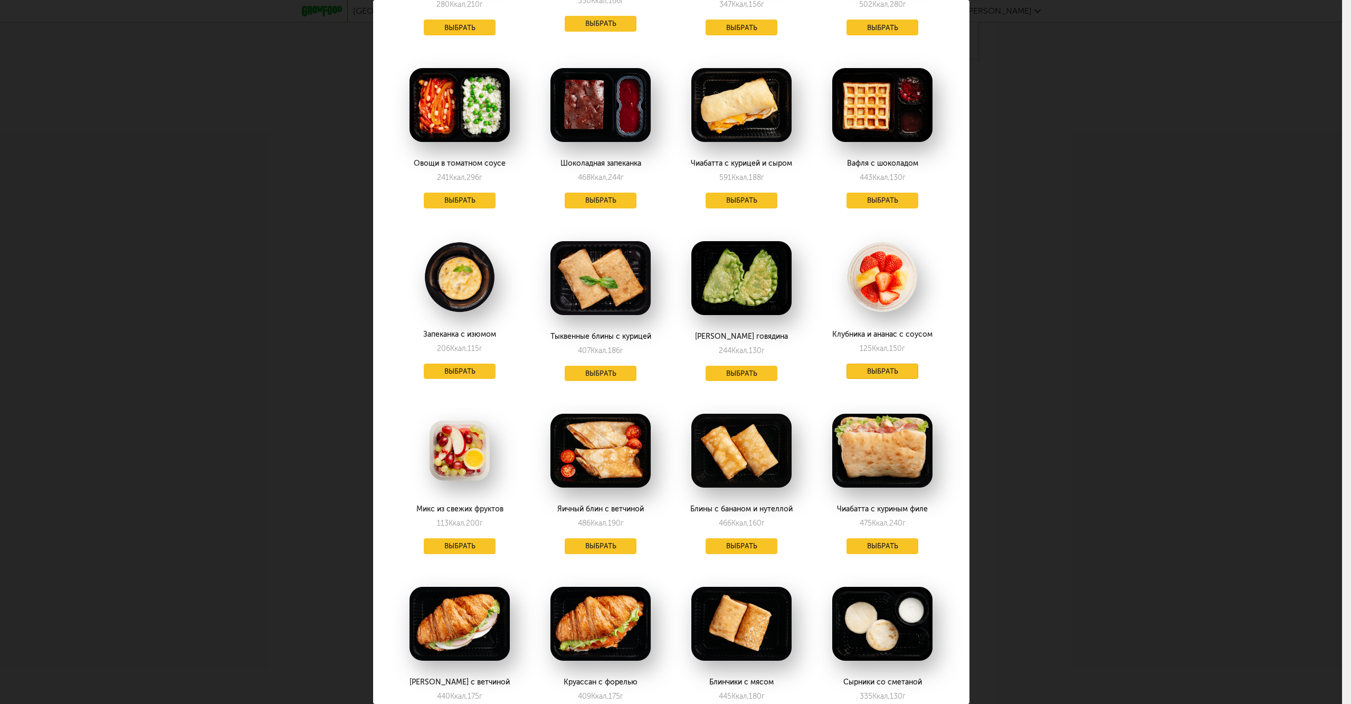
click at [877, 372] on button "Выбрать" at bounding box center [883, 372] width 72 height 16
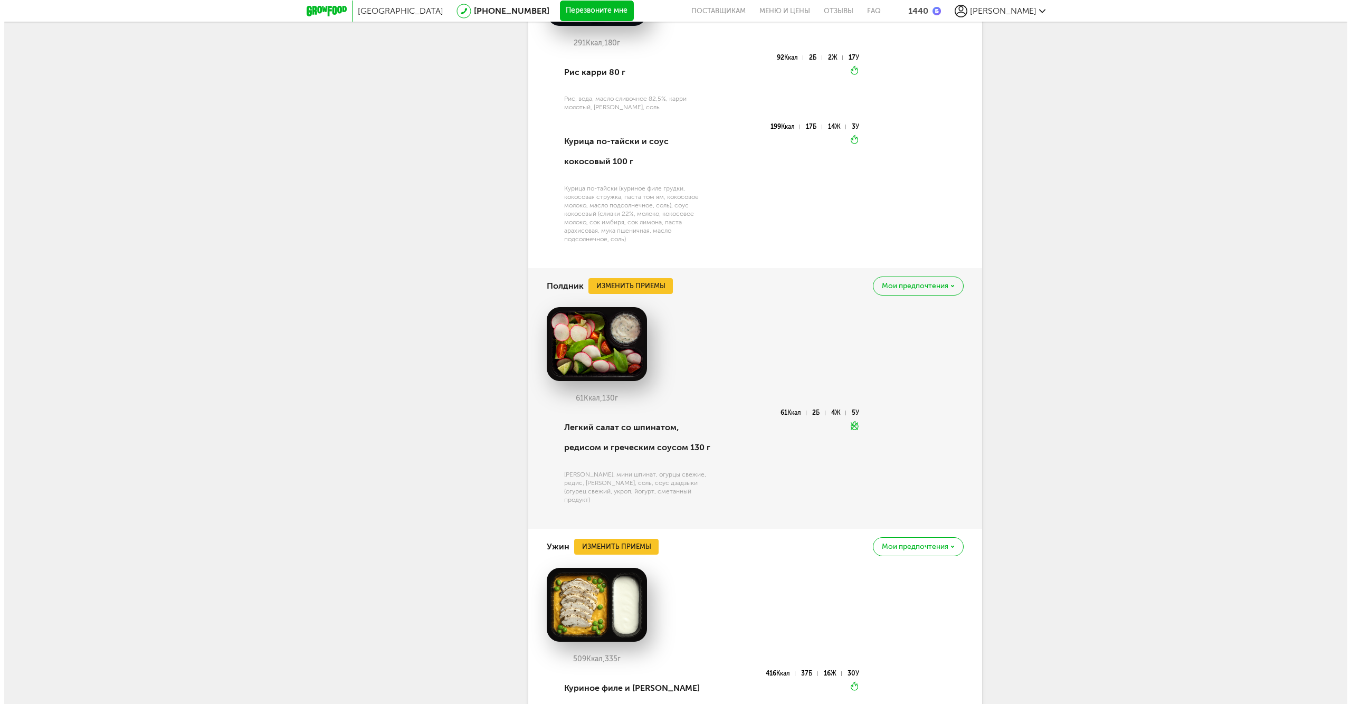
scroll to position [1516, 0]
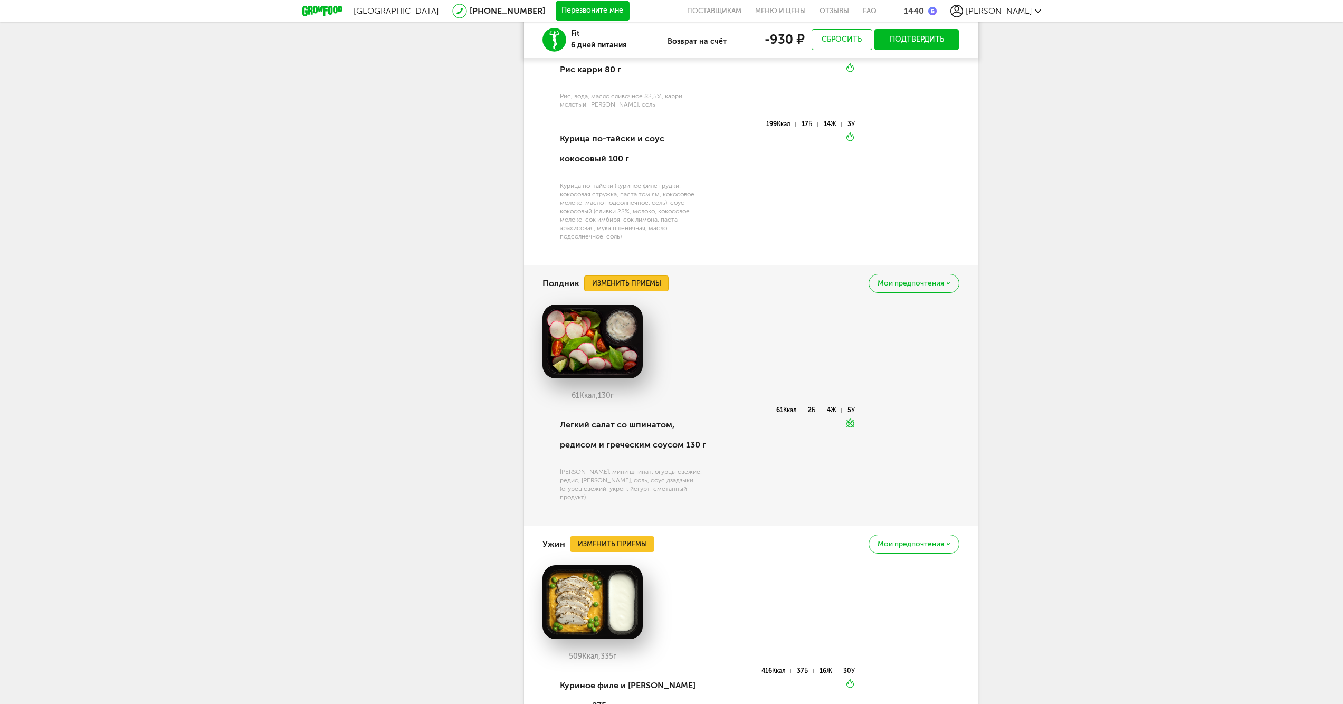
click at [656, 281] on button "Изменить приемы" at bounding box center [626, 284] width 84 height 16
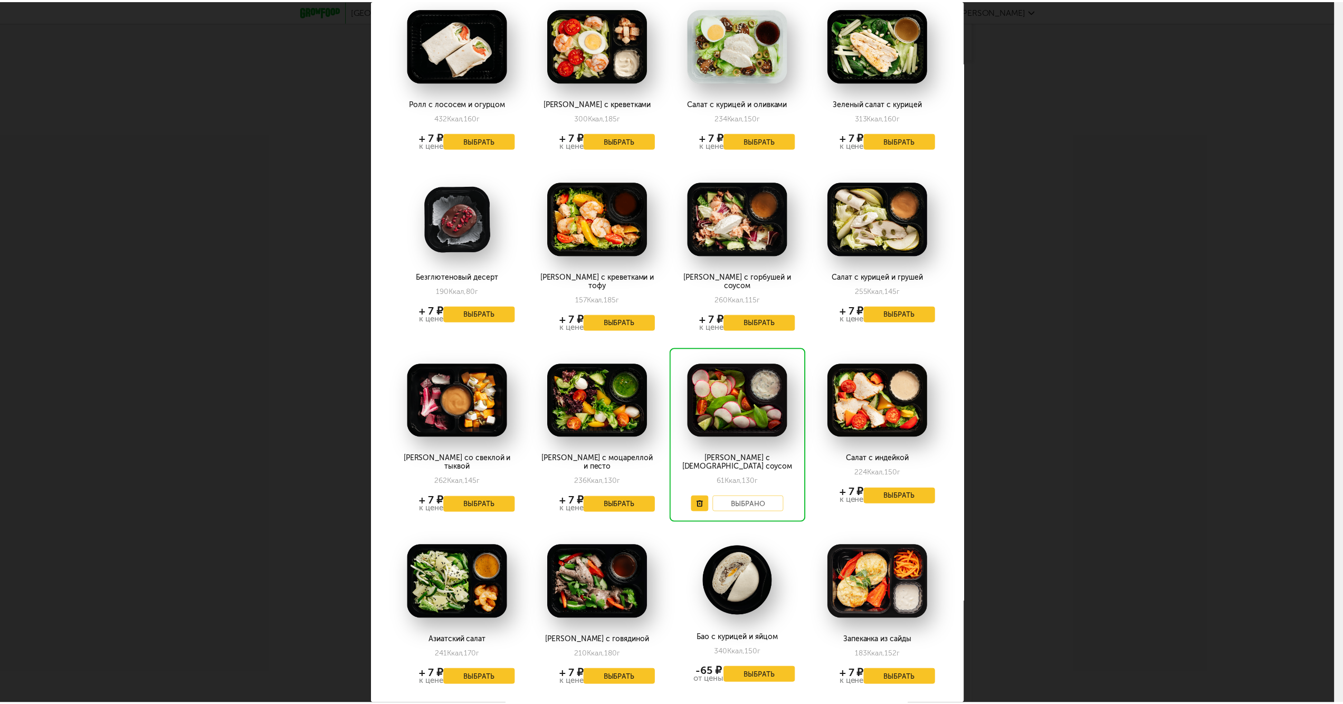
scroll to position [1694, 0]
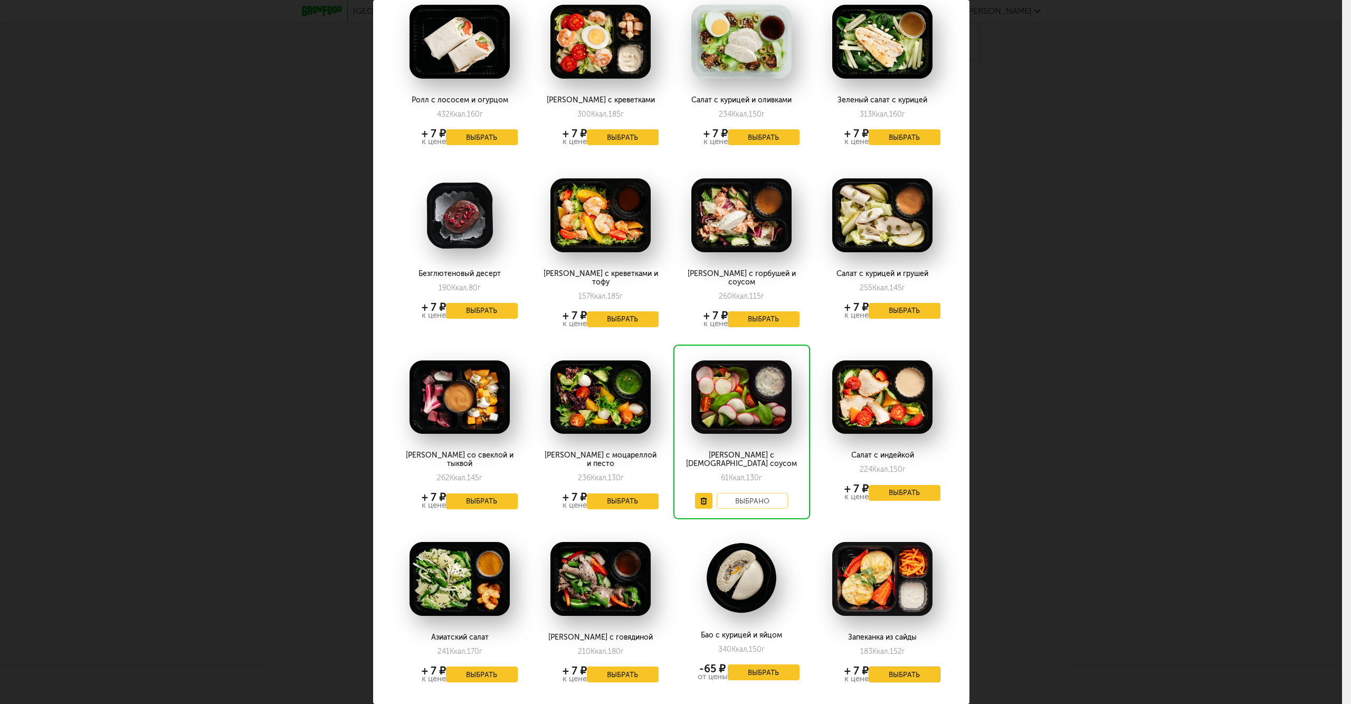
click at [931, 667] on button "Выбрать" at bounding box center [905, 675] width 72 height 16
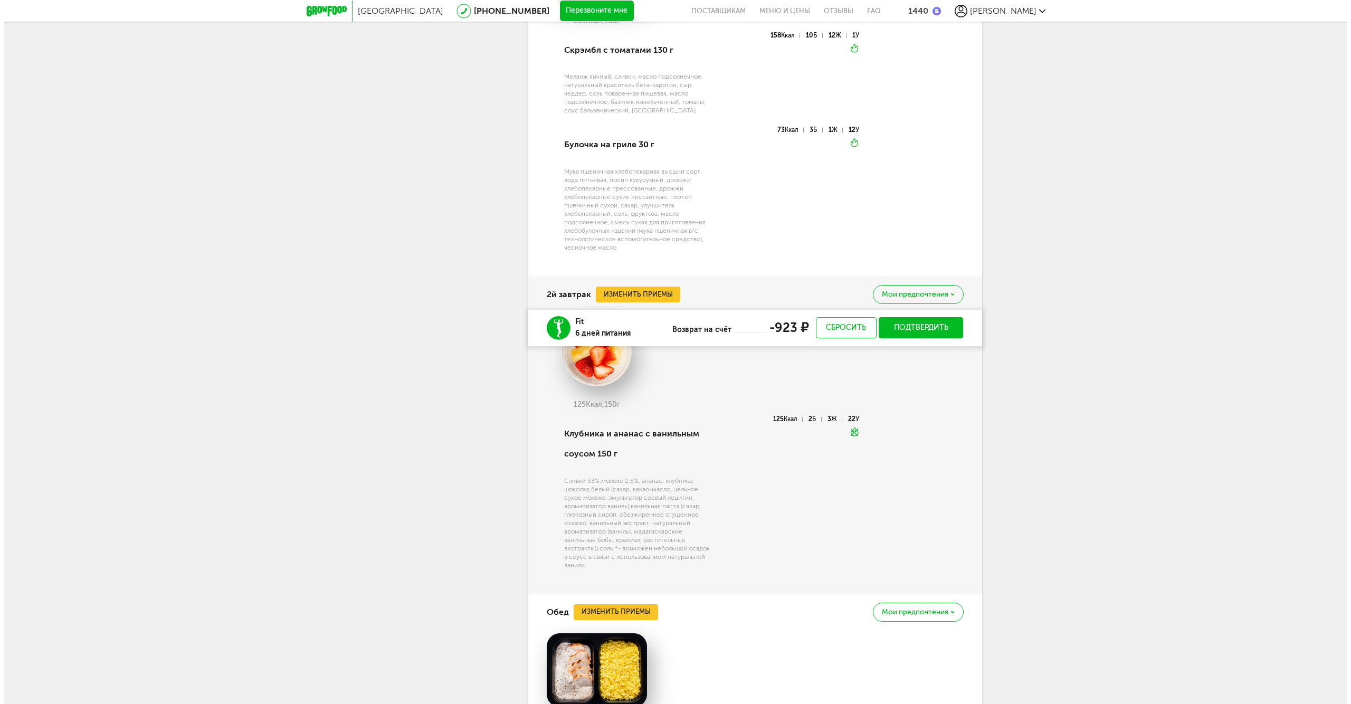
scroll to position [813, 0]
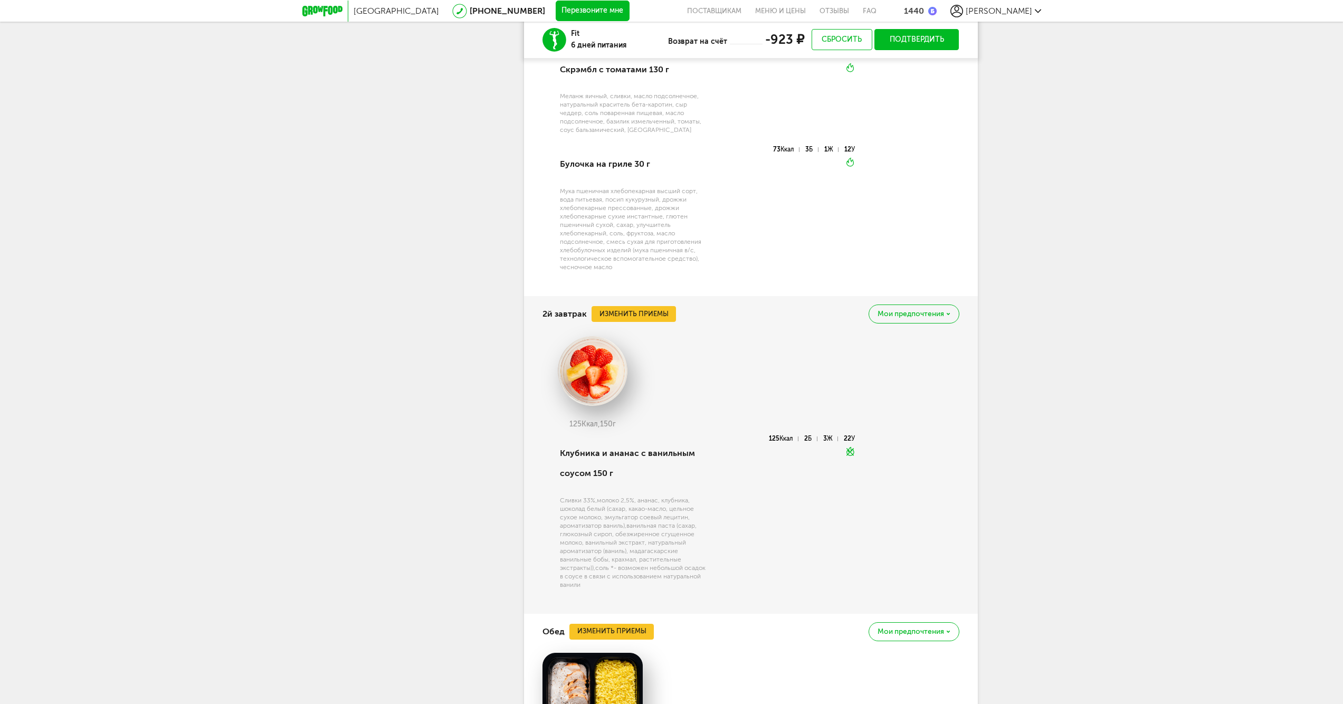
click at [639, 303] on div "2й завтрак Изменить приемы [PERSON_NAME] предпочтения" at bounding box center [751, 314] width 417 height 36
click at [639, 307] on button "Изменить приемы" at bounding box center [634, 314] width 84 height 16
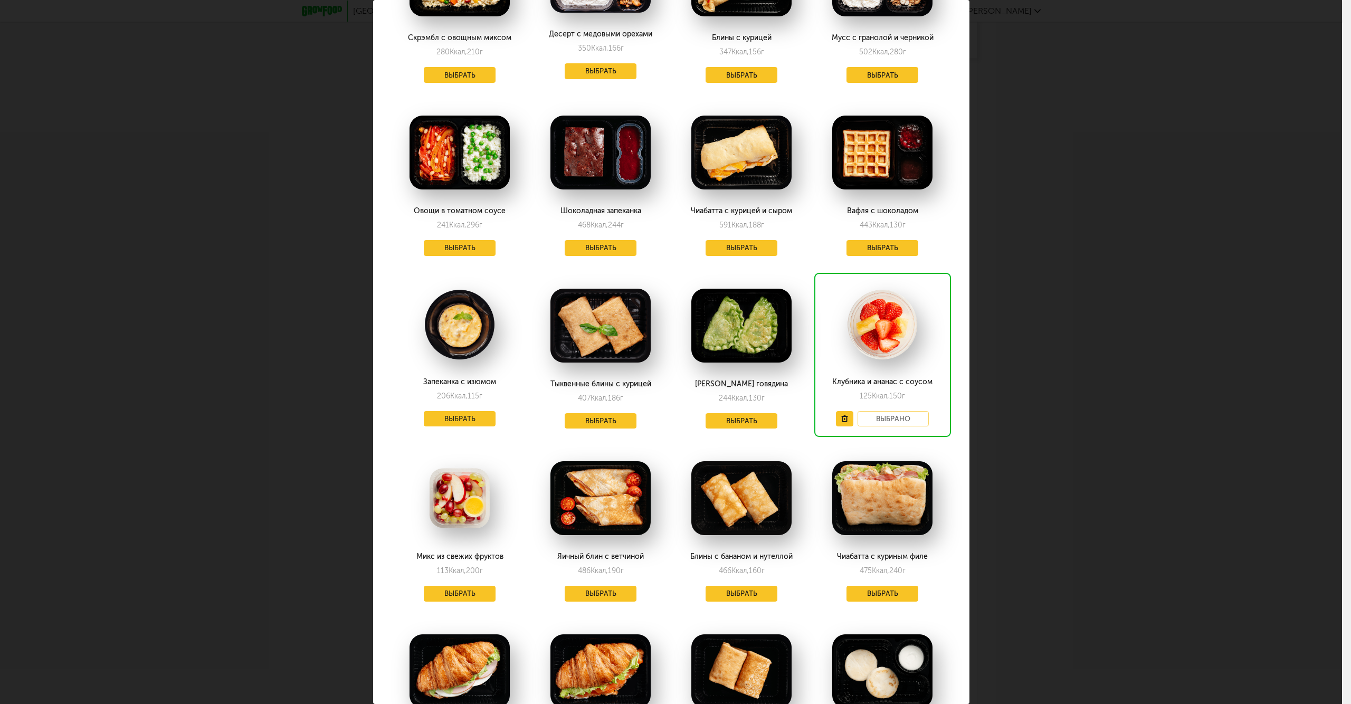
scroll to position [624, 0]
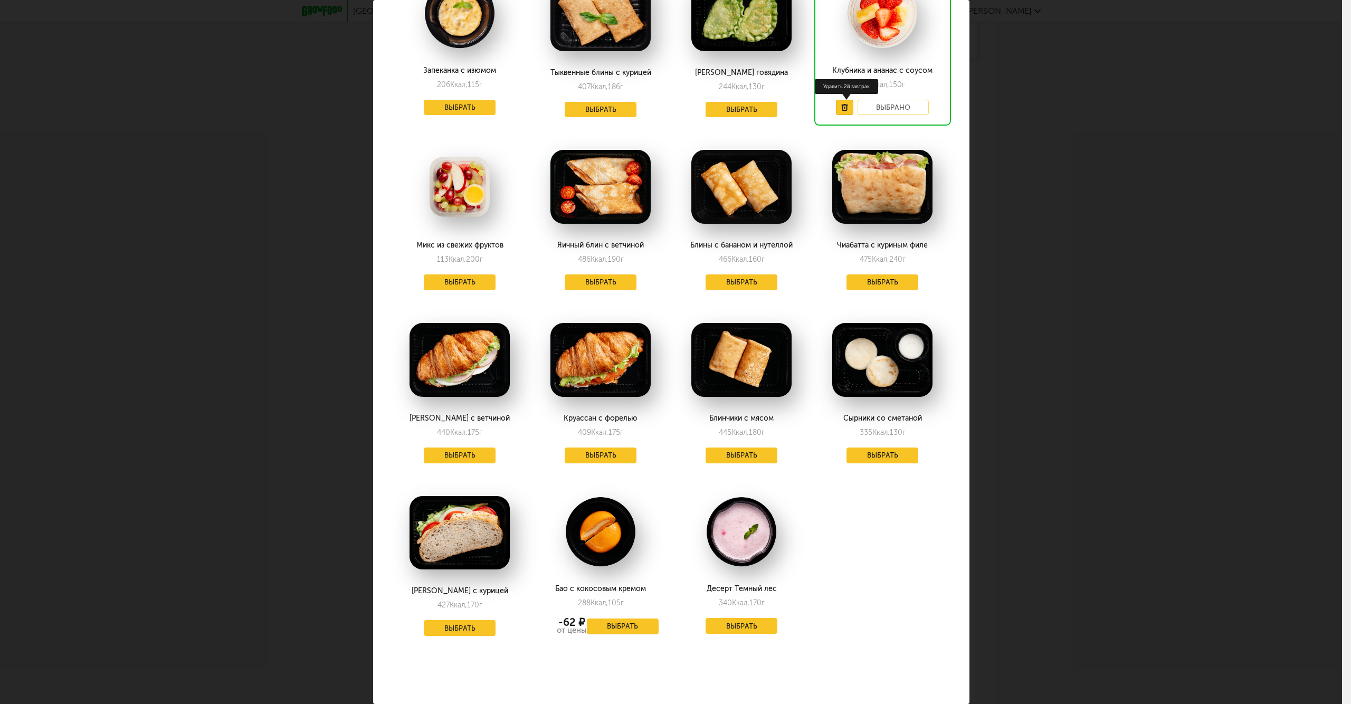
click at [840, 105] on button at bounding box center [844, 108] width 17 height 16
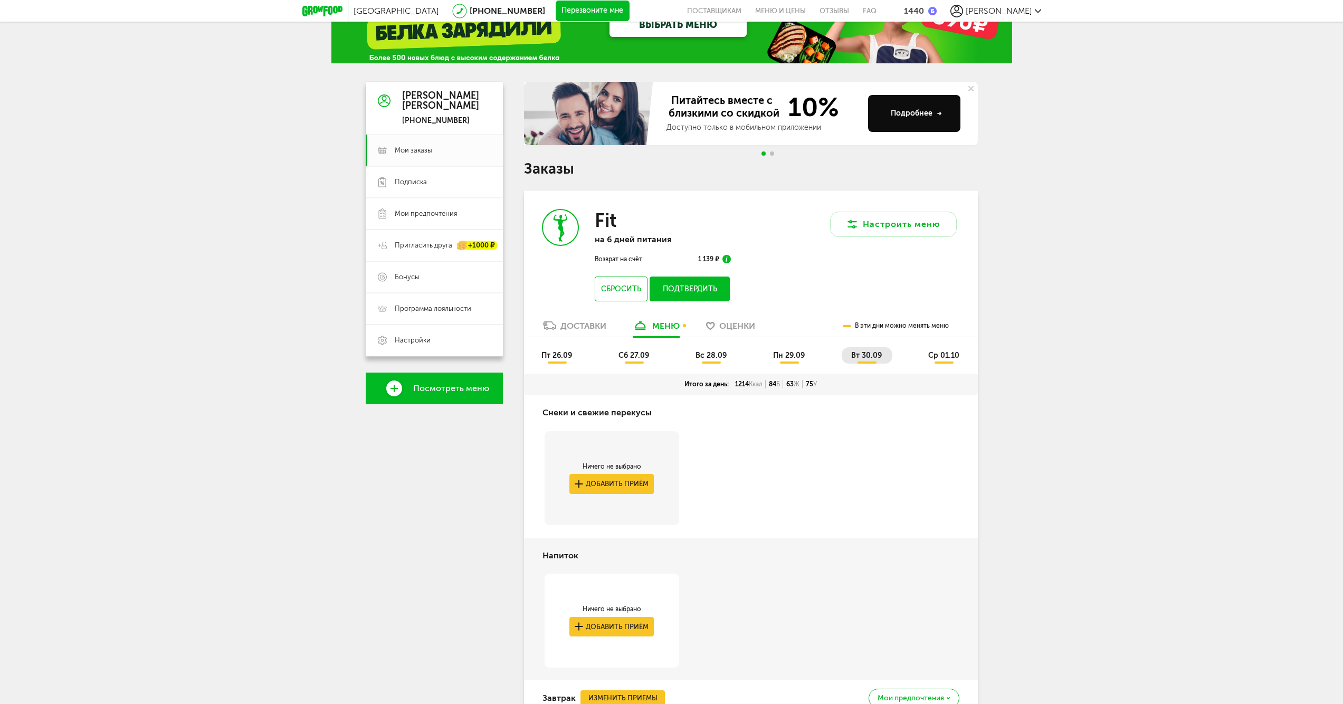
scroll to position [0, 0]
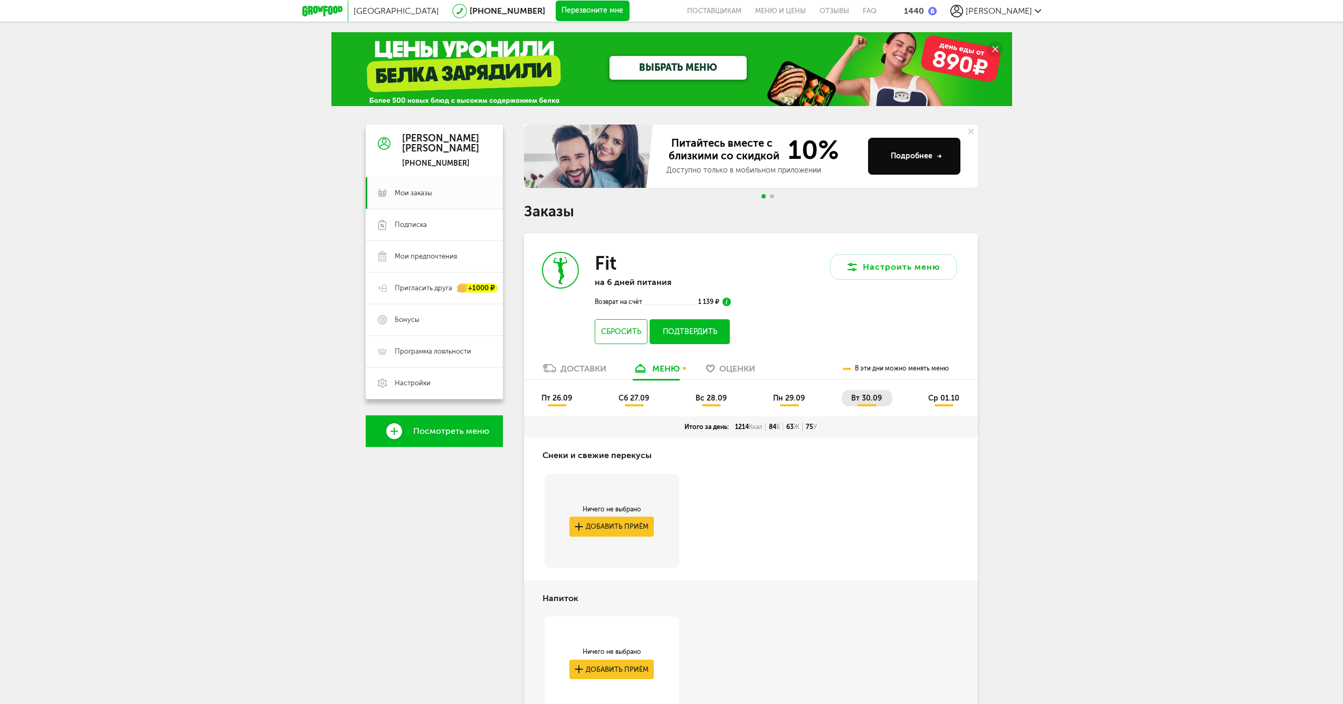
click at [948, 400] on span "ср 01.10" at bounding box center [943, 398] width 31 height 9
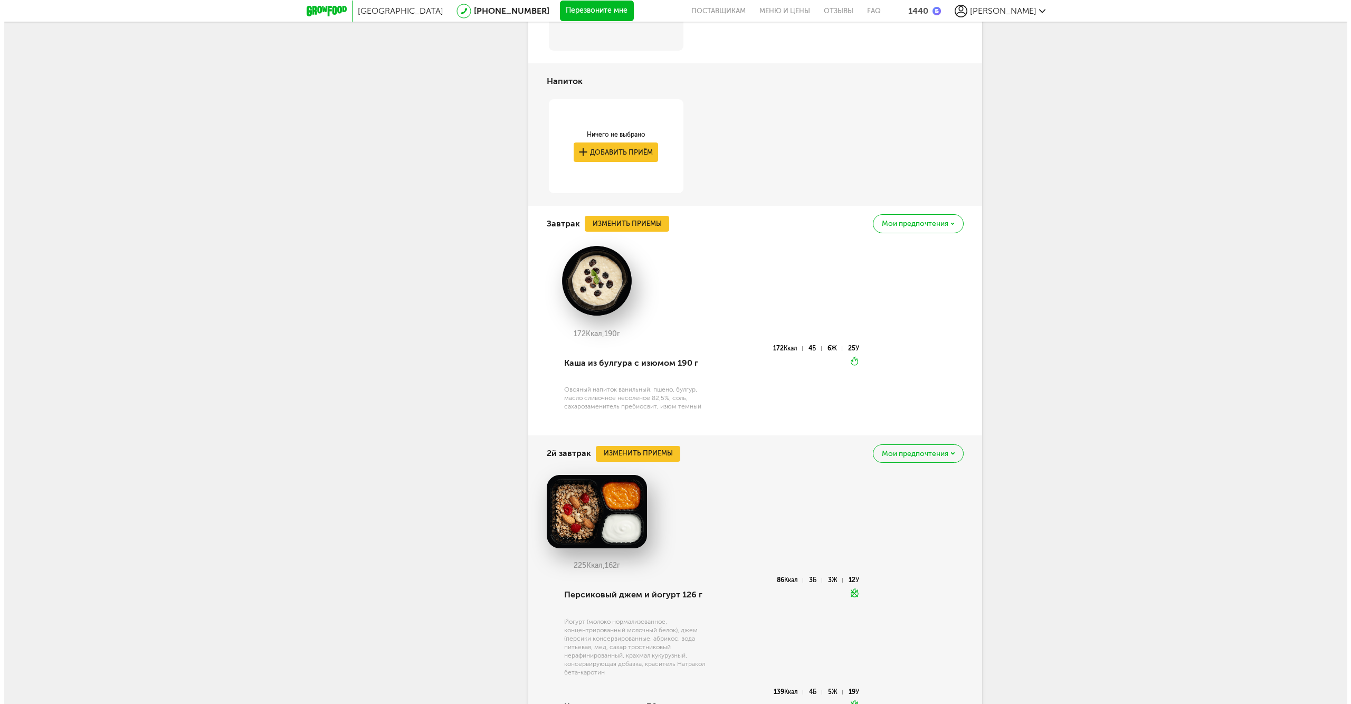
scroll to position [528, 0]
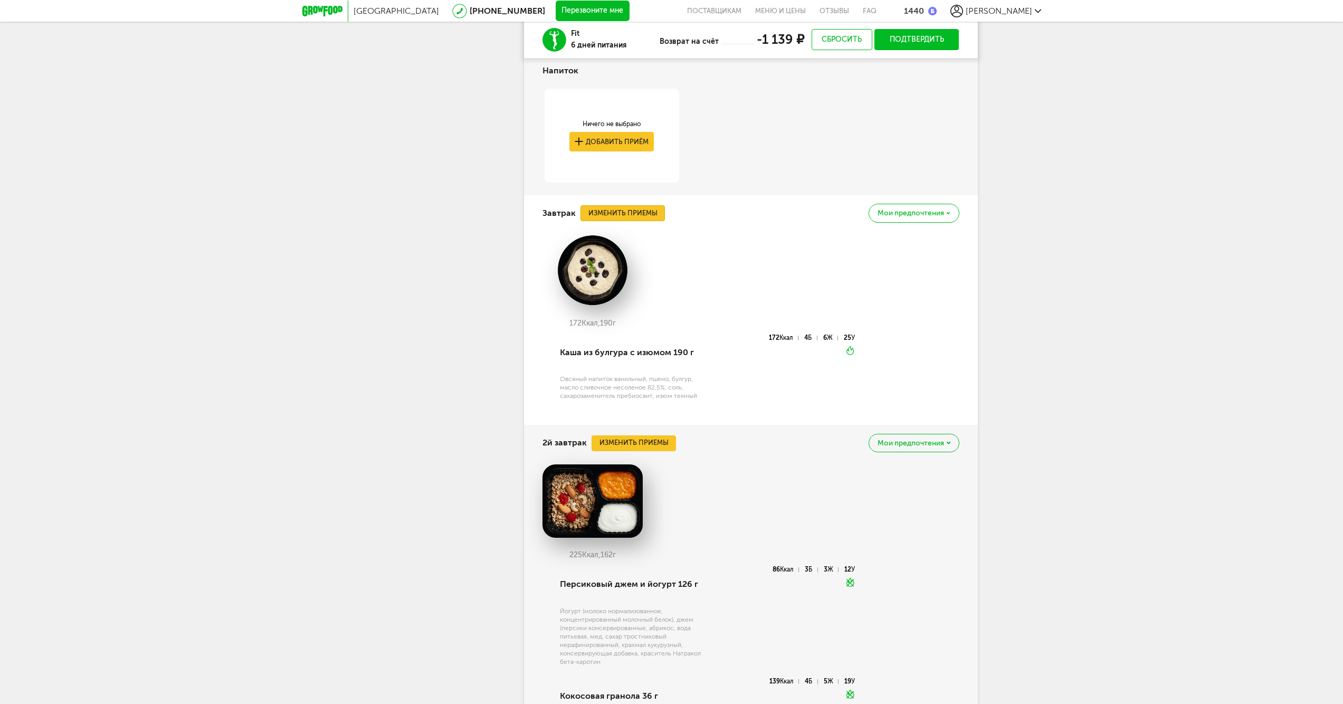
click at [629, 212] on button "Изменить приемы" at bounding box center [623, 213] width 84 height 16
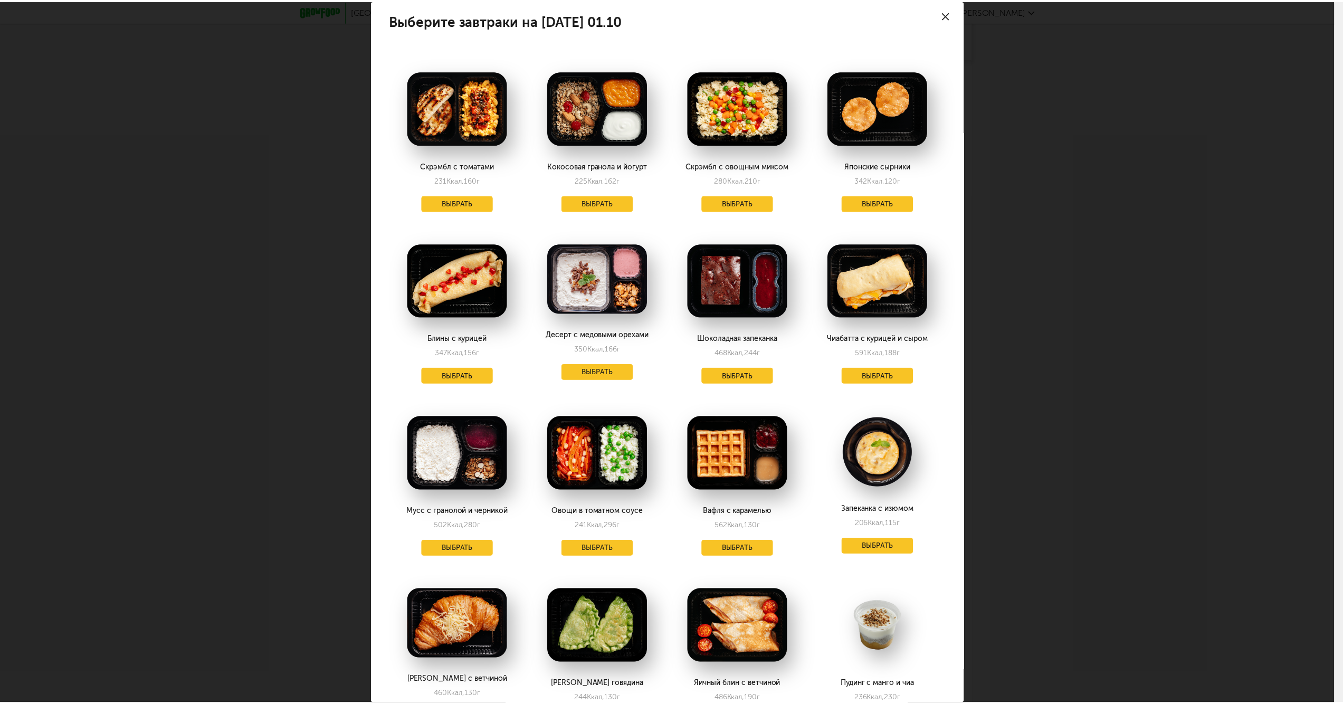
scroll to position [0, 0]
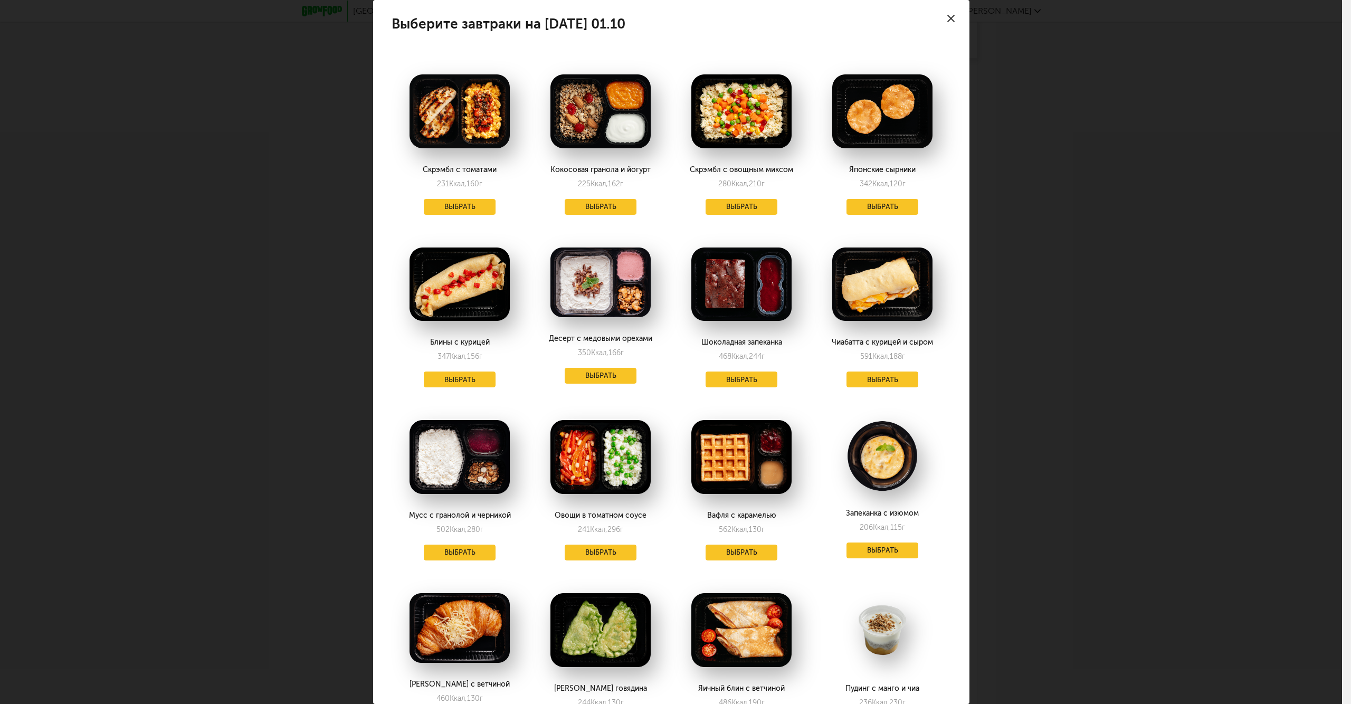
click at [1124, 216] on div "Выберите завтраки на [DATE] 01.10 Скрэмбл с томатами 231 Ккал, 160 г Выбрать Ко…" at bounding box center [671, 352] width 1342 height 704
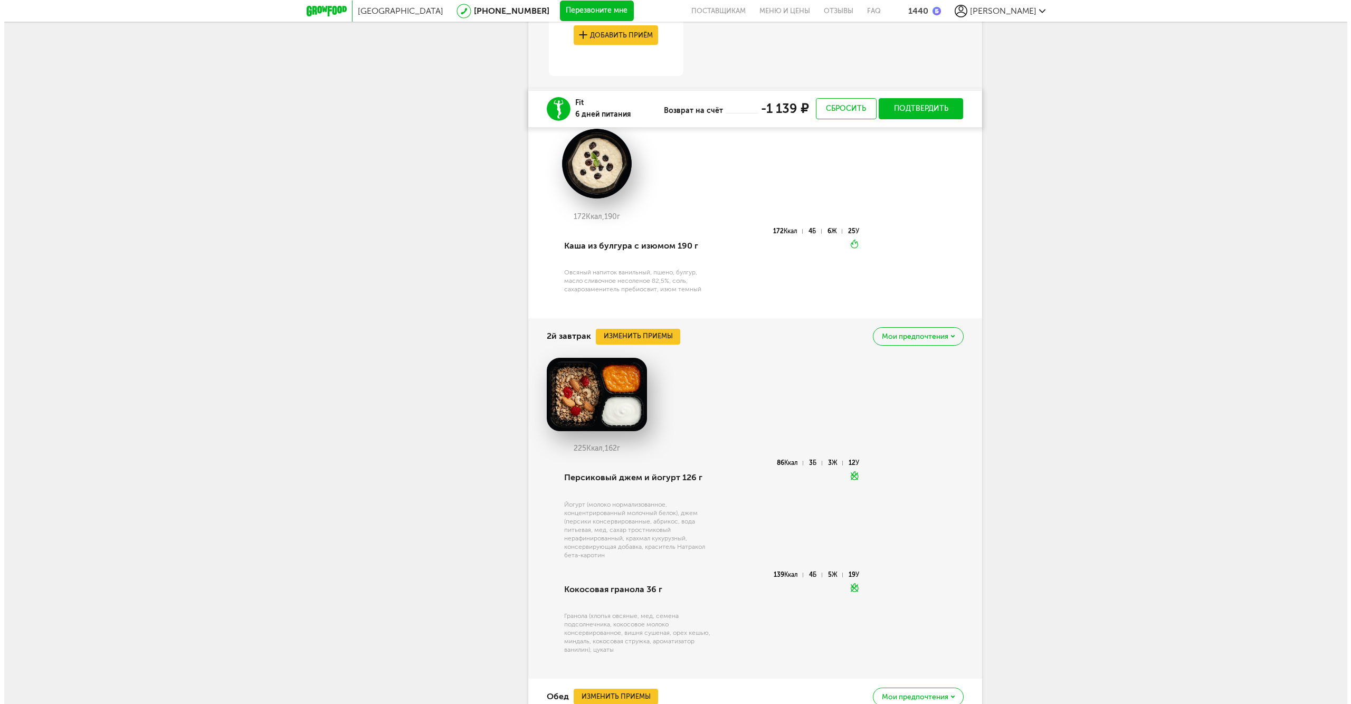
scroll to position [704, 0]
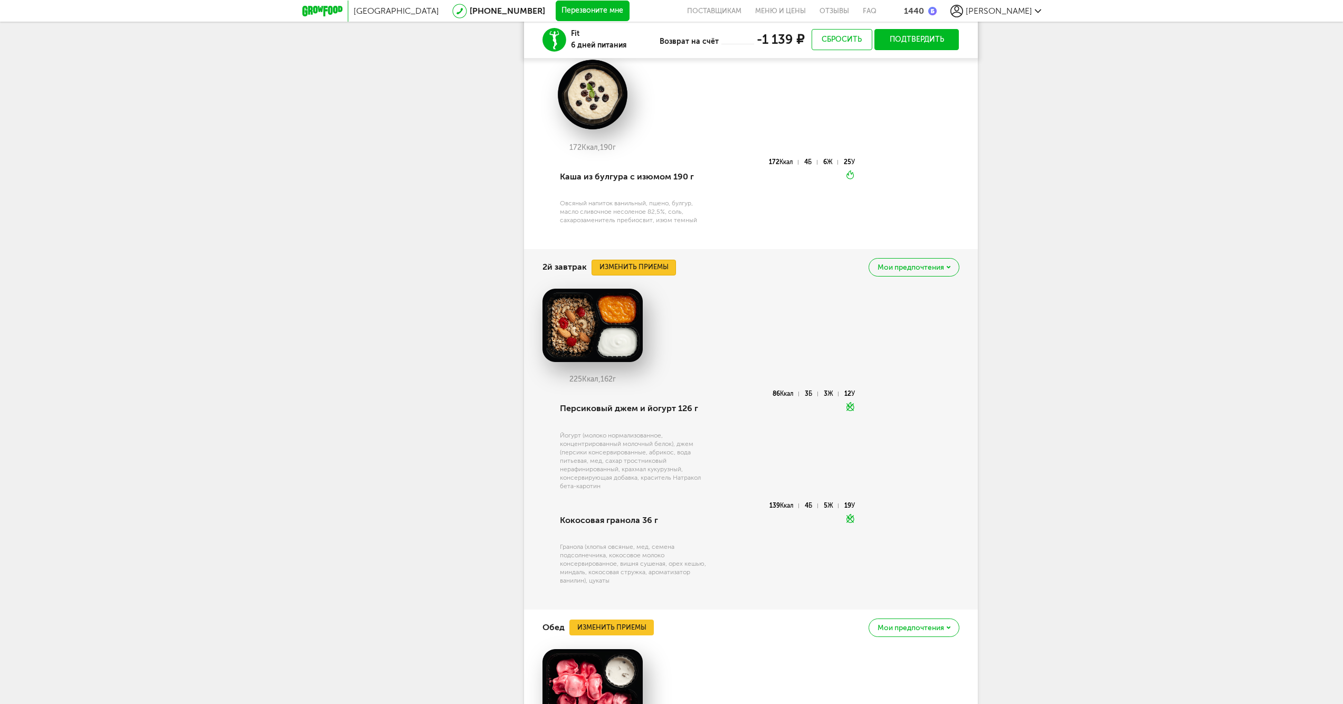
click at [672, 264] on button "Изменить приемы" at bounding box center [634, 268] width 84 height 16
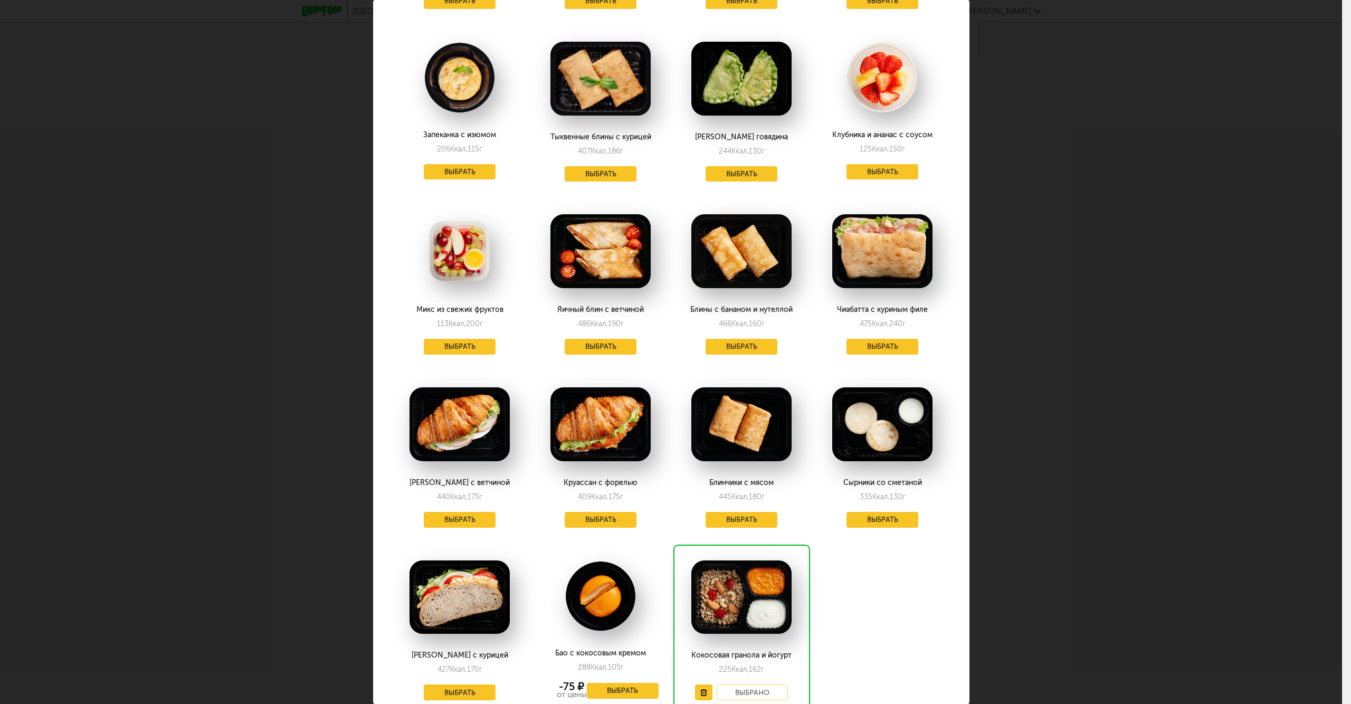
scroll to position [624, 0]
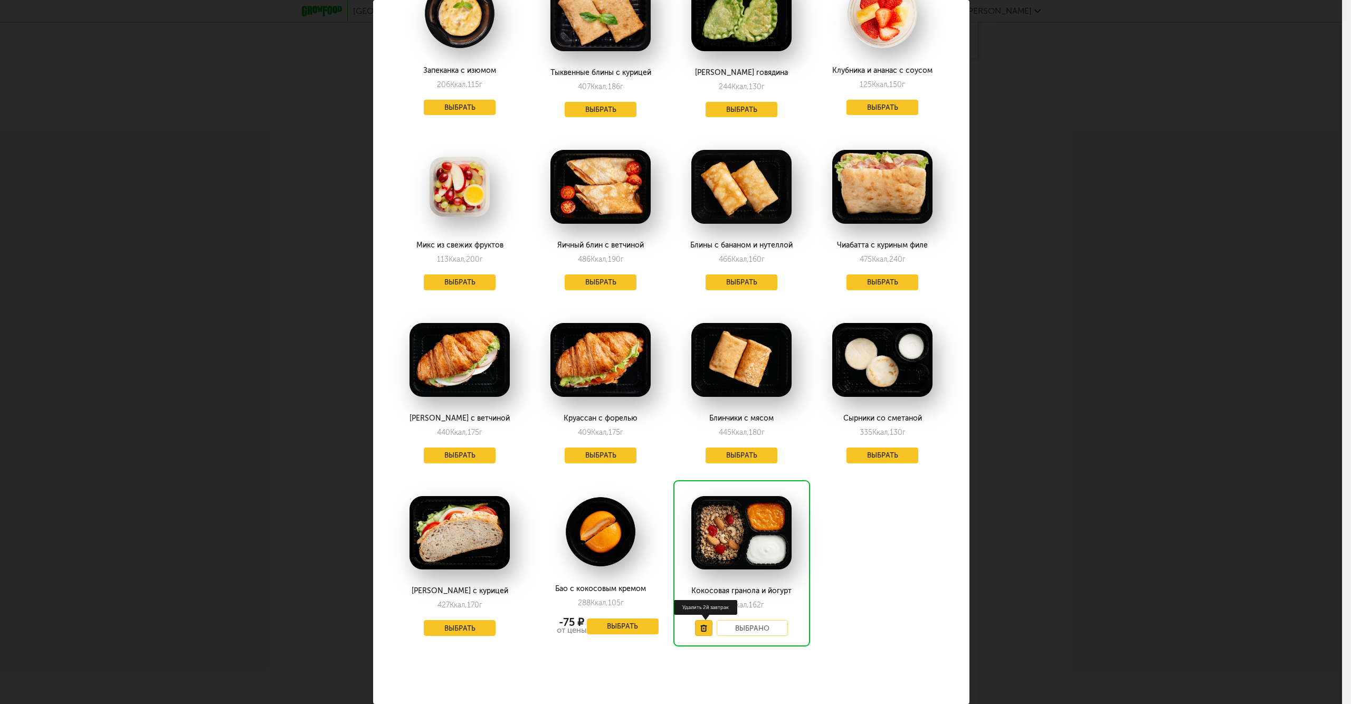
click at [695, 620] on button at bounding box center [703, 628] width 17 height 16
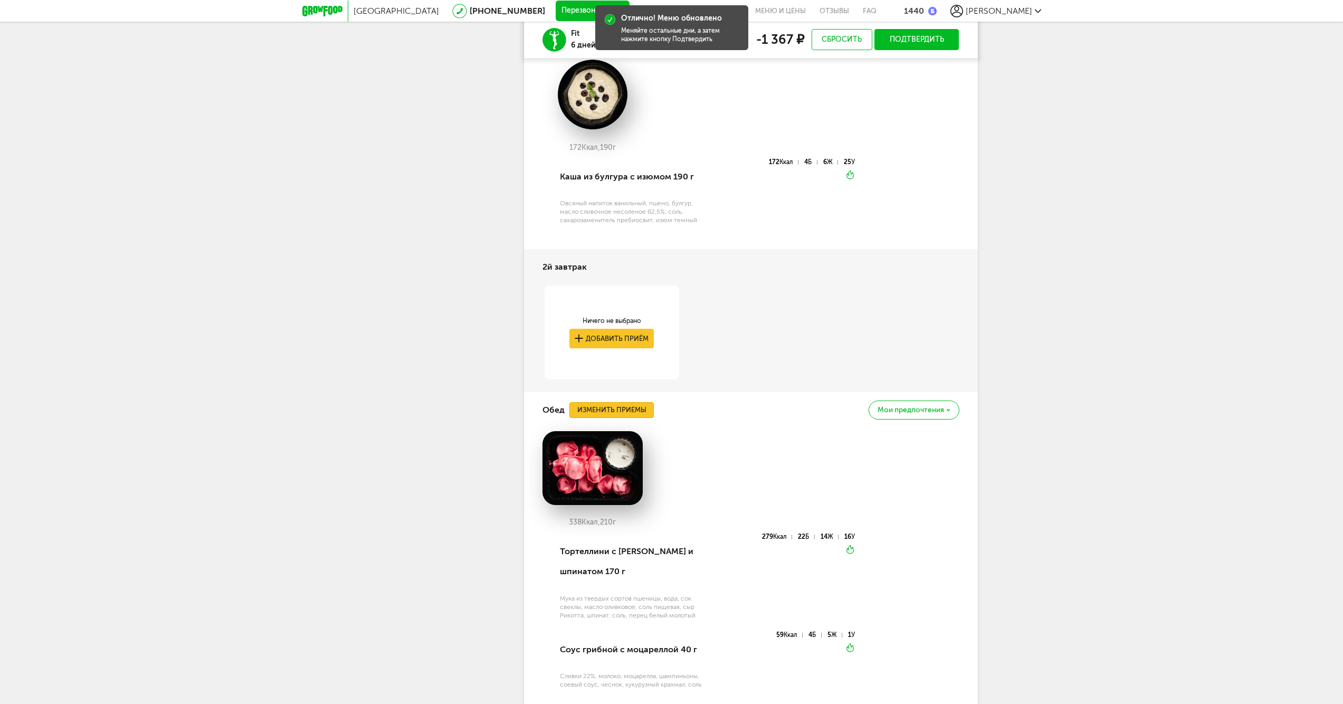
click at [609, 406] on button "Изменить приемы" at bounding box center [612, 410] width 84 height 16
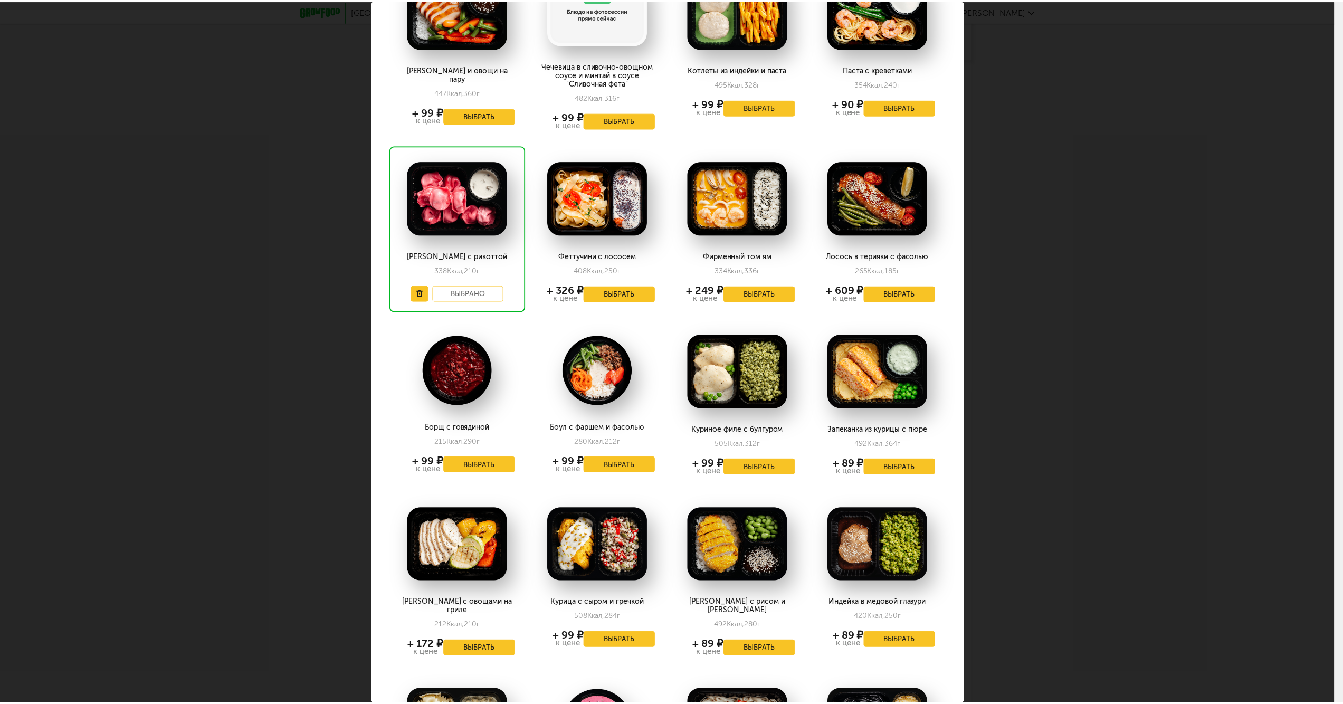
scroll to position [280, 0]
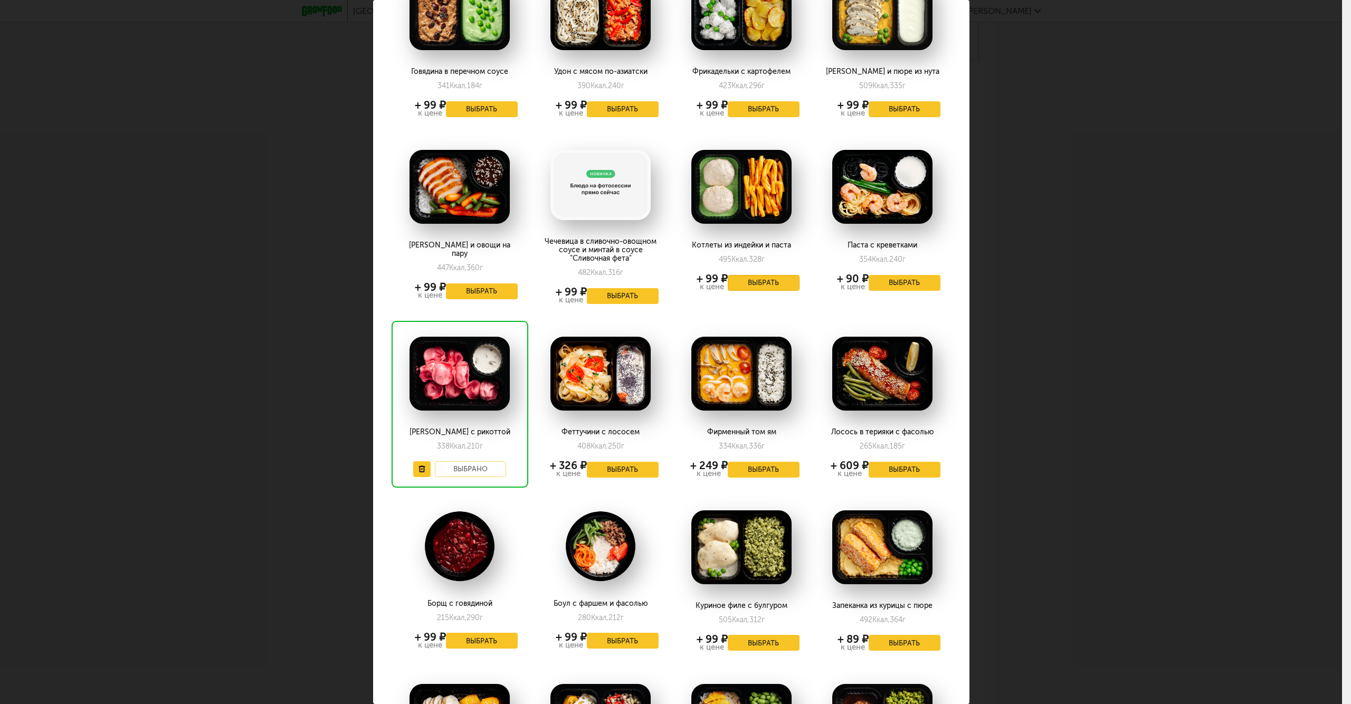
click at [783, 275] on button "Выбрать" at bounding box center [764, 283] width 72 height 16
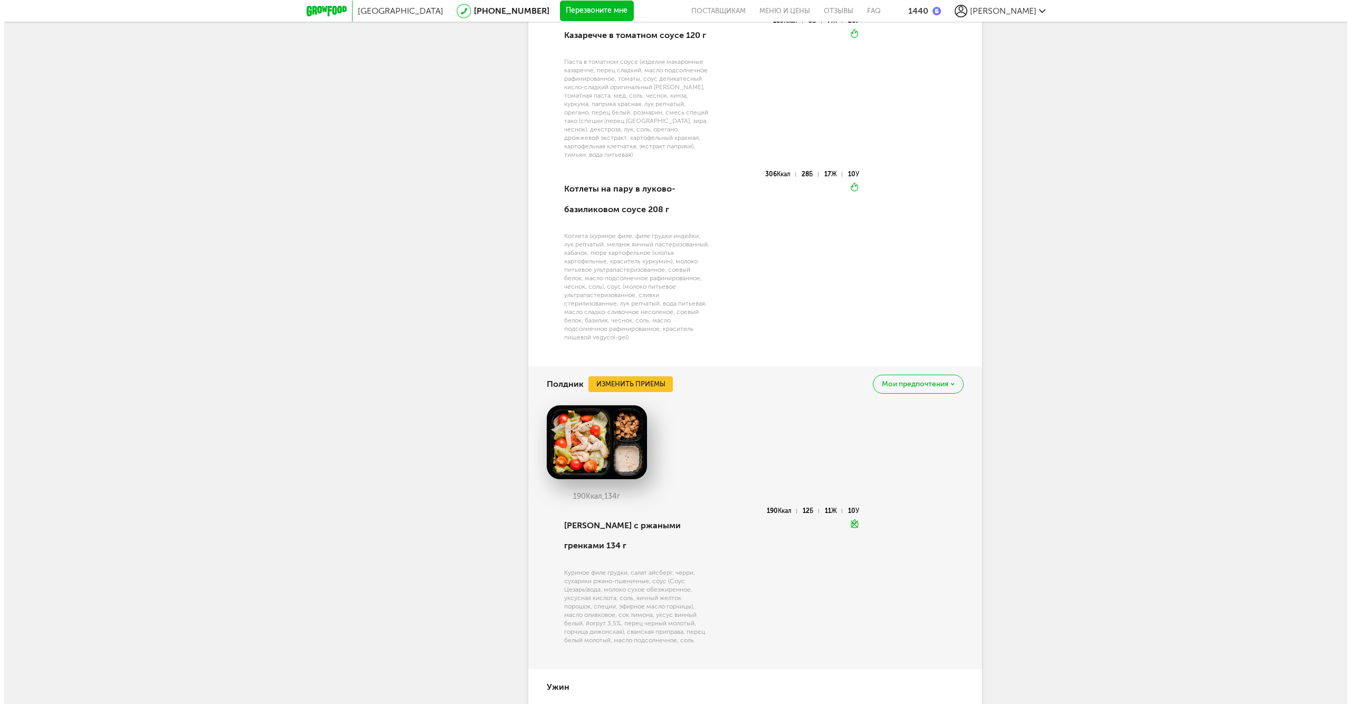
scroll to position [1231, 0]
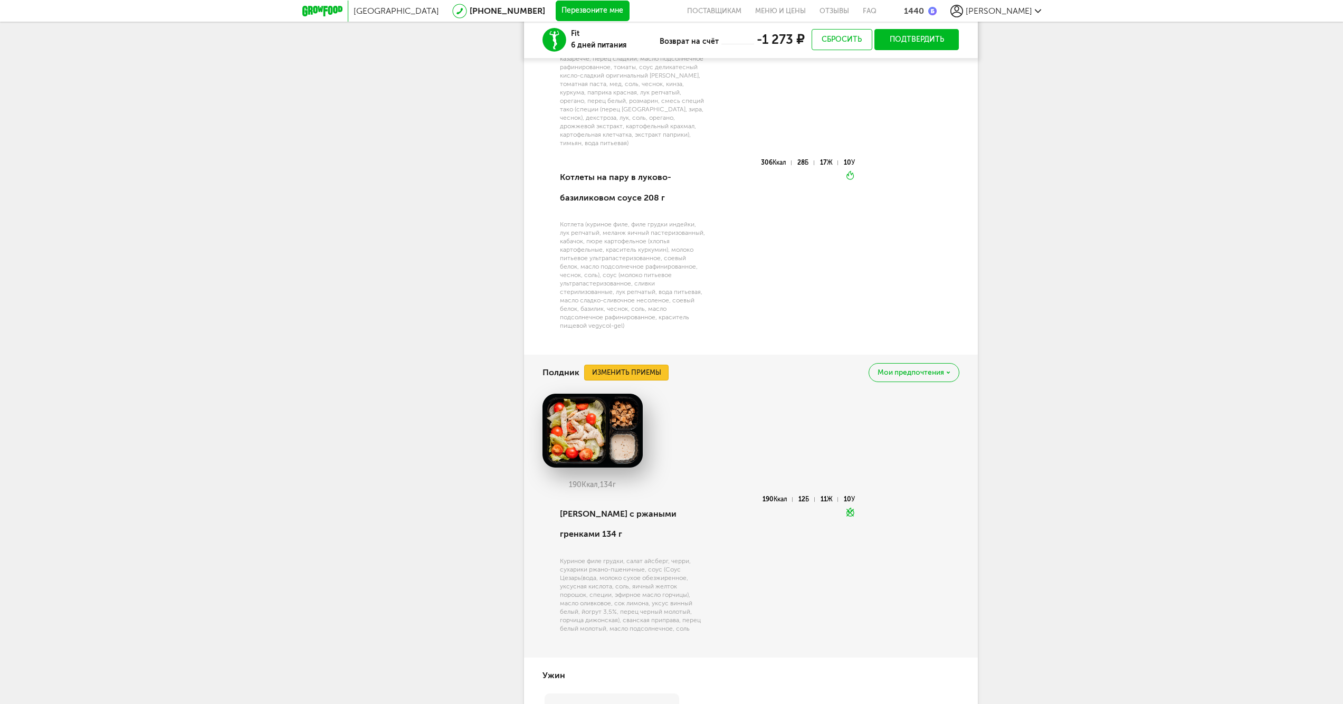
click at [657, 366] on button "Изменить приемы" at bounding box center [626, 373] width 84 height 16
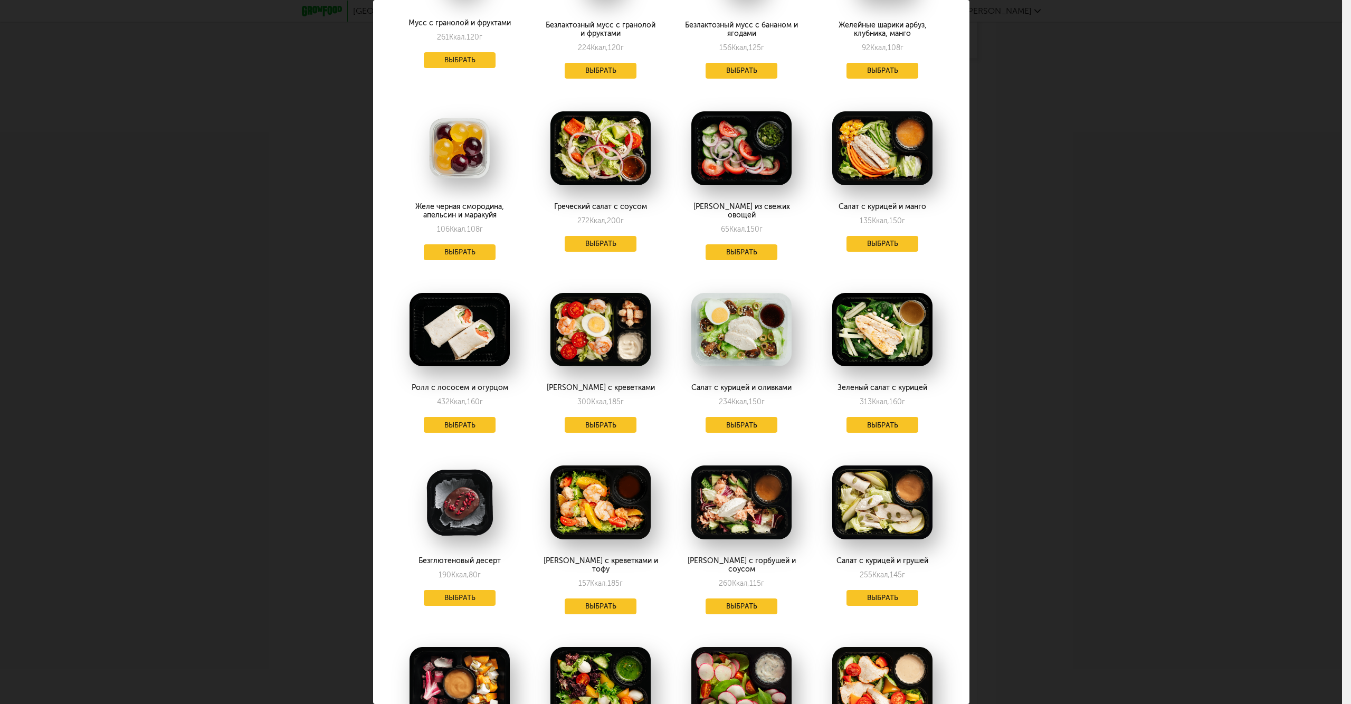
scroll to position [1408, 0]
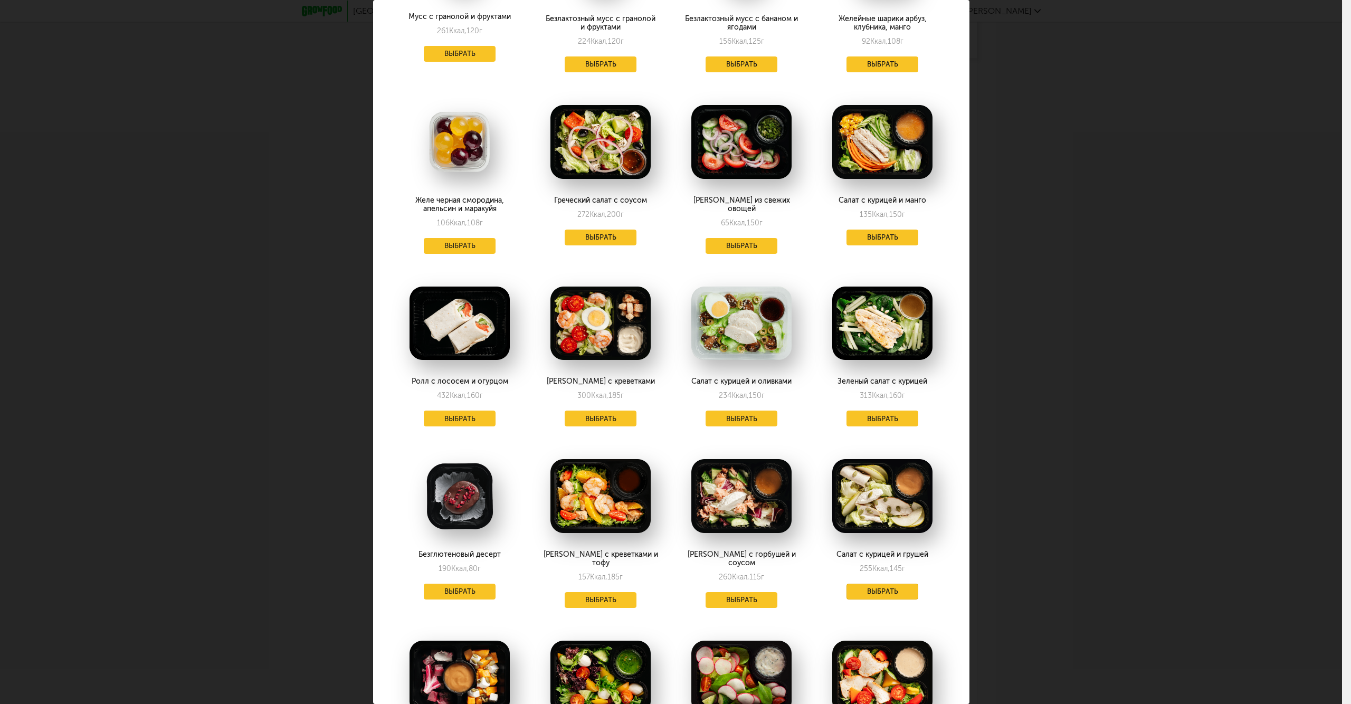
click at [899, 584] on button "Выбрать" at bounding box center [883, 592] width 72 height 16
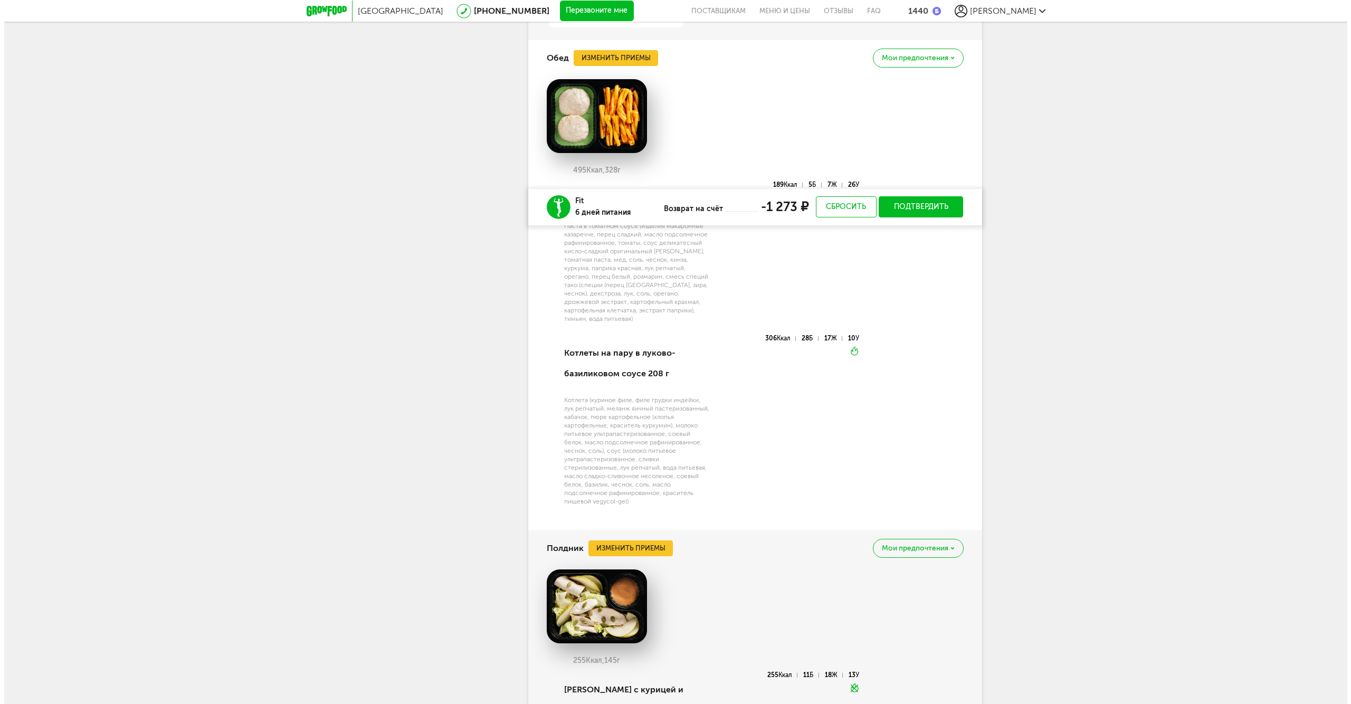
scroll to position [1321, 0]
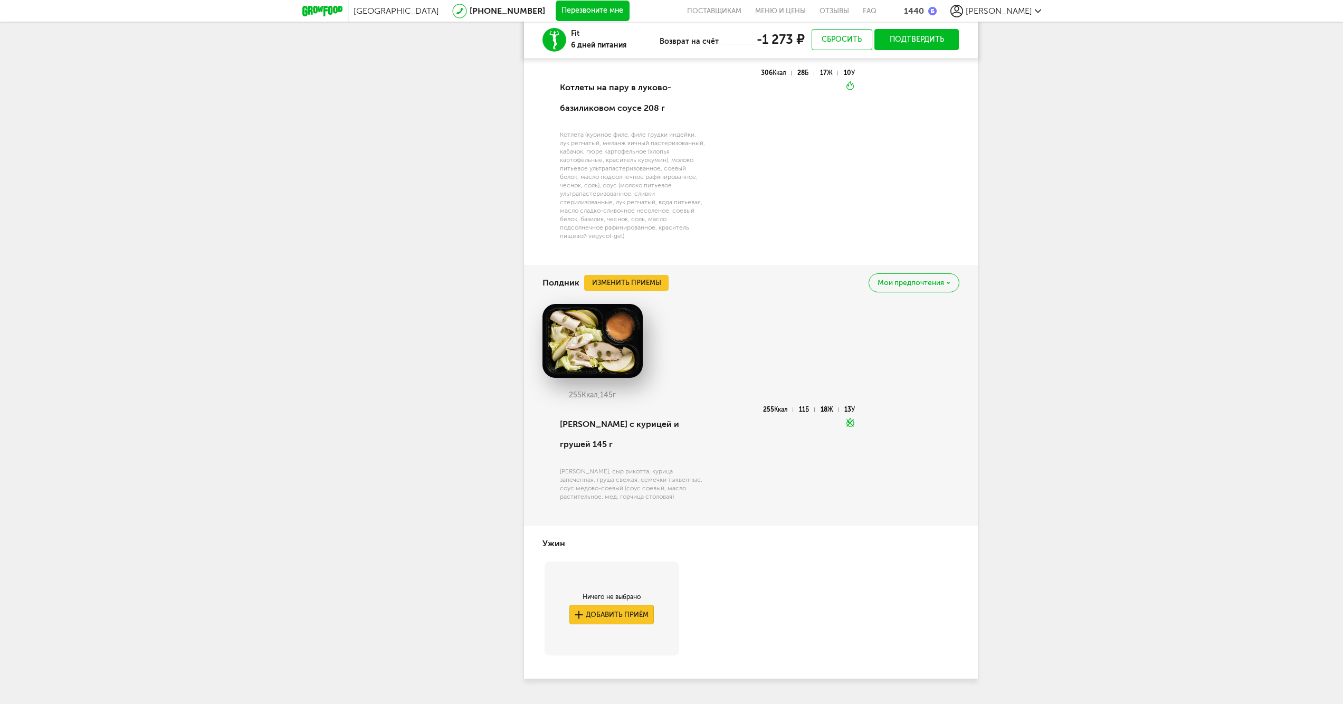
click at [639, 605] on button "Добавить приём" at bounding box center [612, 615] width 84 height 20
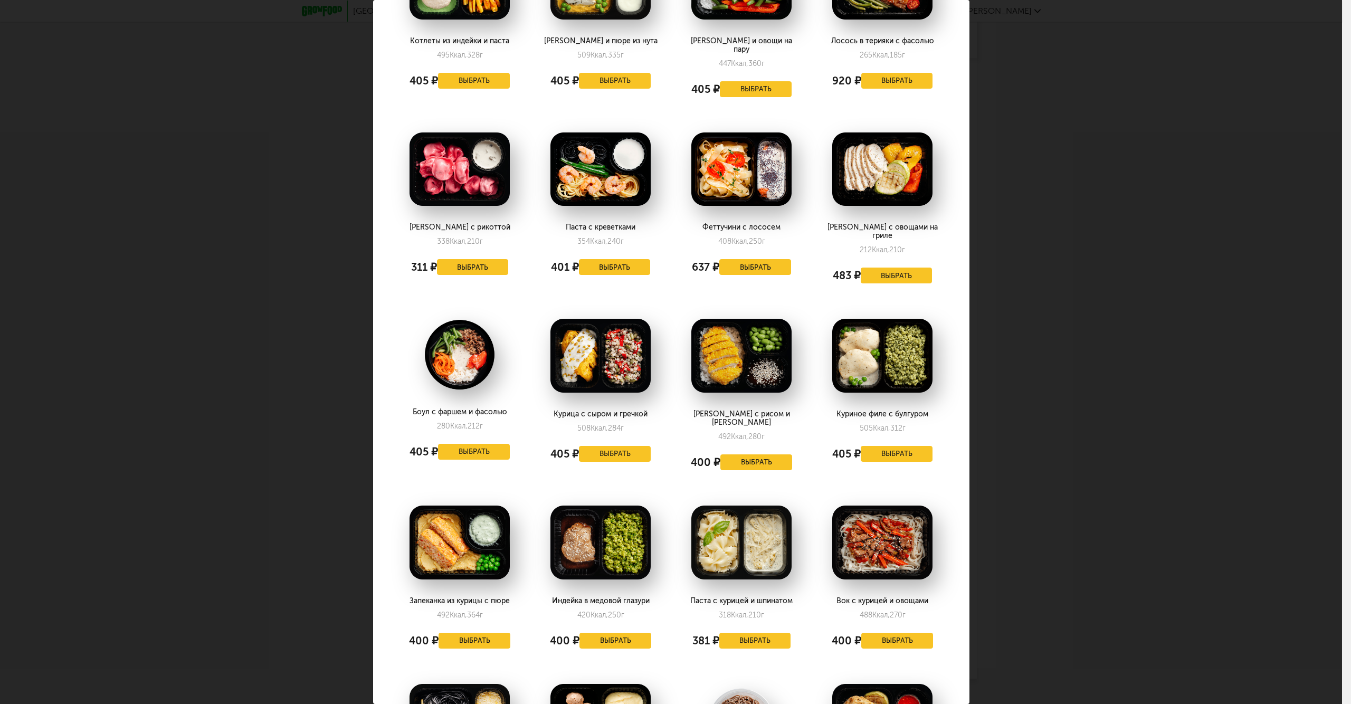
scroll to position [327, 0]
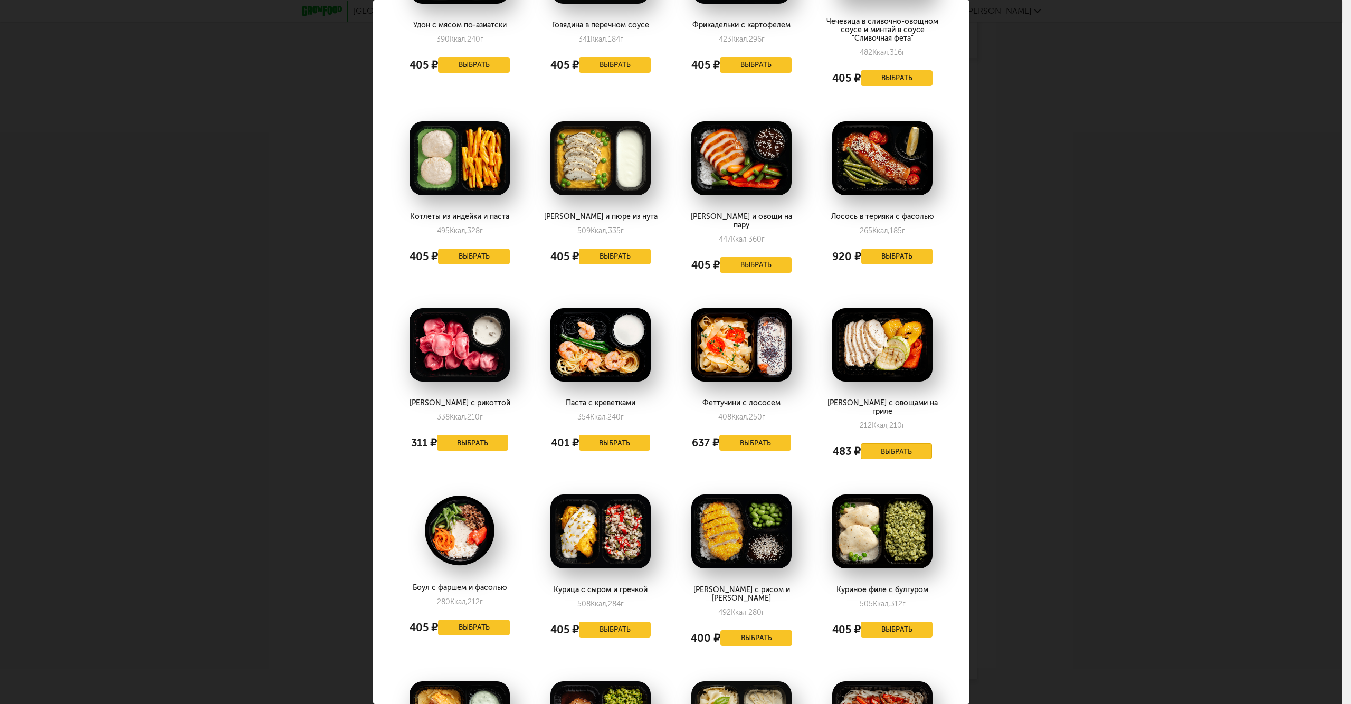
click at [888, 443] on button "Выбрать" at bounding box center [897, 451] width 72 height 16
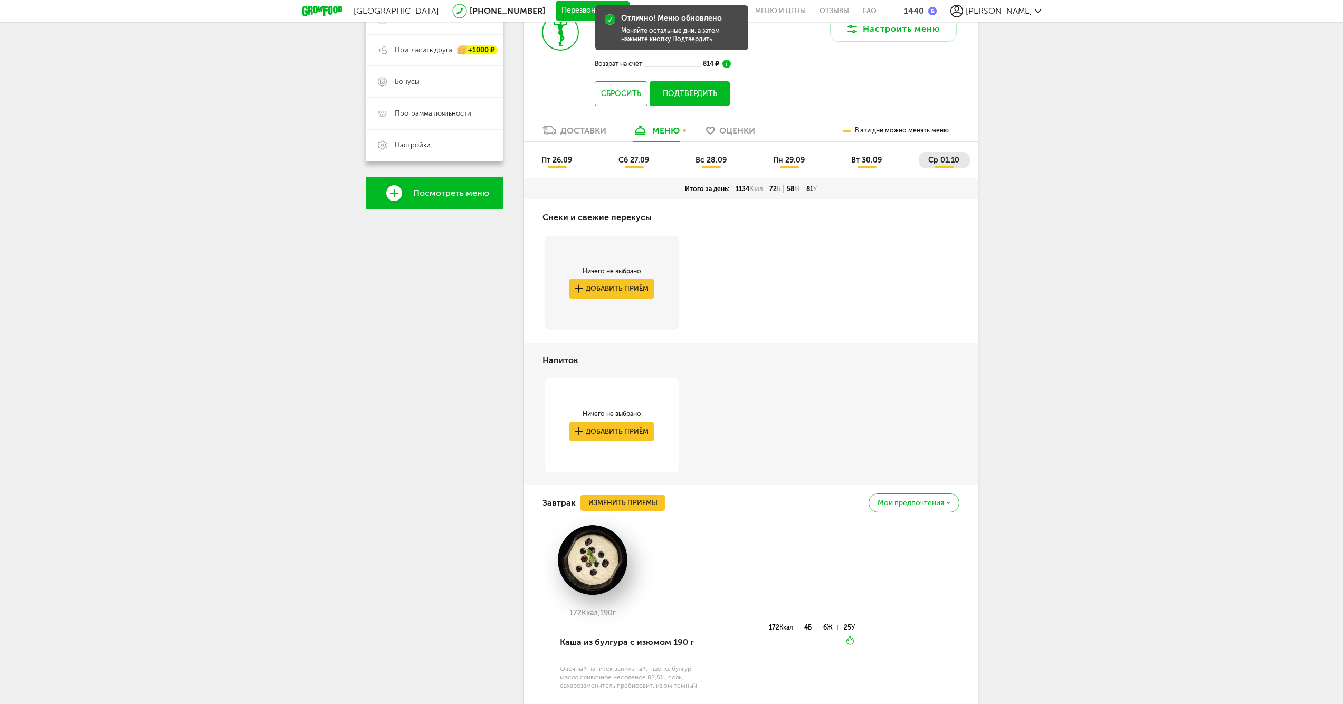
scroll to position [80, 0]
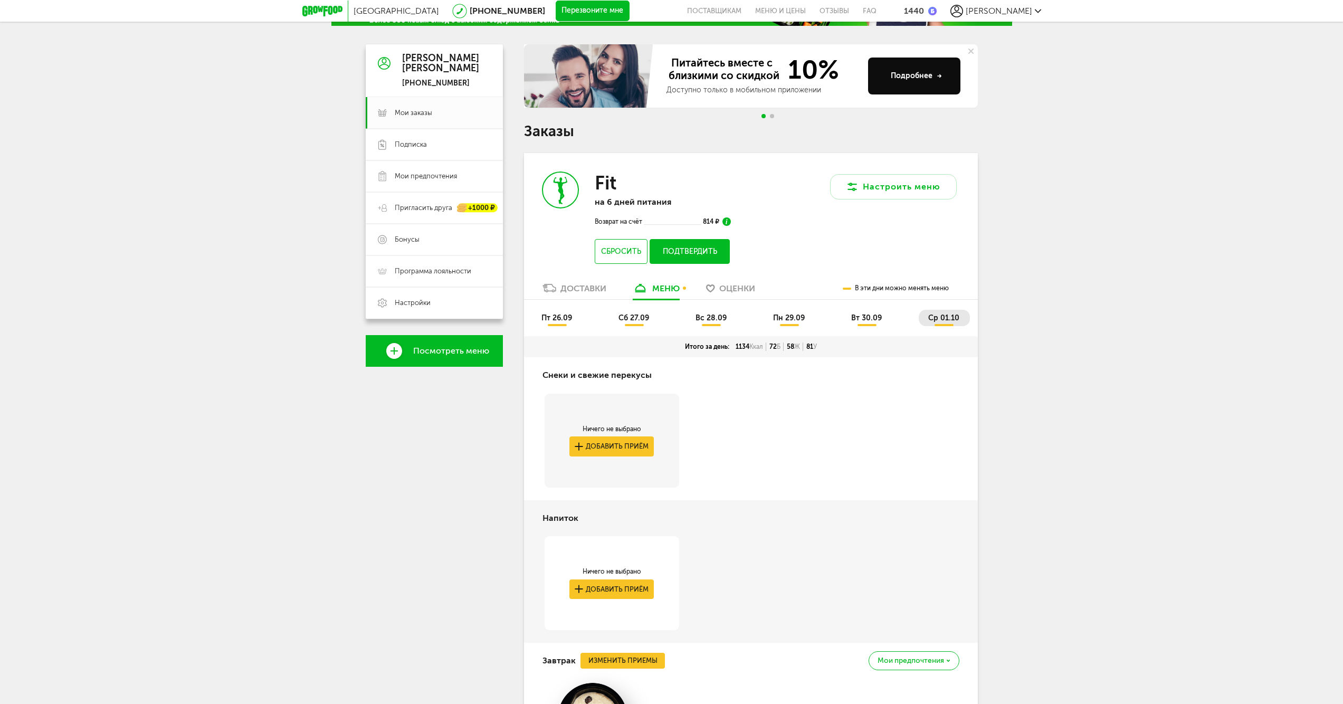
click at [869, 309] on div "пт 26.09 сб 27.09 вс 28.09 пн 29.09 вт 30.09 ср 01.10" at bounding box center [751, 318] width 454 height 36
click at [865, 320] on span "вт 30.09" at bounding box center [866, 318] width 31 height 9
click at [785, 313] on li "пн 29.09" at bounding box center [790, 318] width 52 height 16
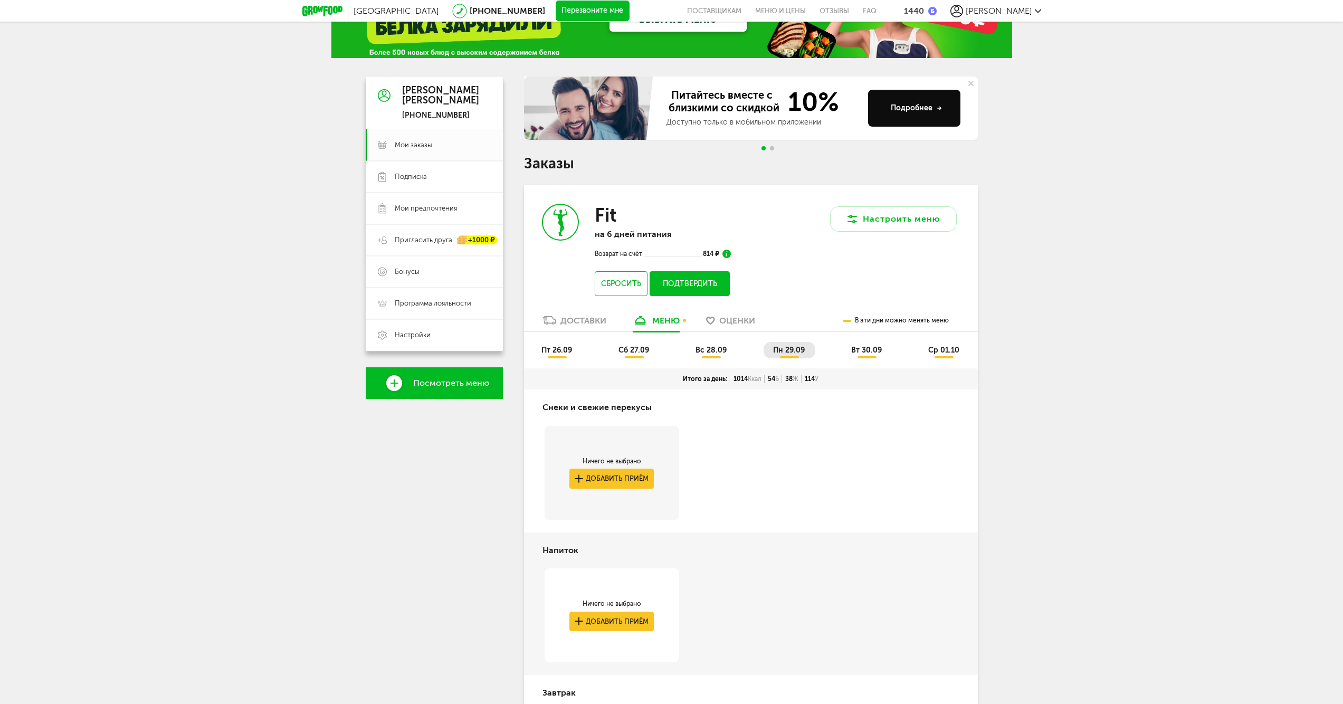
scroll to position [0, 0]
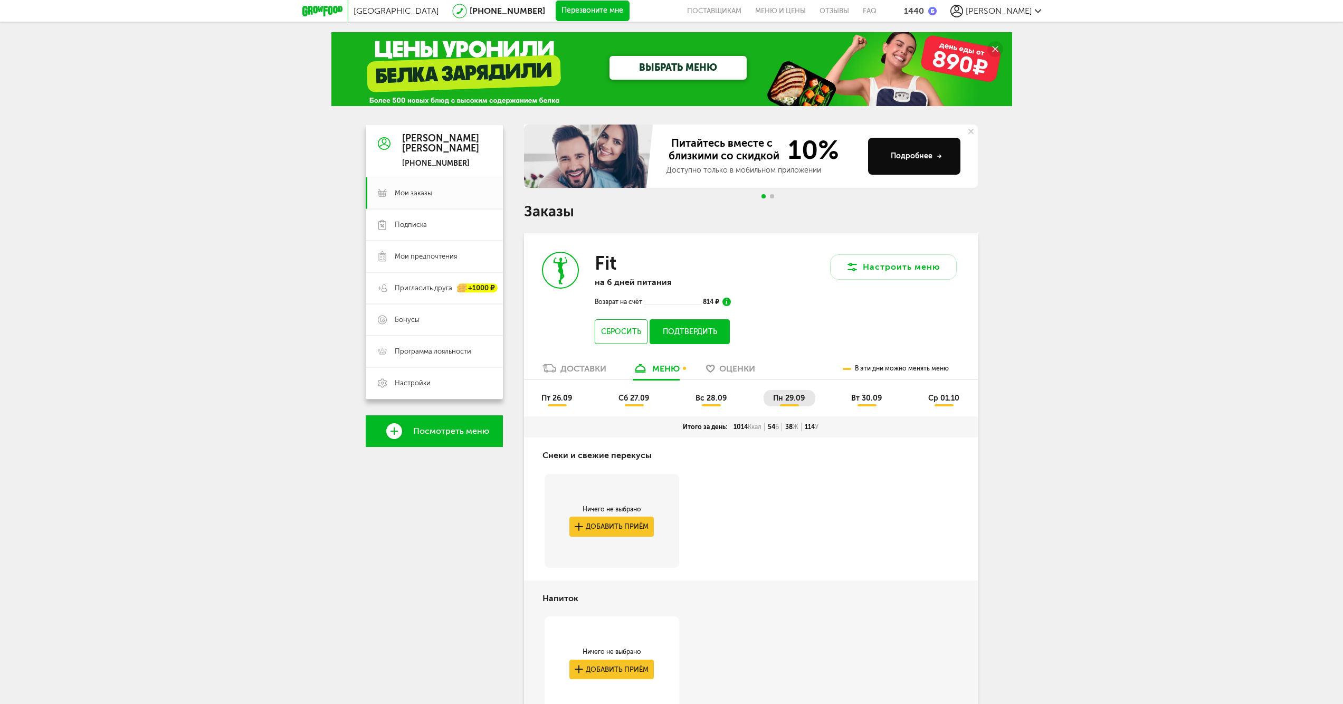
click at [719, 399] on span "вс 28.09" at bounding box center [711, 398] width 31 height 9
click at [643, 401] on span "сб 27.09" at bounding box center [634, 398] width 31 height 9
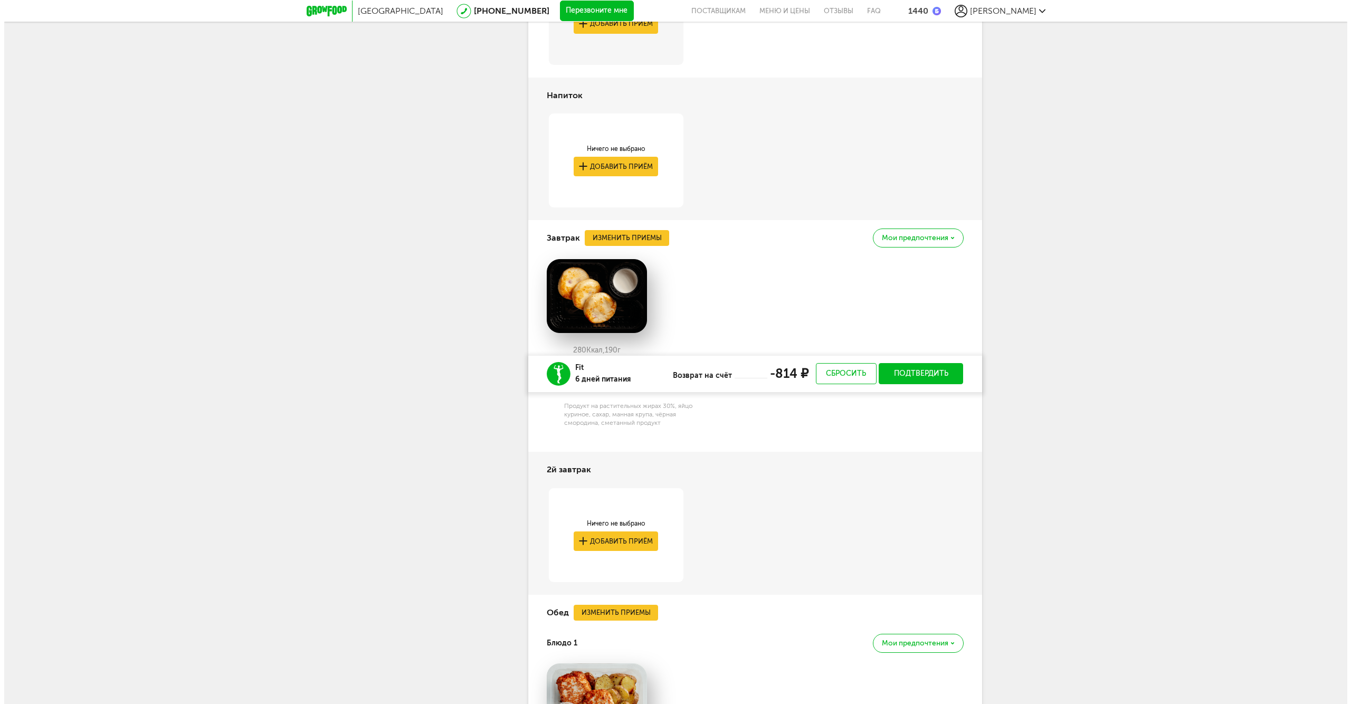
scroll to position [499, 0]
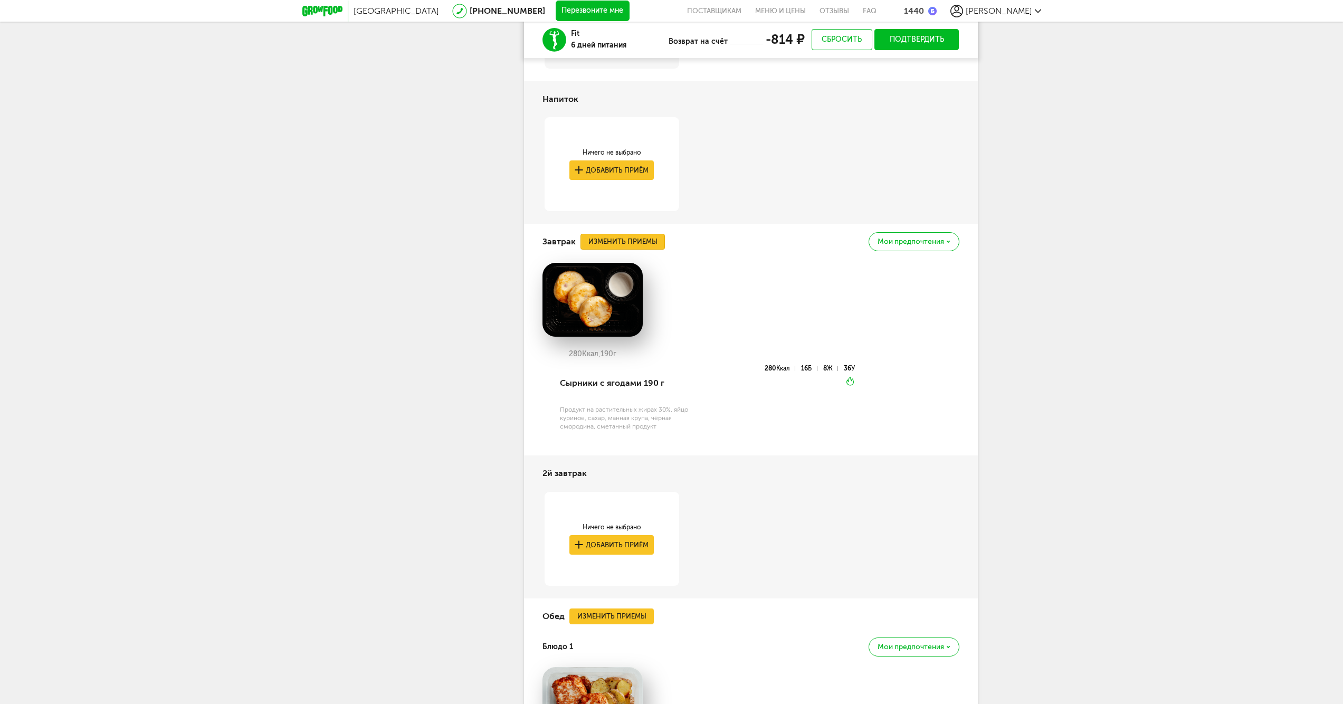
click at [626, 241] on button "Изменить приемы" at bounding box center [623, 242] width 84 height 16
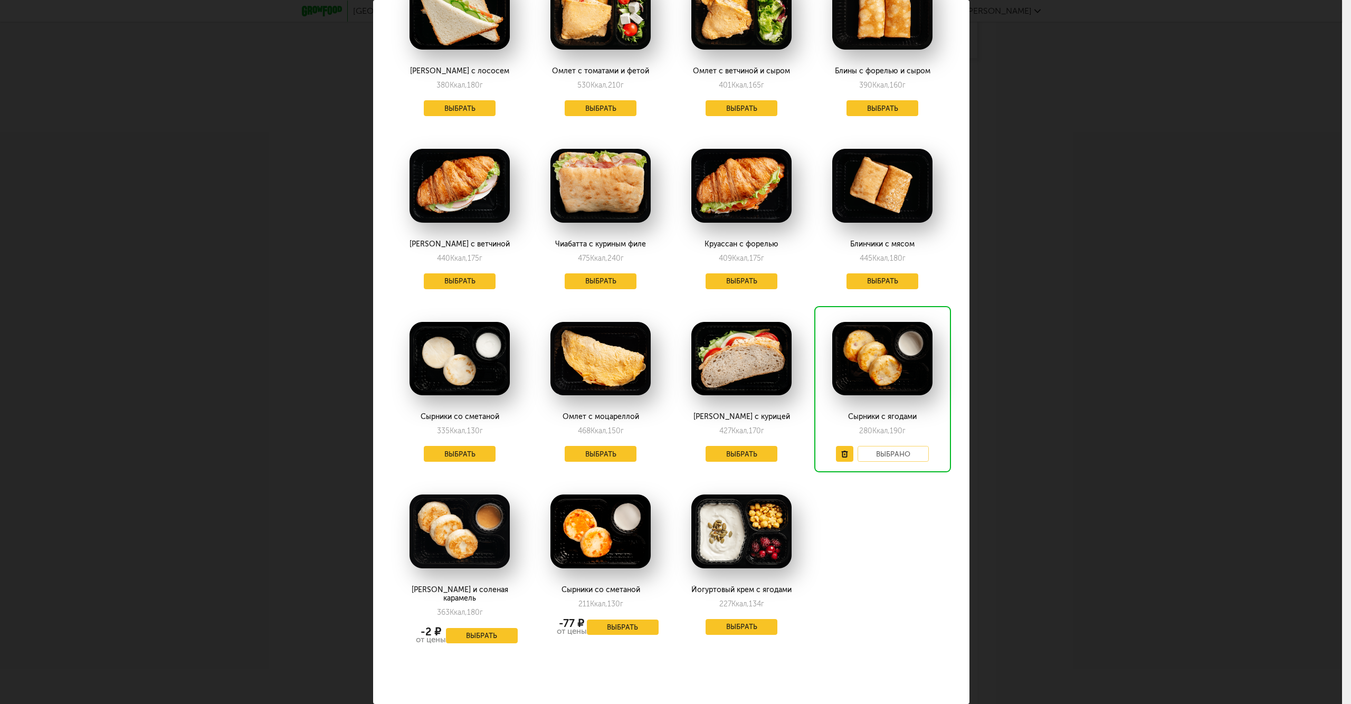
scroll to position [799, 0]
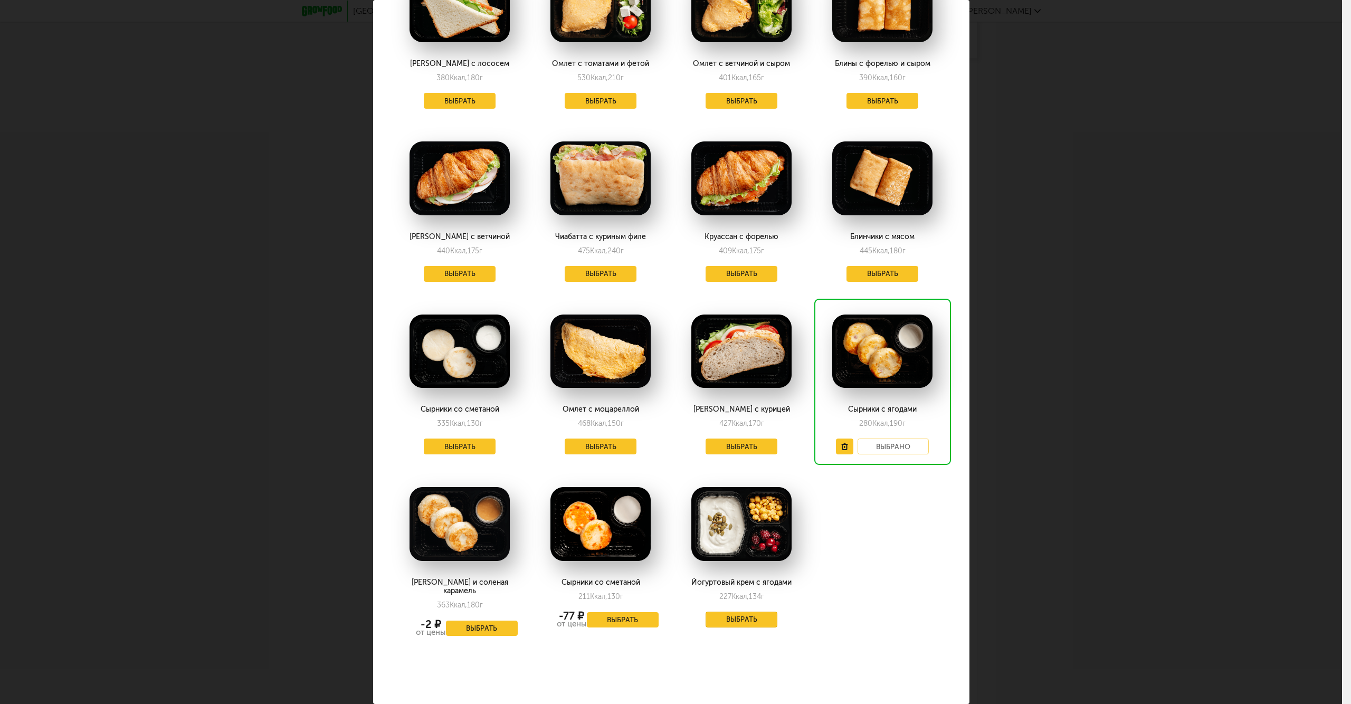
click at [721, 615] on button "Выбрать" at bounding box center [742, 620] width 72 height 16
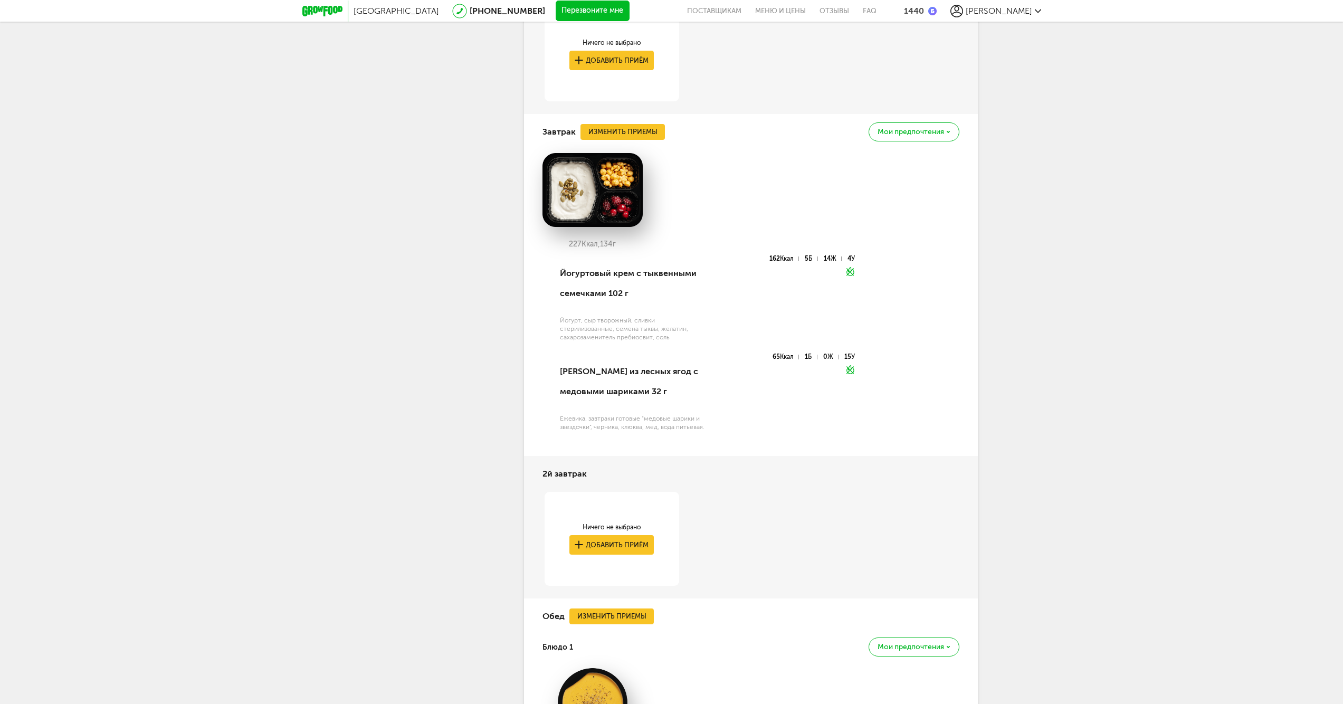
scroll to position [258, 0]
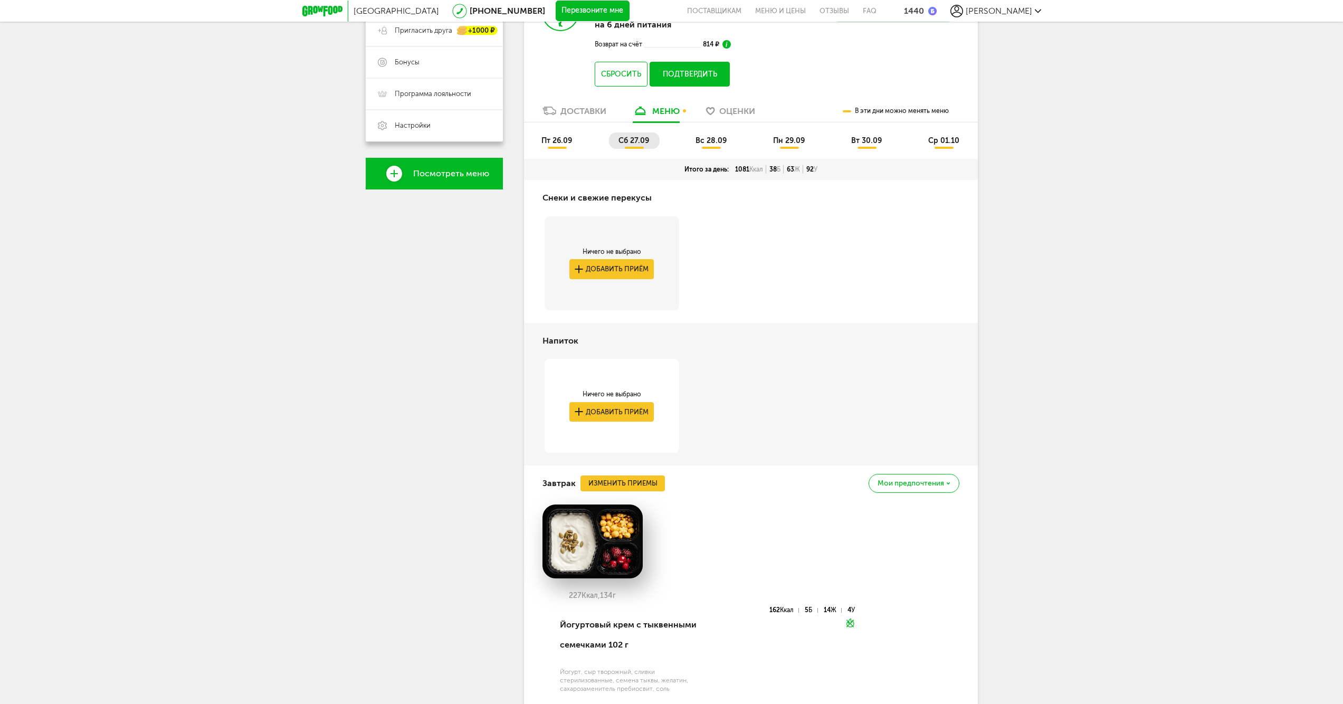
click at [566, 144] on span "пт 26.09" at bounding box center [557, 140] width 31 height 9
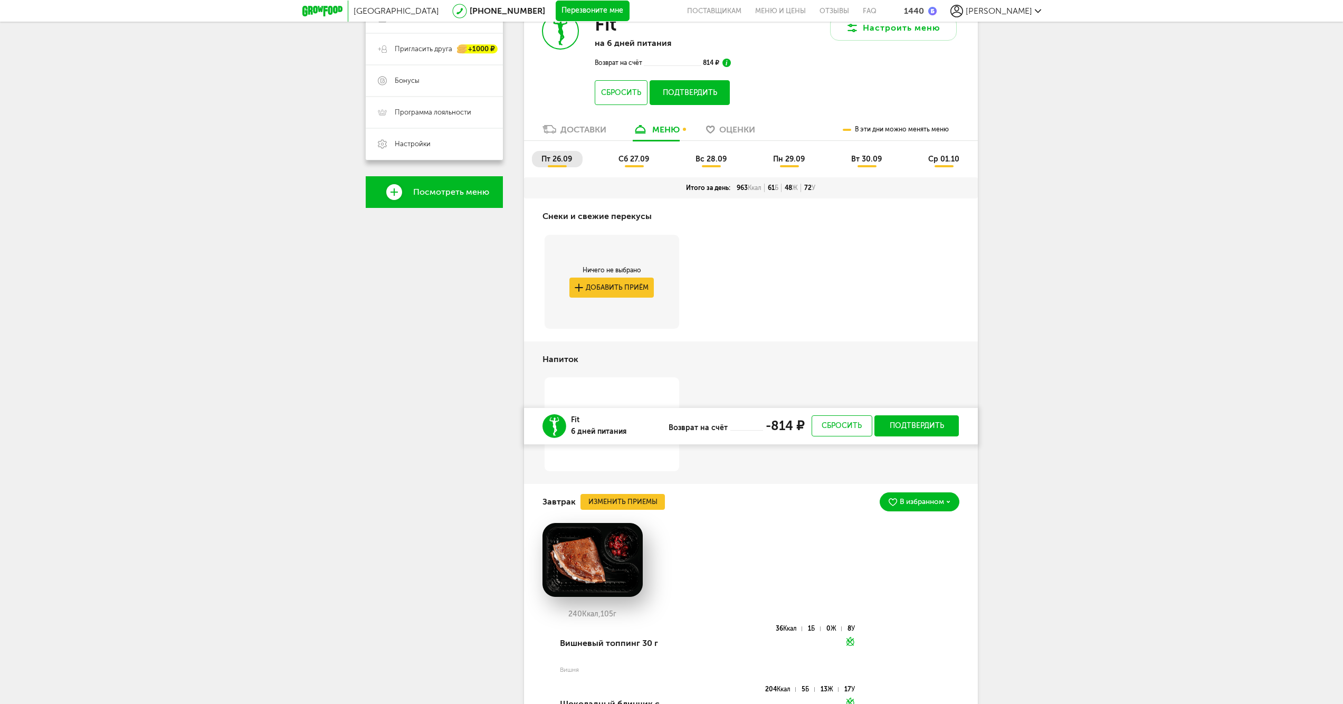
scroll to position [160, 0]
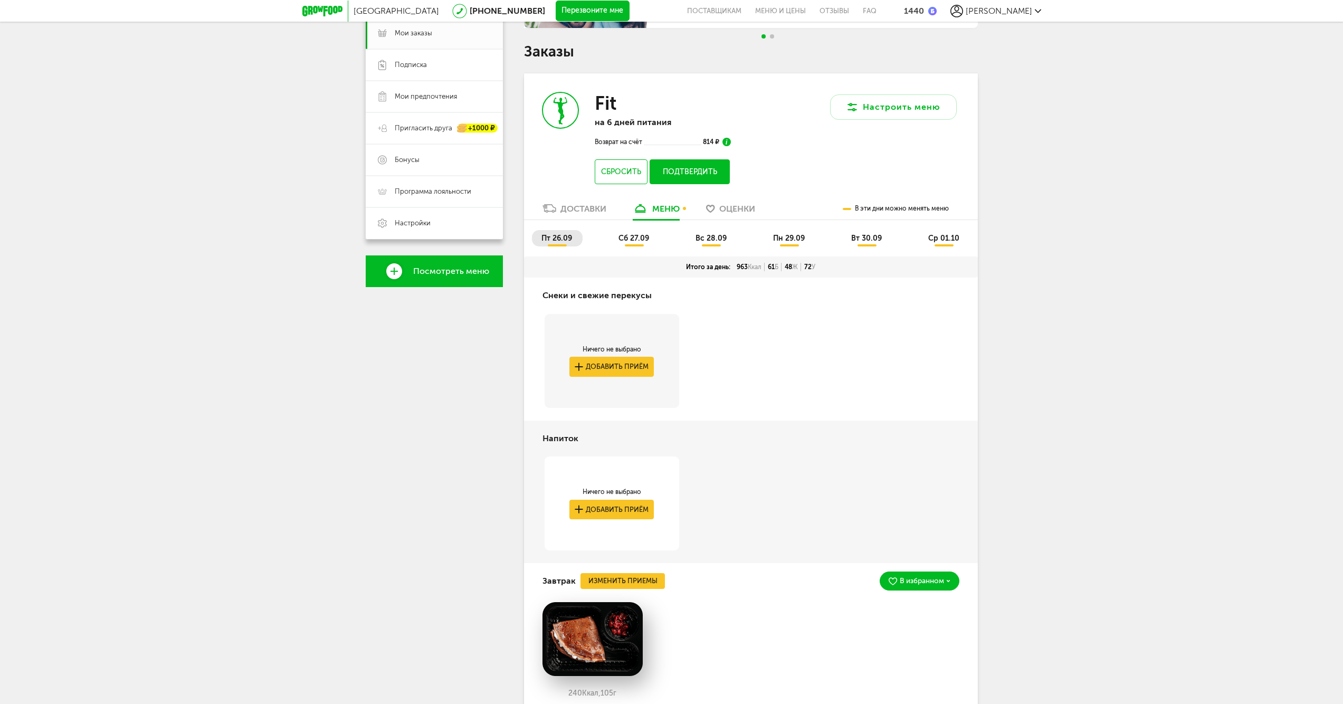
click at [705, 170] on button "Подтвердить" at bounding box center [690, 171] width 80 height 25
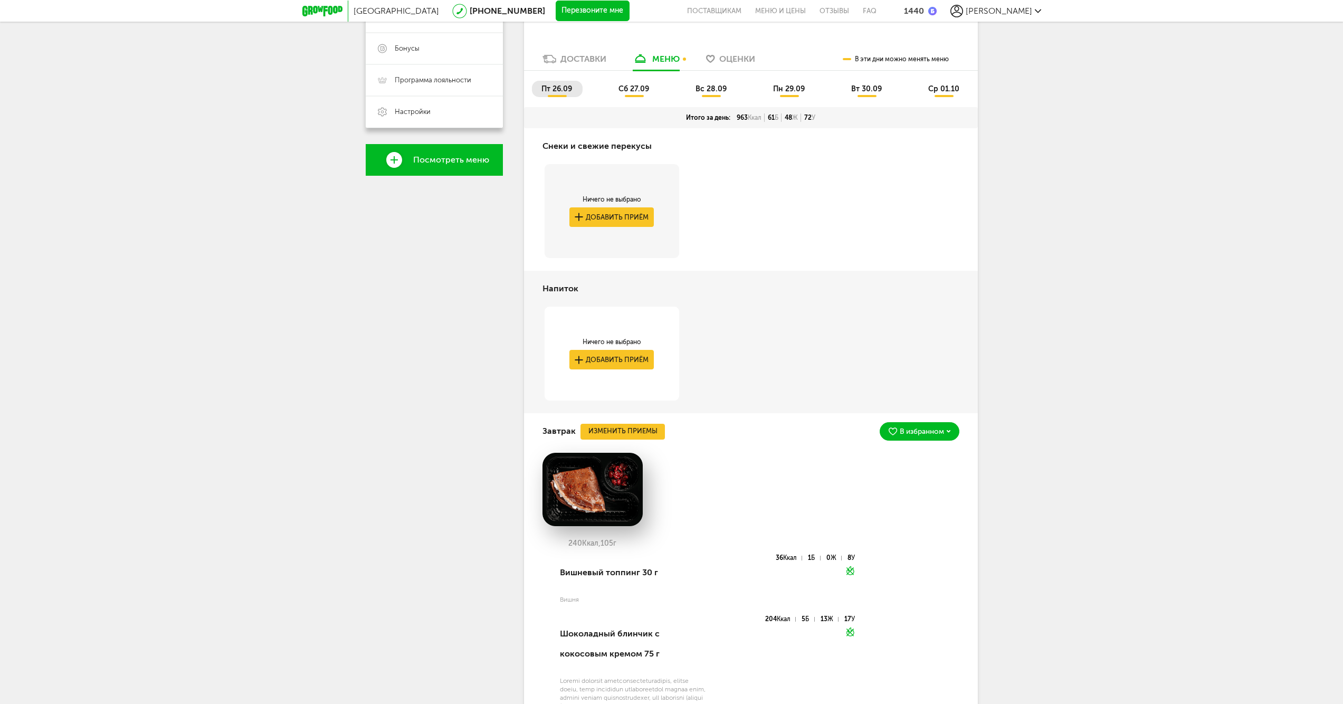
scroll to position [121, 0]
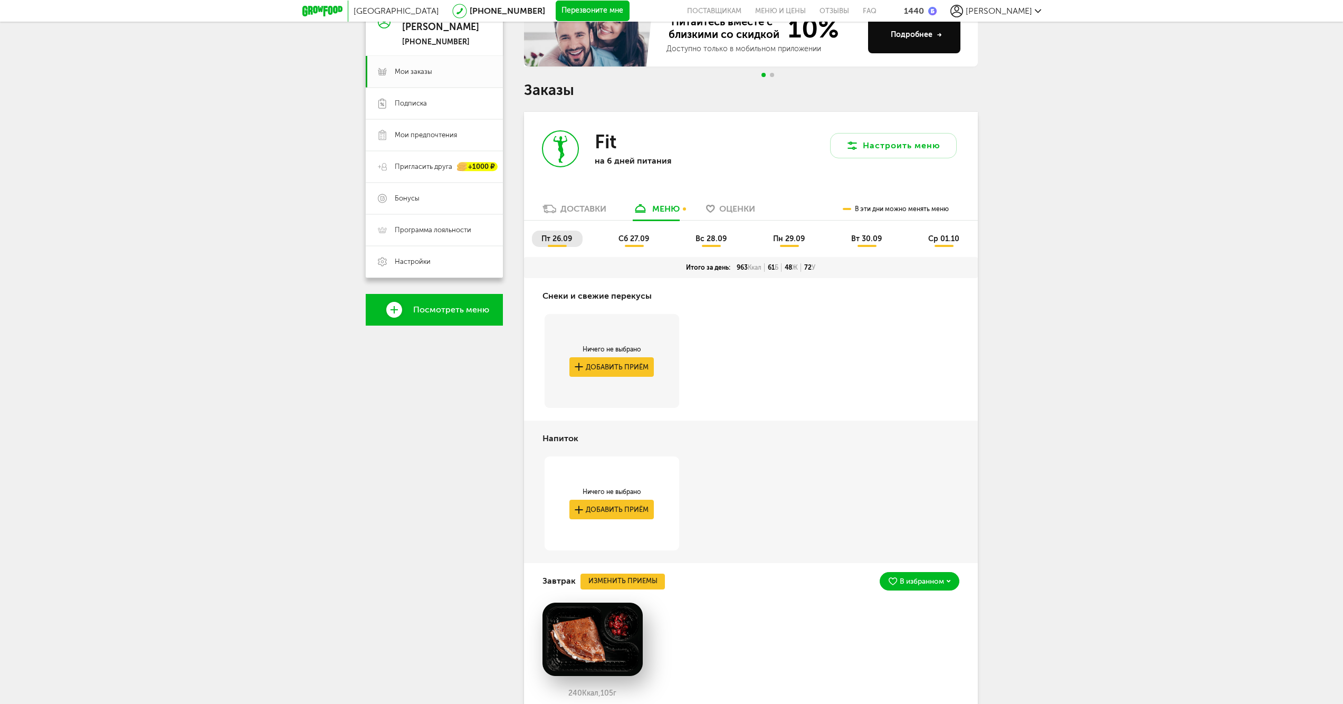
click at [638, 243] on li "сб 27.09" at bounding box center [634, 239] width 51 height 16
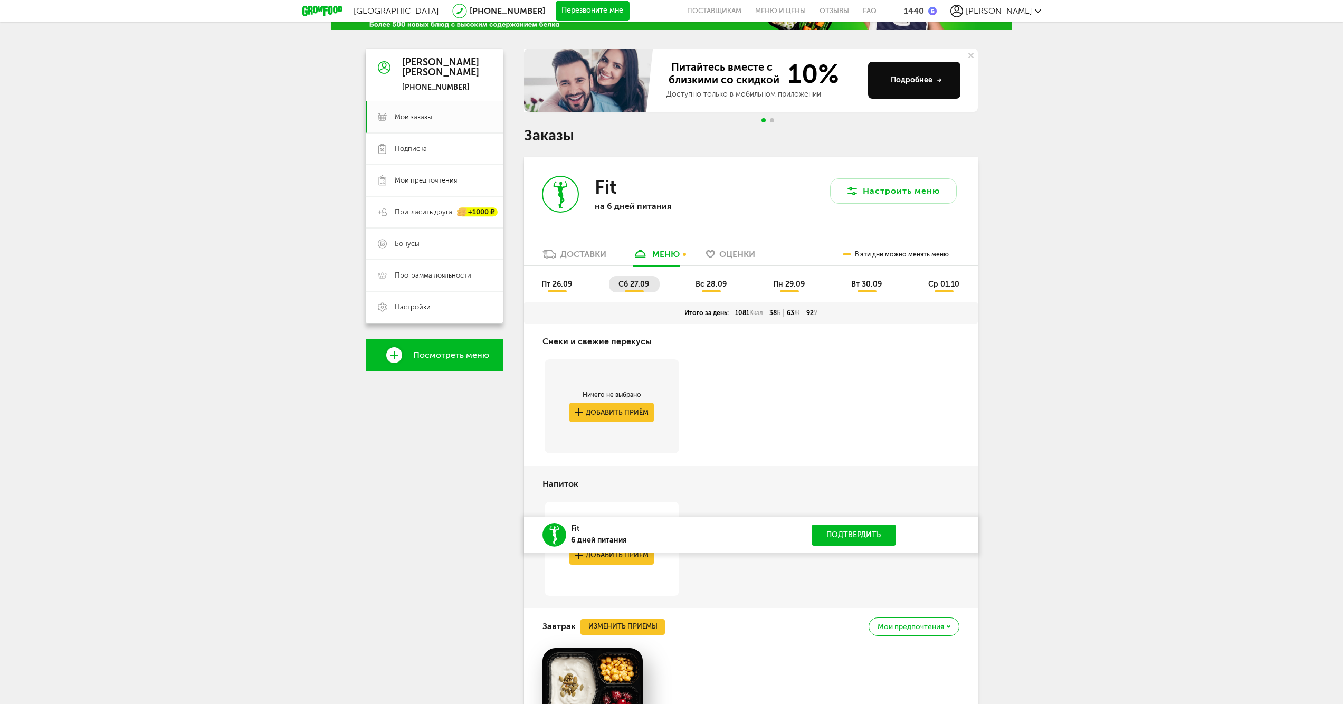
scroll to position [43, 0]
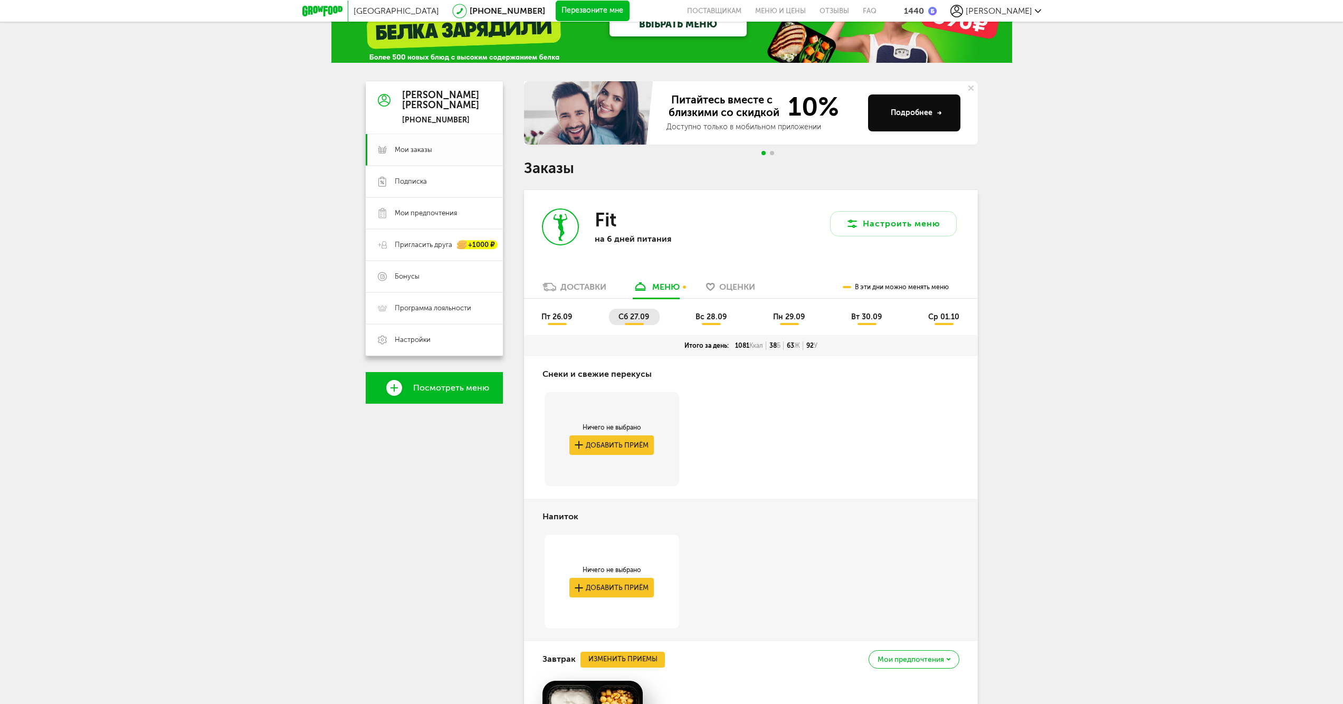
click at [708, 311] on li "вс 28.09" at bounding box center [711, 317] width 51 height 16
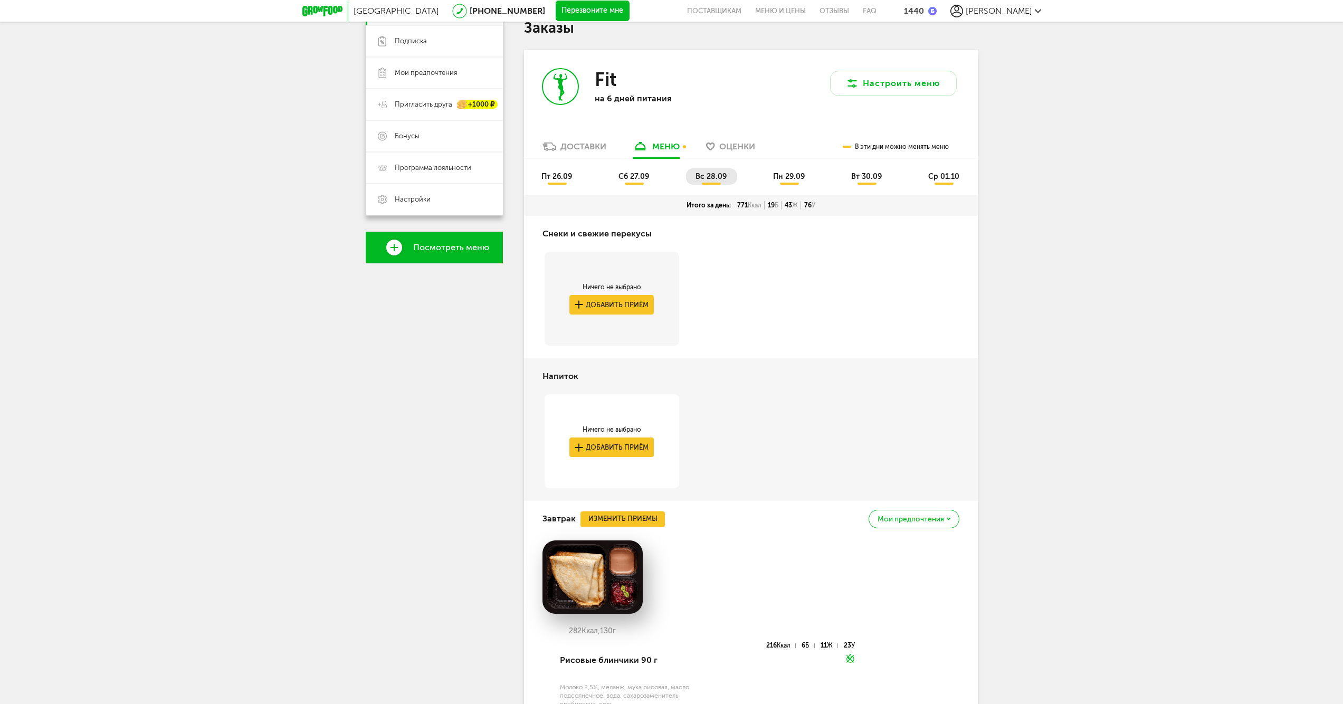
scroll to position [110, 0]
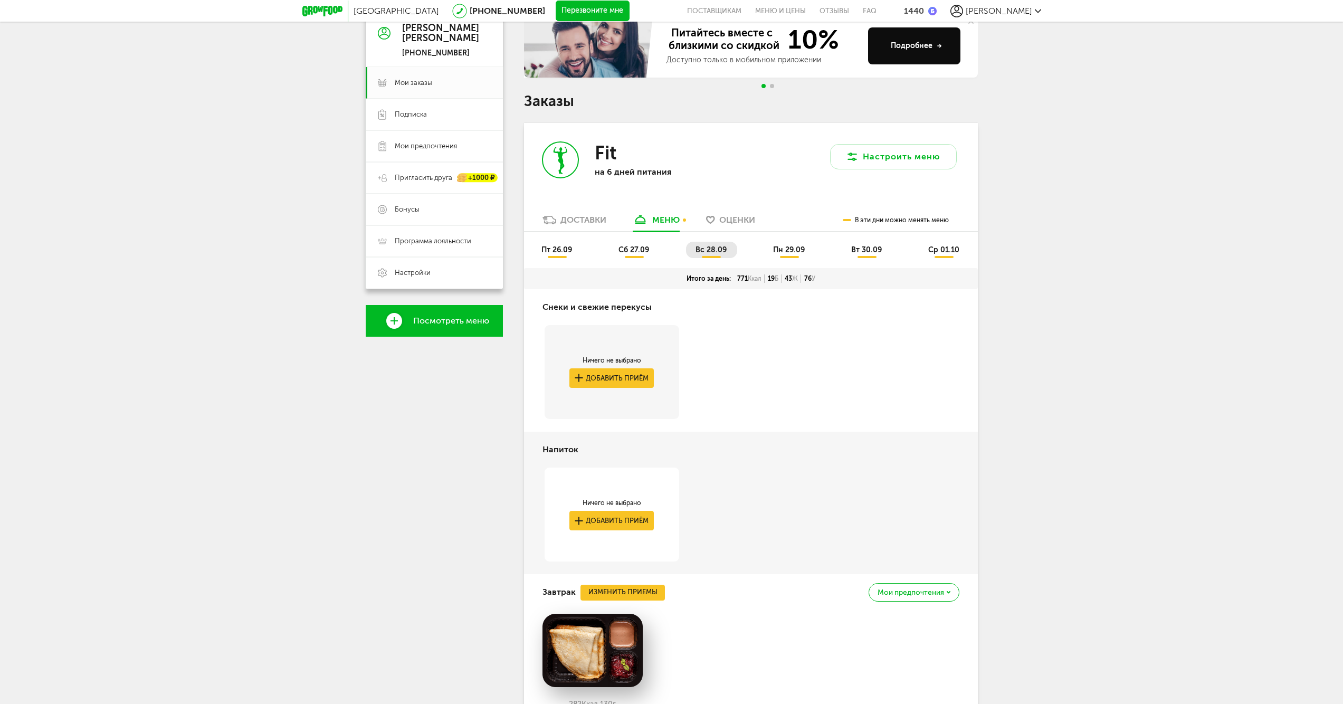
click at [802, 252] on span "пн 29.09" at bounding box center [789, 249] width 32 height 9
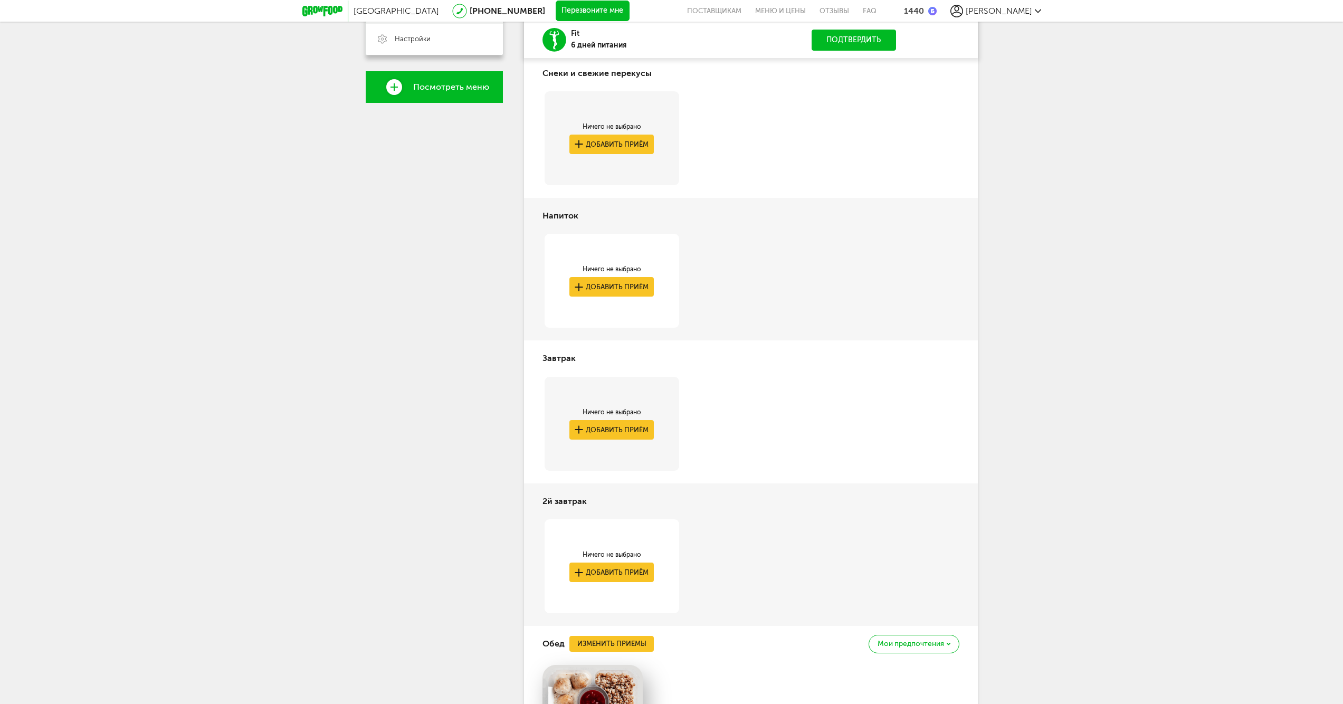
scroll to position [0, 0]
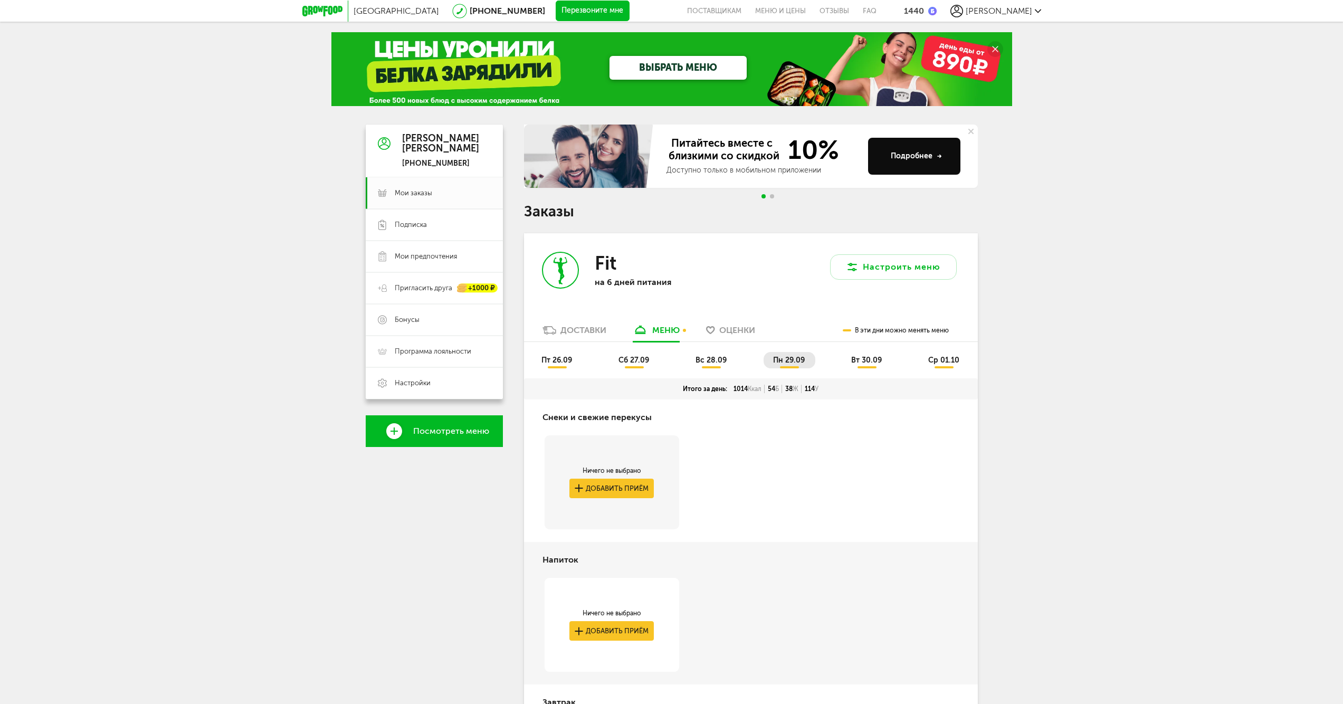
click at [857, 359] on span "вт 30.09" at bounding box center [866, 360] width 31 height 9
click at [929, 361] on span "ср 01.10" at bounding box center [943, 360] width 31 height 9
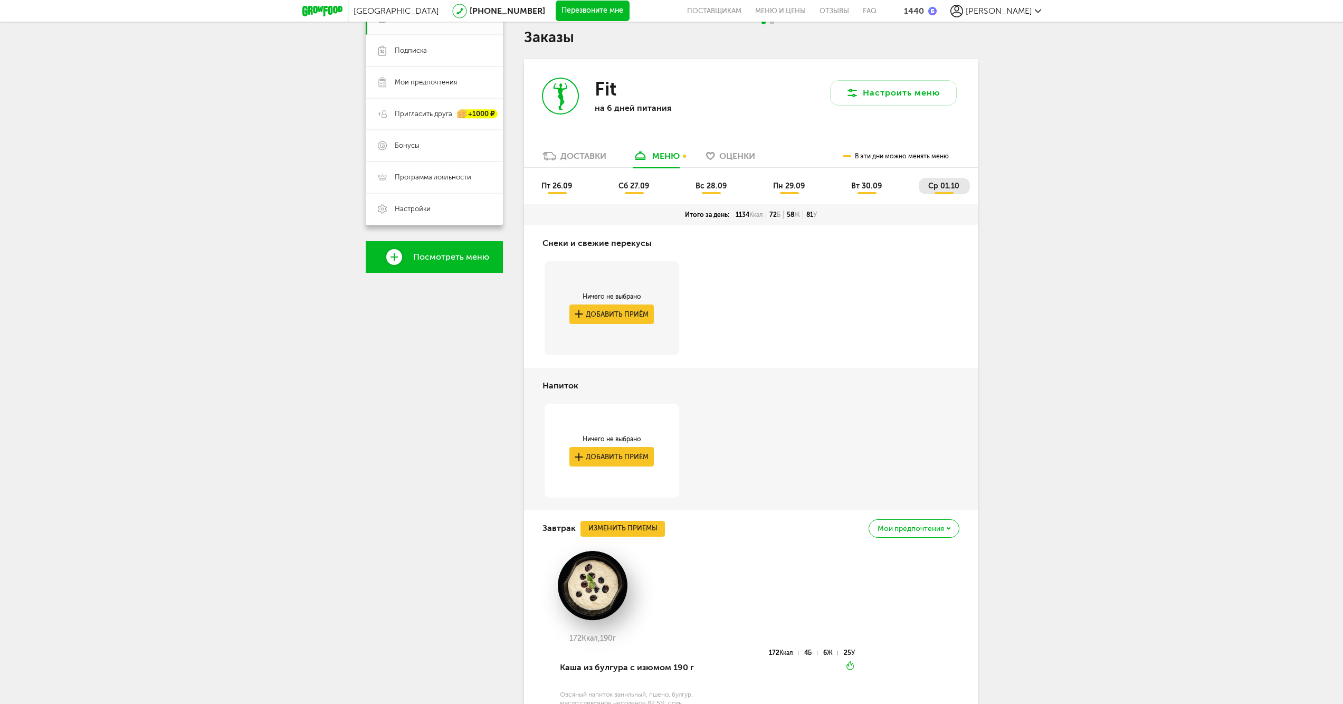
scroll to position [42, 0]
